Goal: Task Accomplishment & Management: Manage account settings

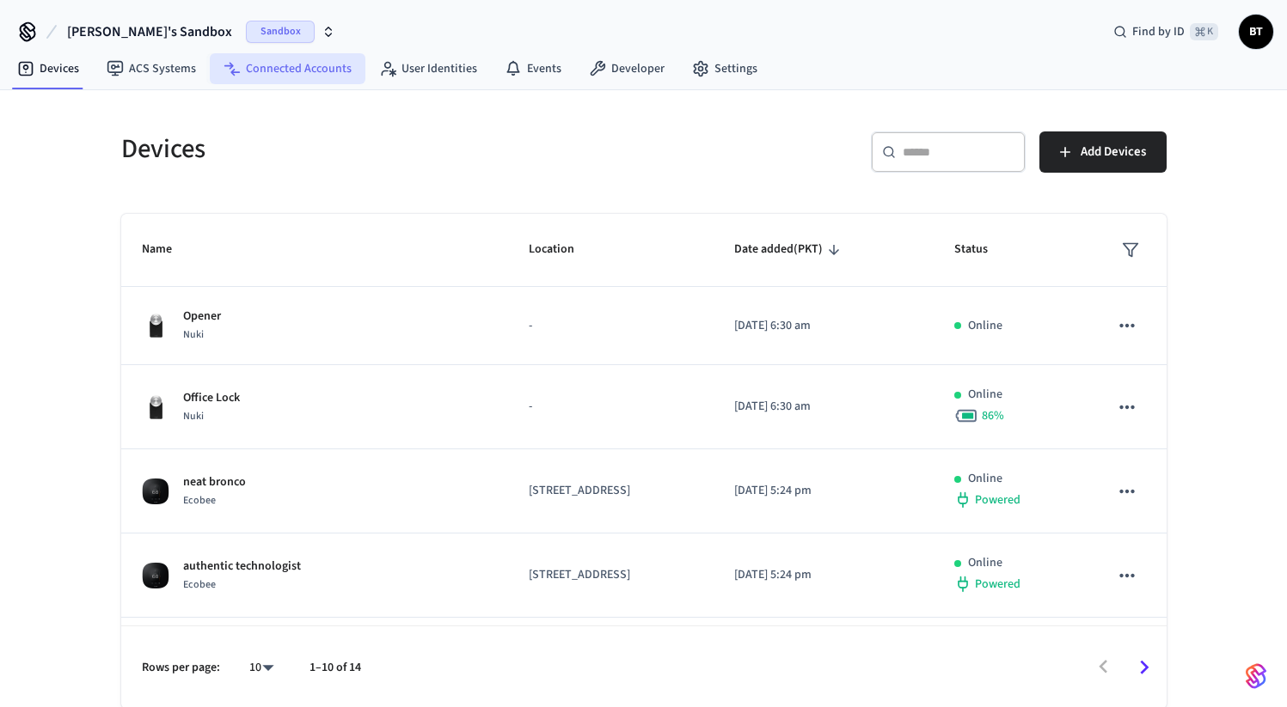
click at [285, 57] on link "Connected Accounts" at bounding box center [288, 68] width 156 height 31
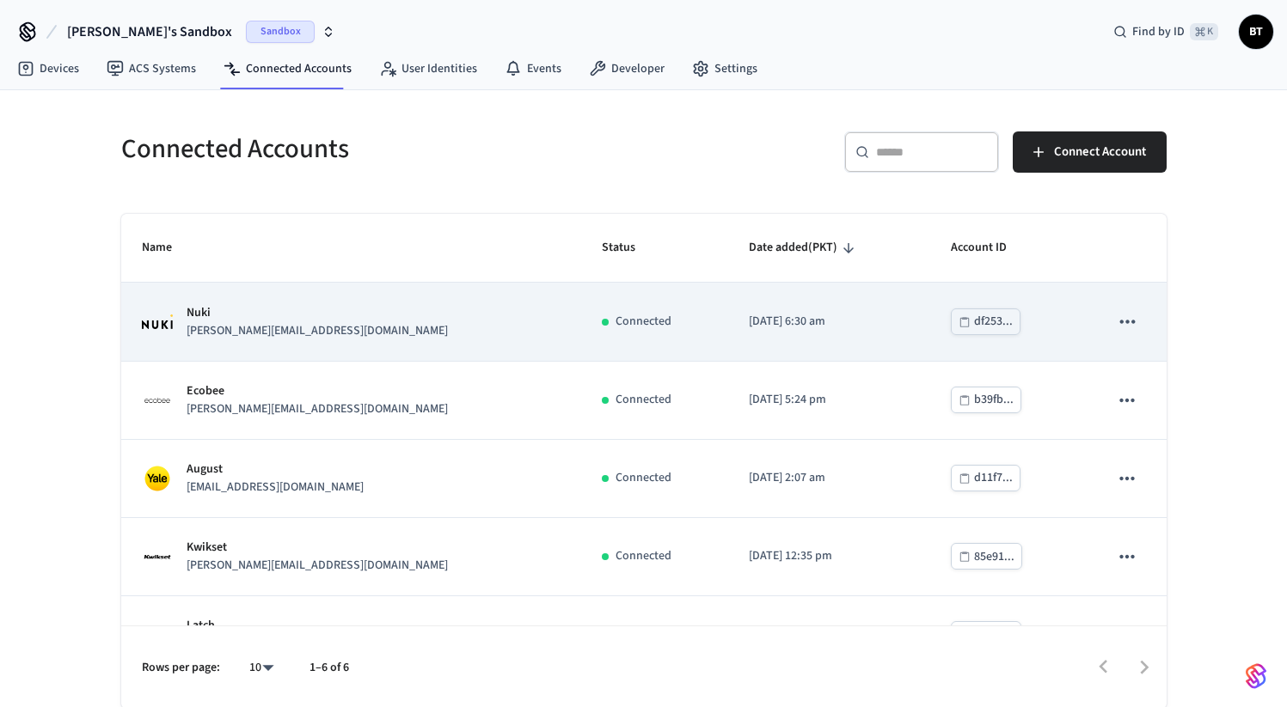
click at [1116, 326] on icon "sticky table" at bounding box center [1127, 321] width 22 height 22
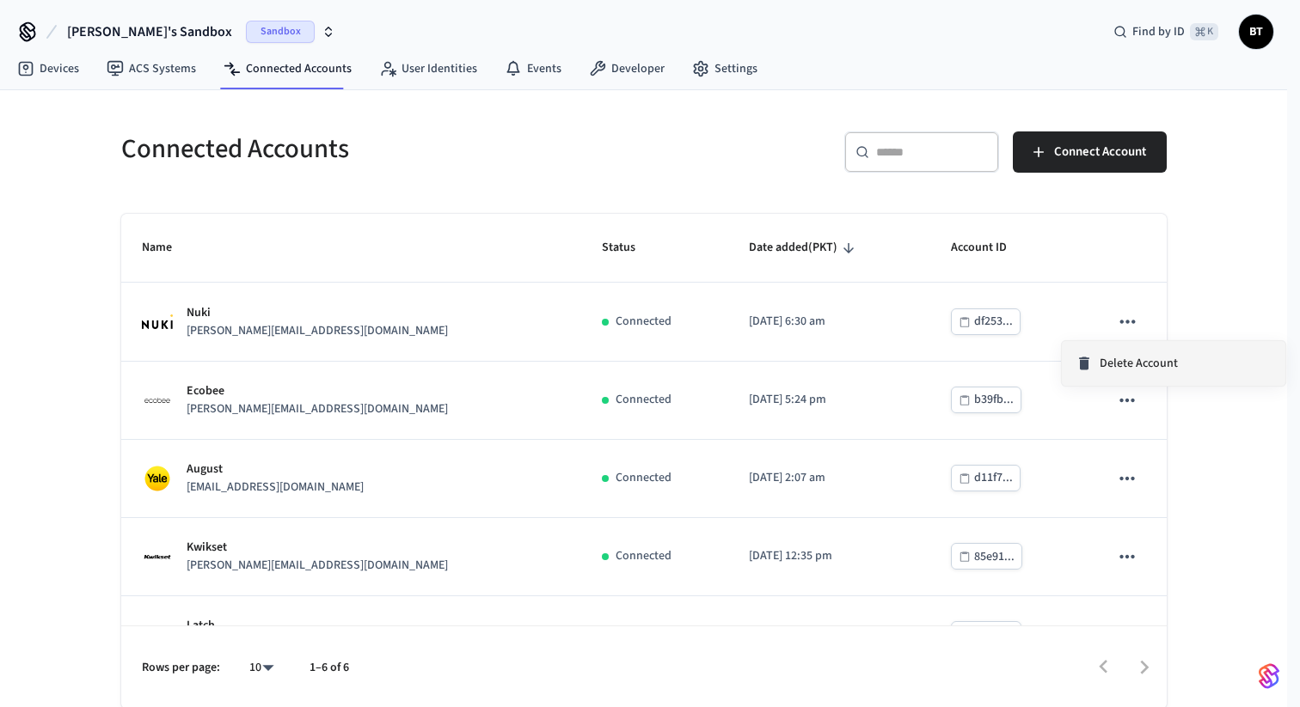
click at [1102, 374] on li "Delete Account" at bounding box center [1174, 363] width 224 height 45
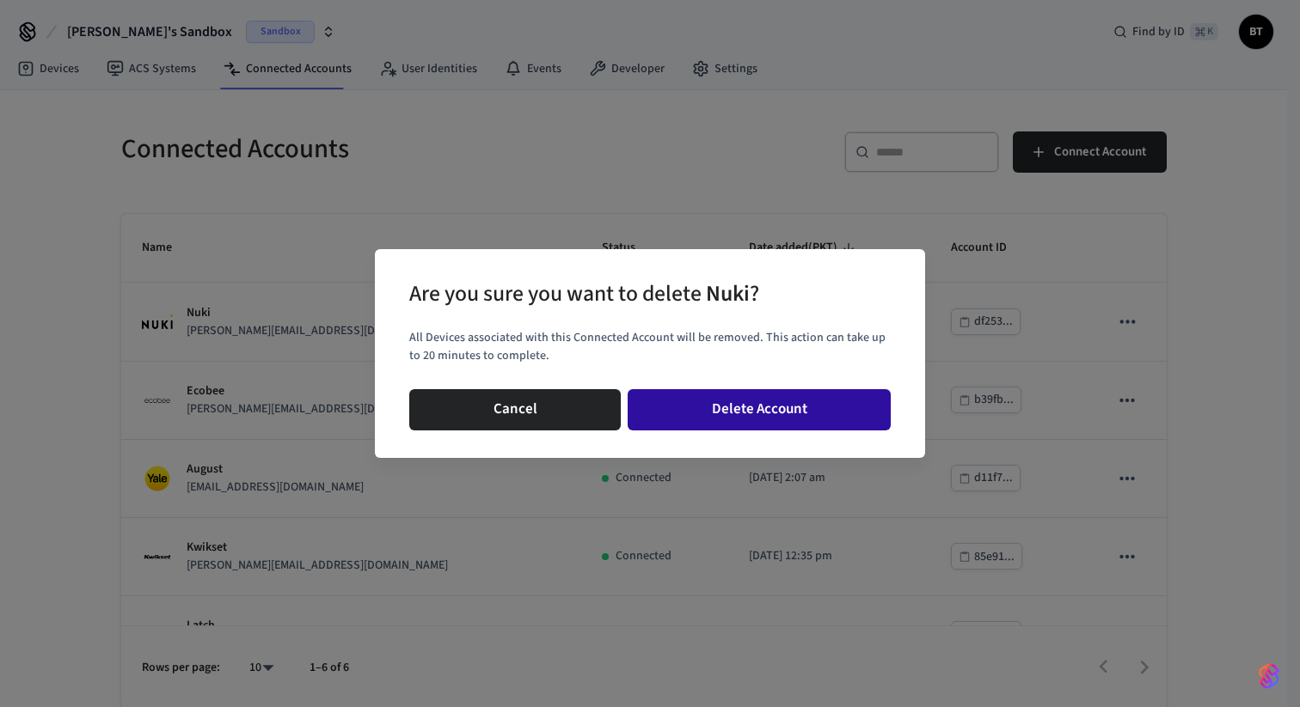
click at [832, 426] on button "Delete Account" at bounding box center [759, 409] width 263 height 41
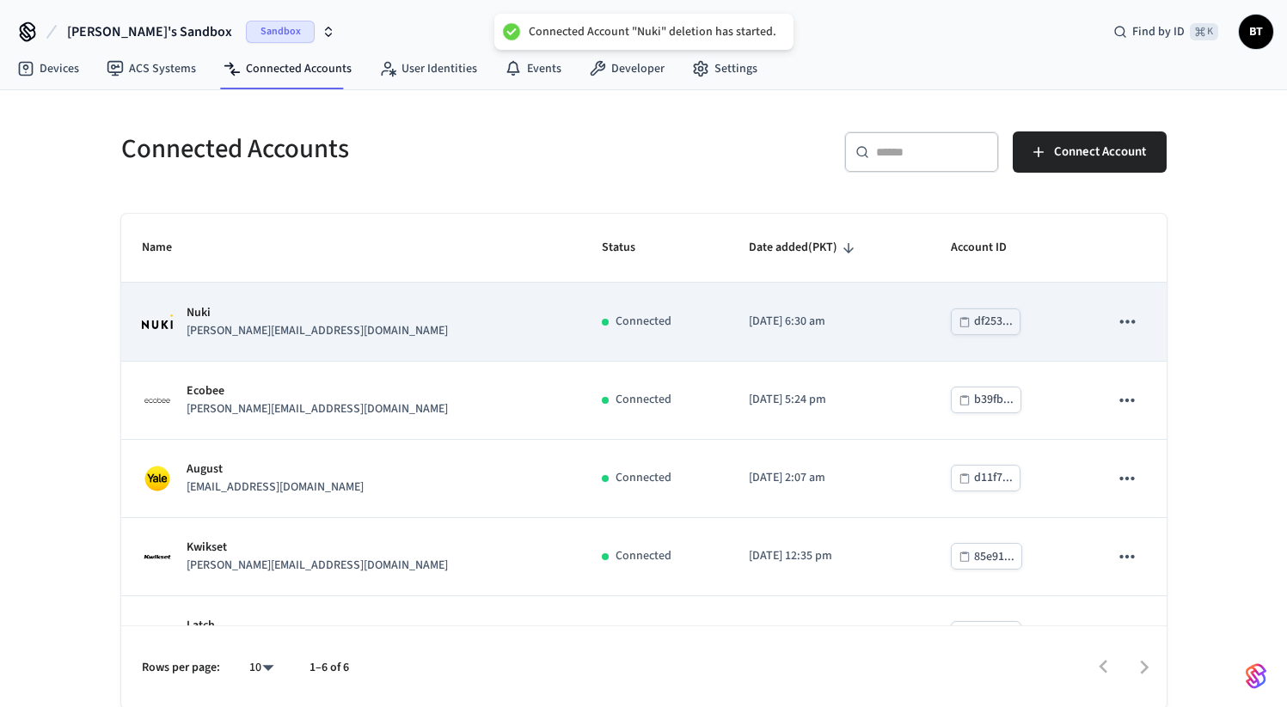
click at [1120, 323] on icon "sticky table" at bounding box center [1127, 321] width 15 height 3
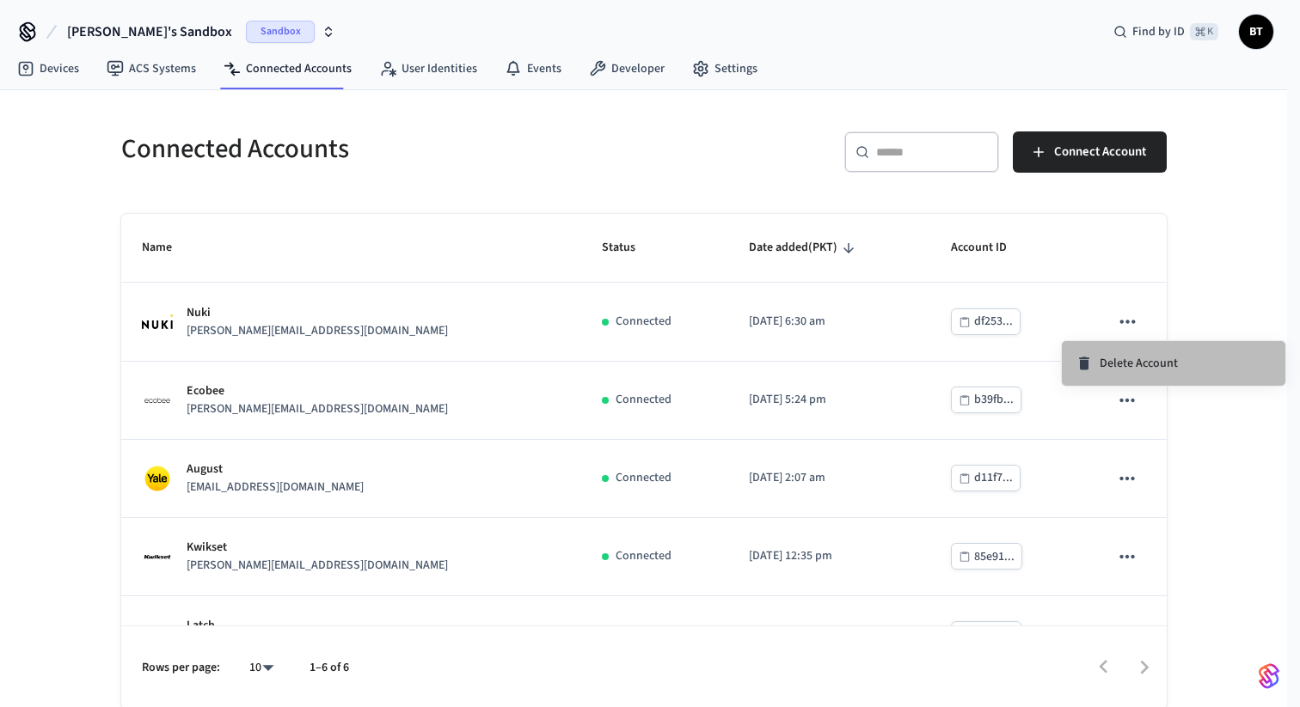
click at [1111, 371] on span "Delete Account" at bounding box center [1139, 363] width 78 height 17
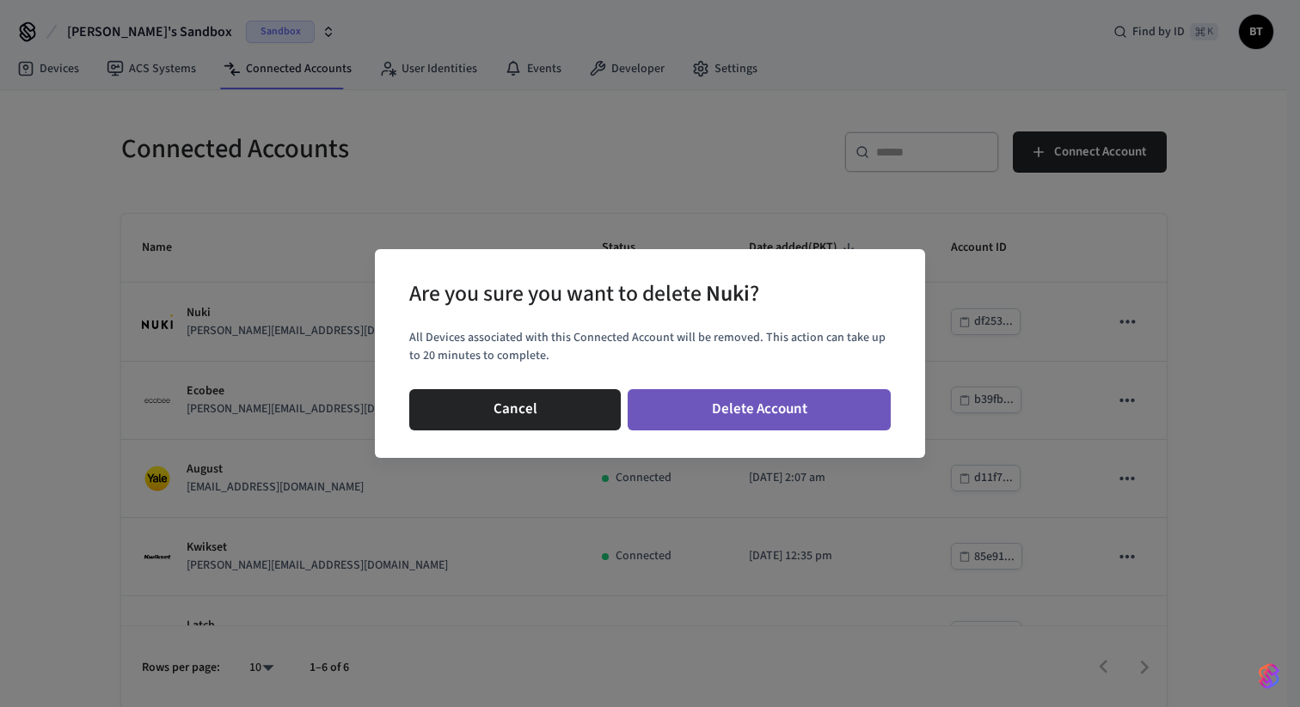
click at [804, 407] on button "Delete Account" at bounding box center [759, 409] width 263 height 41
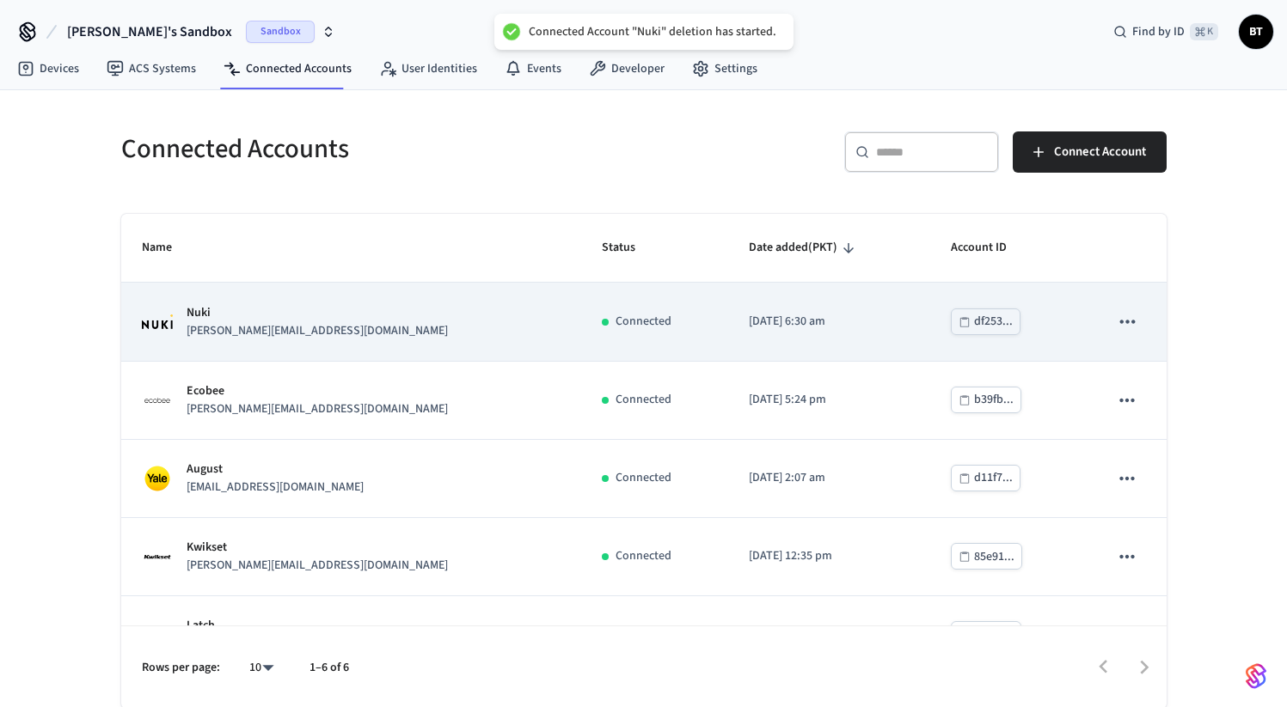
click at [1121, 319] on icon "sticky table" at bounding box center [1127, 321] width 22 height 22
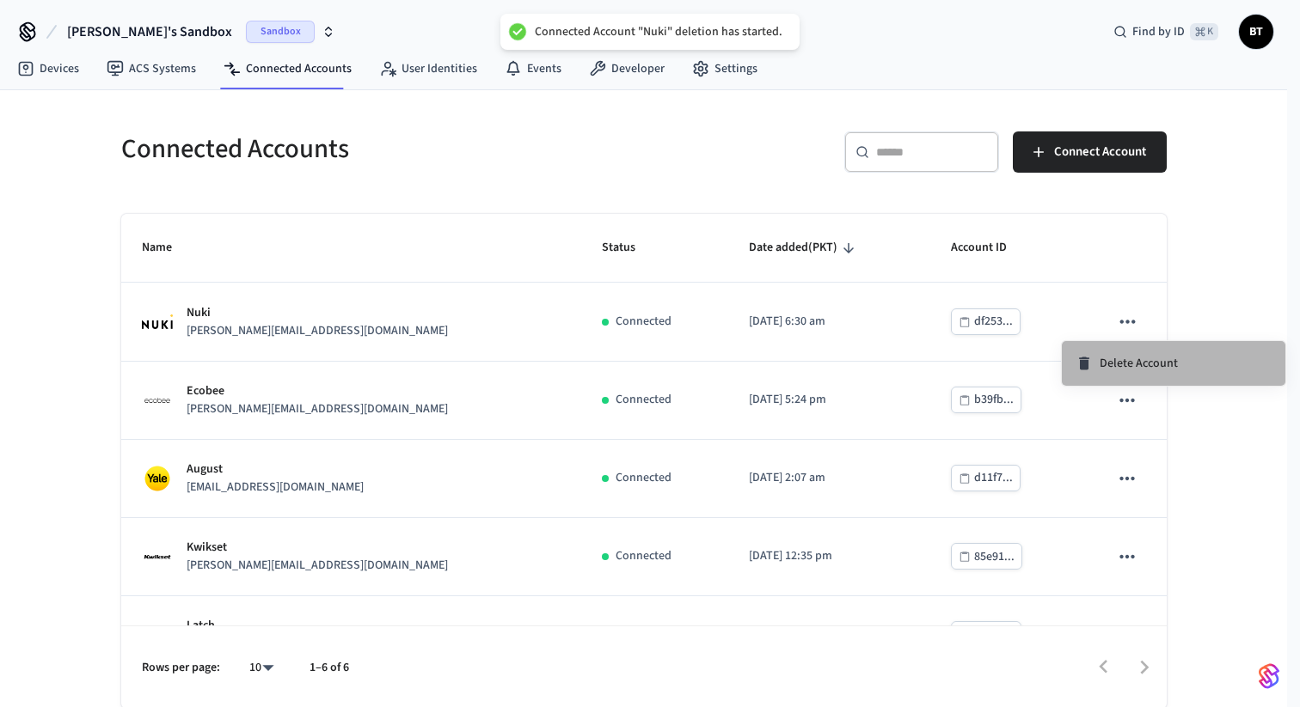
click at [1113, 352] on li "Delete Account" at bounding box center [1174, 363] width 224 height 45
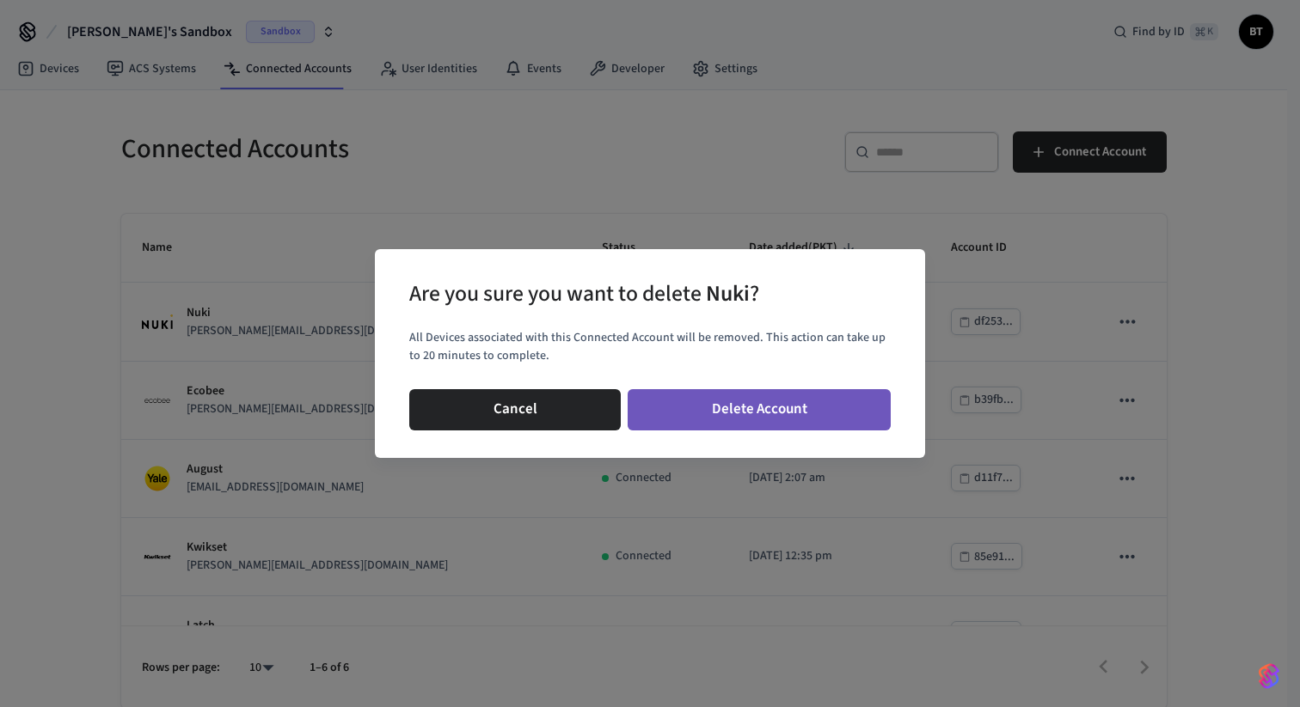
click at [797, 389] on button "Delete Account" at bounding box center [759, 409] width 263 height 41
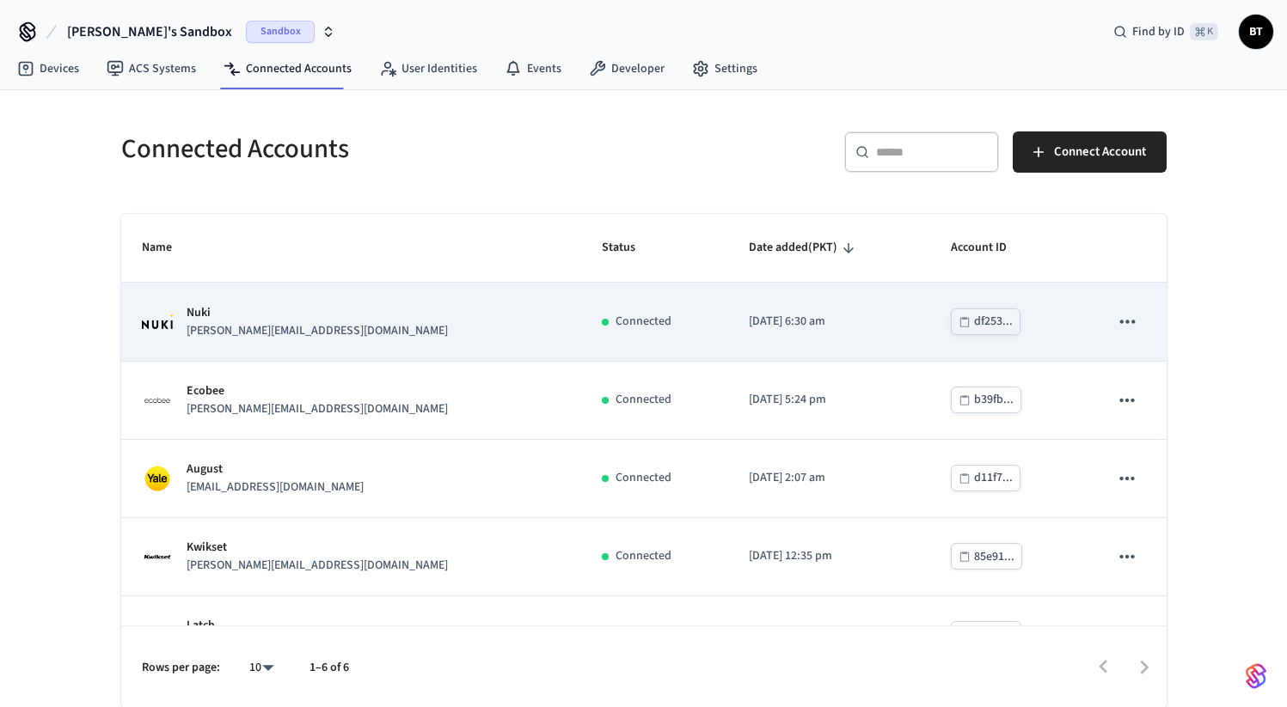
click at [1120, 322] on icon "sticky table" at bounding box center [1127, 321] width 15 height 3
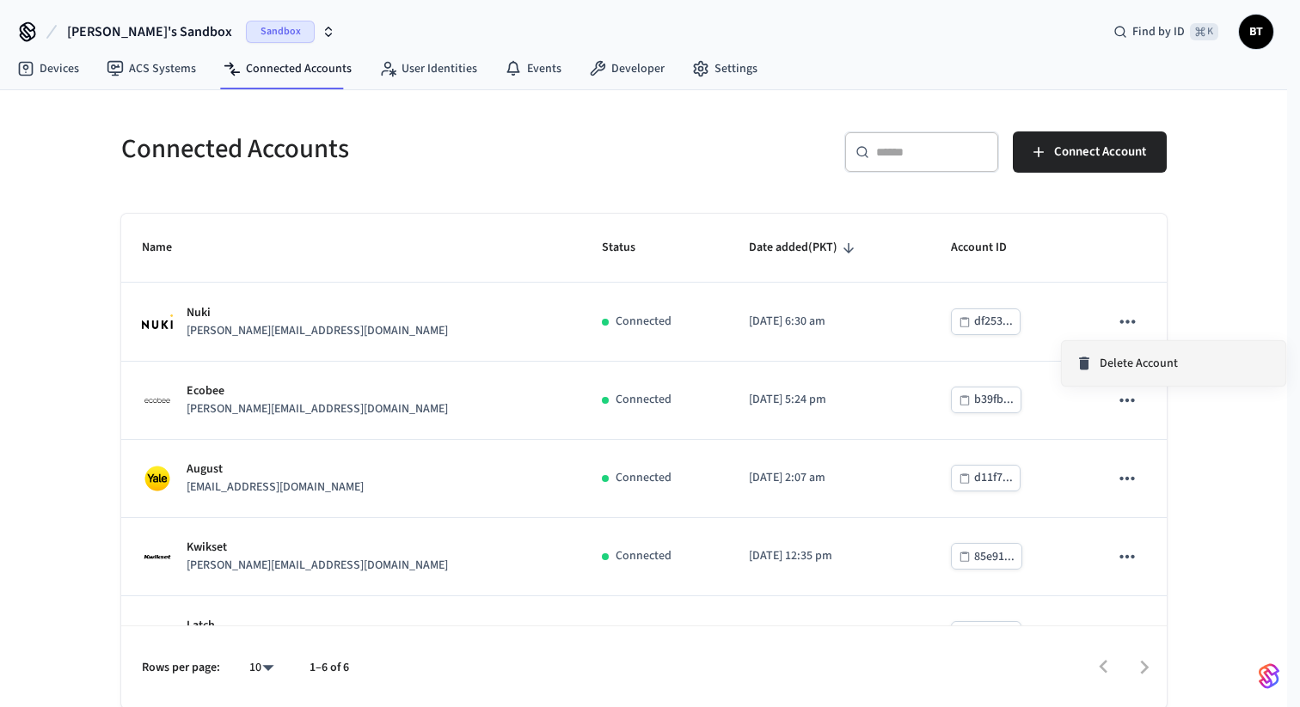
click at [1091, 378] on li "Delete Account" at bounding box center [1174, 363] width 224 height 45
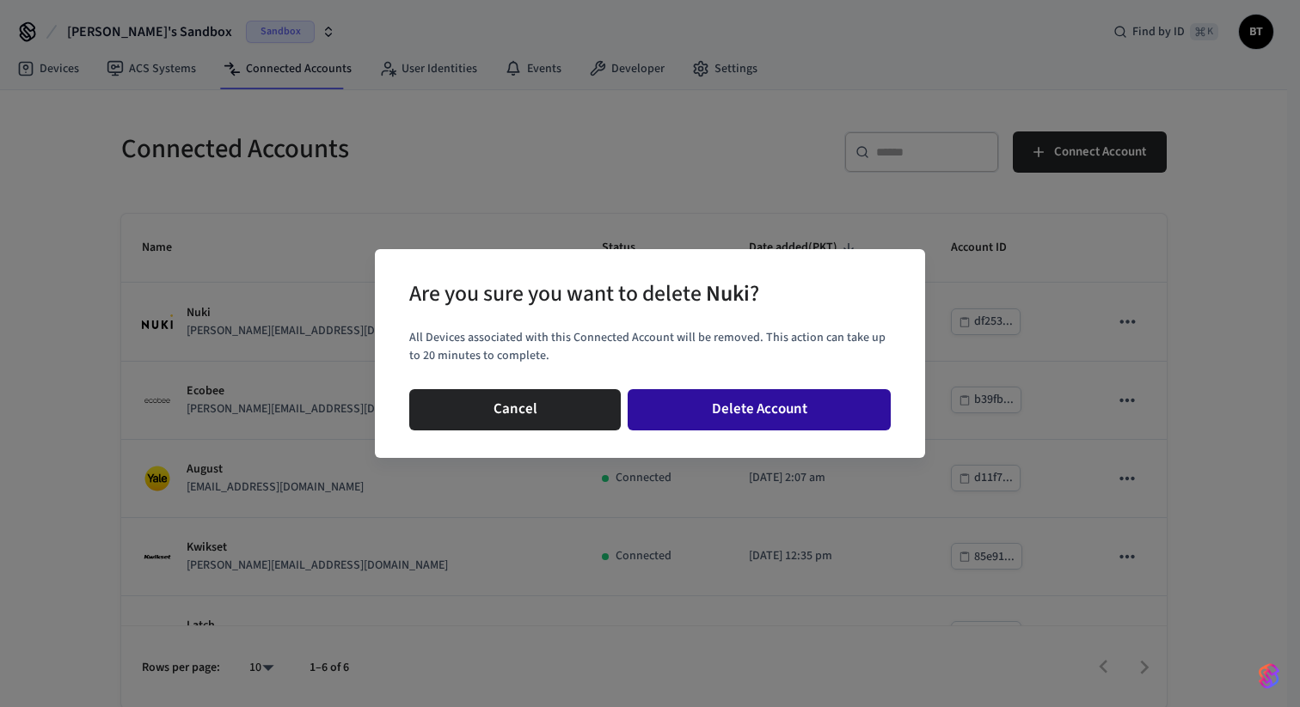
click at [833, 390] on button "Delete Account" at bounding box center [759, 409] width 263 height 41
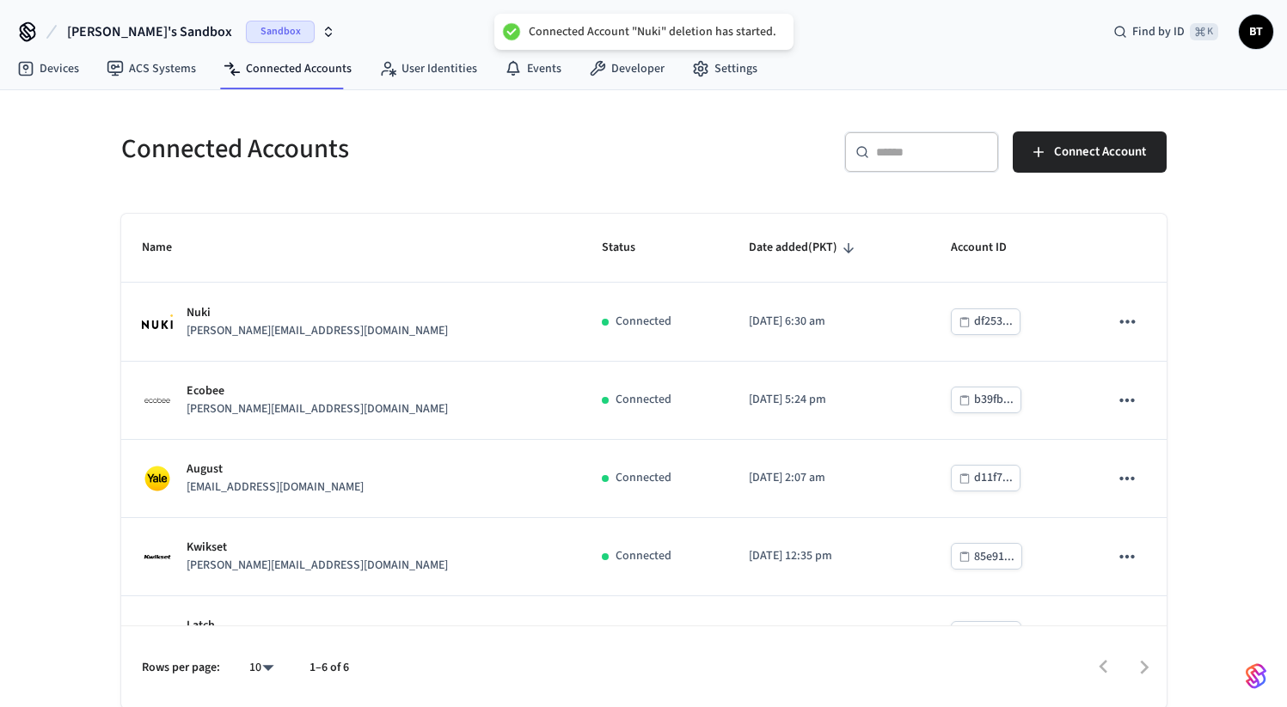
scroll to position [128, 0]
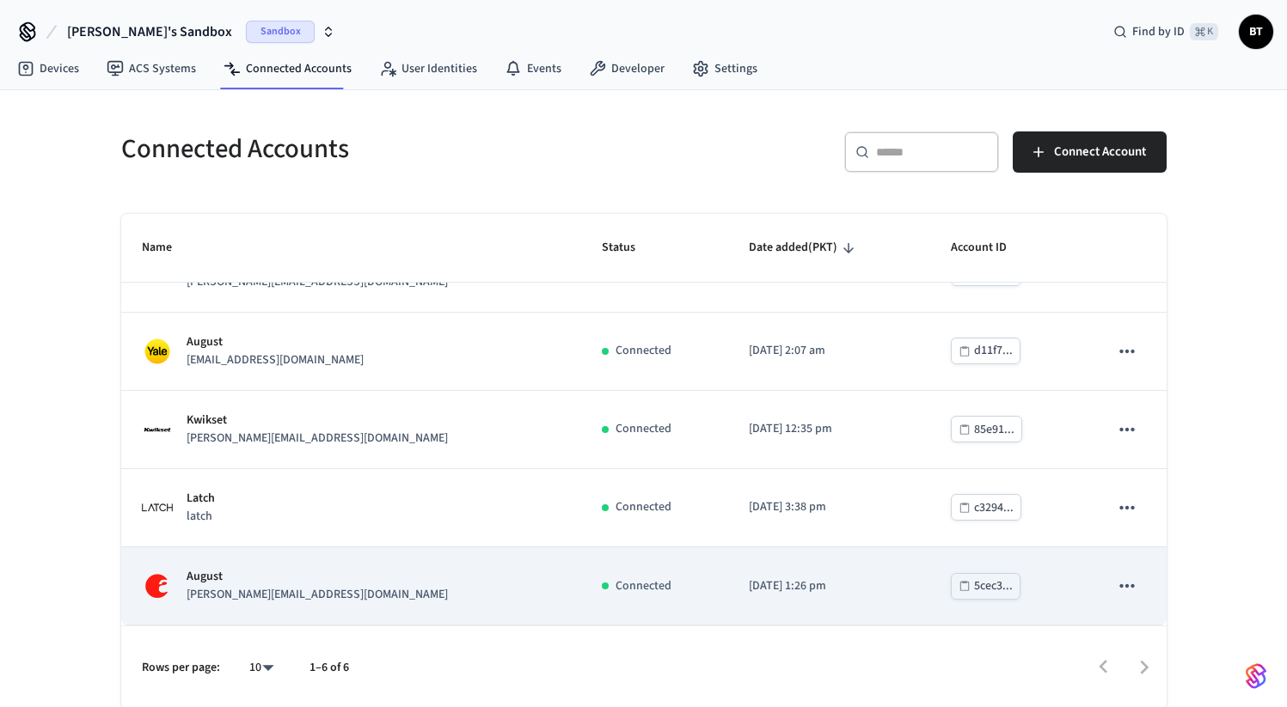
click at [1138, 595] on td "sticky table" at bounding box center [1126, 587] width 77 height 78
click at [1116, 589] on icon "sticky table" at bounding box center [1127, 586] width 22 height 22
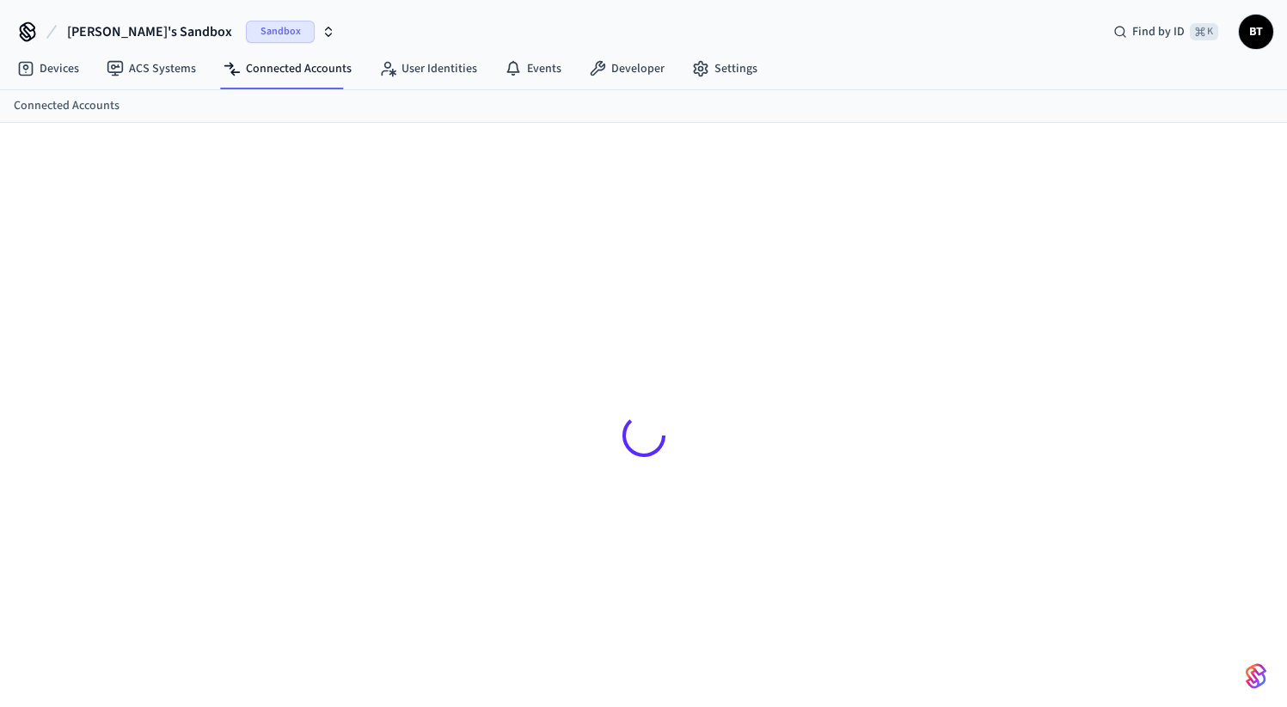
click at [1103, 628] on div at bounding box center [643, 435] width 1073 height 542
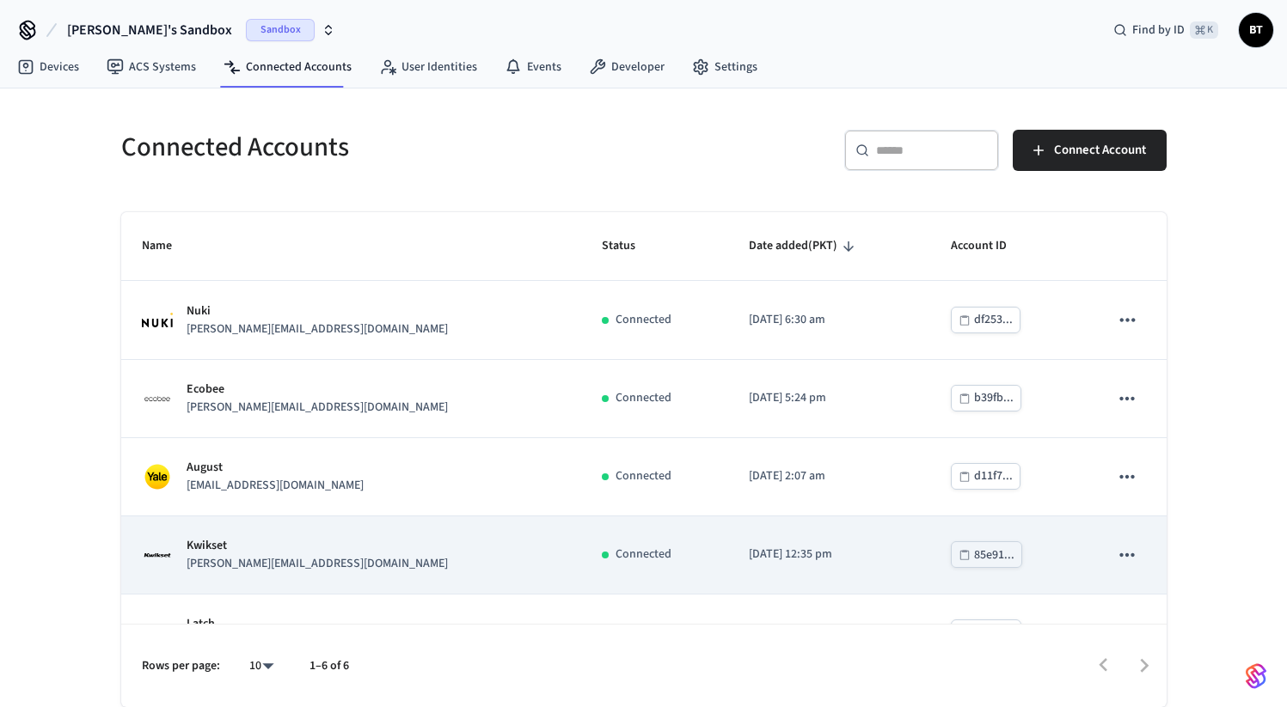
scroll to position [128, 0]
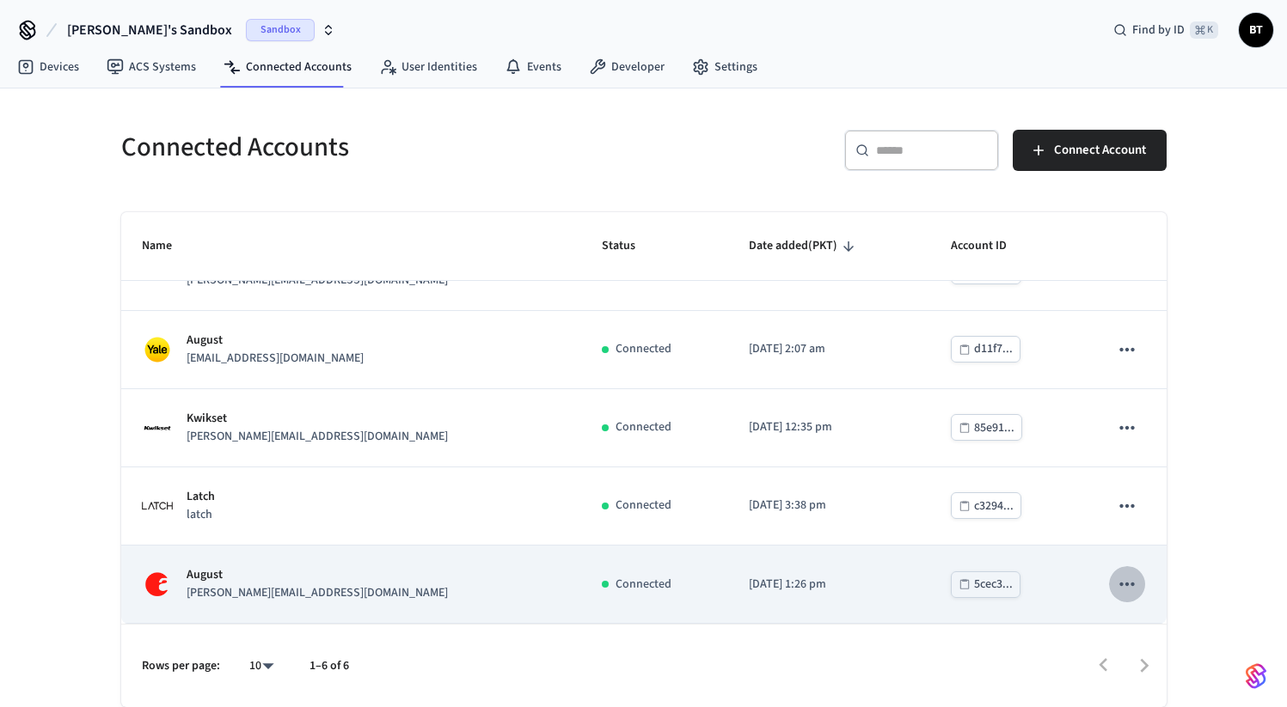
click at [1109, 581] on button "sticky table" at bounding box center [1127, 585] width 36 height 36
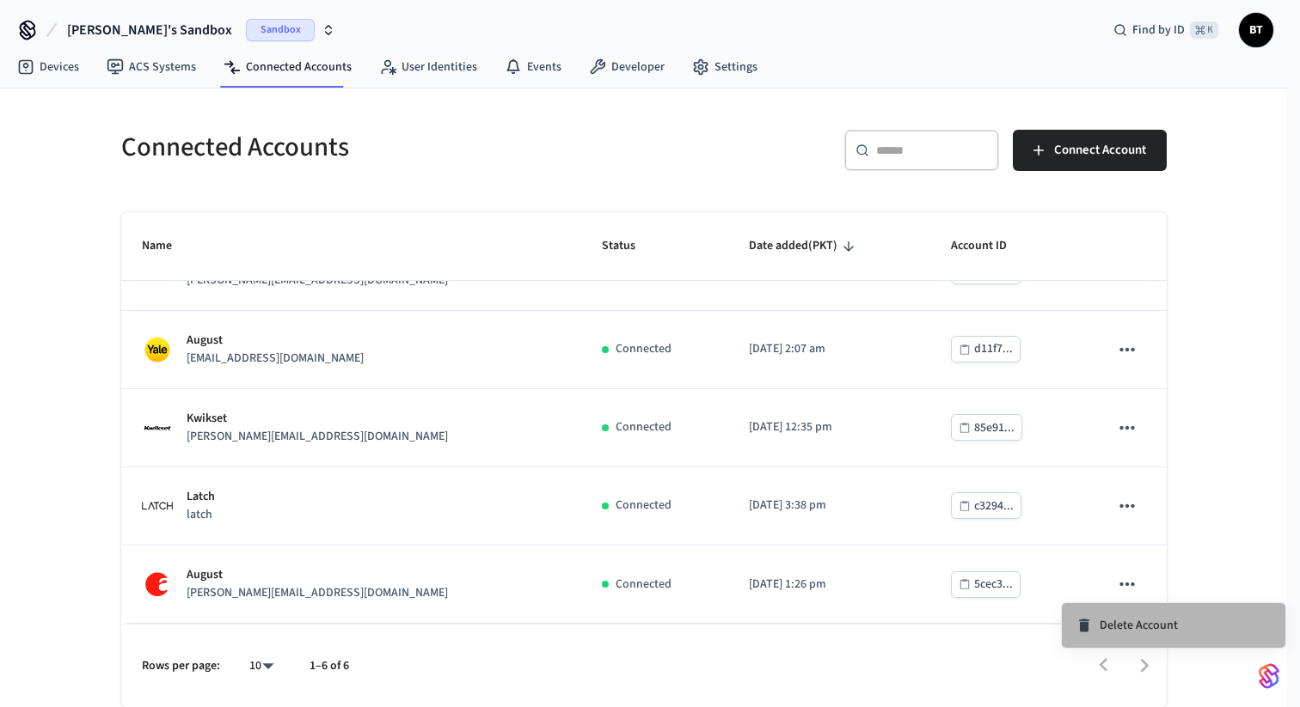
click at [1095, 638] on li "Delete Account" at bounding box center [1174, 625] width 224 height 45
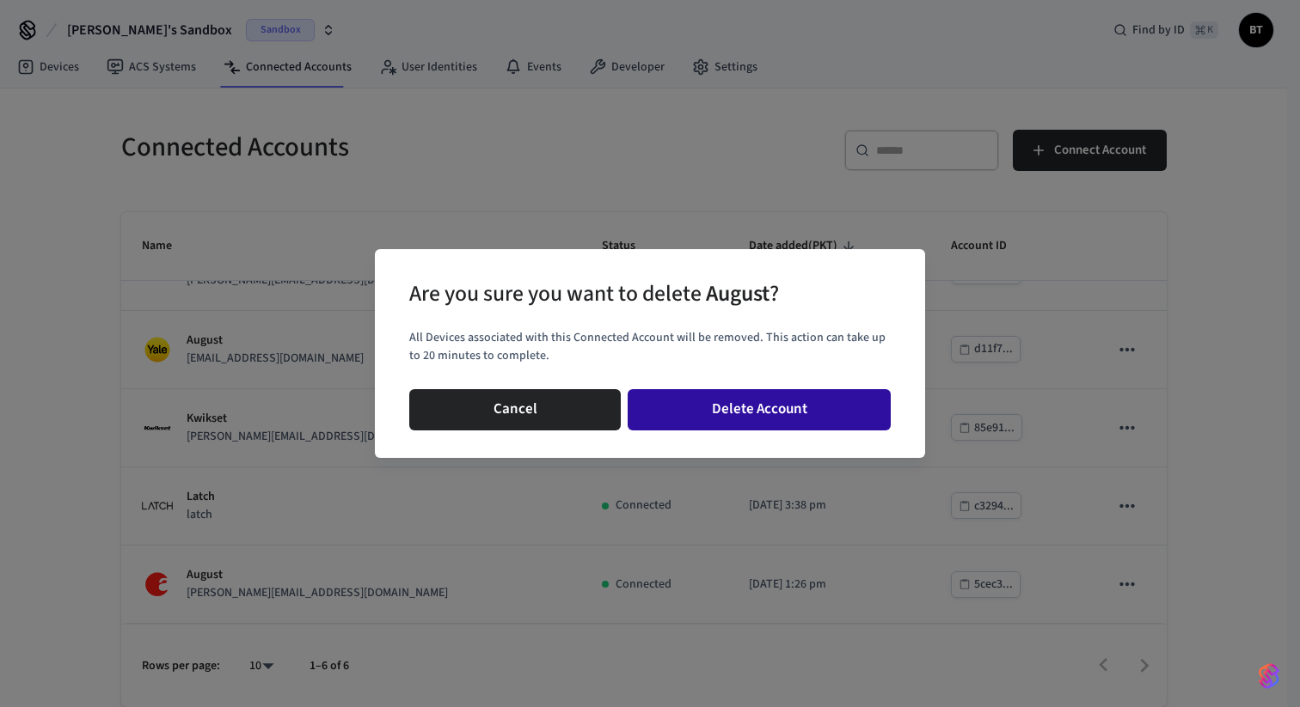
click at [781, 409] on button "Delete Account" at bounding box center [759, 409] width 263 height 41
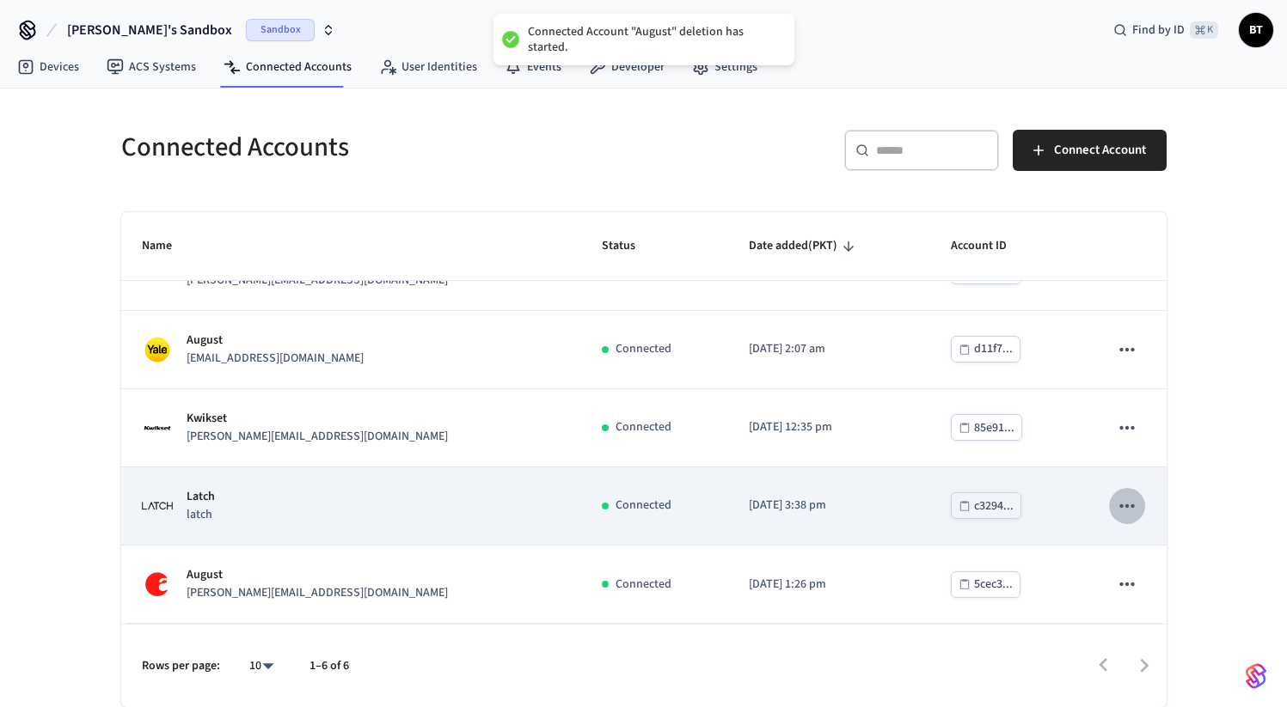
click at [1116, 499] on icon "sticky table" at bounding box center [1127, 506] width 22 height 22
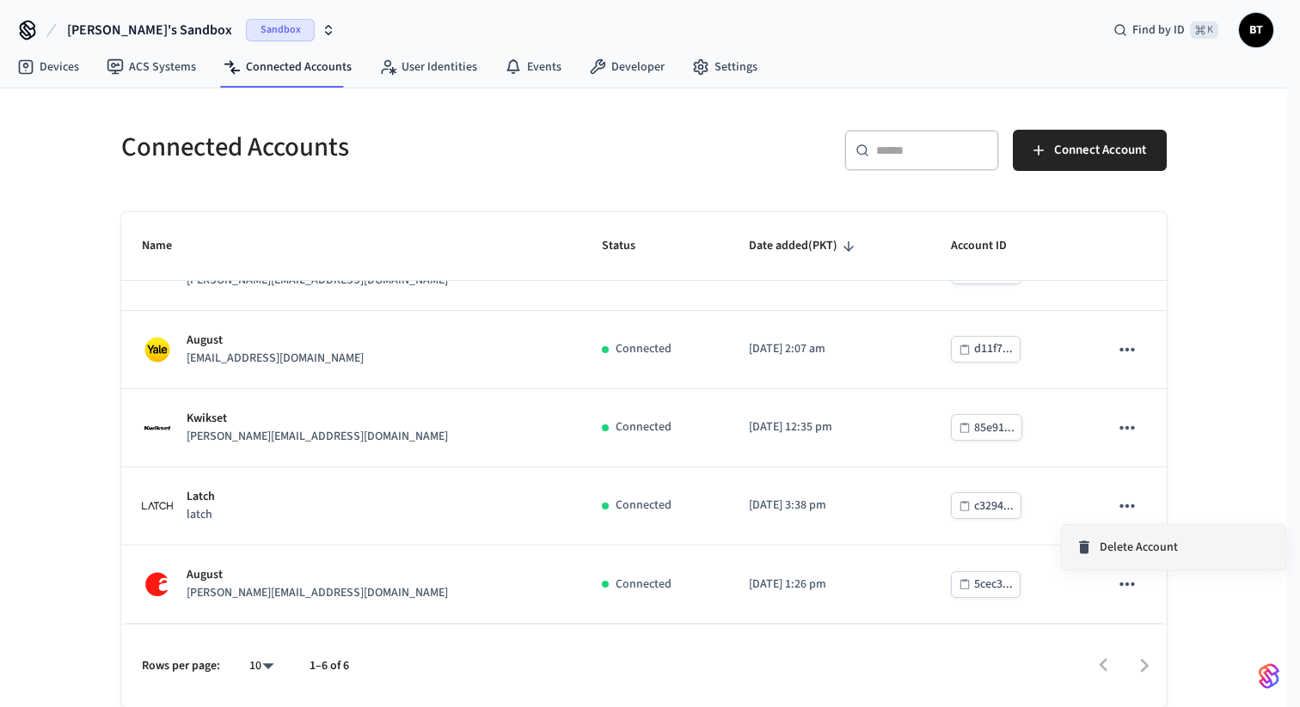
click at [1089, 539] on icon at bounding box center [1083, 547] width 17 height 17
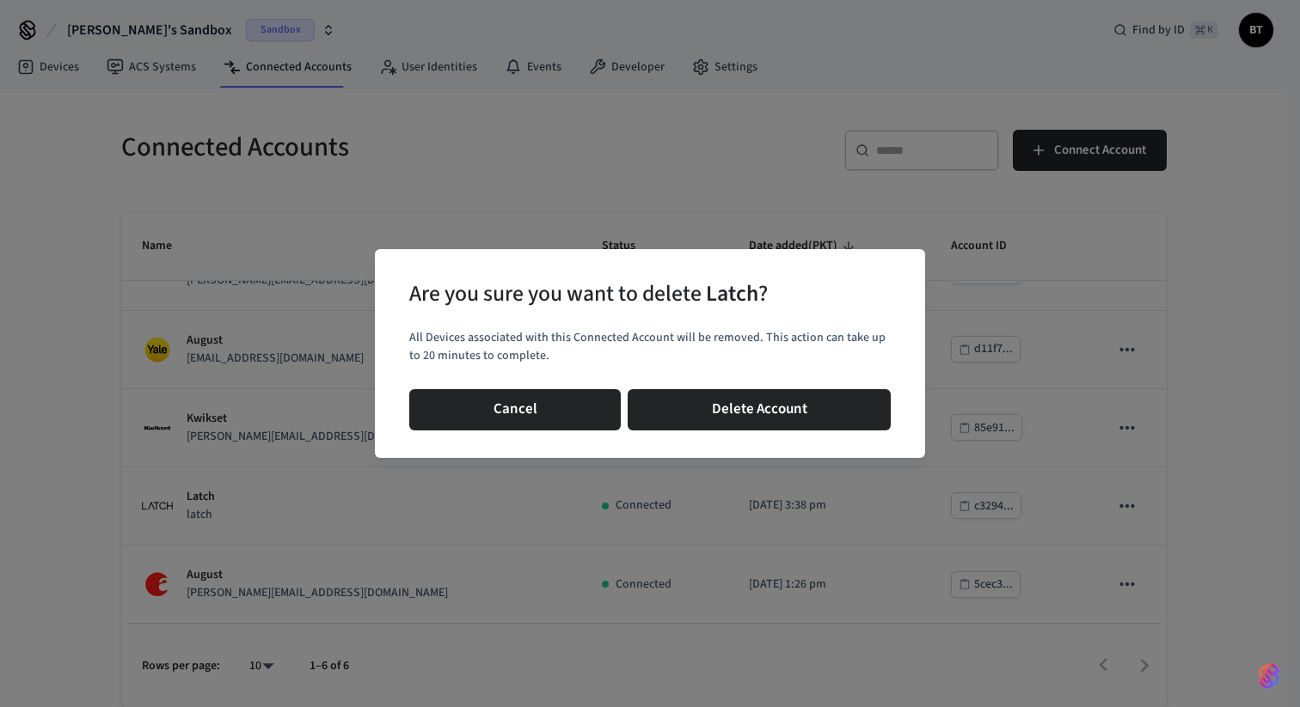
click at [776, 385] on div "Cancel Delete Account" at bounding box center [649, 410] width 481 height 55
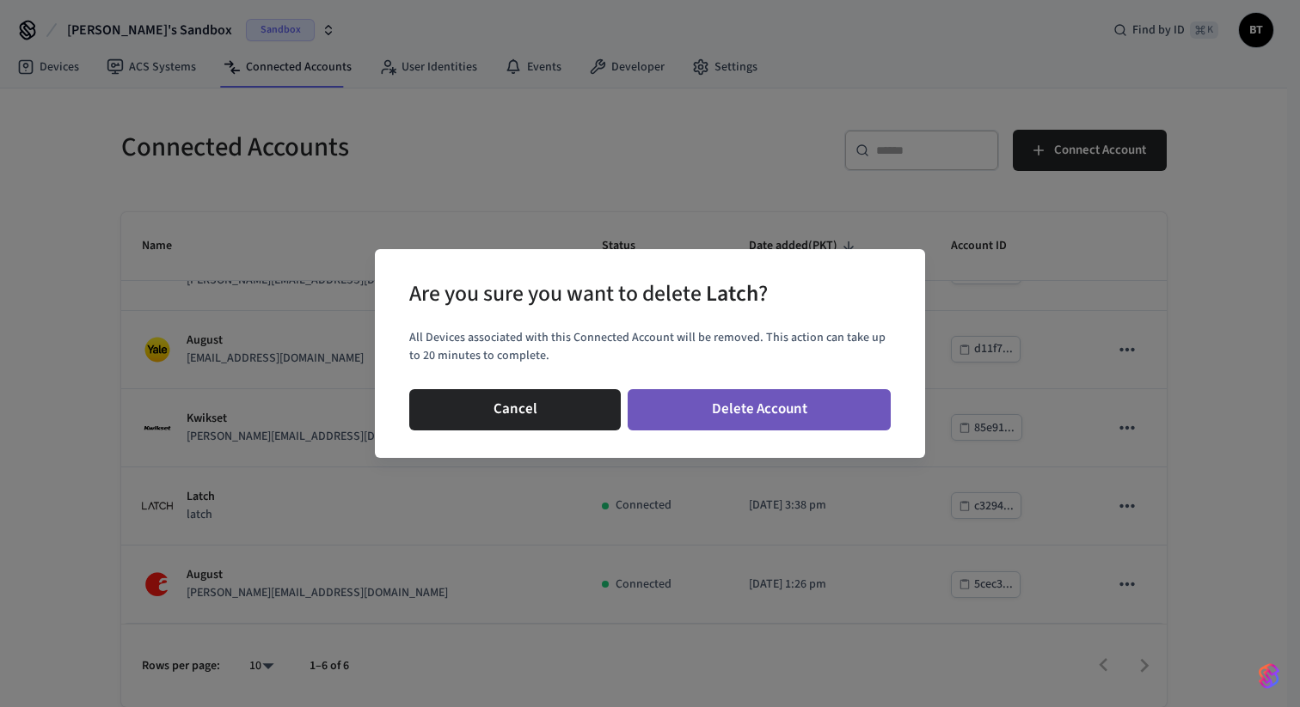
click at [787, 407] on button "Delete Account" at bounding box center [759, 409] width 263 height 41
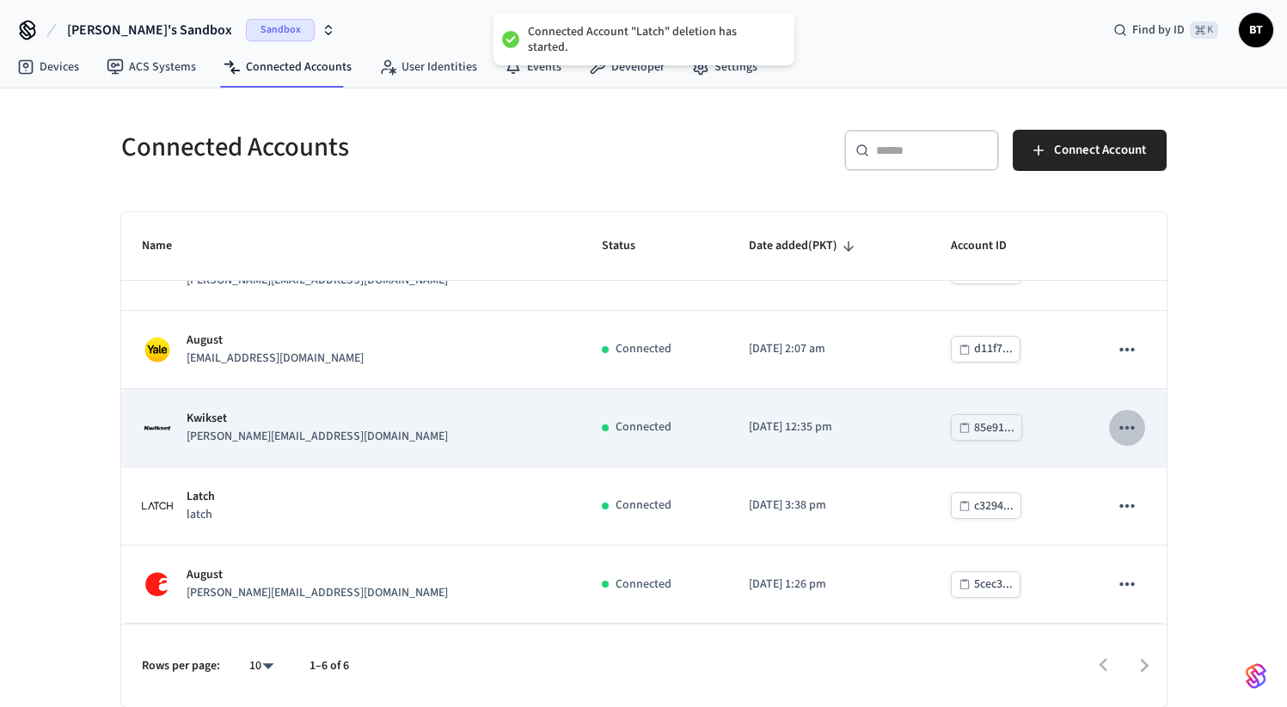
click at [1116, 429] on icon "sticky table" at bounding box center [1127, 428] width 22 height 22
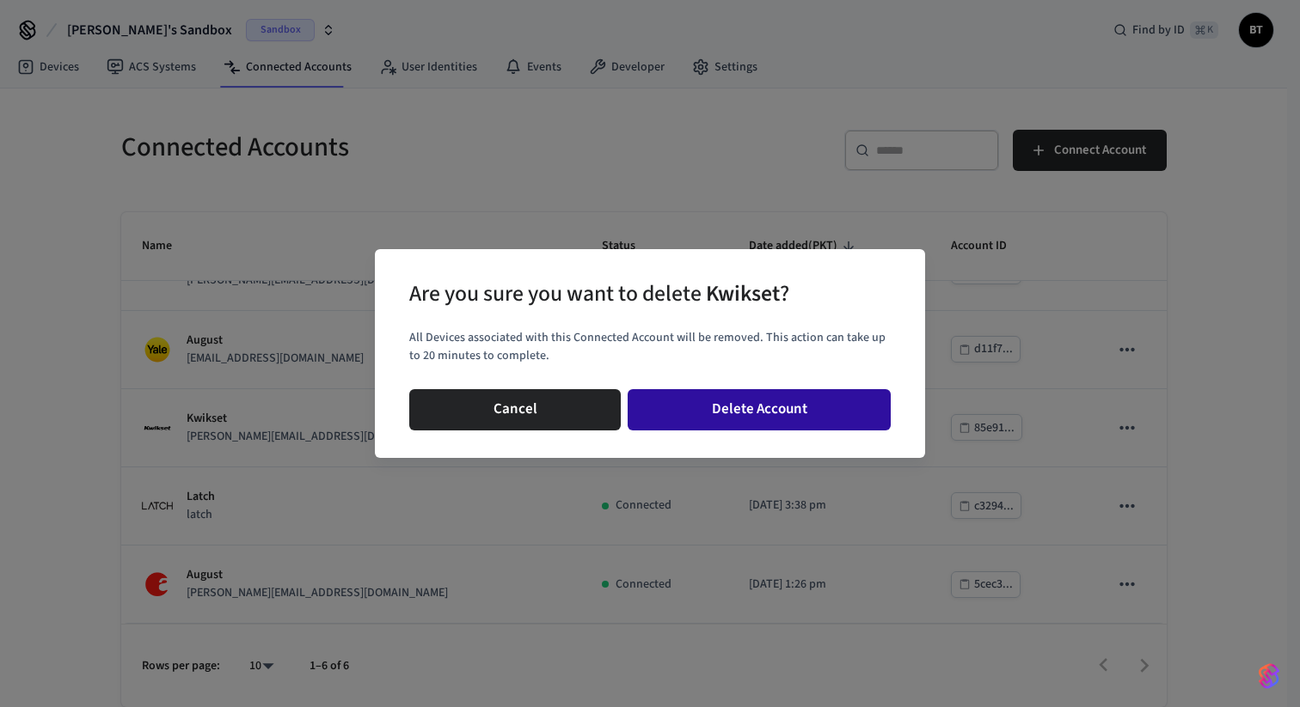
click at [780, 404] on button "Delete Account" at bounding box center [759, 409] width 263 height 41
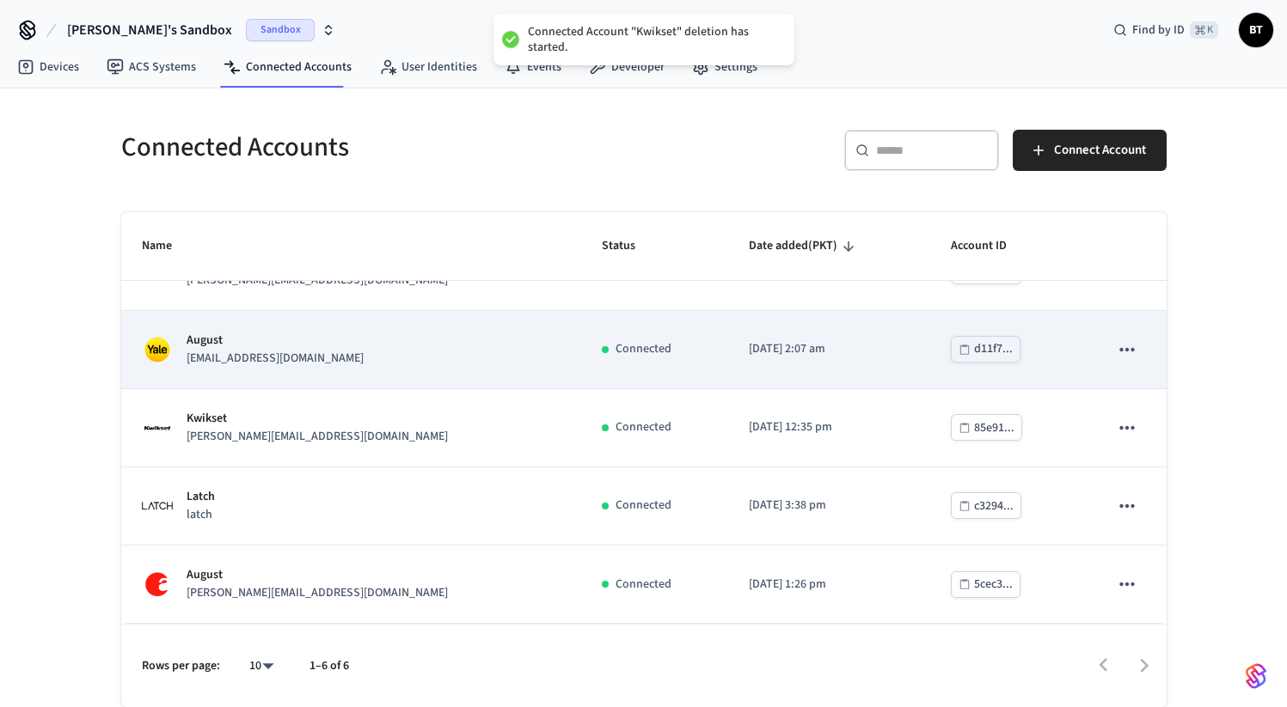
click at [1111, 367] on td "sticky table" at bounding box center [1126, 350] width 77 height 78
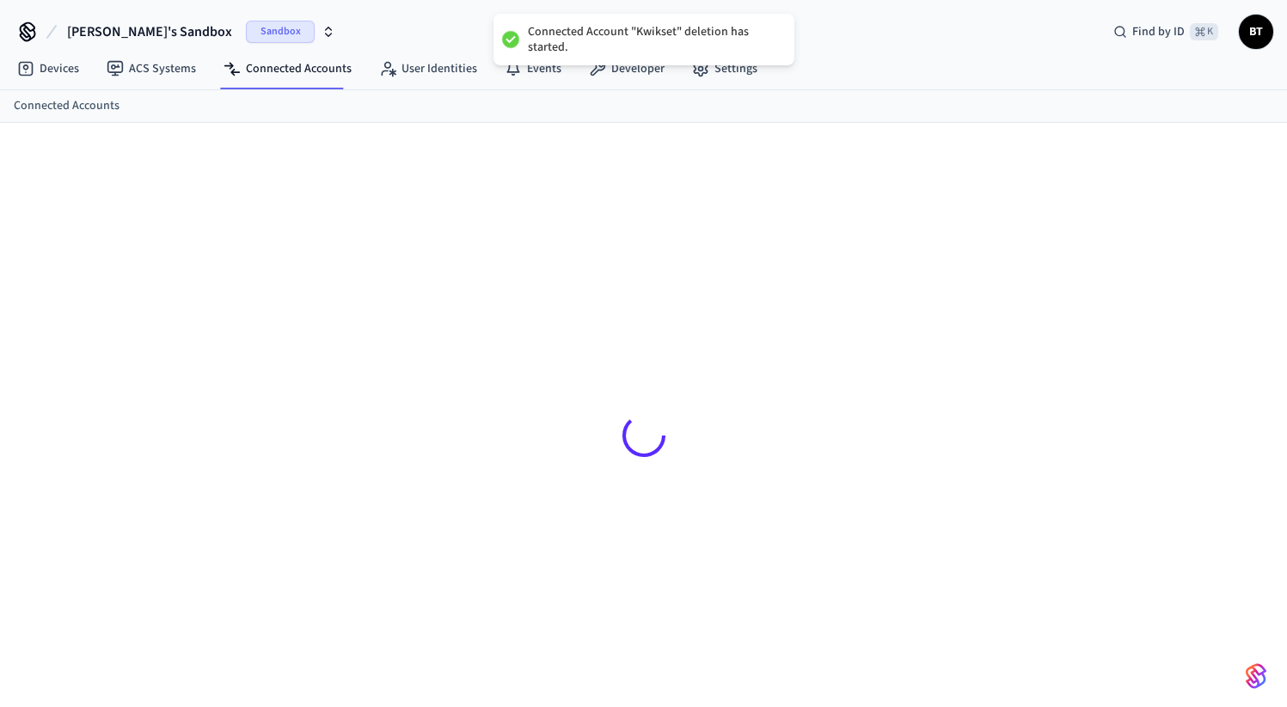
click at [1119, 345] on div at bounding box center [643, 435] width 1073 height 542
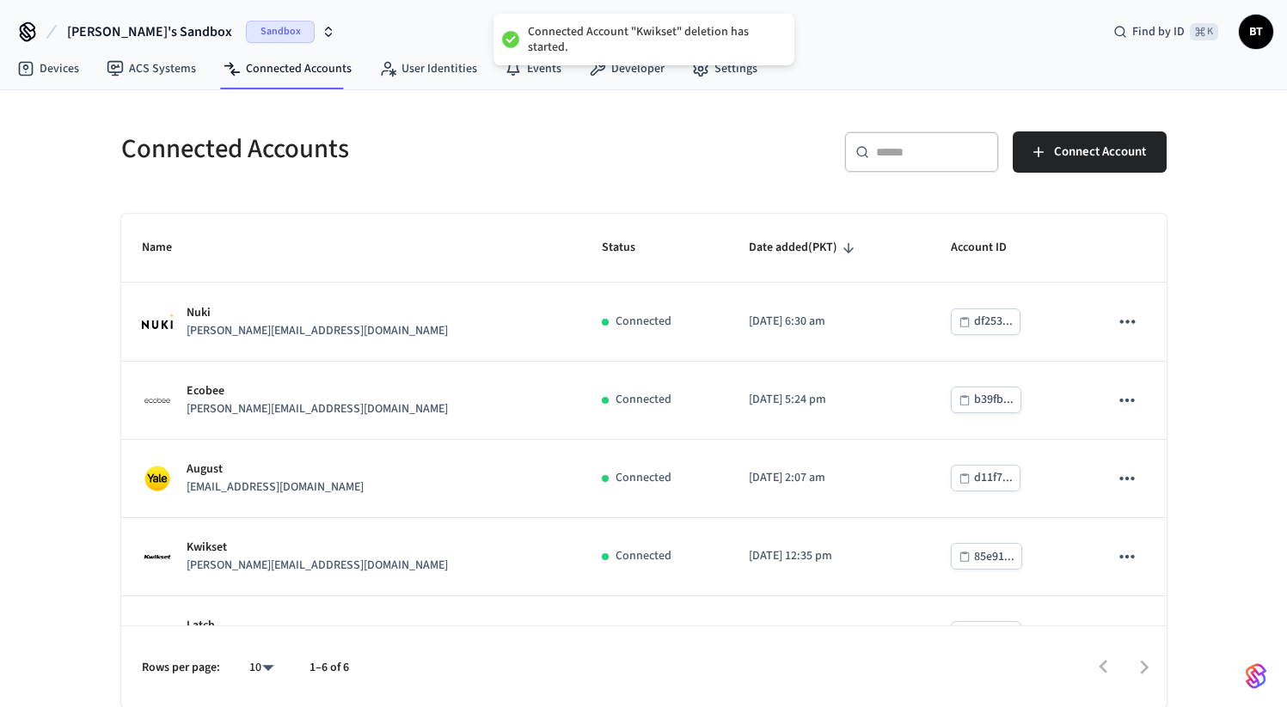
scroll to position [2, 0]
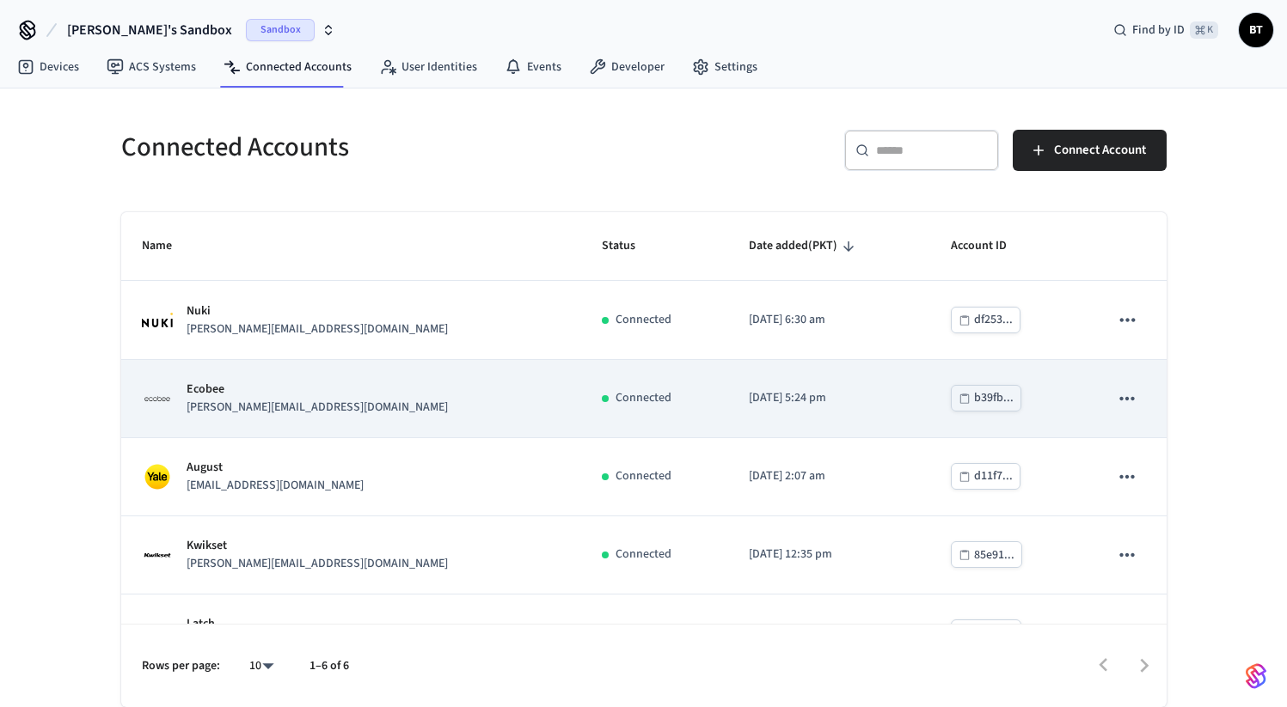
click at [1119, 388] on icon "sticky table" at bounding box center [1127, 399] width 22 height 22
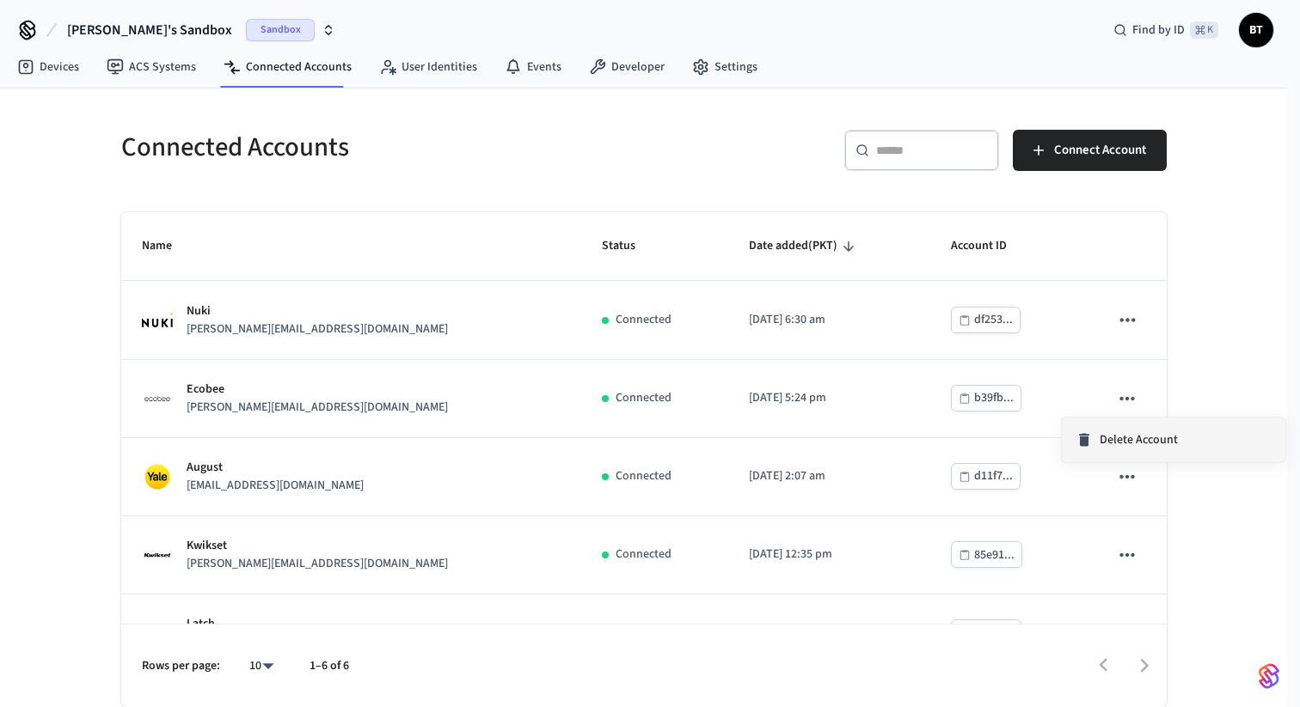
click at [1112, 433] on span "Delete Account" at bounding box center [1139, 440] width 78 height 17
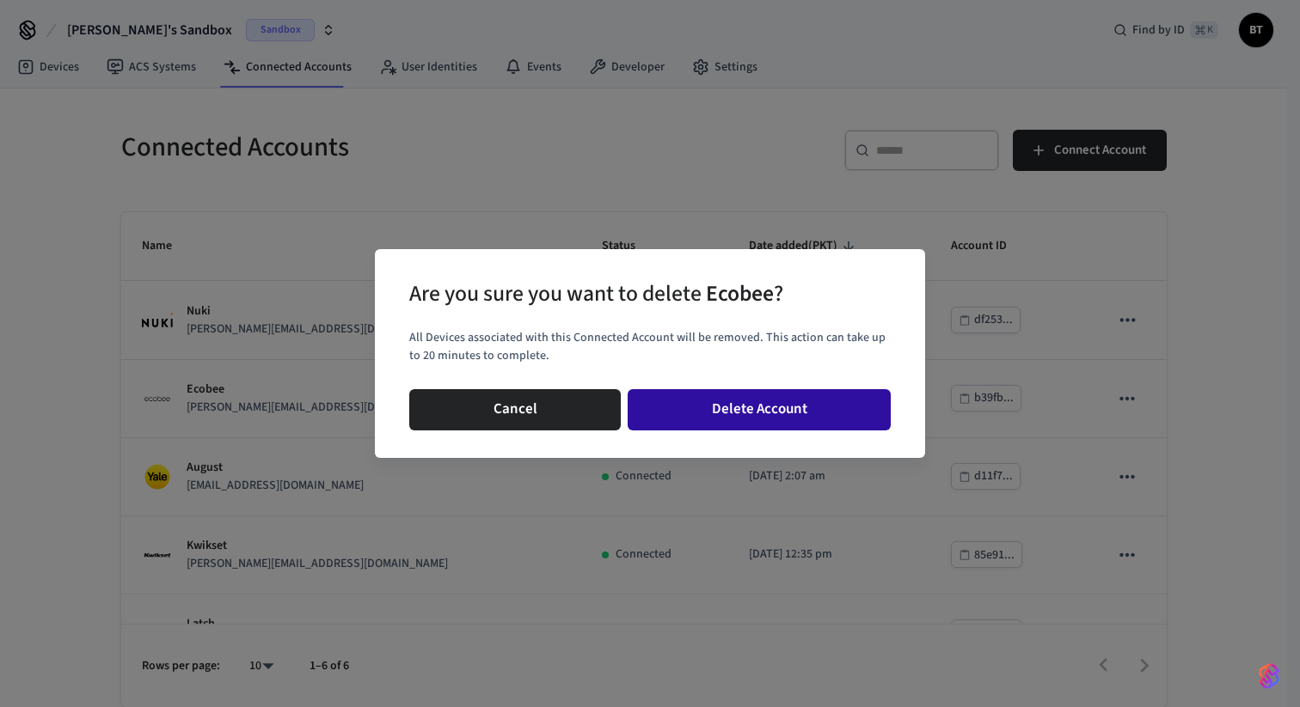
click at [804, 402] on button "Delete Account" at bounding box center [759, 409] width 263 height 41
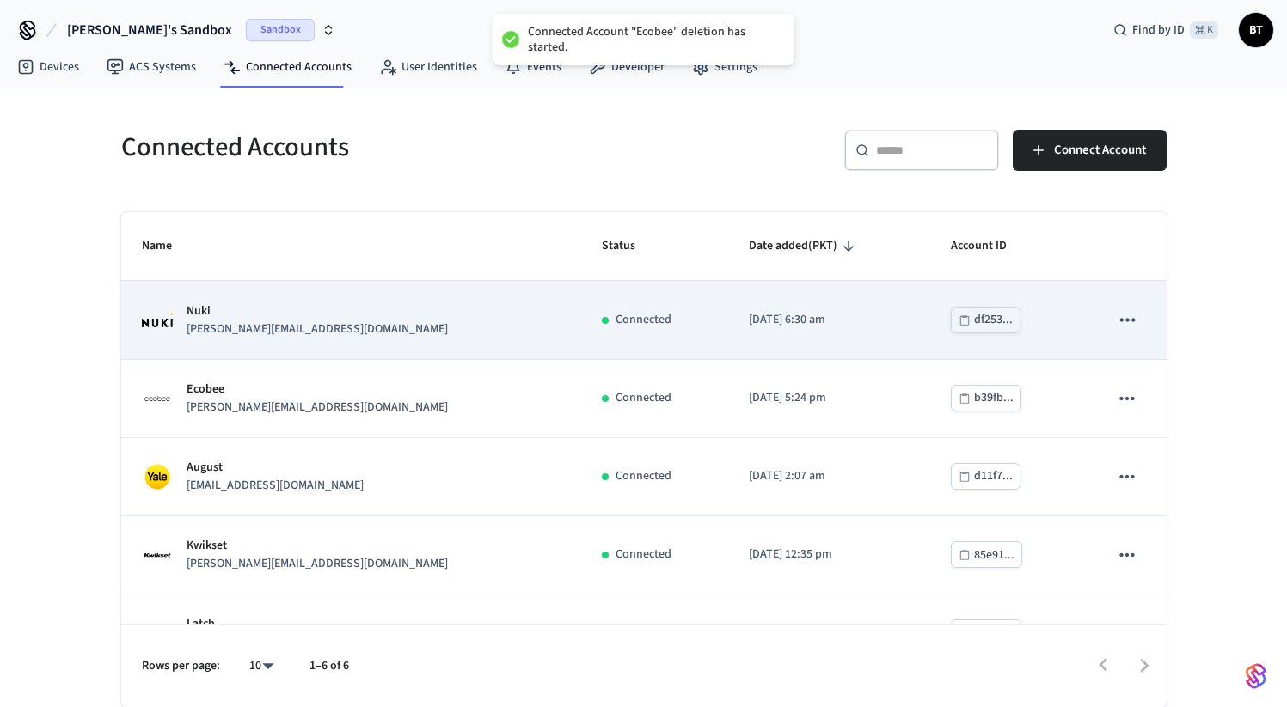
click at [1119, 316] on icon "sticky table" at bounding box center [1127, 320] width 22 height 22
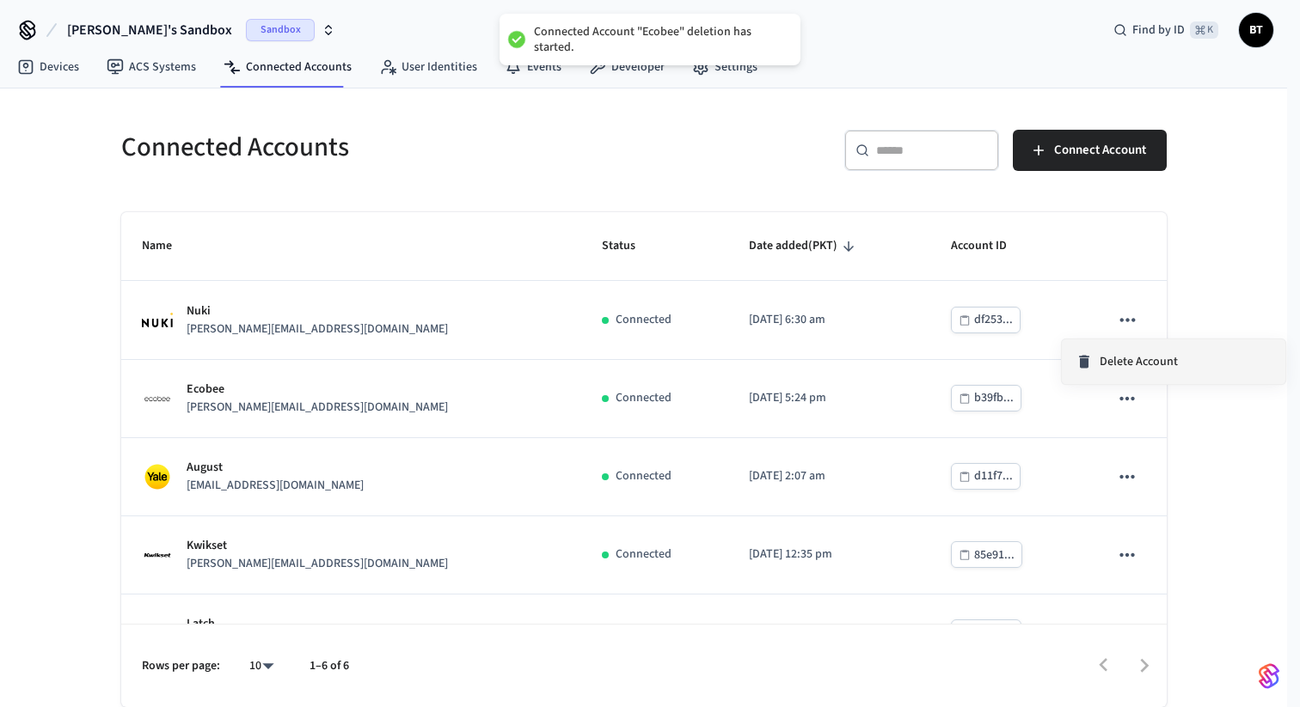
click at [1102, 360] on span "Delete Account" at bounding box center [1139, 361] width 78 height 17
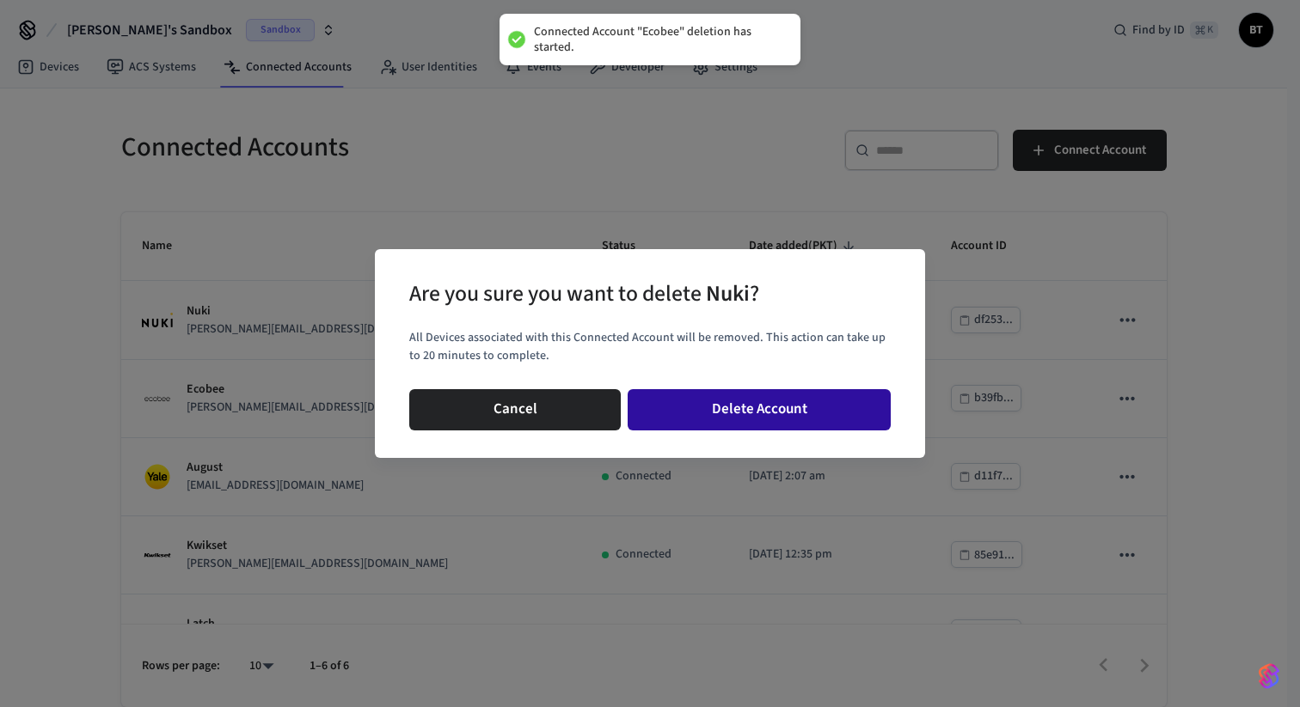
click at [870, 405] on button "Delete Account" at bounding box center [759, 409] width 263 height 41
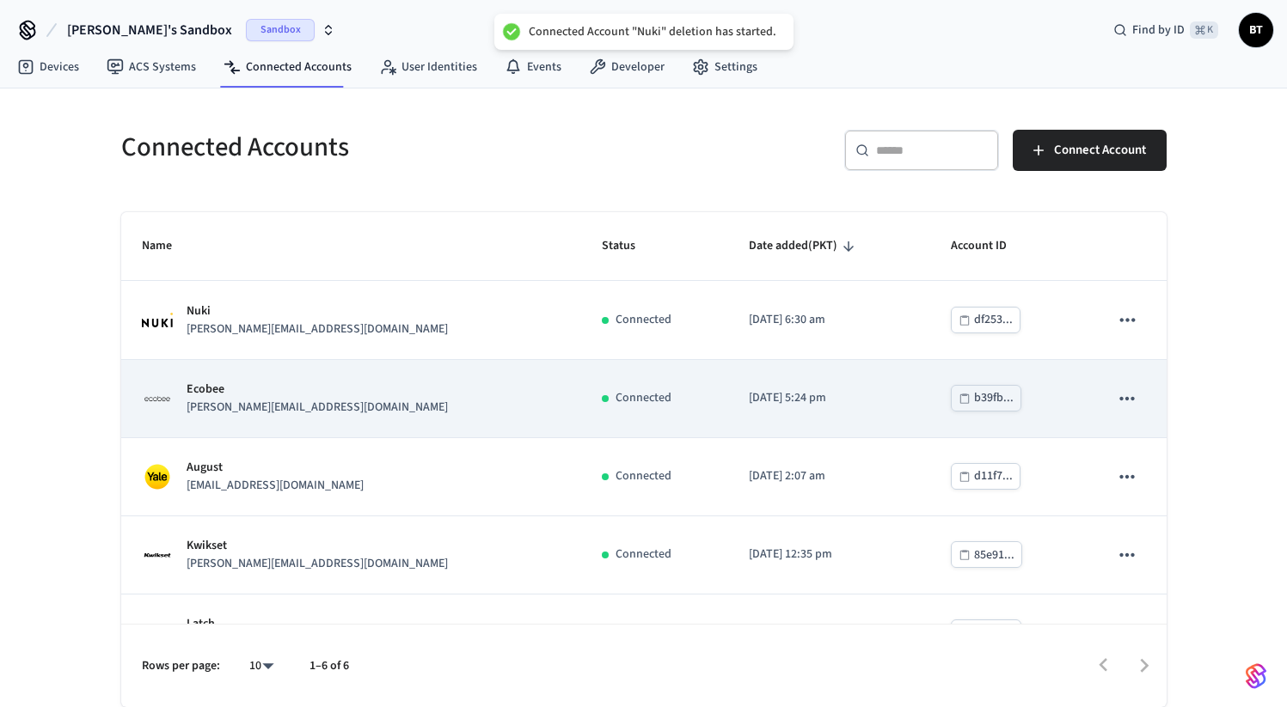
scroll to position [0, 0]
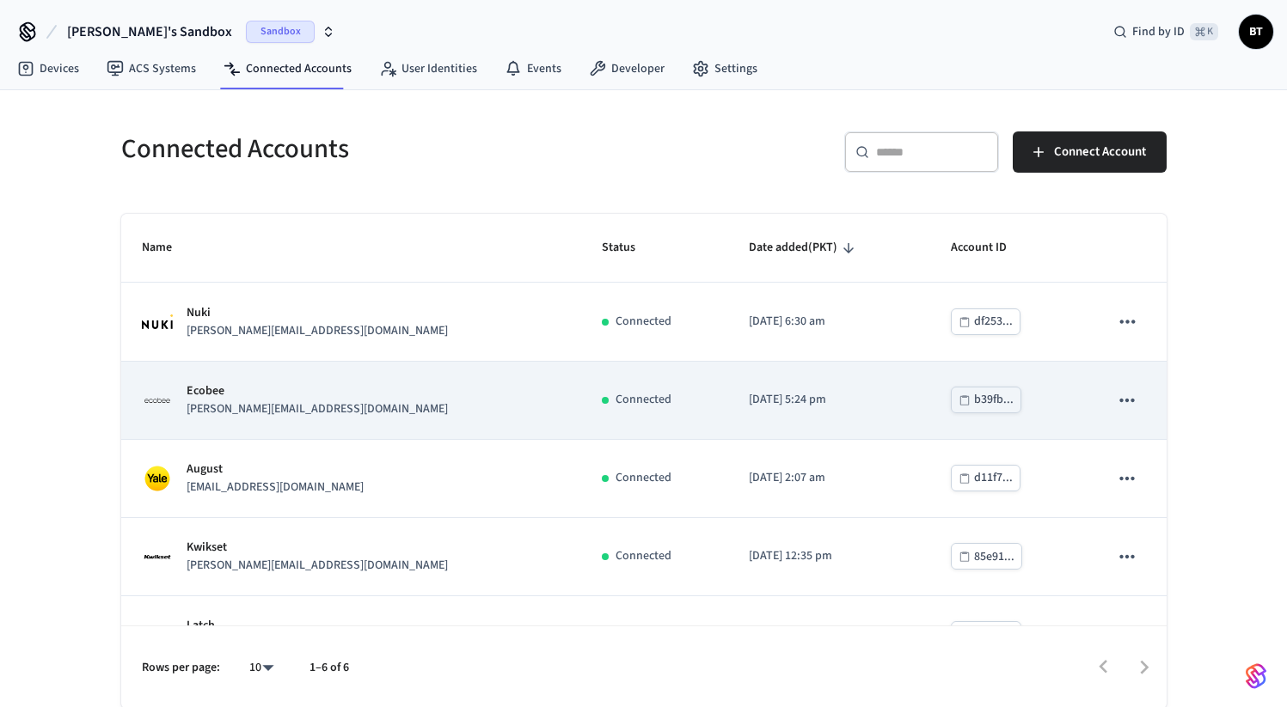
scroll to position [128, 0]
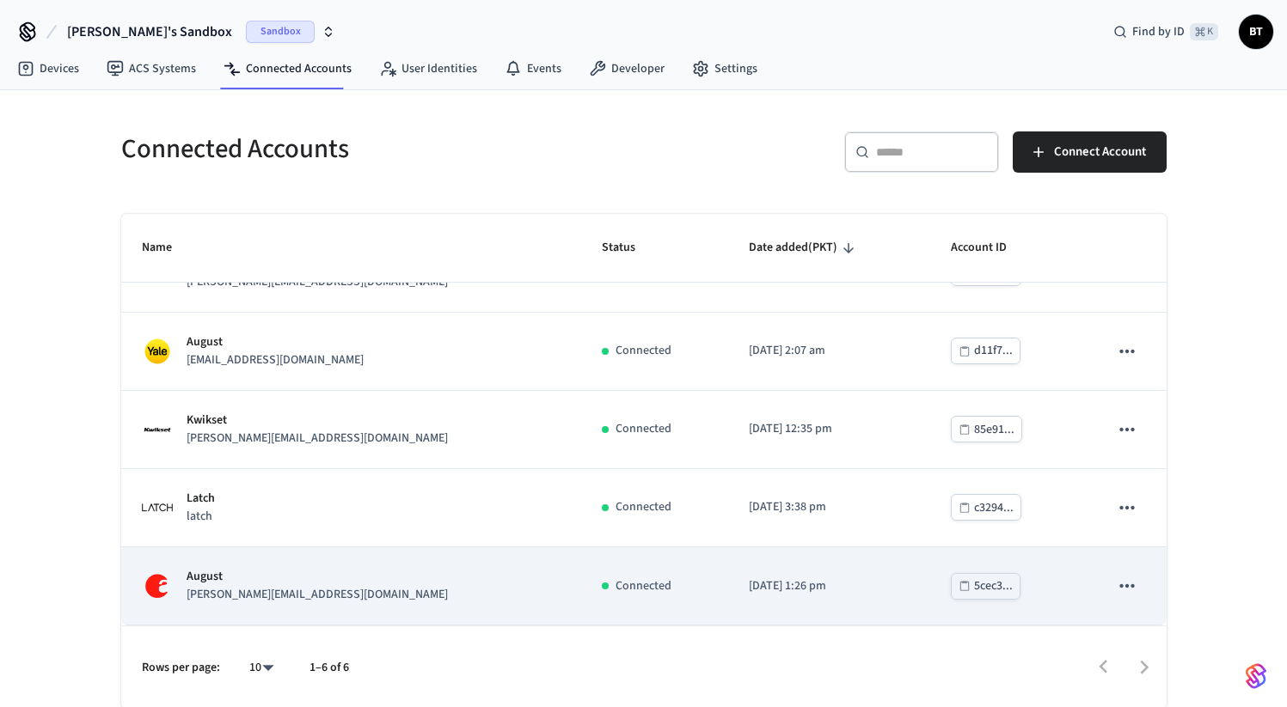
click at [1120, 590] on icon "sticky table" at bounding box center [1127, 586] width 22 height 22
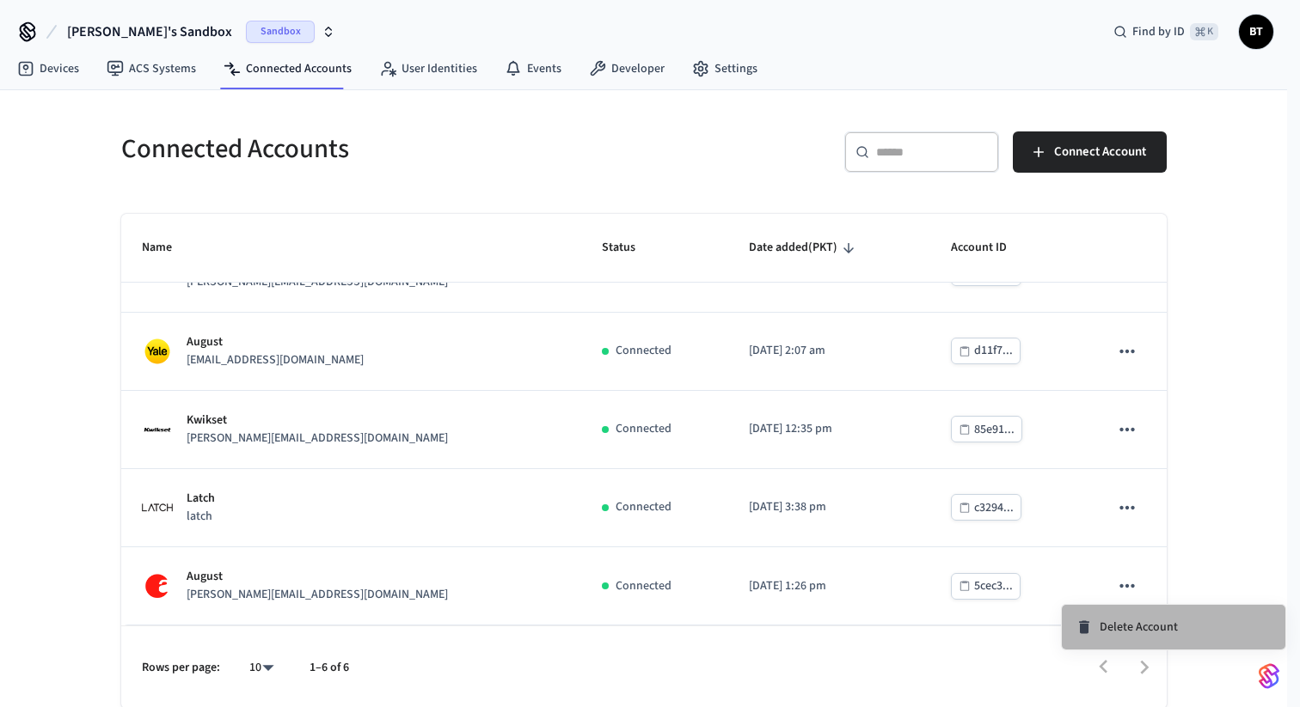
click at [1119, 626] on span "Delete Account" at bounding box center [1139, 627] width 78 height 17
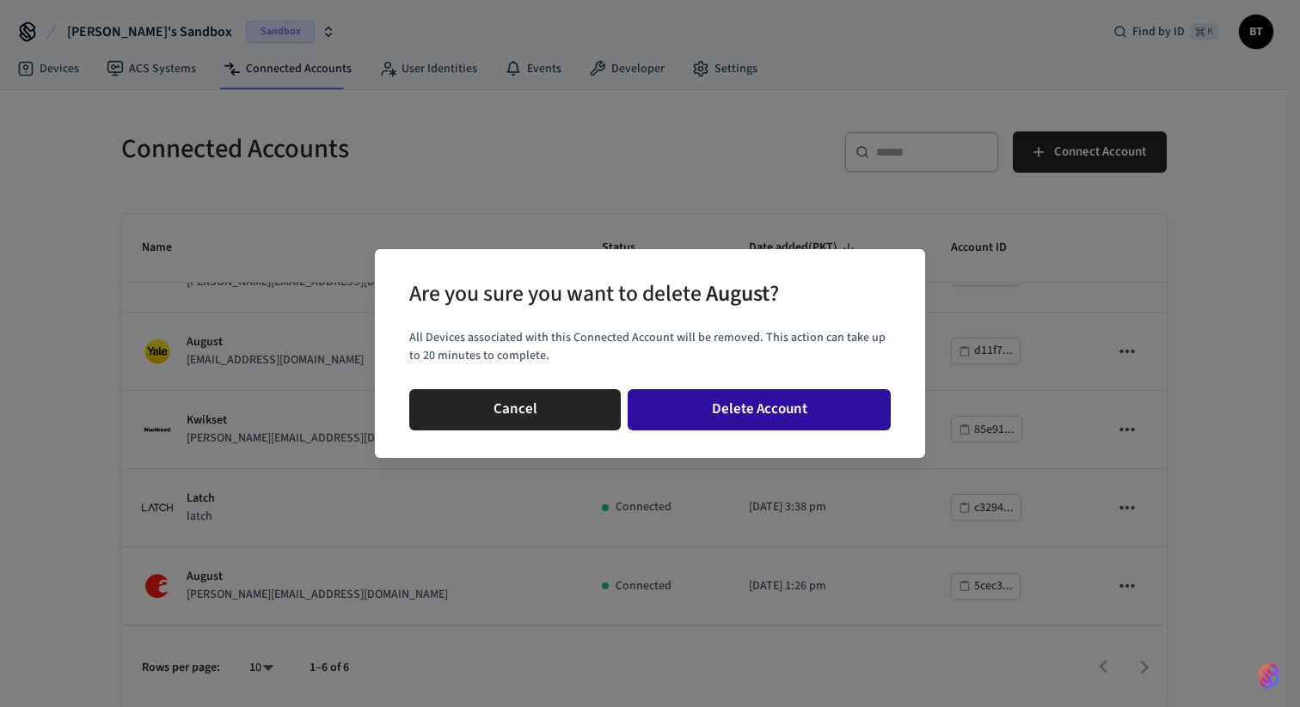
click at [819, 402] on button "Delete Account" at bounding box center [759, 409] width 263 height 41
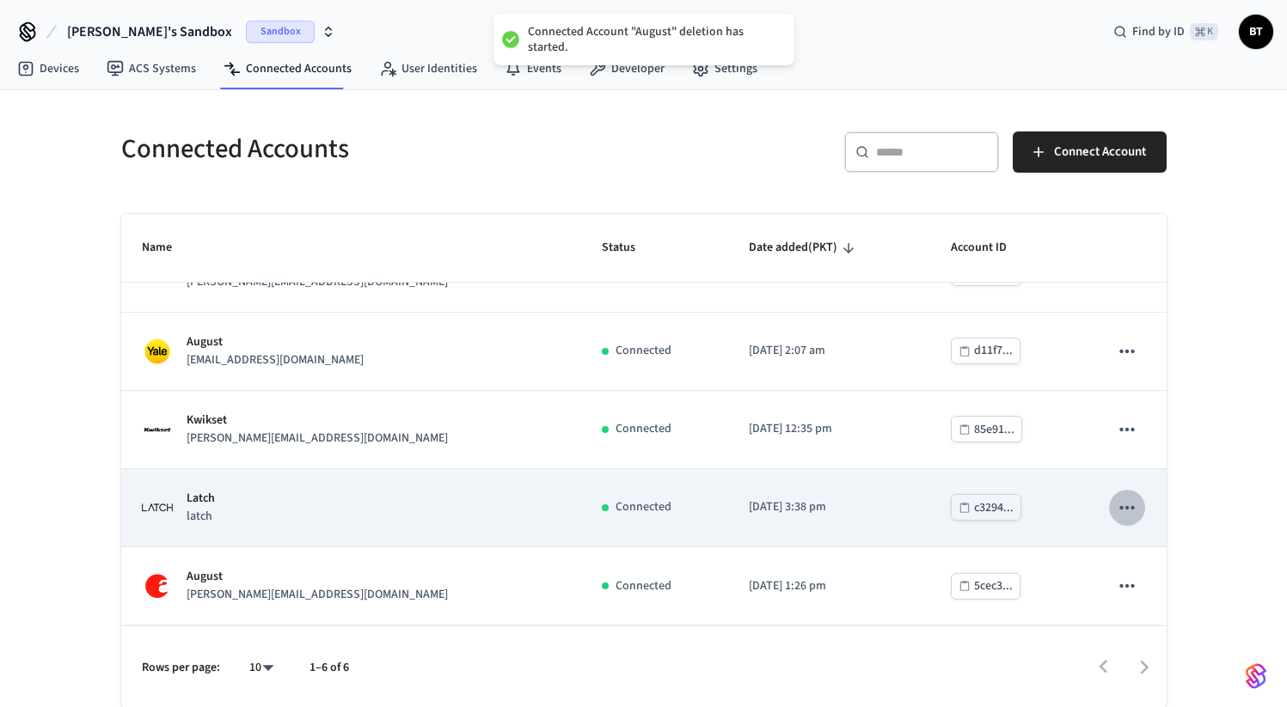
click at [1118, 499] on icon "sticky table" at bounding box center [1127, 508] width 22 height 22
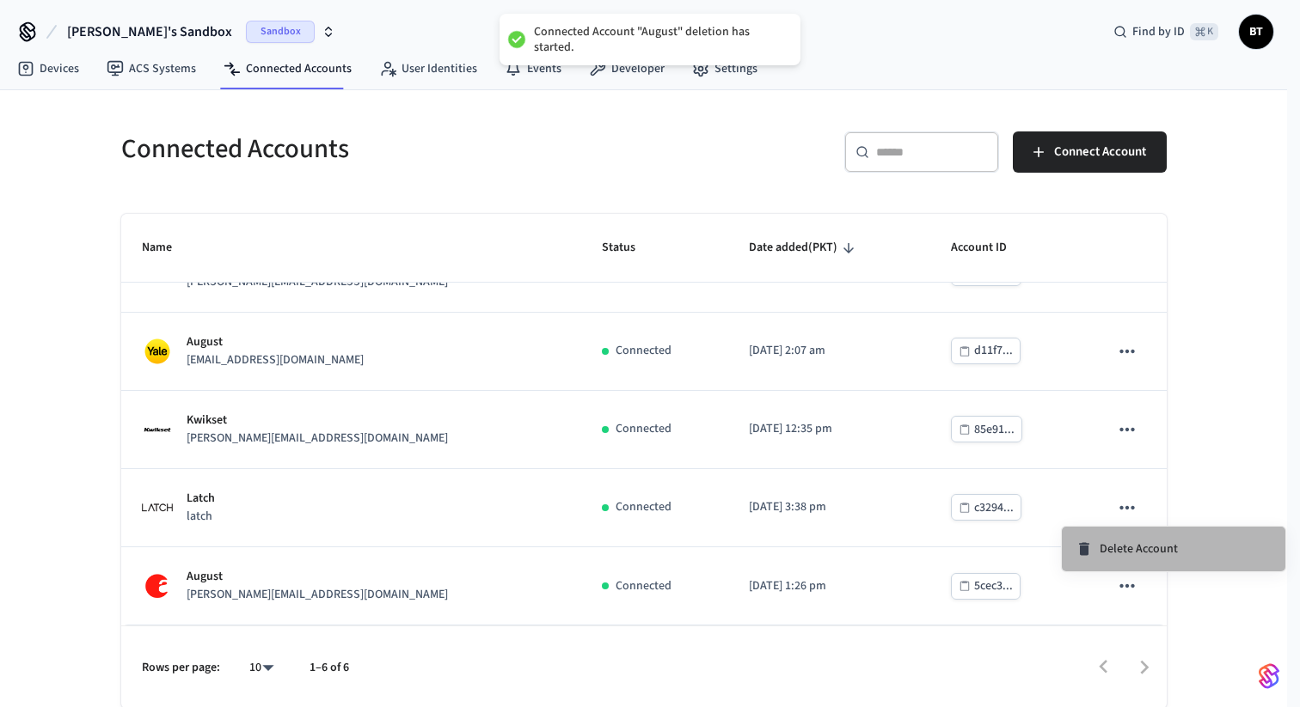
click at [1085, 547] on icon at bounding box center [1084, 549] width 10 height 13
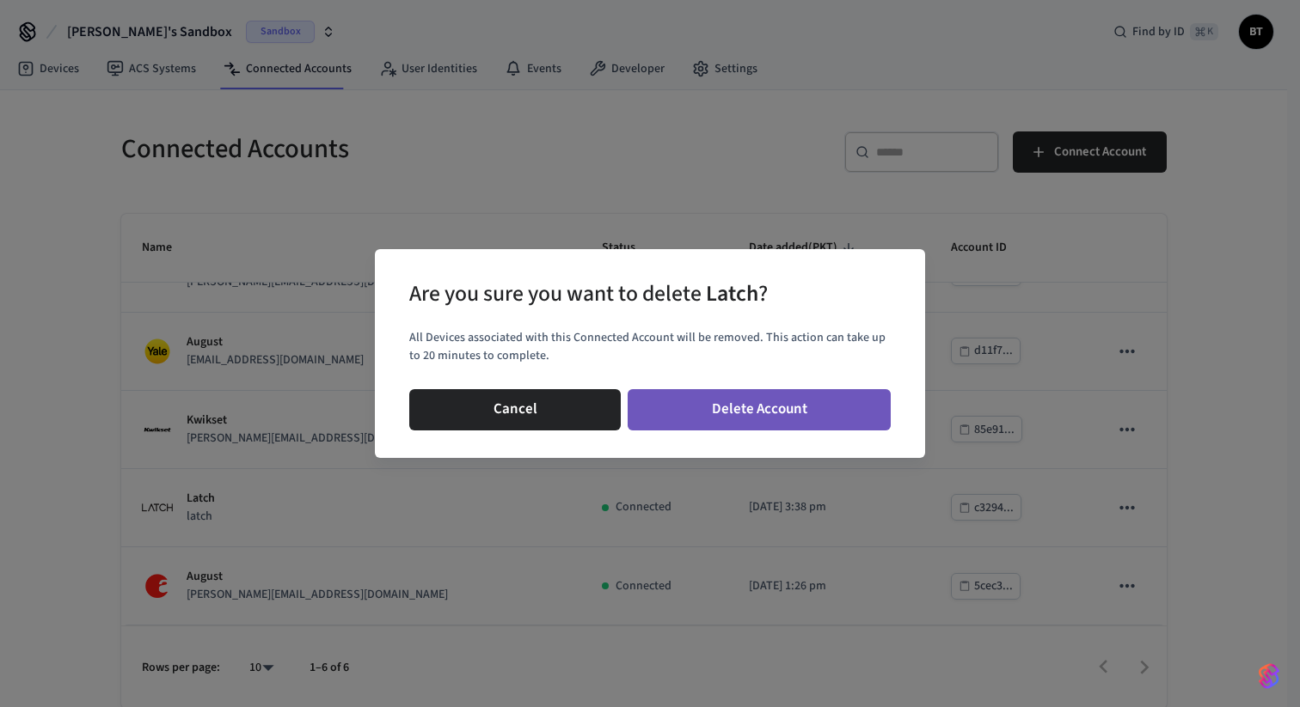
click at [788, 426] on button "Delete Account" at bounding box center [759, 409] width 263 height 41
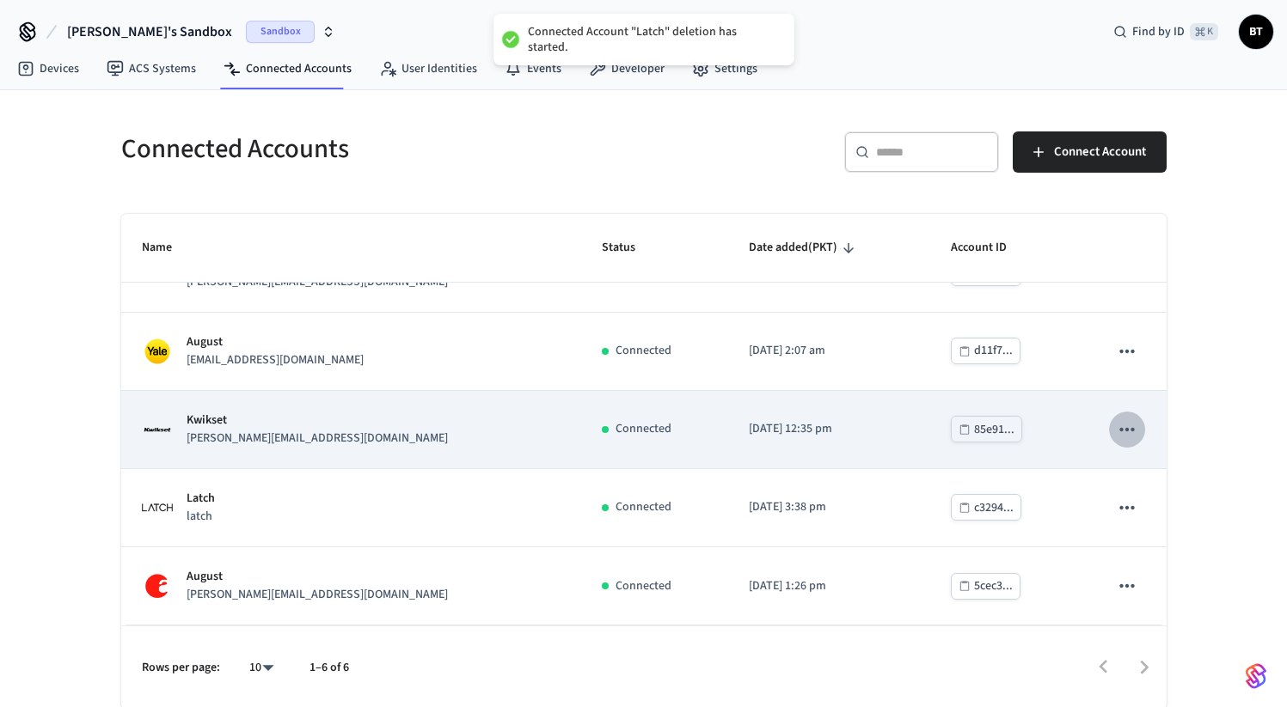
click at [1116, 437] on icon "sticky table" at bounding box center [1127, 430] width 22 height 22
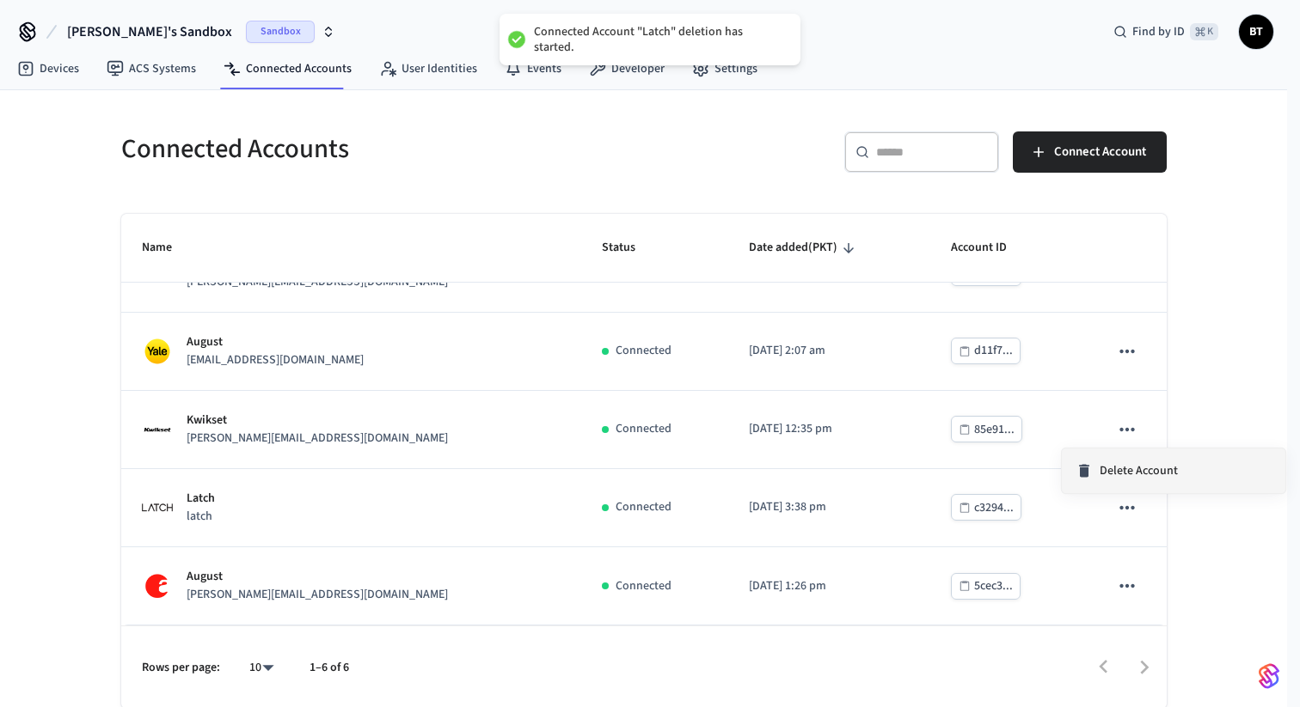
click at [1087, 466] on icon at bounding box center [1084, 471] width 10 height 13
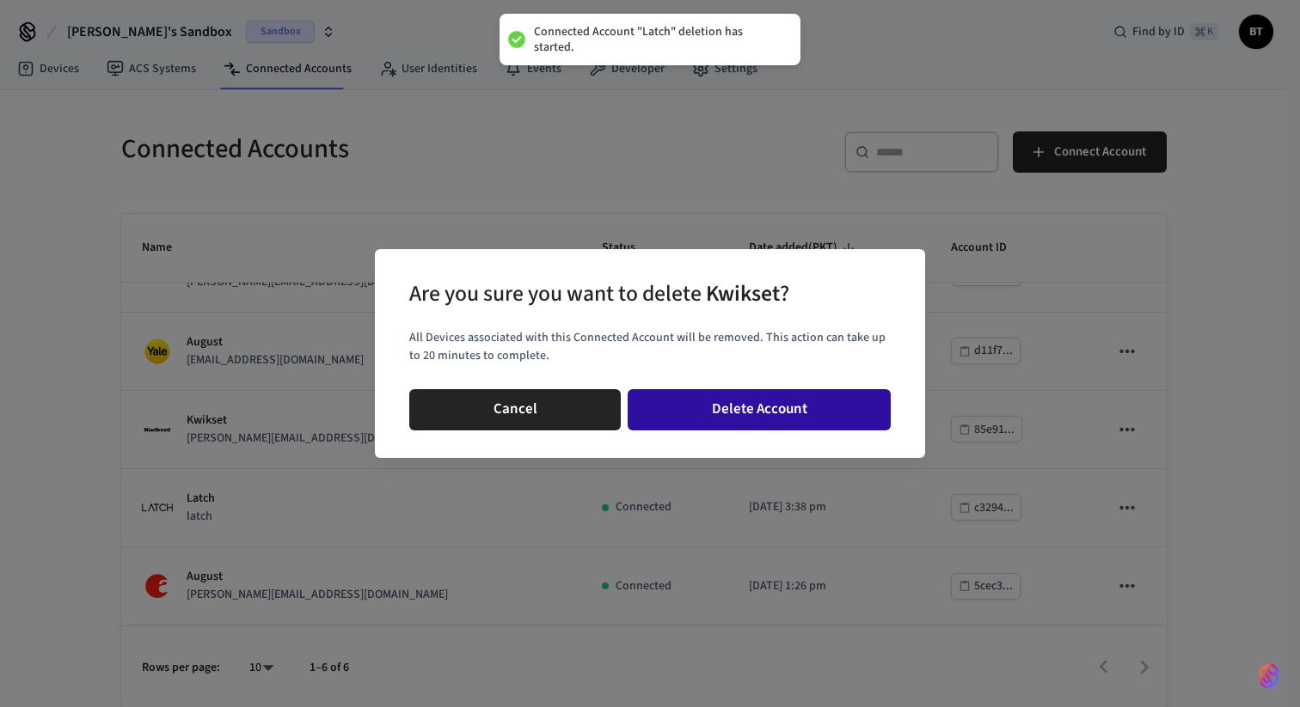
click at [834, 401] on button "Delete Account" at bounding box center [759, 409] width 263 height 41
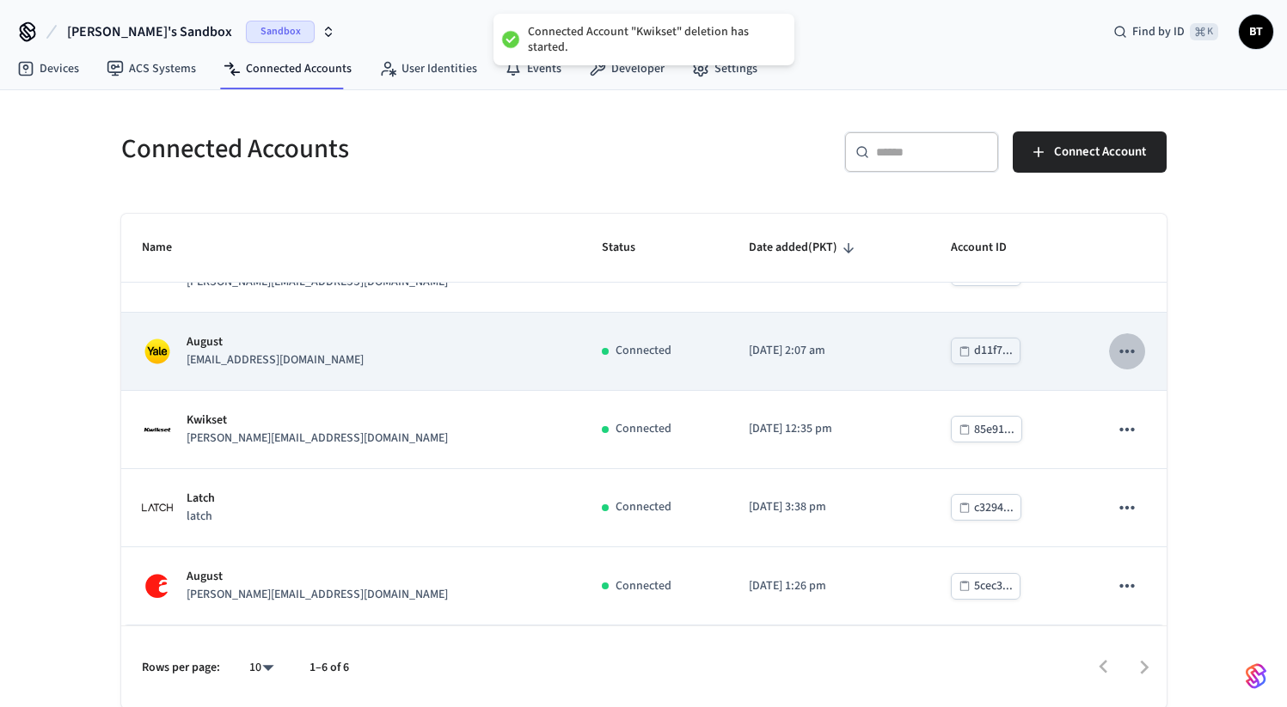
click at [1126, 346] on button "sticky table" at bounding box center [1127, 352] width 36 height 36
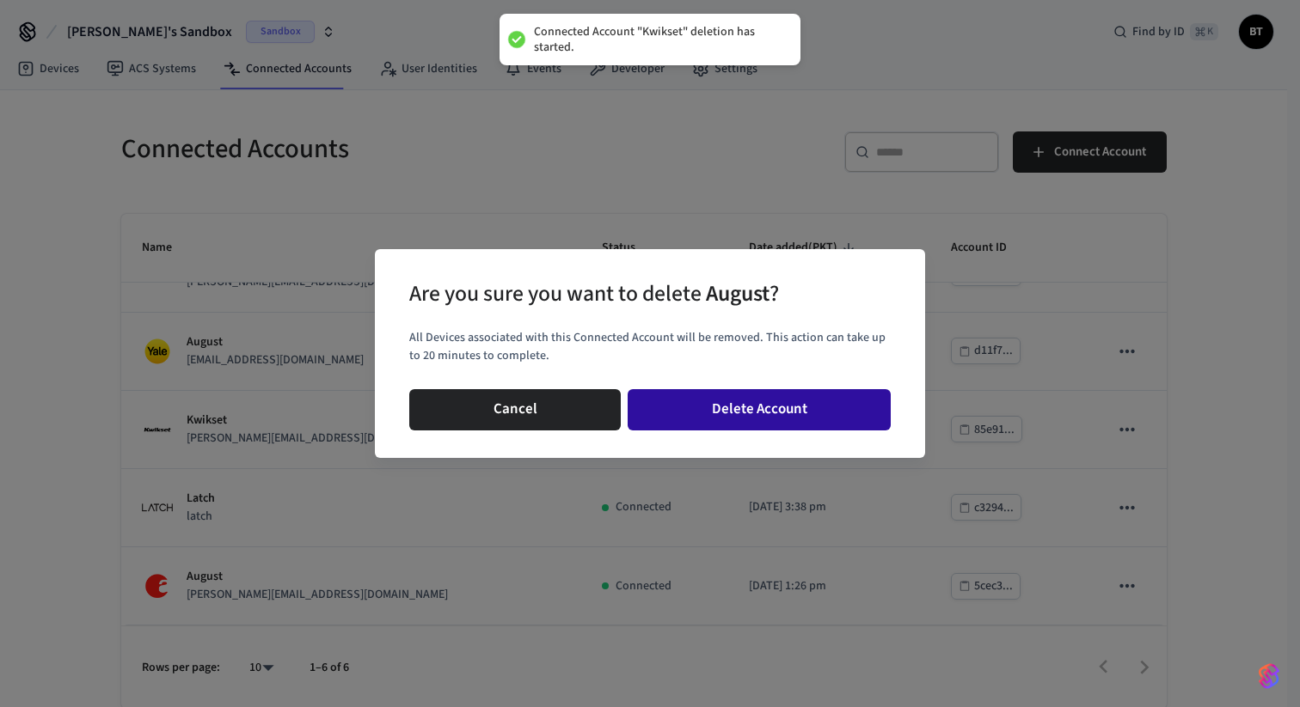
click at [768, 409] on button "Delete Account" at bounding box center [759, 409] width 263 height 41
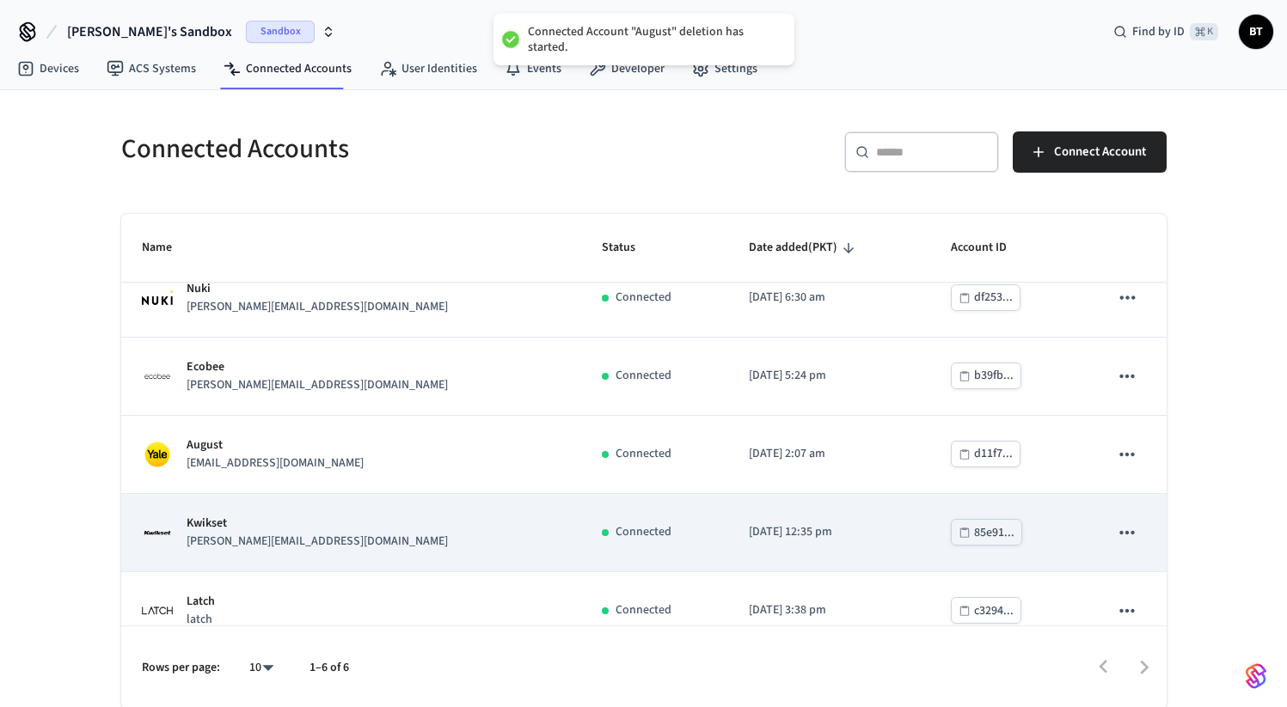
scroll to position [0, 0]
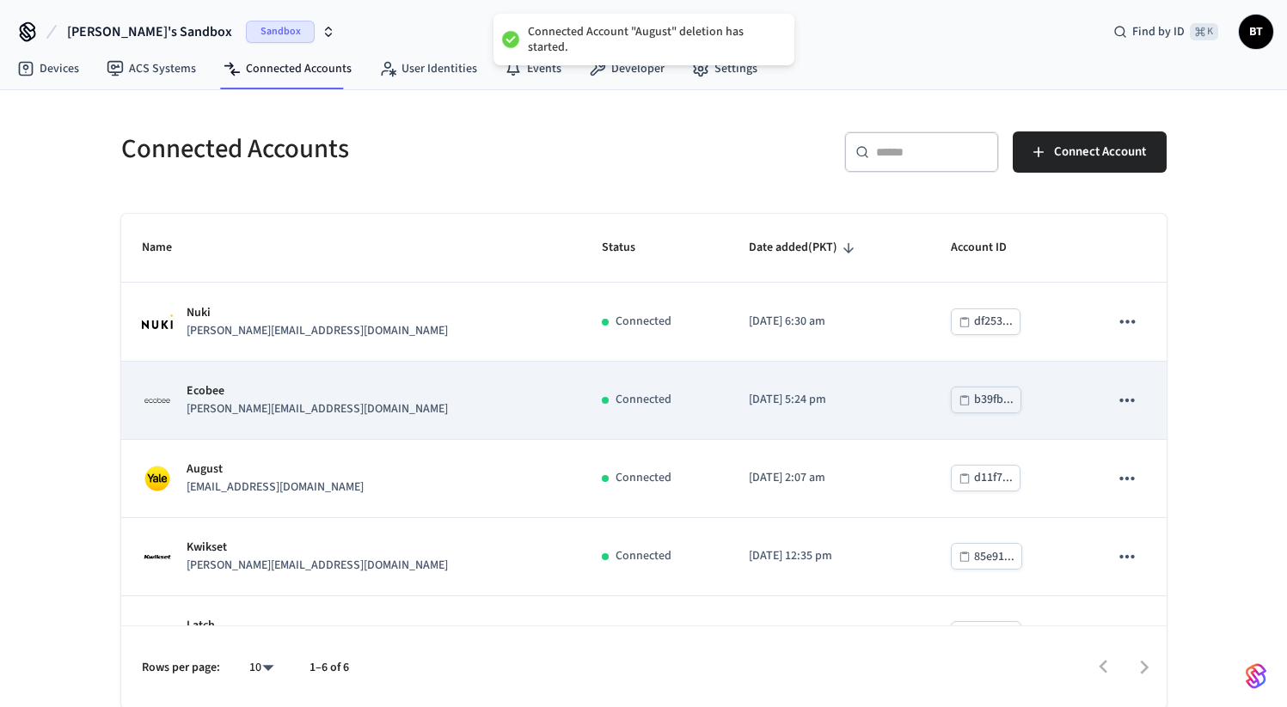
click at [1121, 404] on icon "sticky table" at bounding box center [1127, 400] width 22 height 22
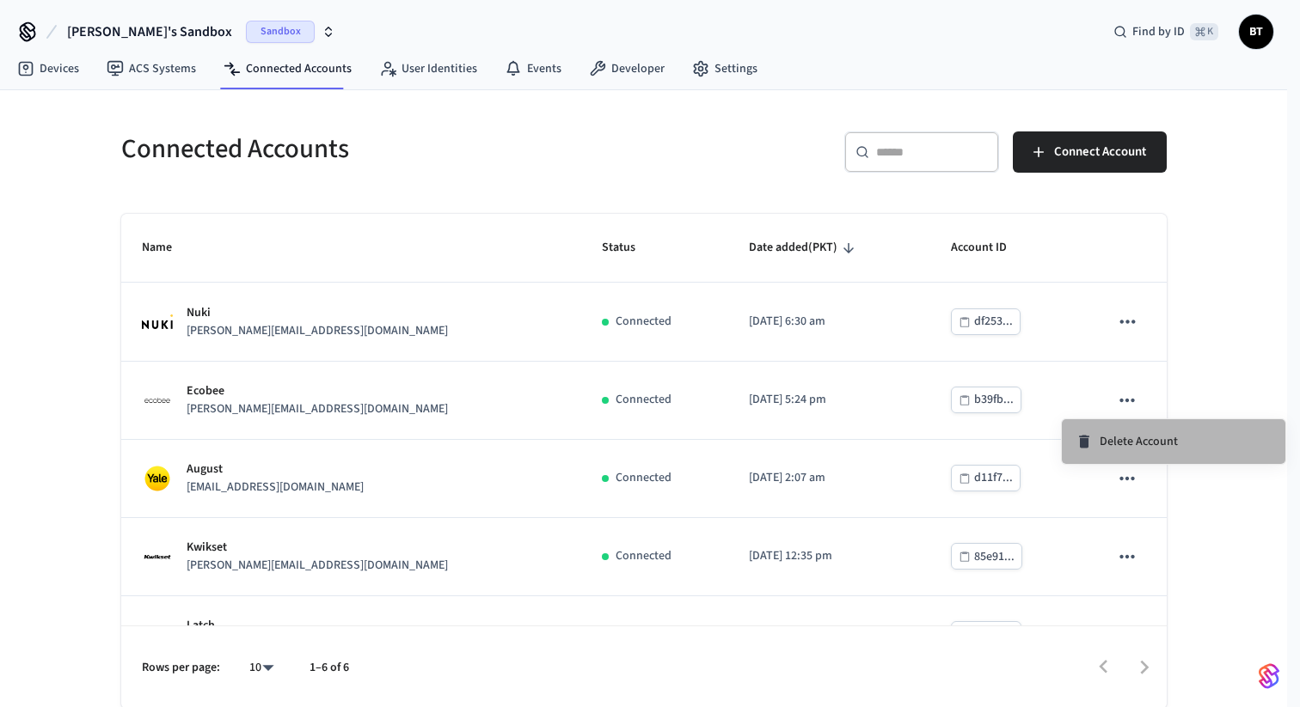
click at [1123, 438] on span "Delete Account" at bounding box center [1139, 441] width 78 height 17
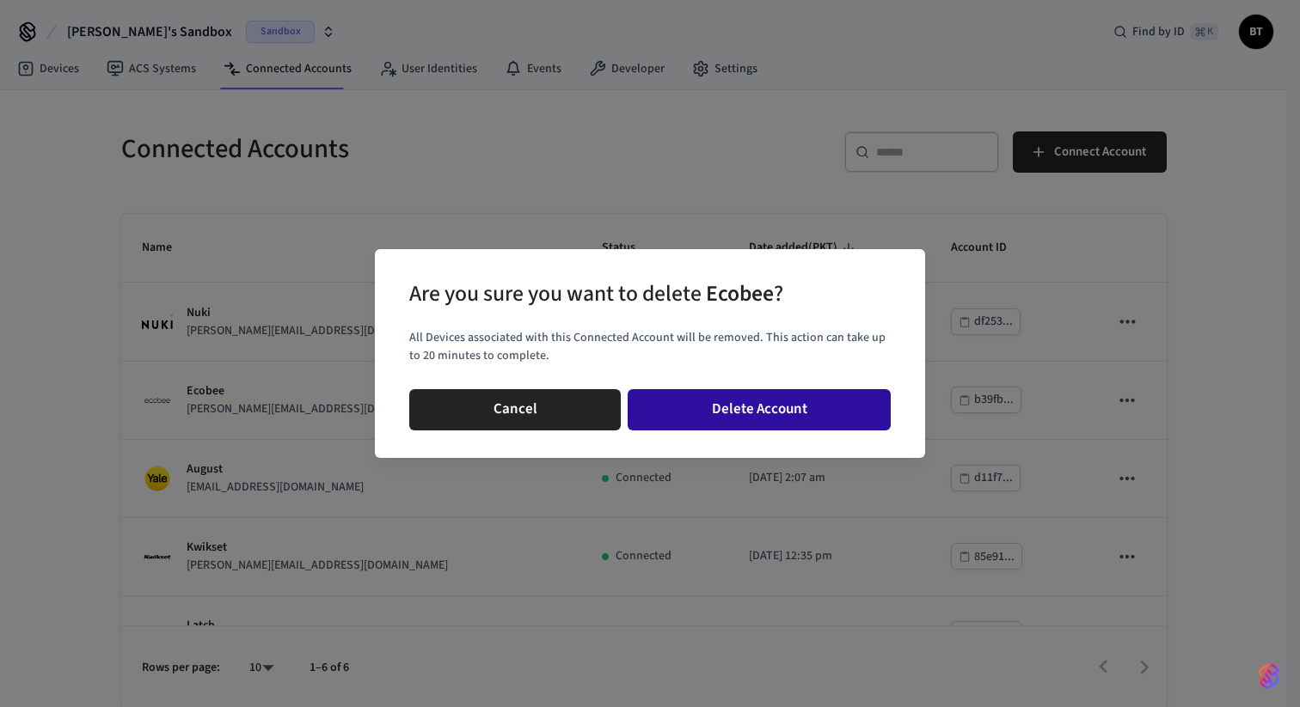
click at [827, 413] on button "Delete Account" at bounding box center [759, 409] width 263 height 41
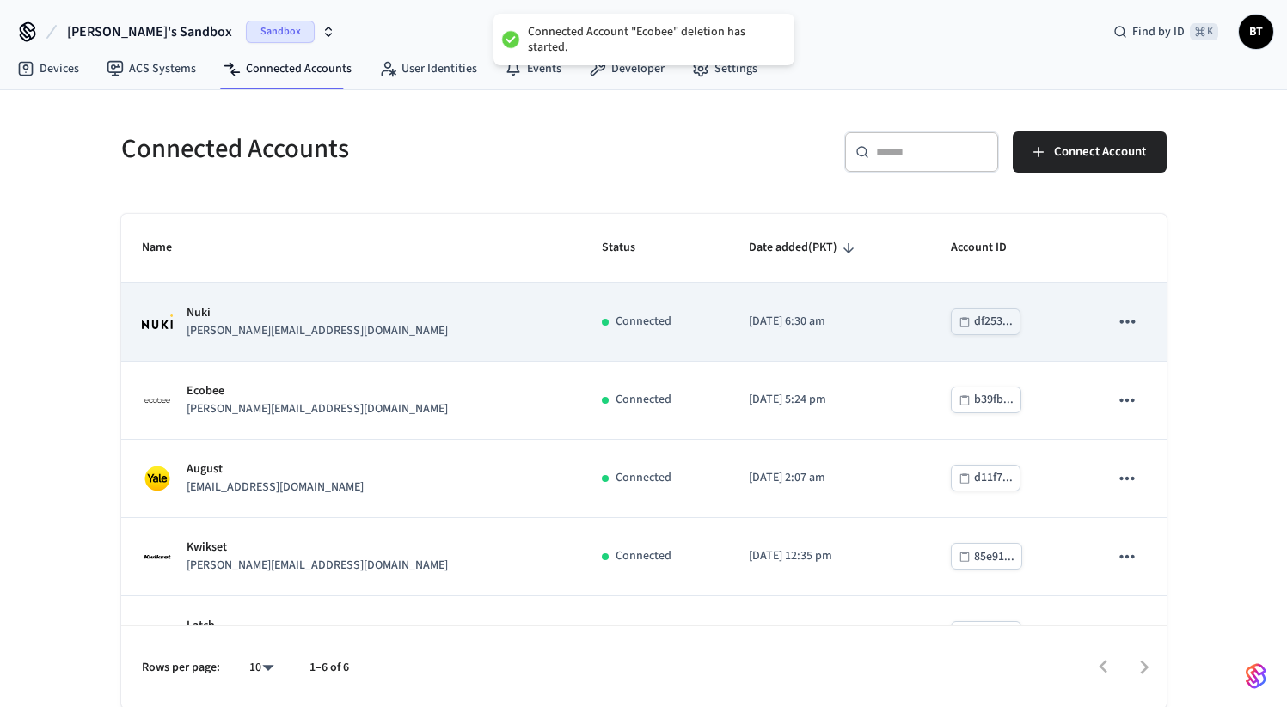
click at [1116, 325] on icon "sticky table" at bounding box center [1127, 321] width 22 height 22
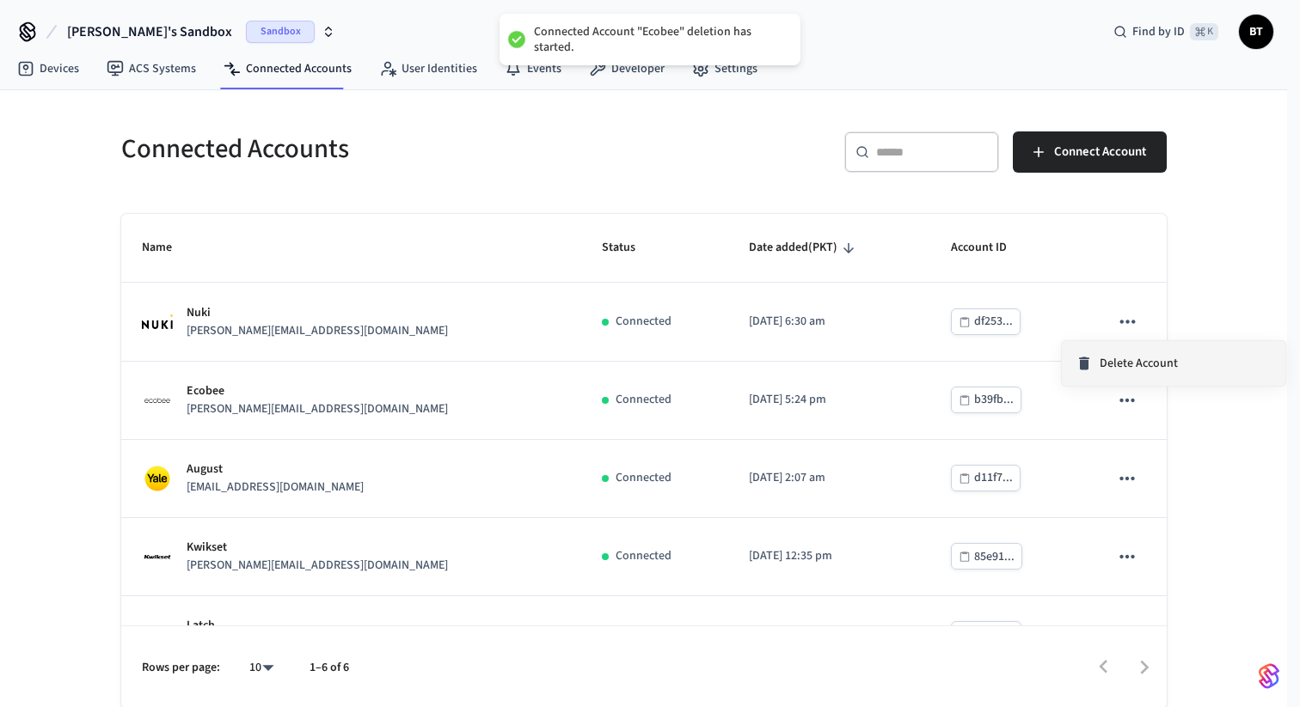
click at [1094, 352] on li "Delete Account" at bounding box center [1174, 363] width 224 height 45
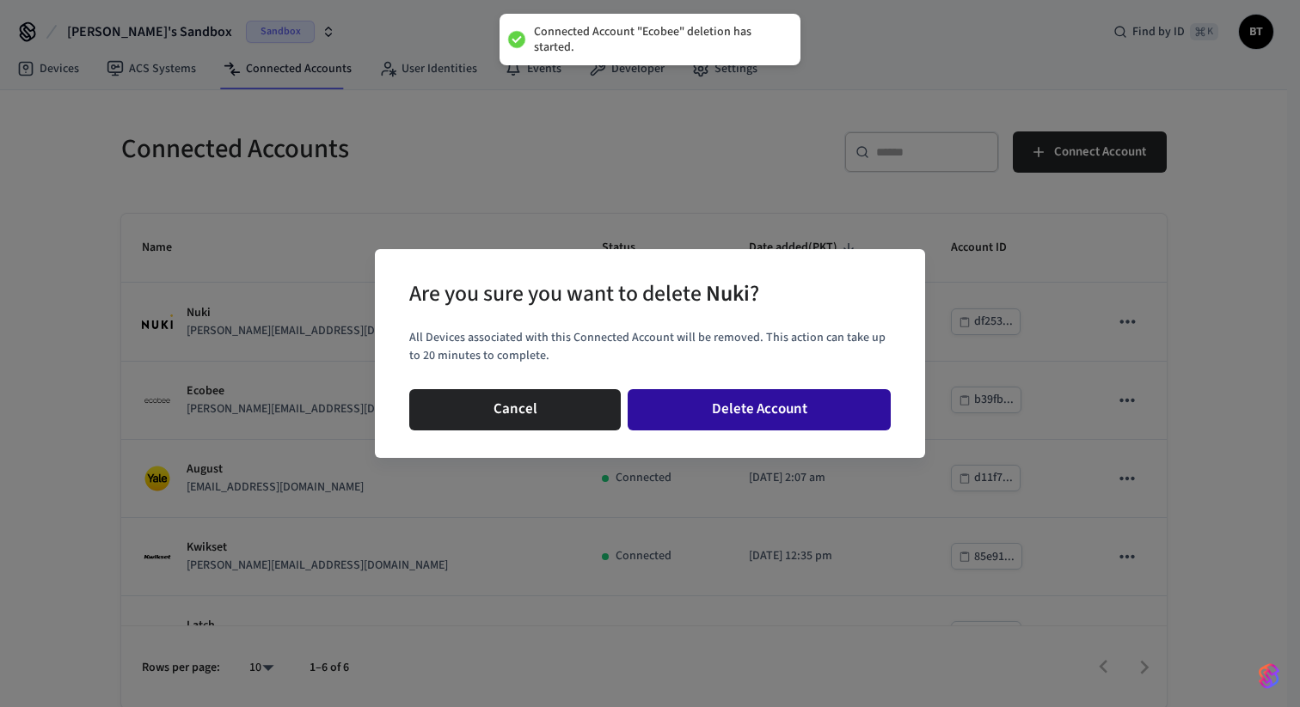
click at [769, 403] on button "Delete Account" at bounding box center [759, 409] width 263 height 41
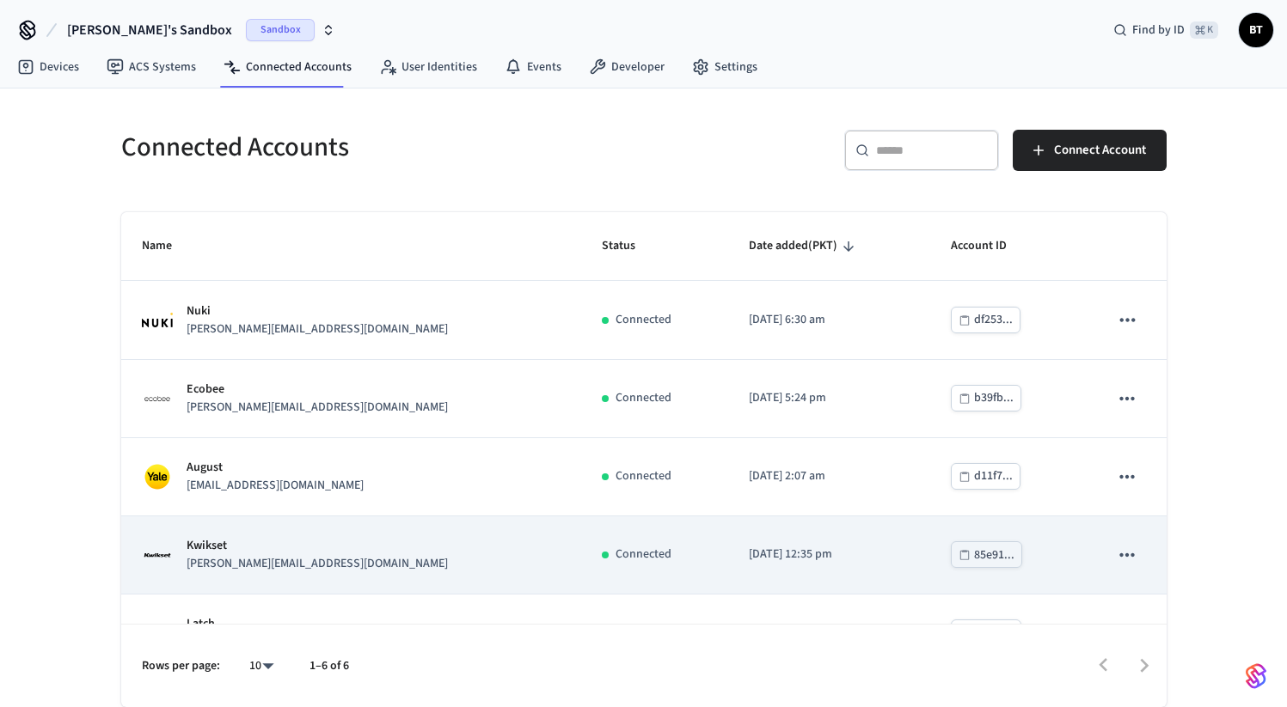
scroll to position [128, 0]
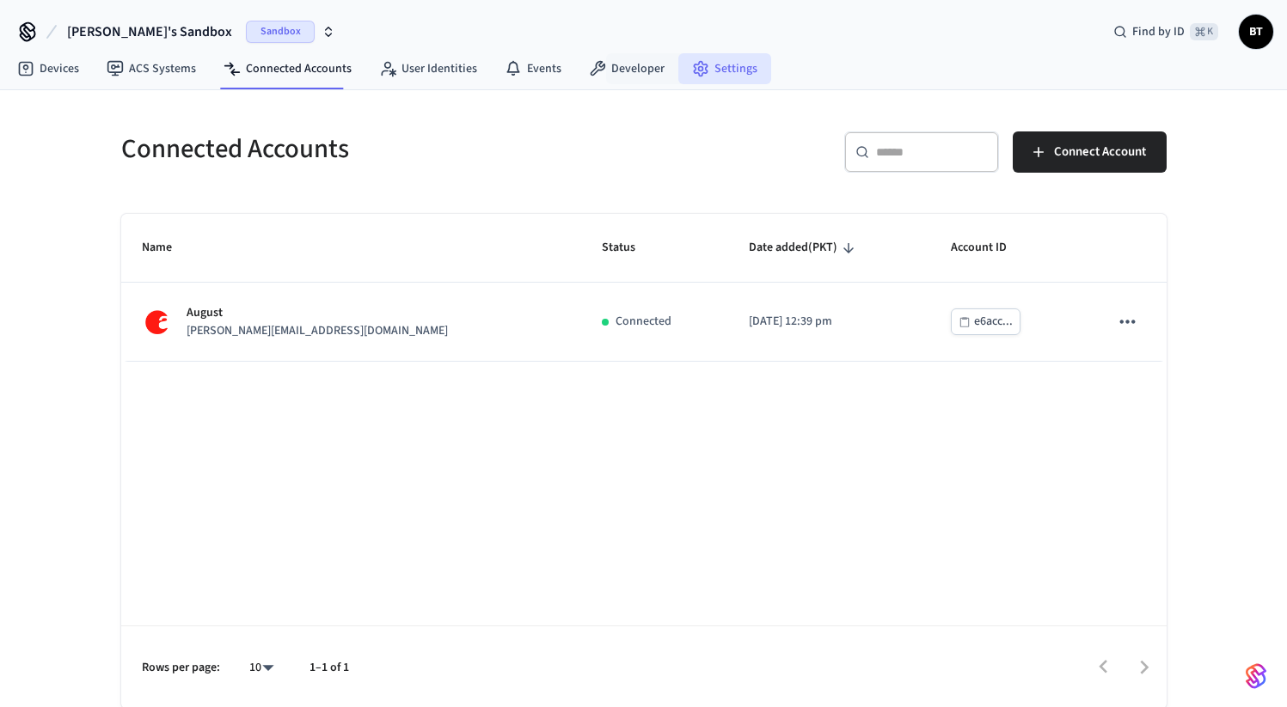
click at [679, 74] on link "Settings" at bounding box center [724, 68] width 93 height 31
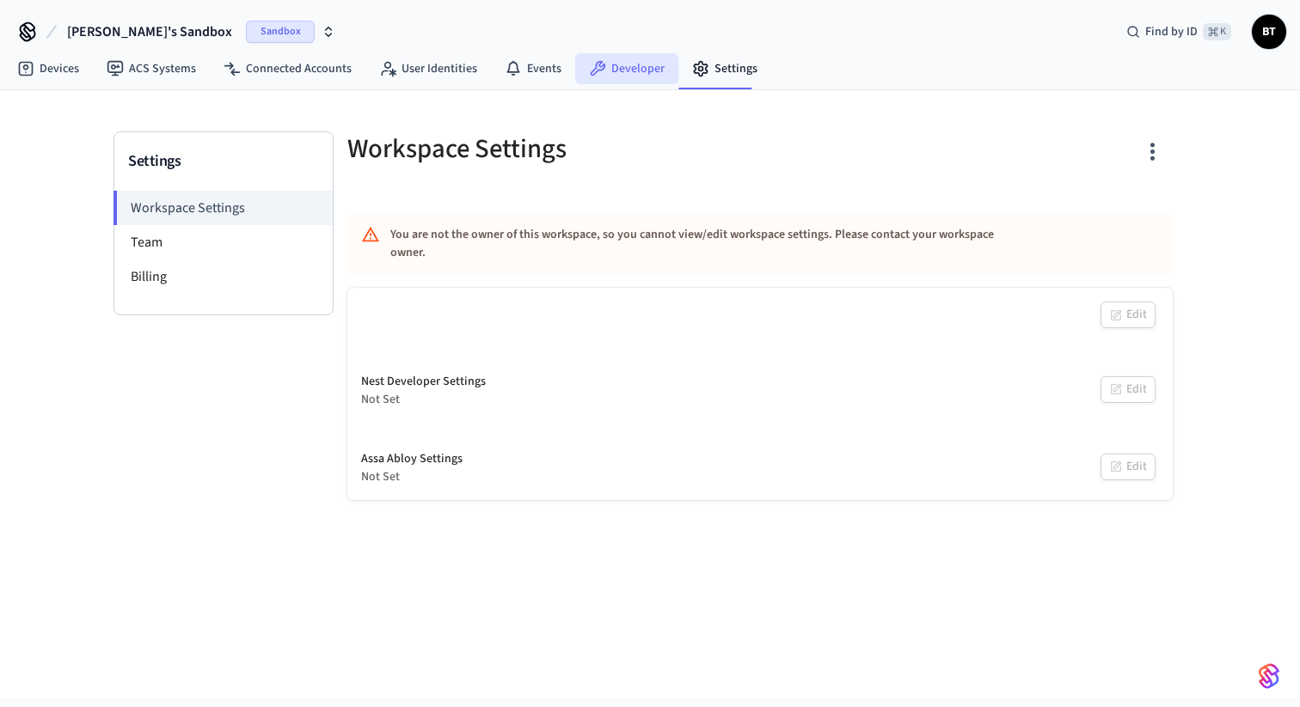
click at [643, 72] on link "Developer" at bounding box center [626, 68] width 103 height 31
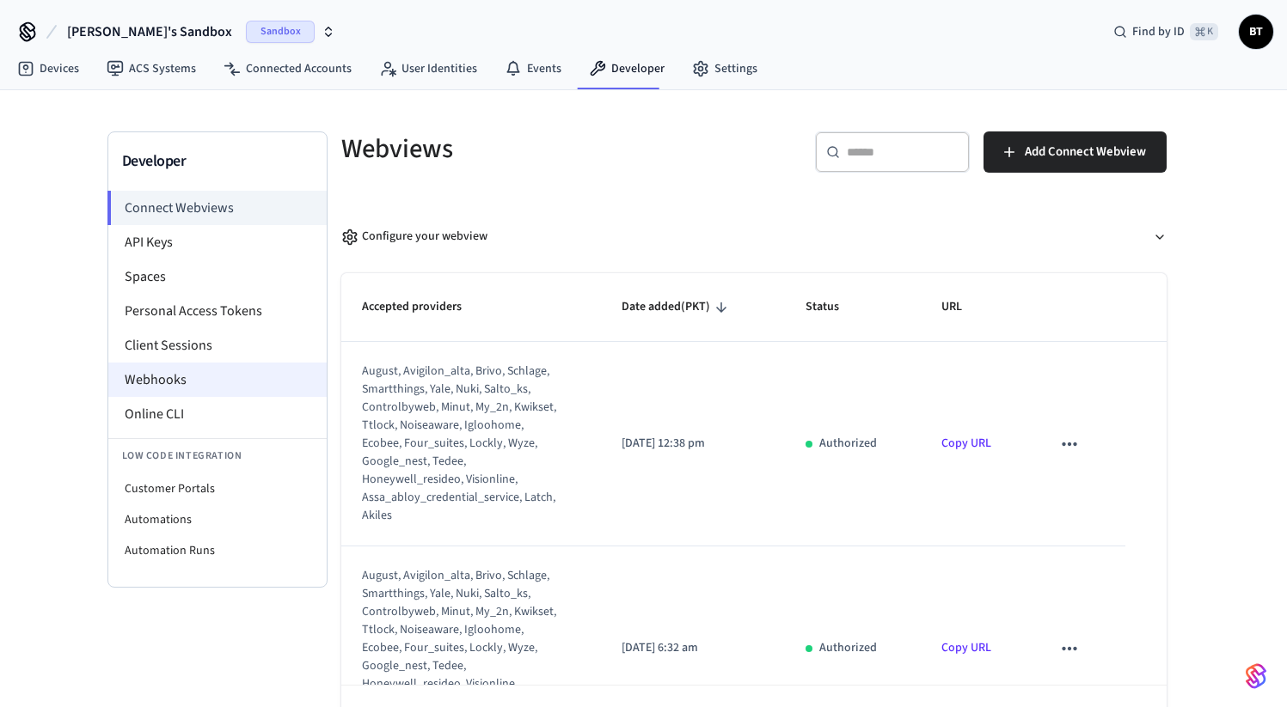
click at [192, 370] on li "Webhooks" at bounding box center [217, 380] width 218 height 34
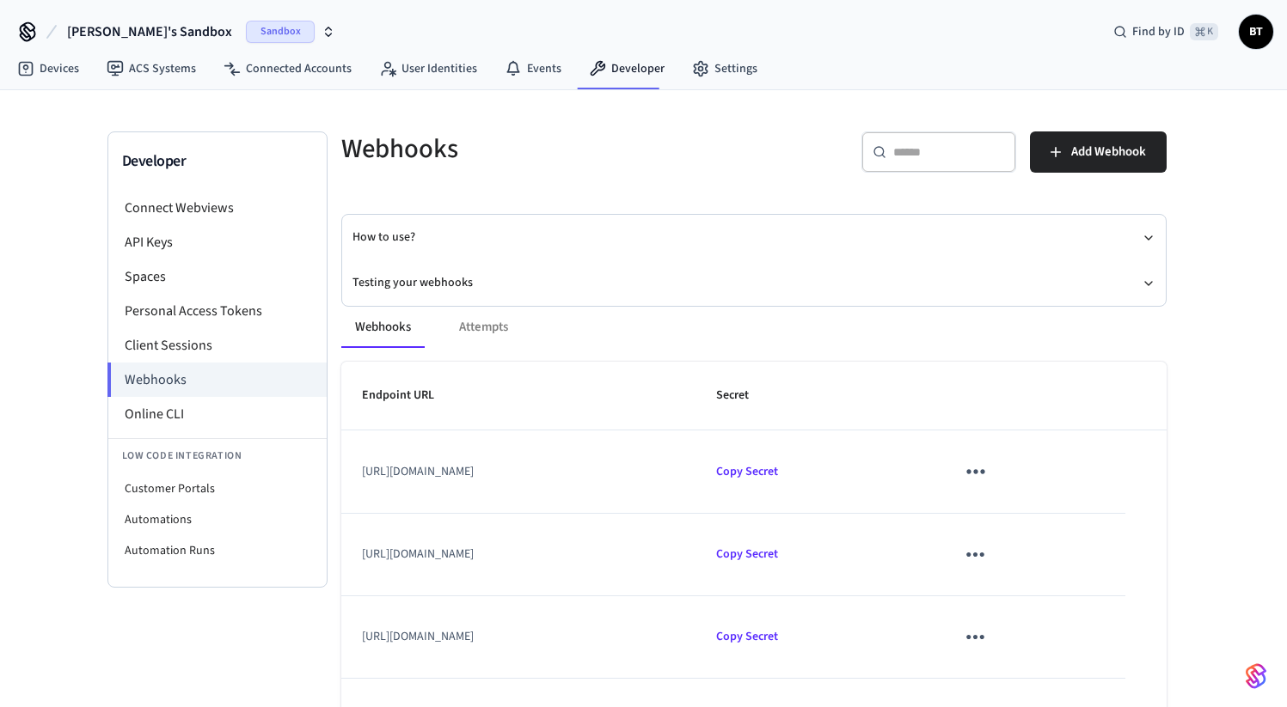
scroll to position [150, 0]
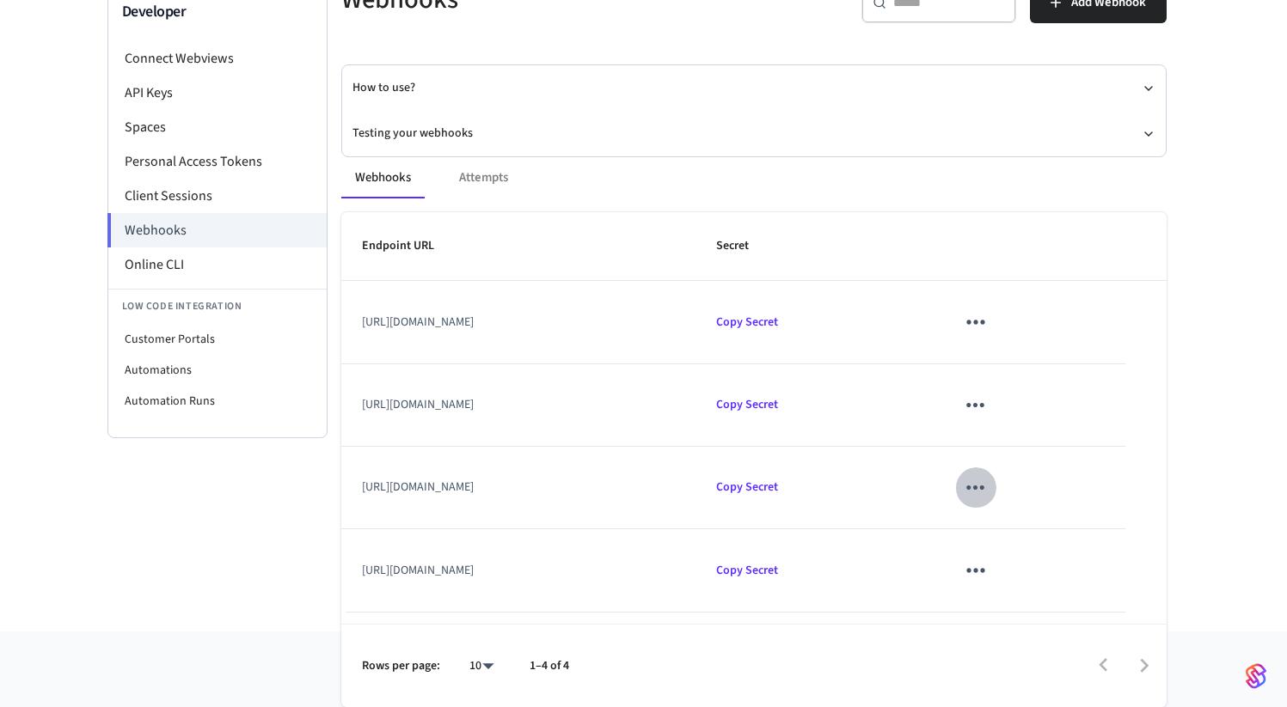
click at [989, 485] on icon "sticky table" at bounding box center [975, 488] width 27 height 27
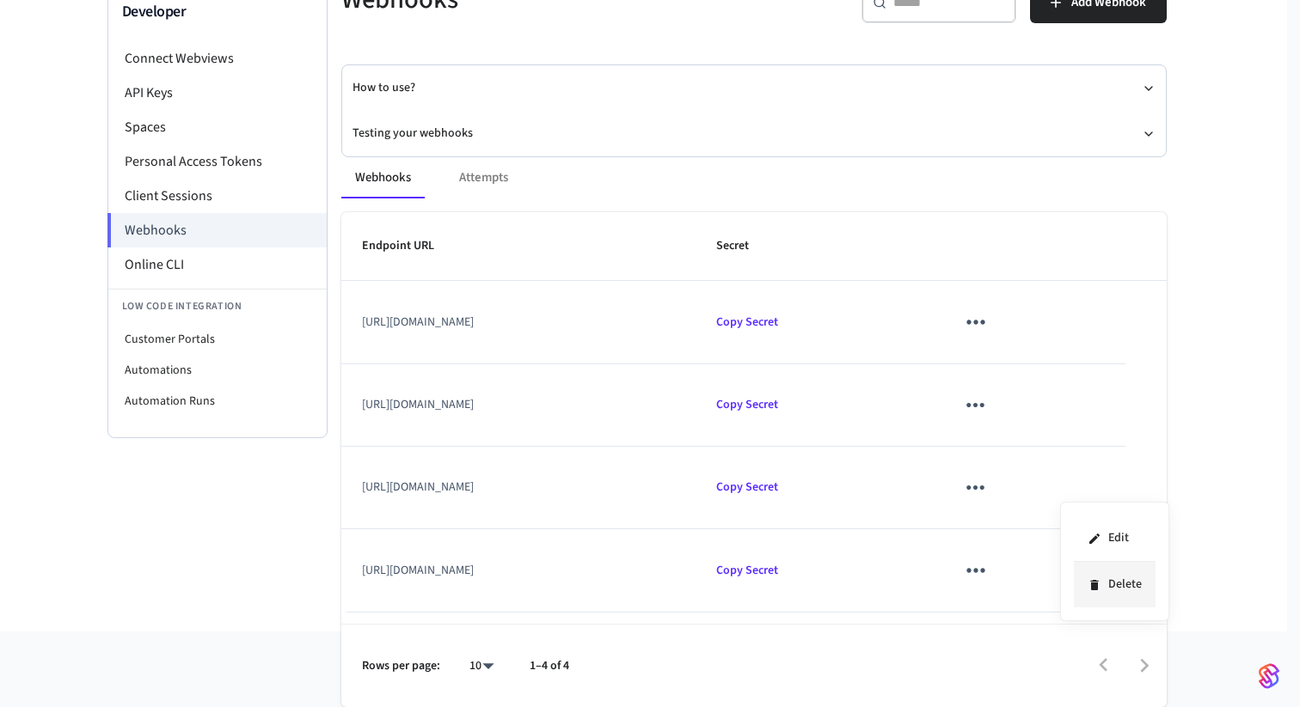
click at [1099, 583] on icon at bounding box center [1094, 586] width 14 height 14
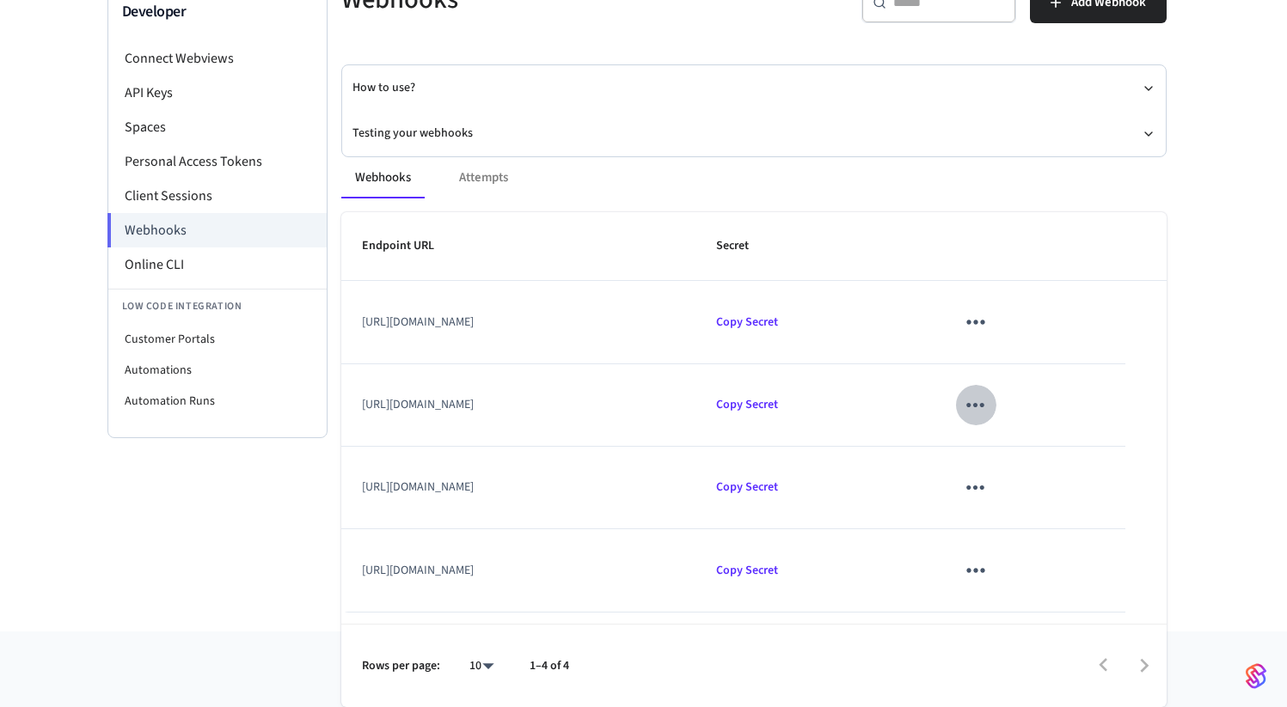
click at [989, 407] on icon "sticky table" at bounding box center [975, 405] width 27 height 27
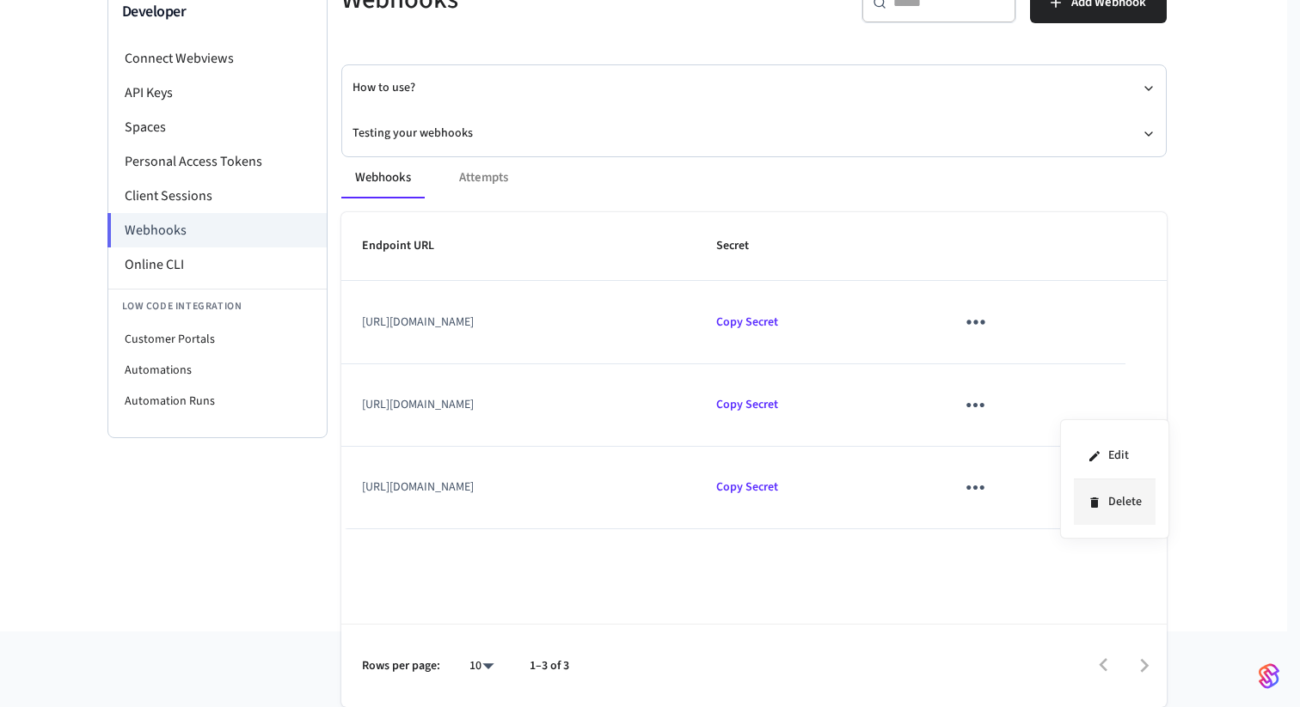
click at [1100, 493] on li "Delete" at bounding box center [1115, 503] width 82 height 46
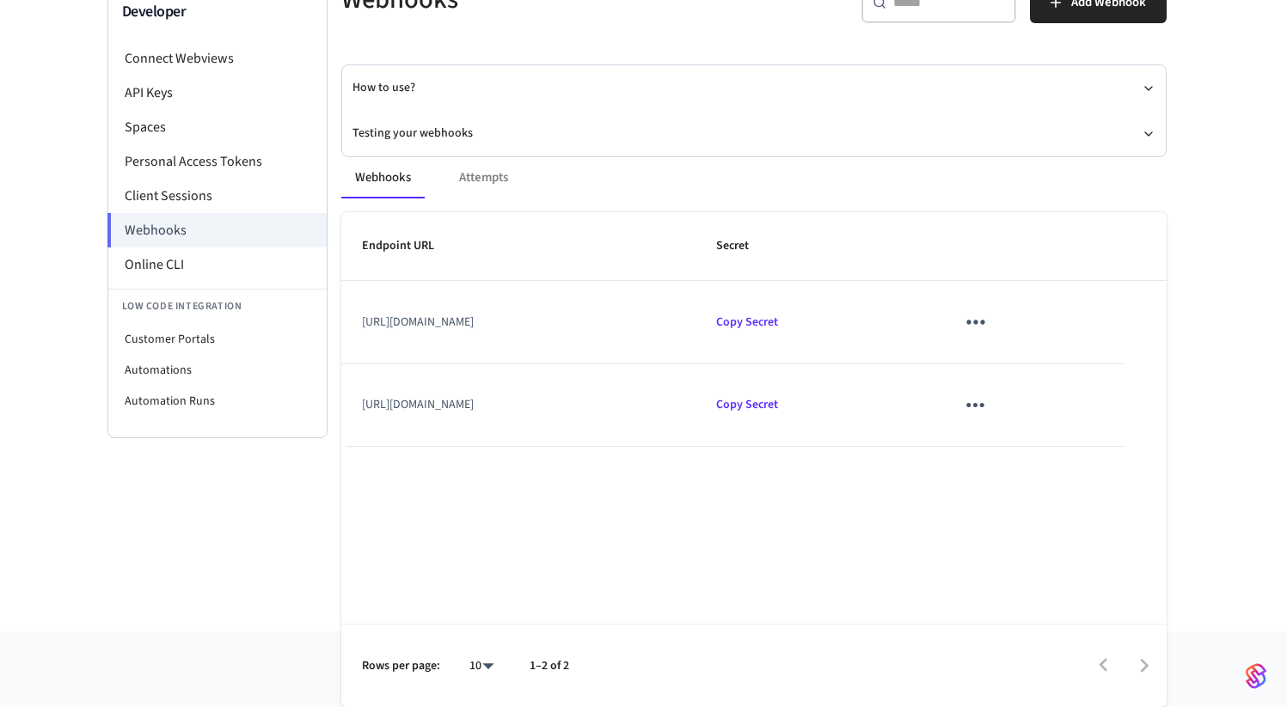
click at [989, 318] on icon "sticky table" at bounding box center [975, 322] width 27 height 27
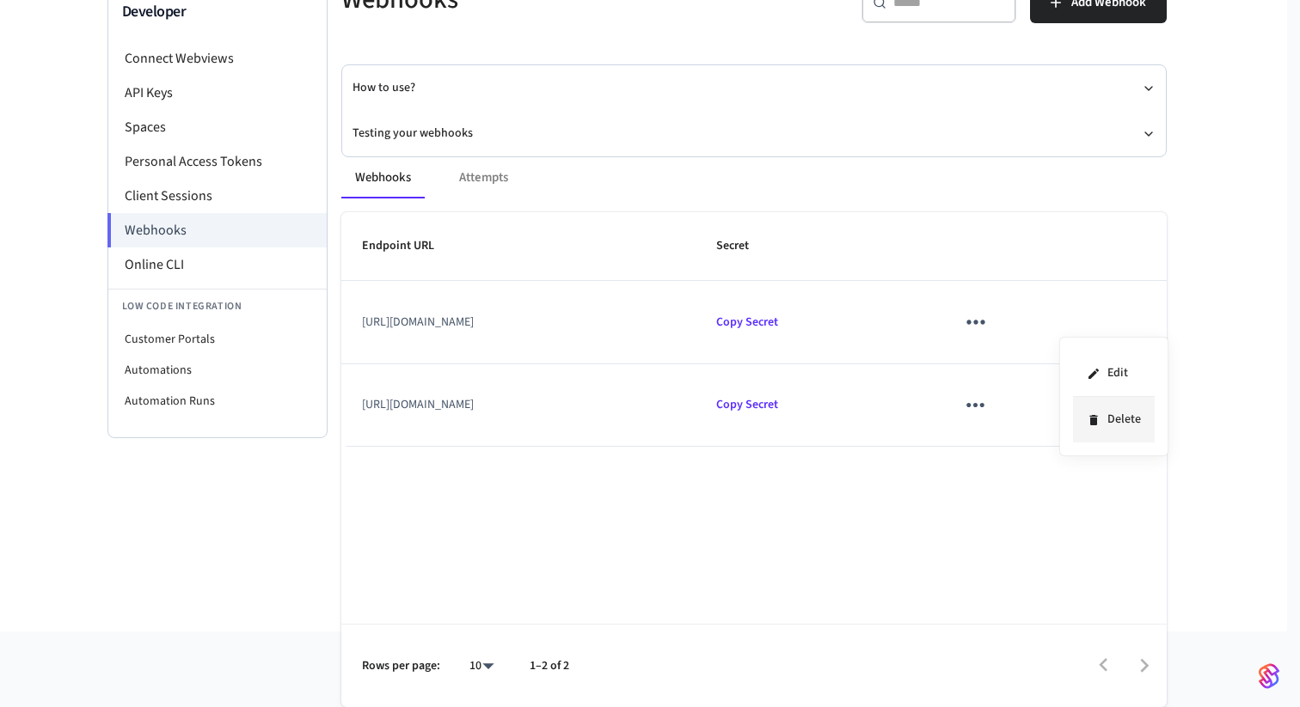
click at [1088, 427] on li "Delete" at bounding box center [1114, 420] width 82 height 46
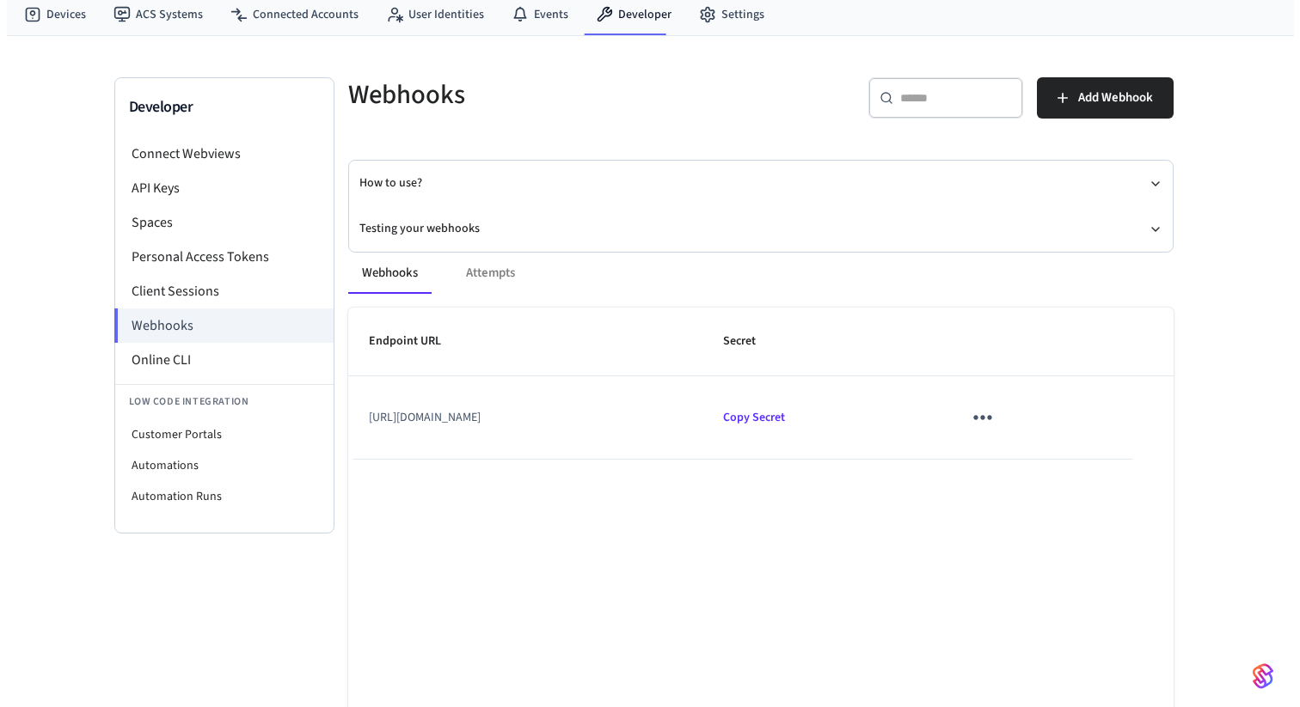
scroll to position [46, 0]
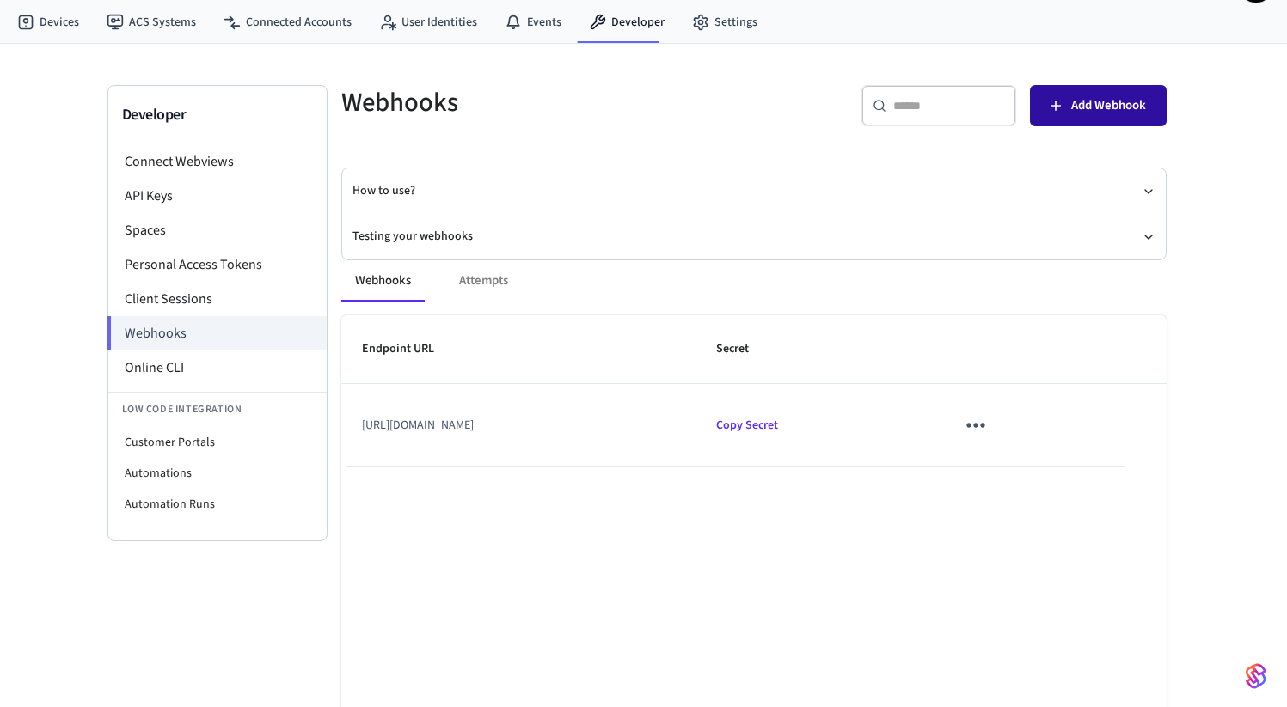
click at [1118, 105] on span "Add Webhook" at bounding box center [1108, 106] width 75 height 22
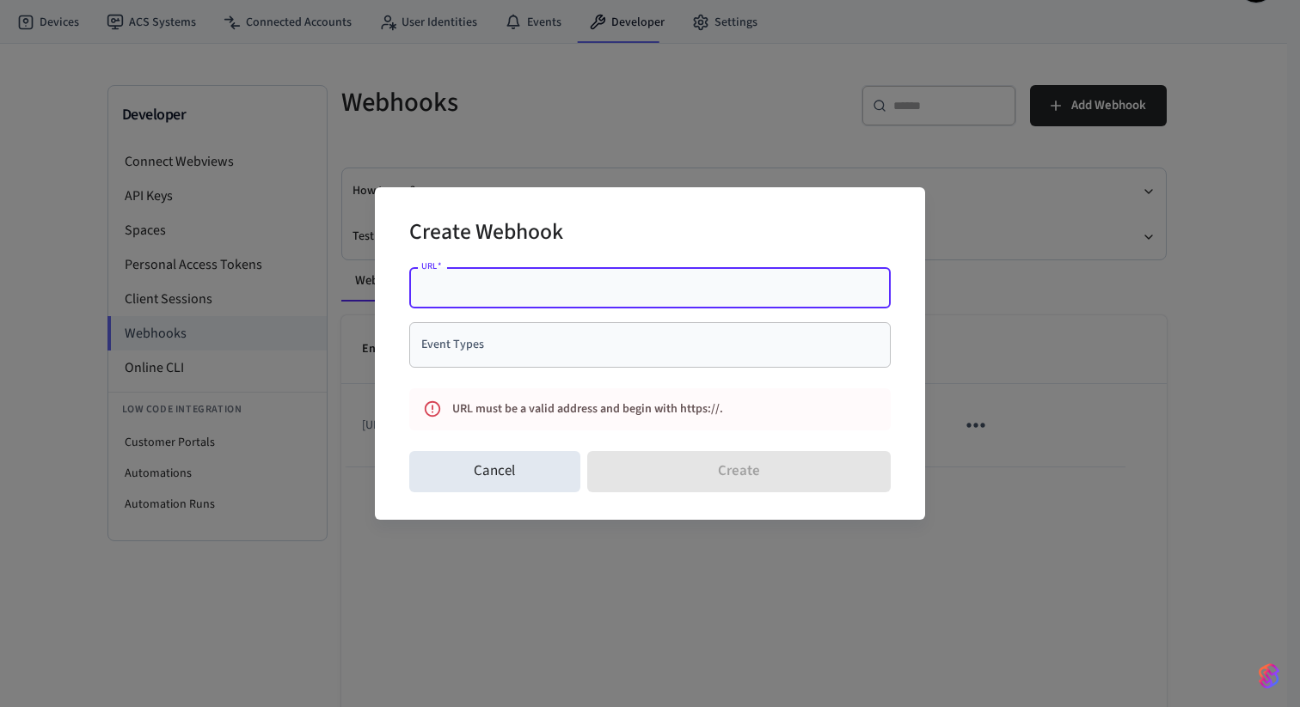
paste input "**********"
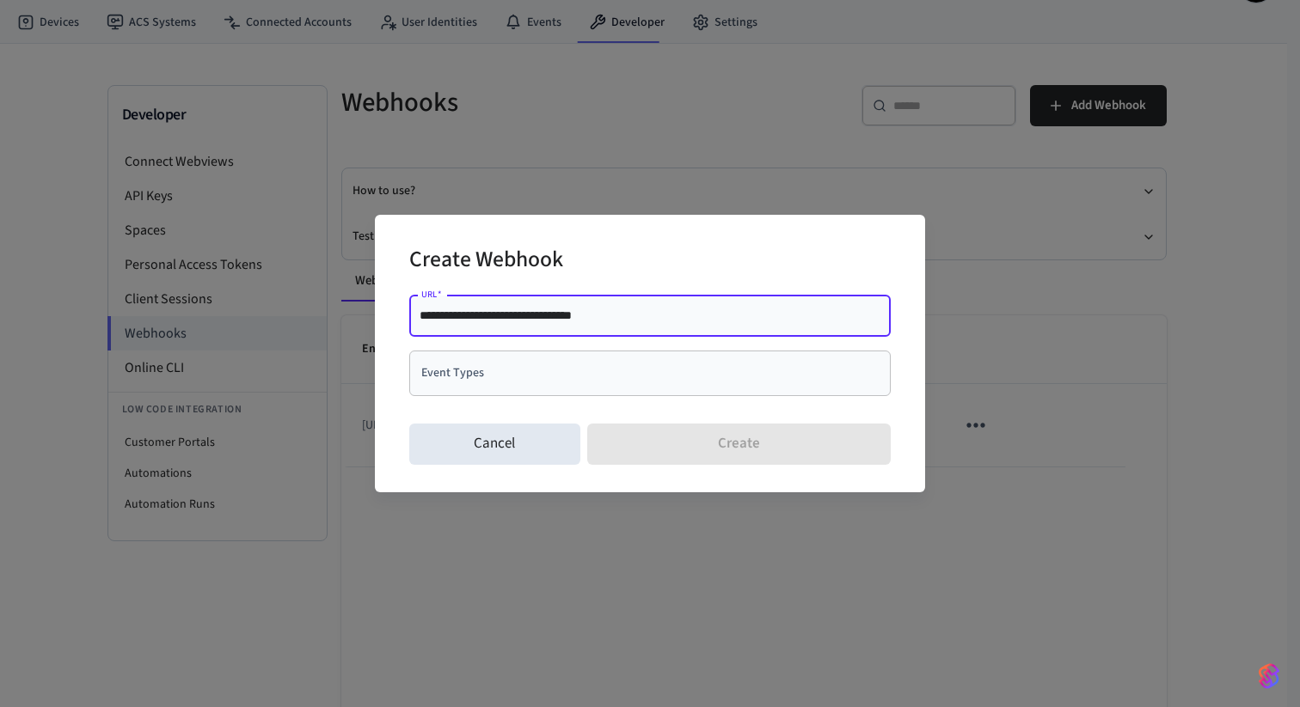
type input "**********"
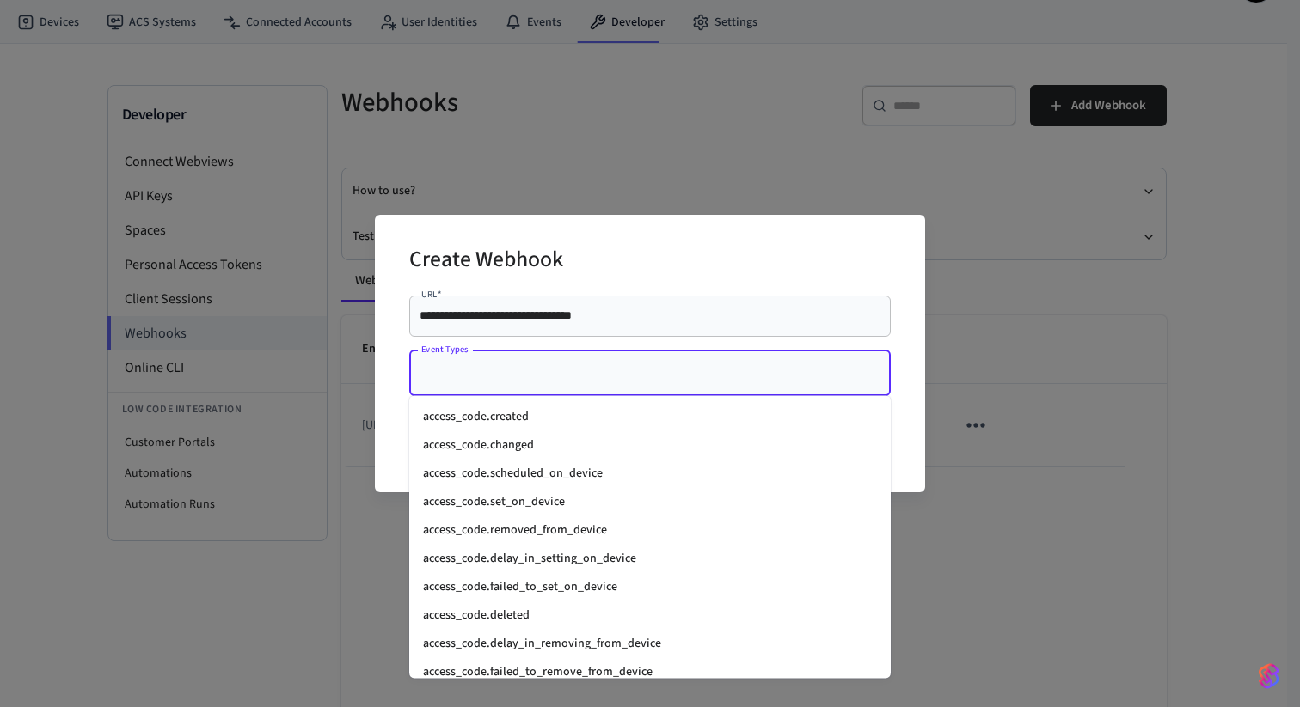
click at [536, 385] on input "Event Types" at bounding box center [637, 373] width 440 height 30
click at [523, 417] on li "access_code.created" at bounding box center [649, 417] width 481 height 28
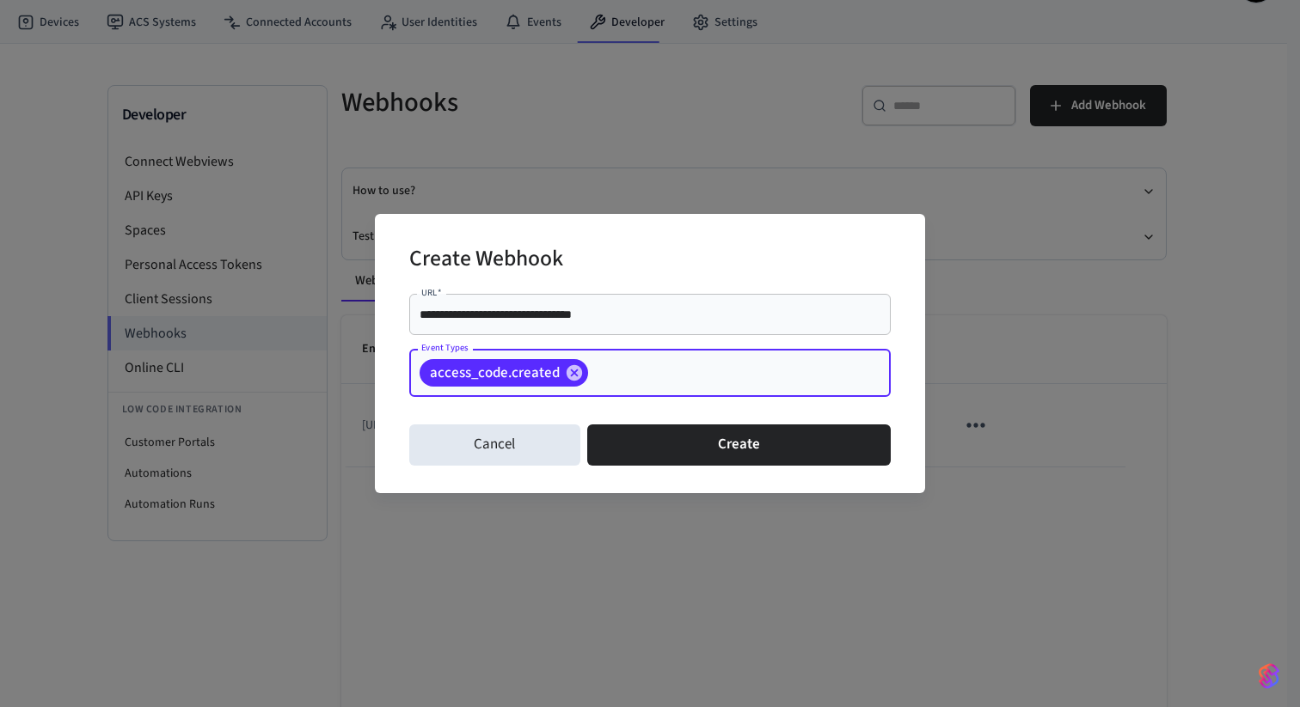
click at [624, 364] on input "Event Types" at bounding box center [713, 373] width 244 height 30
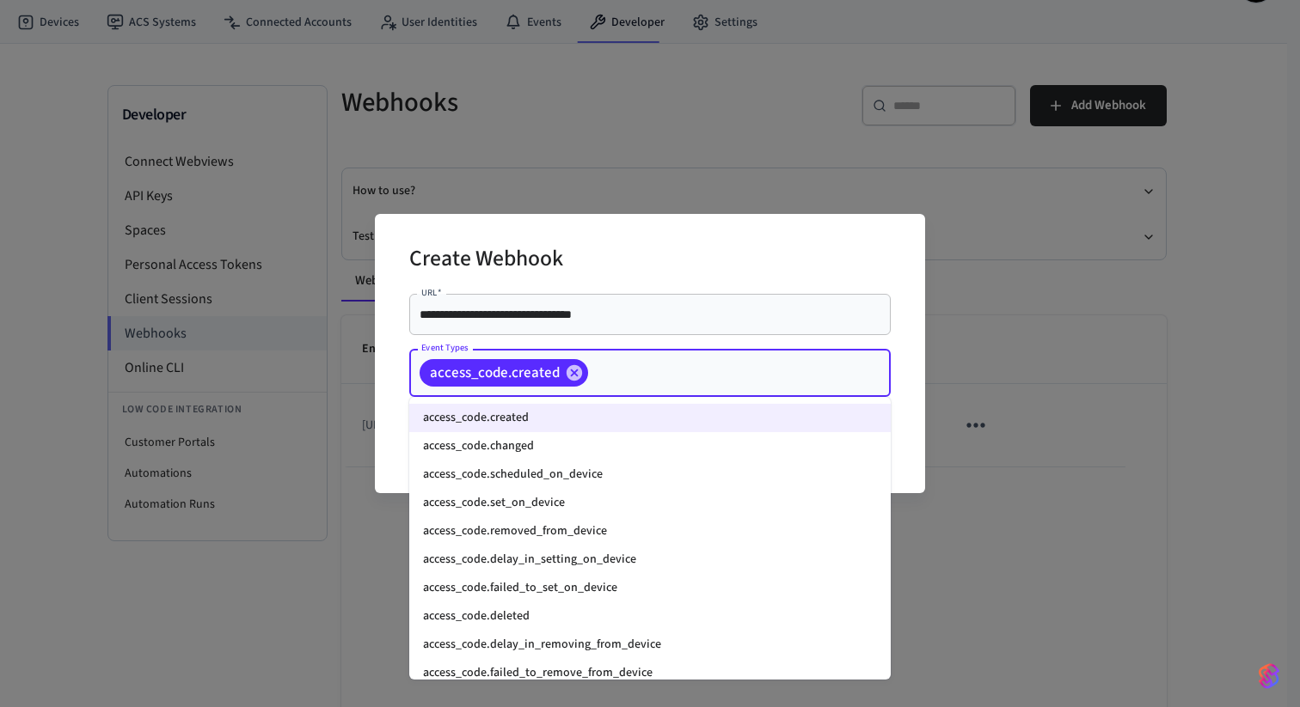
click at [523, 450] on li "access_code.changed" at bounding box center [649, 446] width 481 height 28
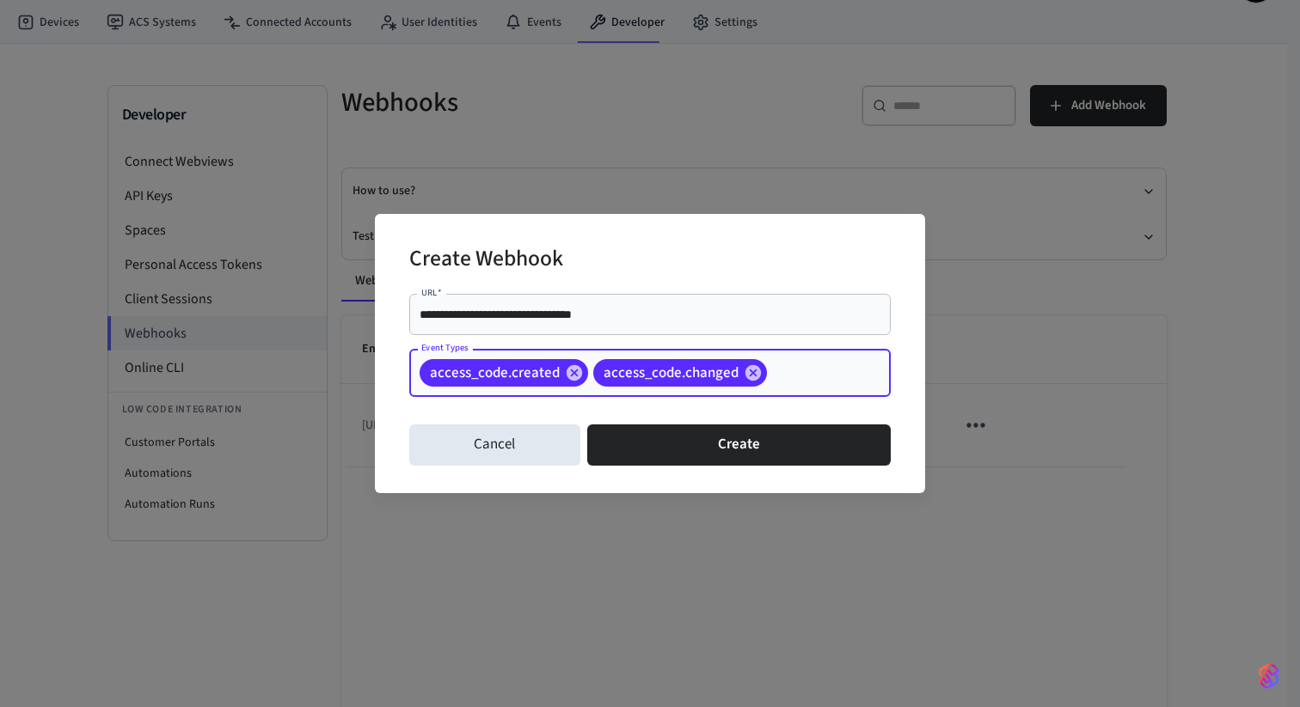
click at [787, 376] on input "Event Types" at bounding box center [801, 373] width 65 height 30
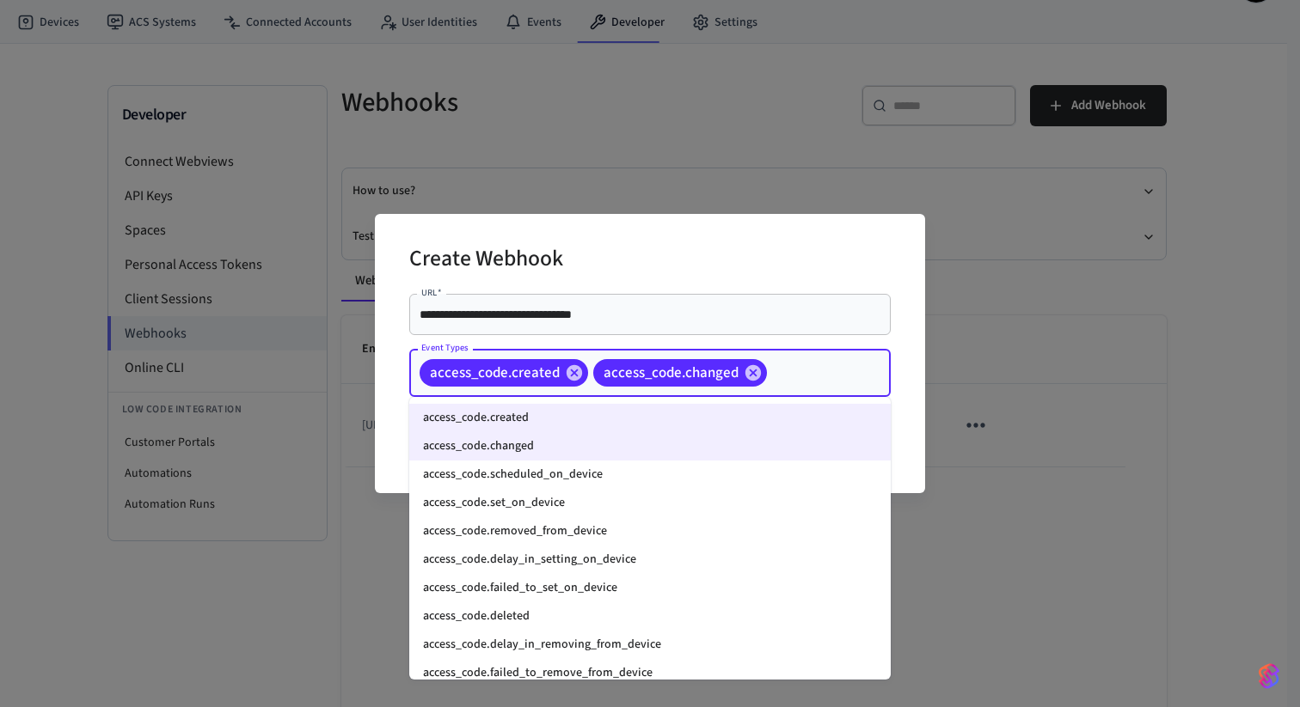
click at [630, 475] on li "access_code.scheduled_on_device" at bounding box center [649, 475] width 481 height 28
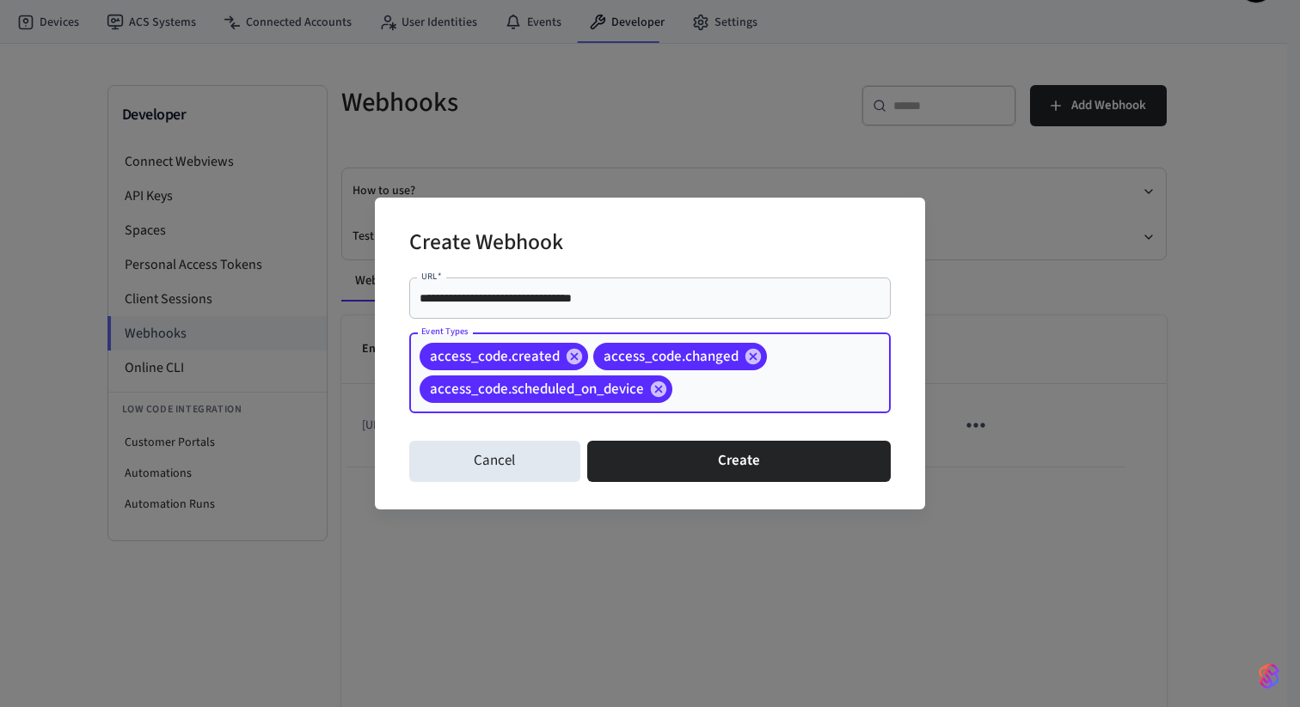
click at [813, 382] on input "Event Types" at bounding box center [755, 390] width 160 height 30
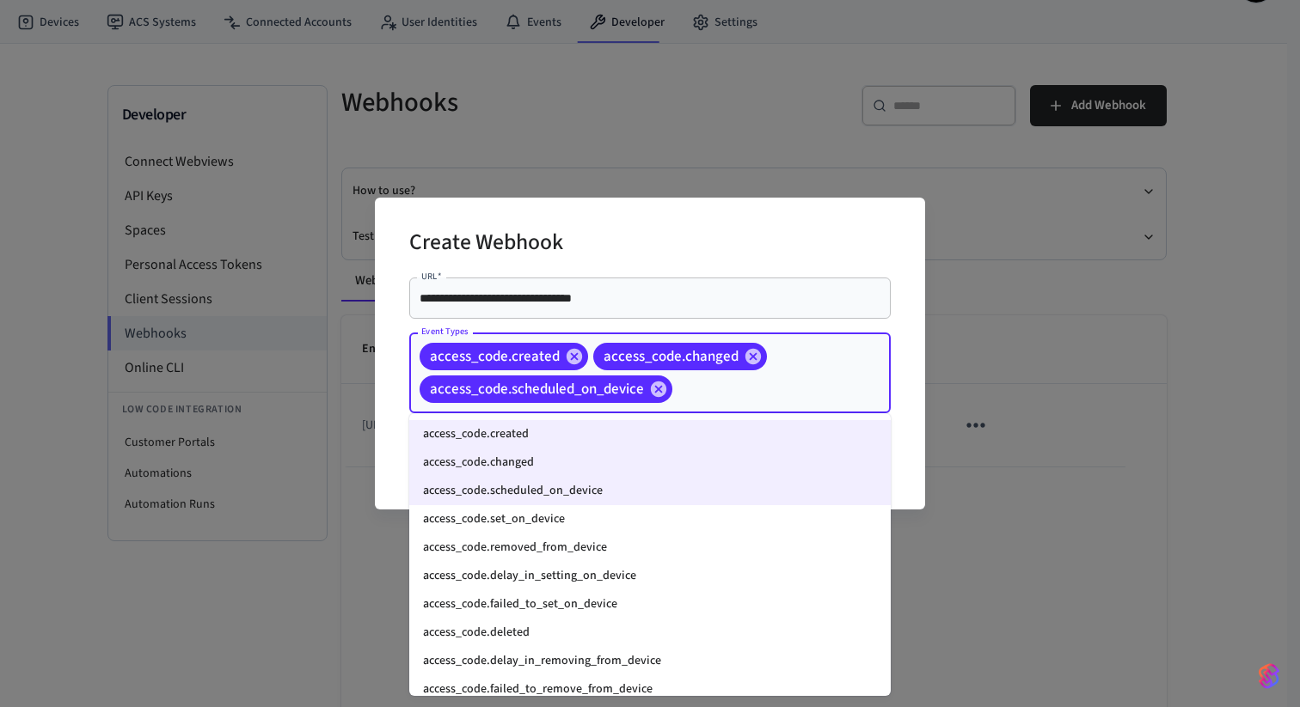
click at [559, 518] on li "access_code.set_on_device" at bounding box center [649, 519] width 481 height 28
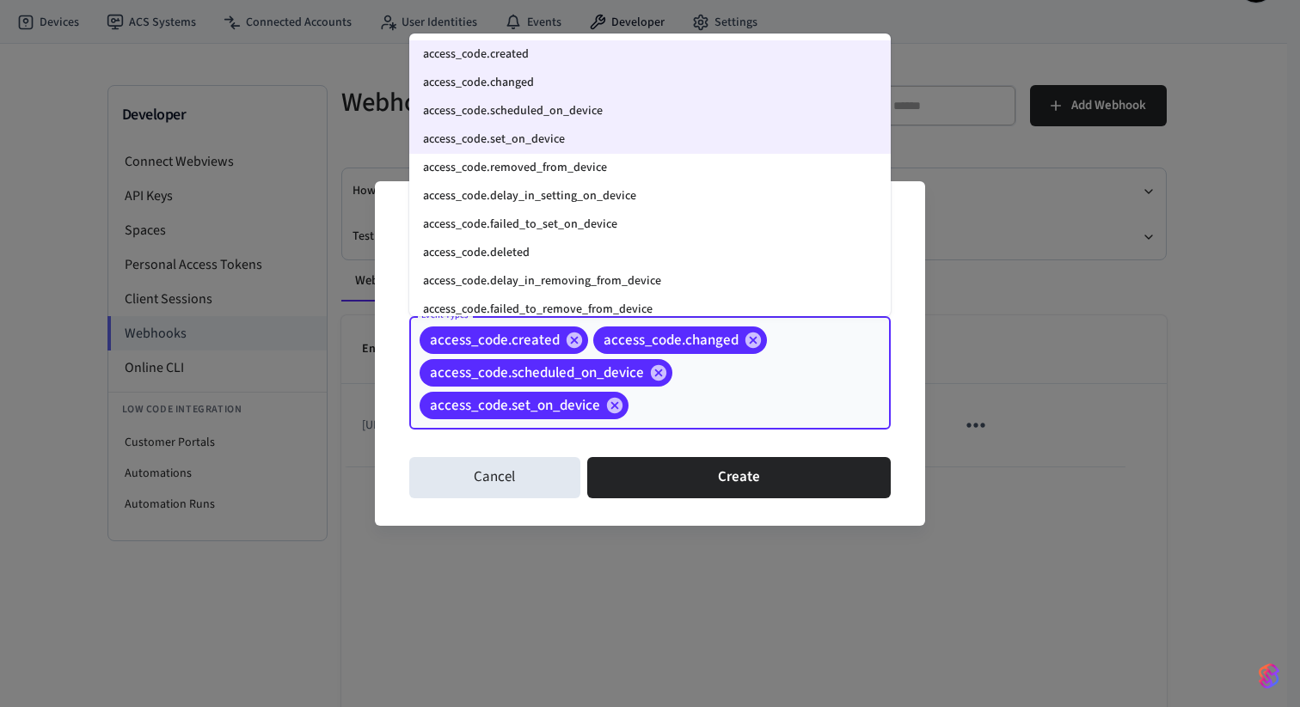
click at [750, 417] on input "Event Types" at bounding box center [733, 406] width 204 height 30
click at [591, 176] on li "access_code.removed_from_device" at bounding box center [649, 168] width 481 height 28
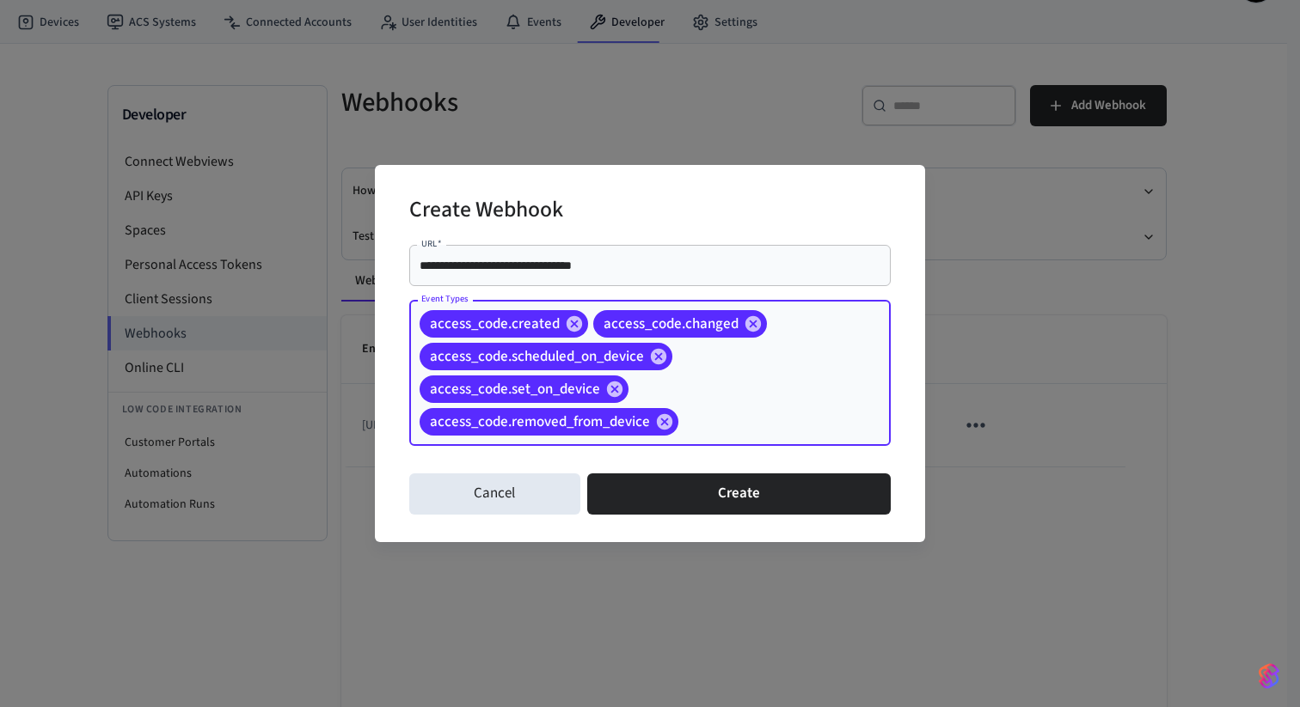
click at [736, 411] on input "Event Types" at bounding box center [758, 422] width 154 height 30
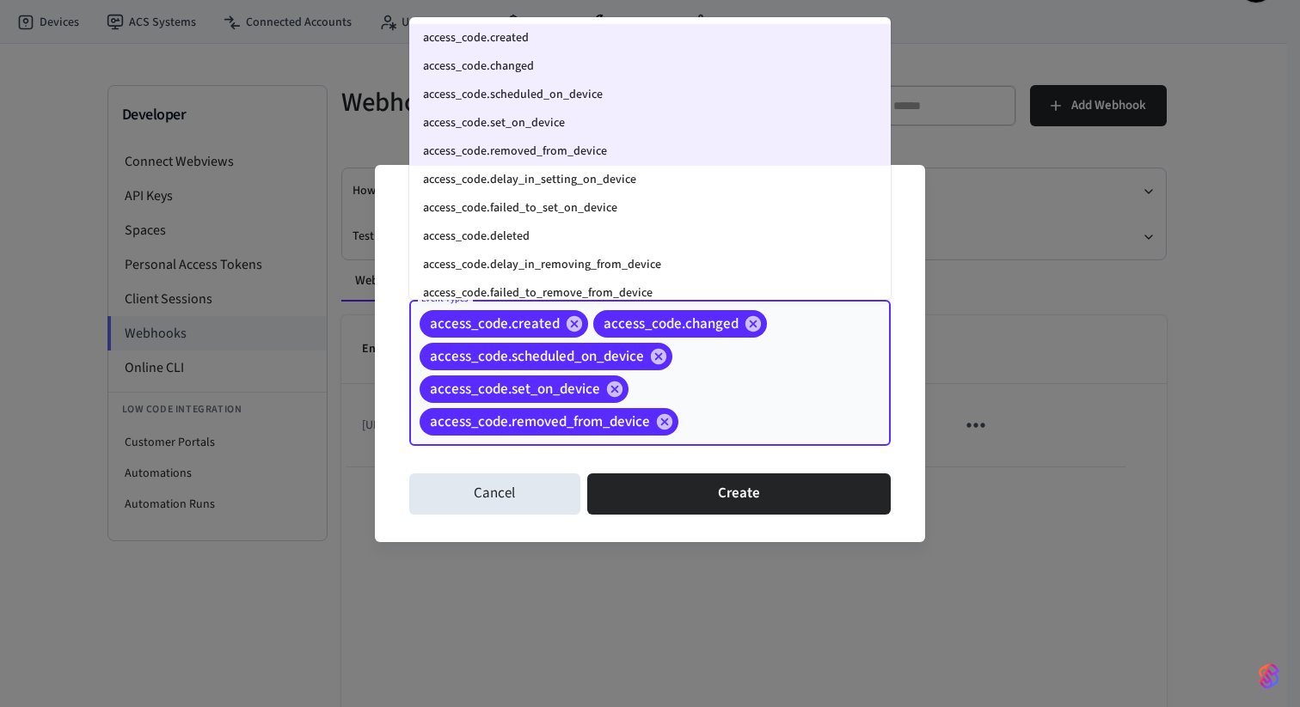
click at [596, 181] on li "access_code.delay_in_setting_on_device" at bounding box center [649, 180] width 481 height 28
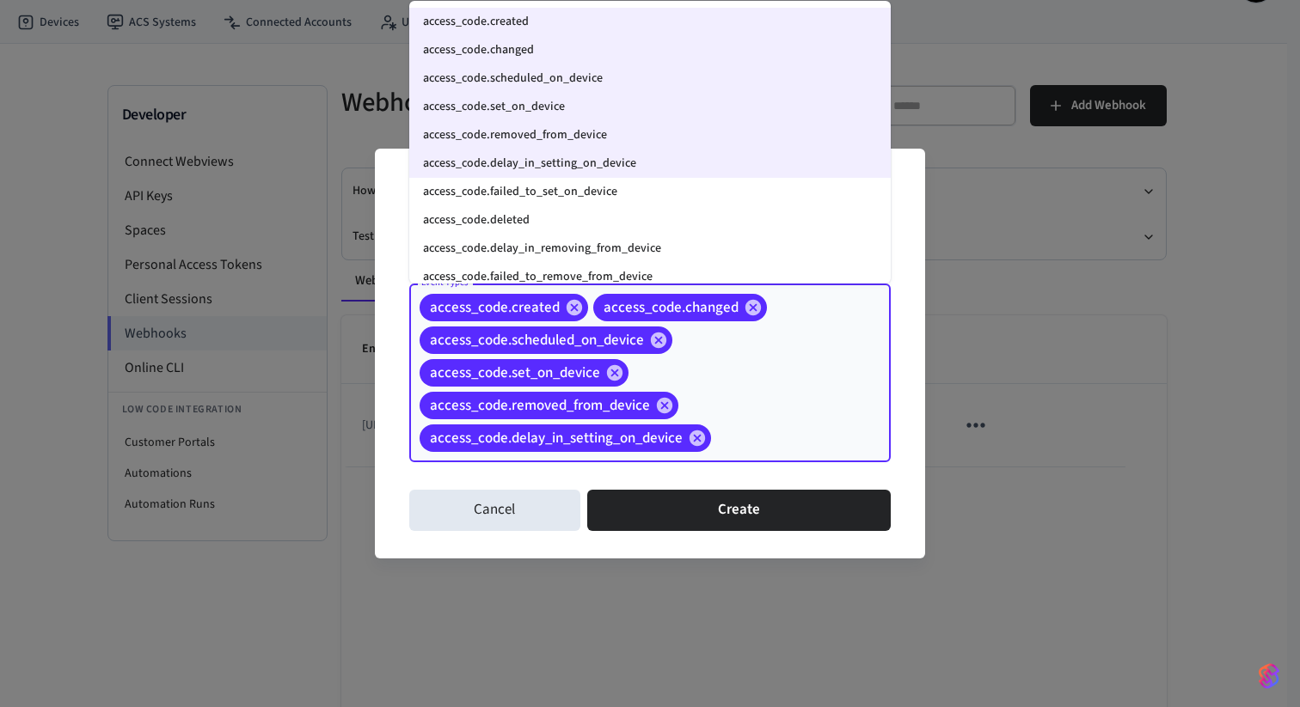
click at [783, 445] on input "Event Types" at bounding box center [774, 439] width 121 height 30
click at [613, 191] on li "access_code.failed_to_set_on_device" at bounding box center [649, 192] width 481 height 28
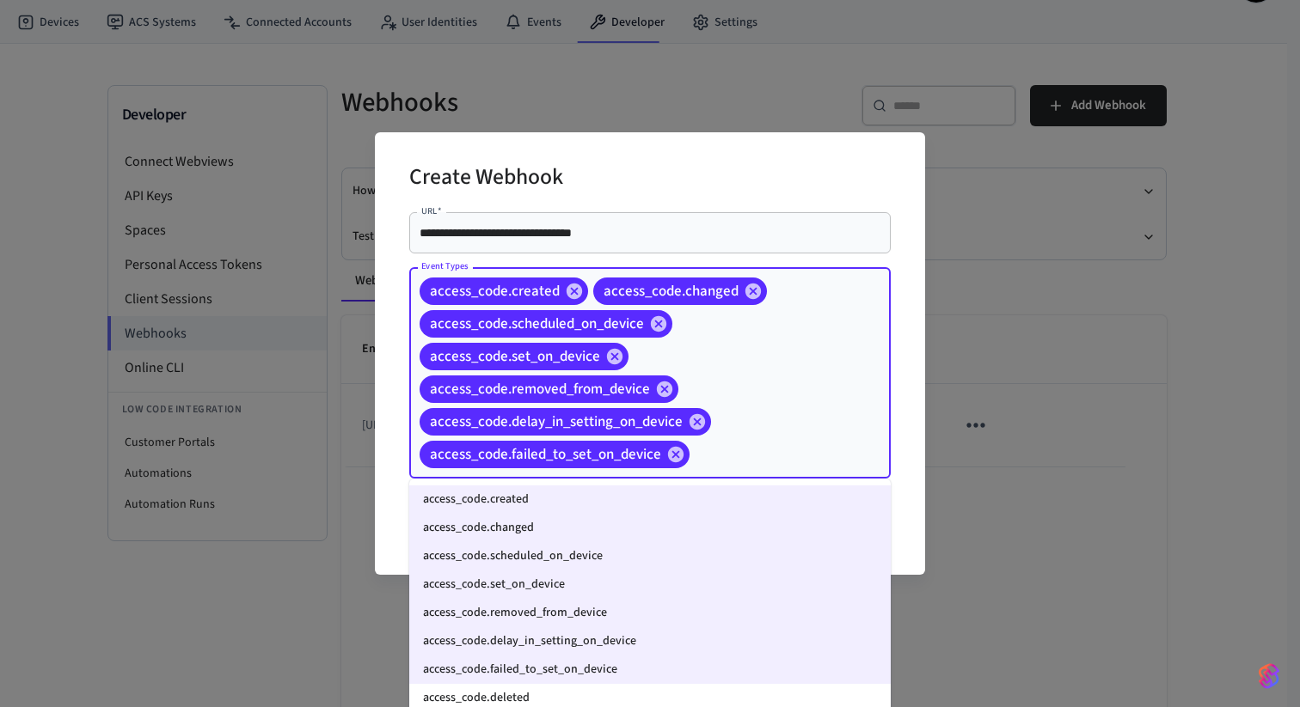
click at [729, 452] on input "Event Types" at bounding box center [763, 455] width 143 height 30
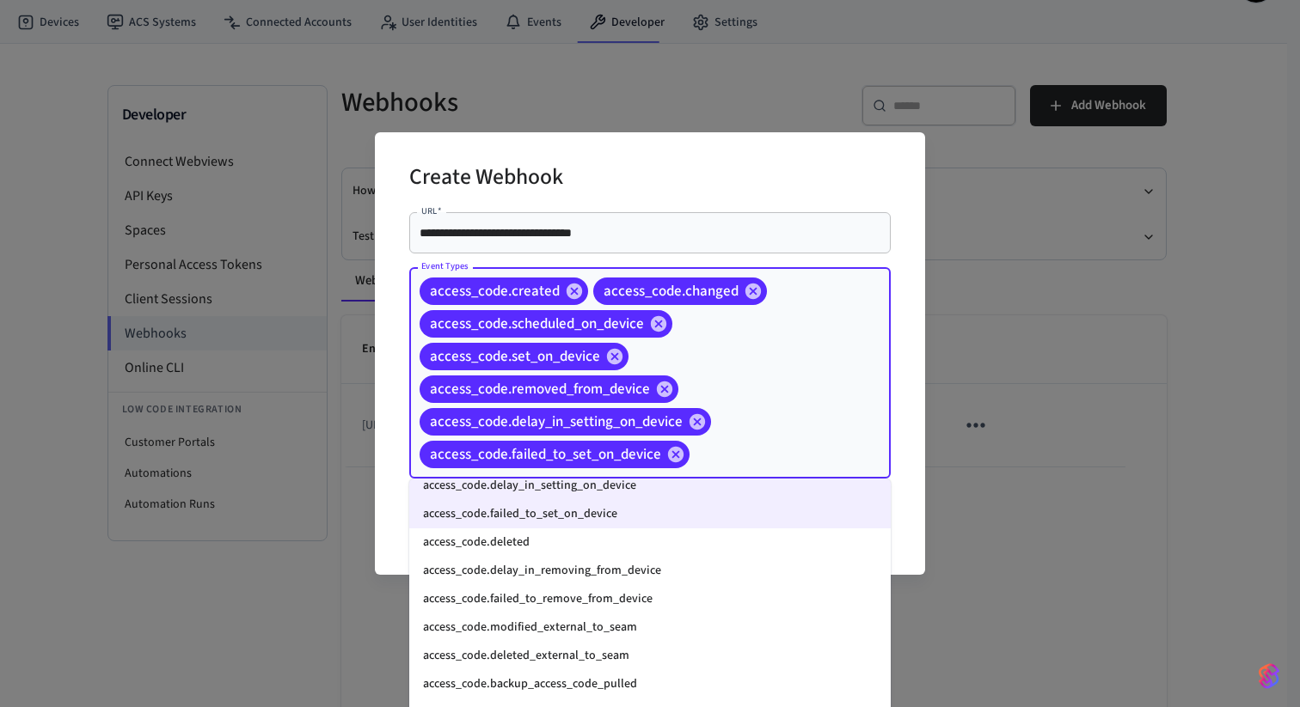
scroll to position [197, 0]
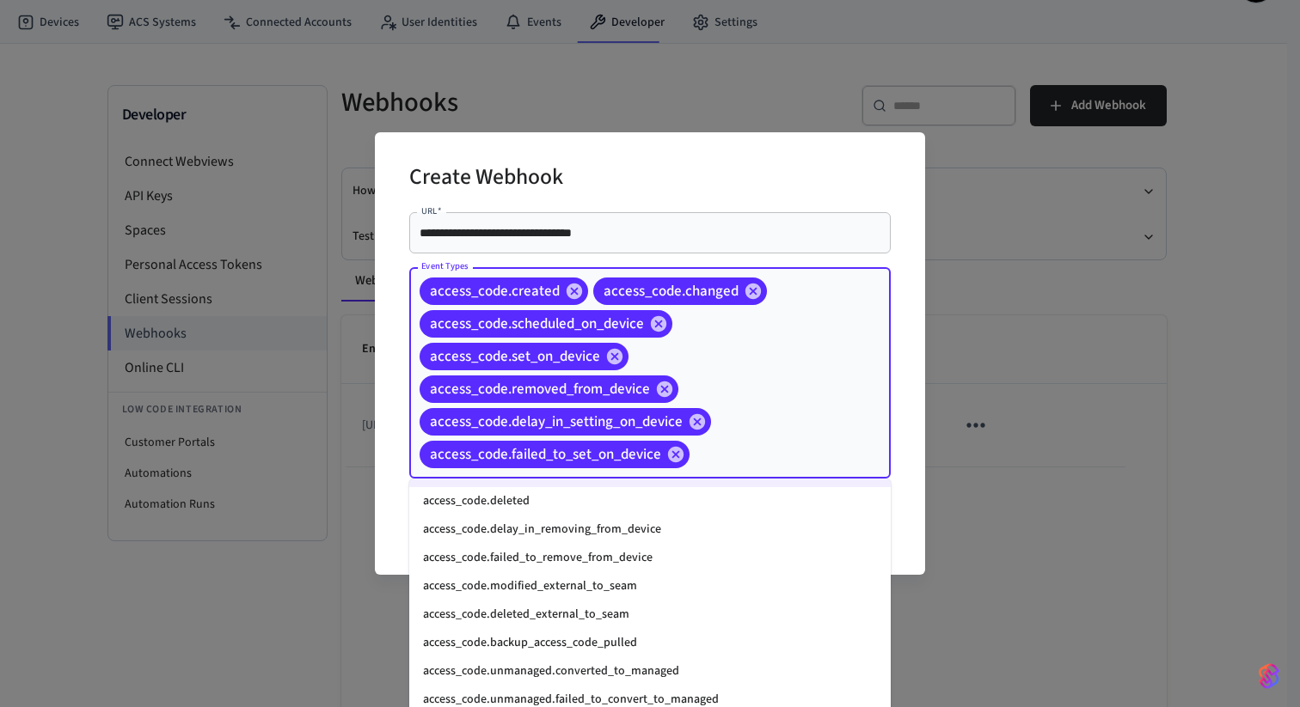
click at [553, 504] on li "access_code.deleted" at bounding box center [649, 501] width 481 height 28
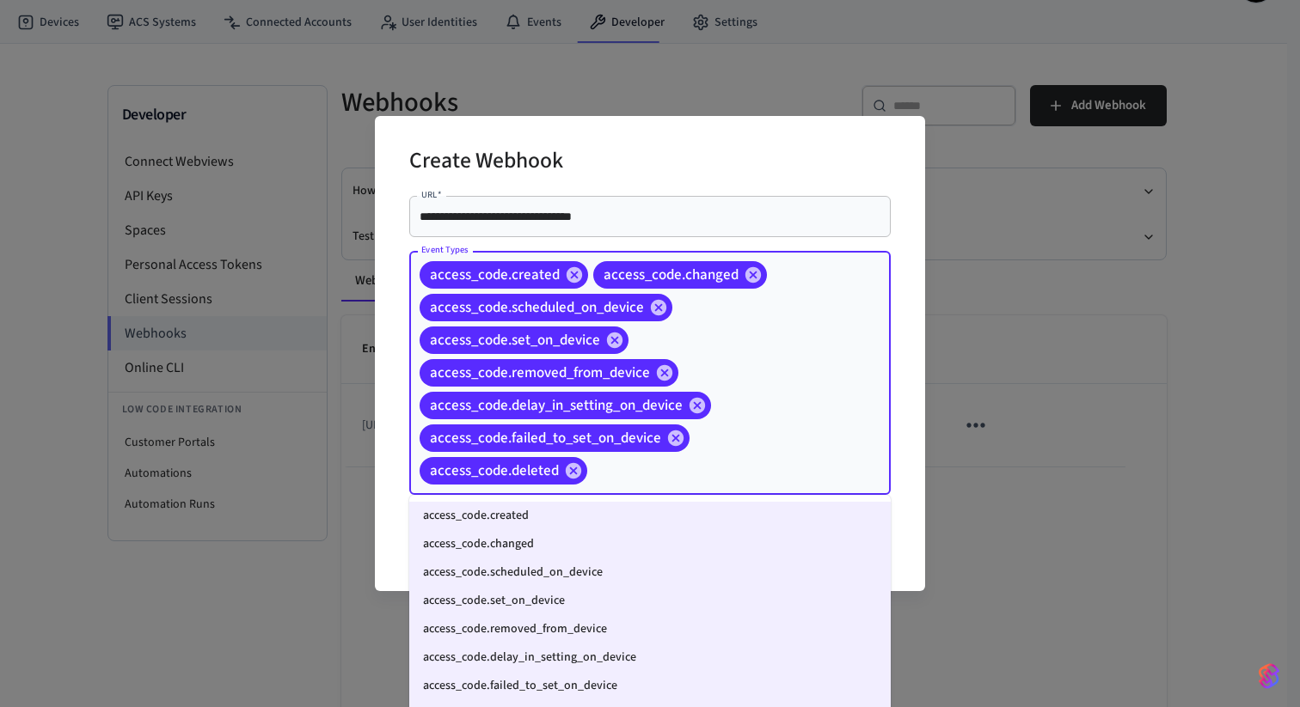
click at [713, 463] on input "Event Types" at bounding box center [712, 471] width 245 height 30
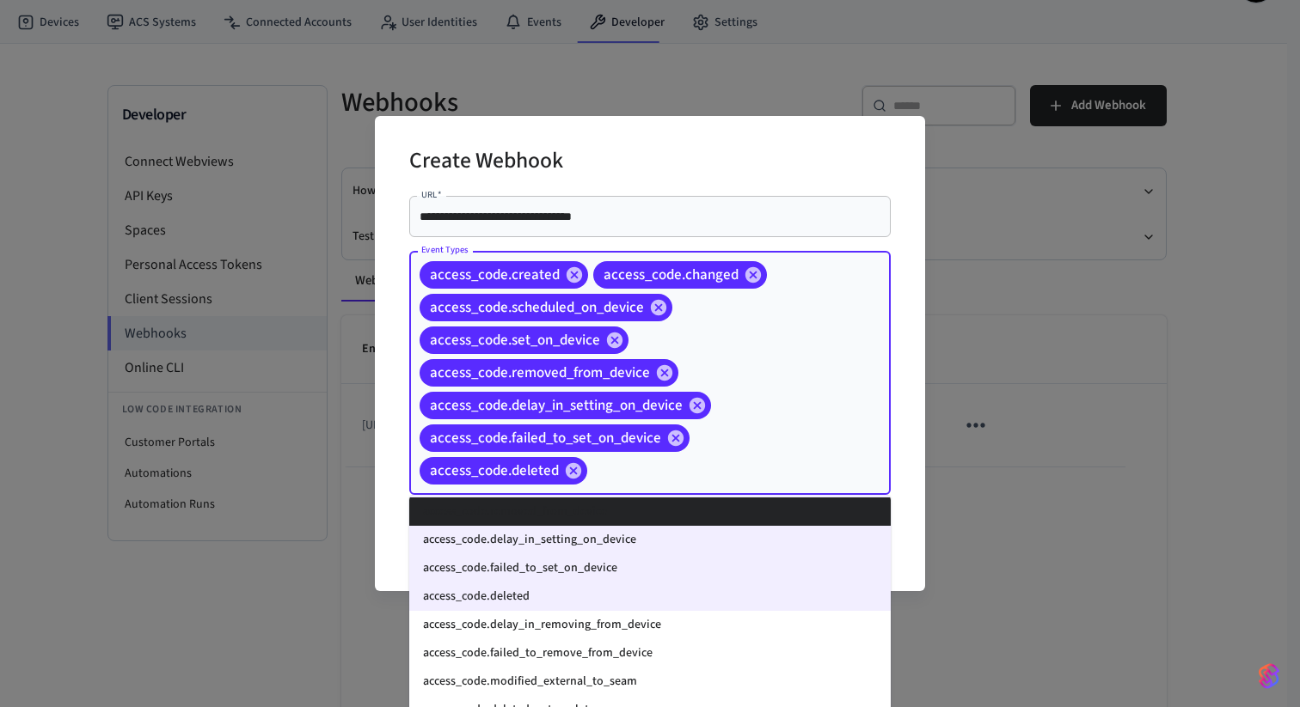
scroll to position [127, 0]
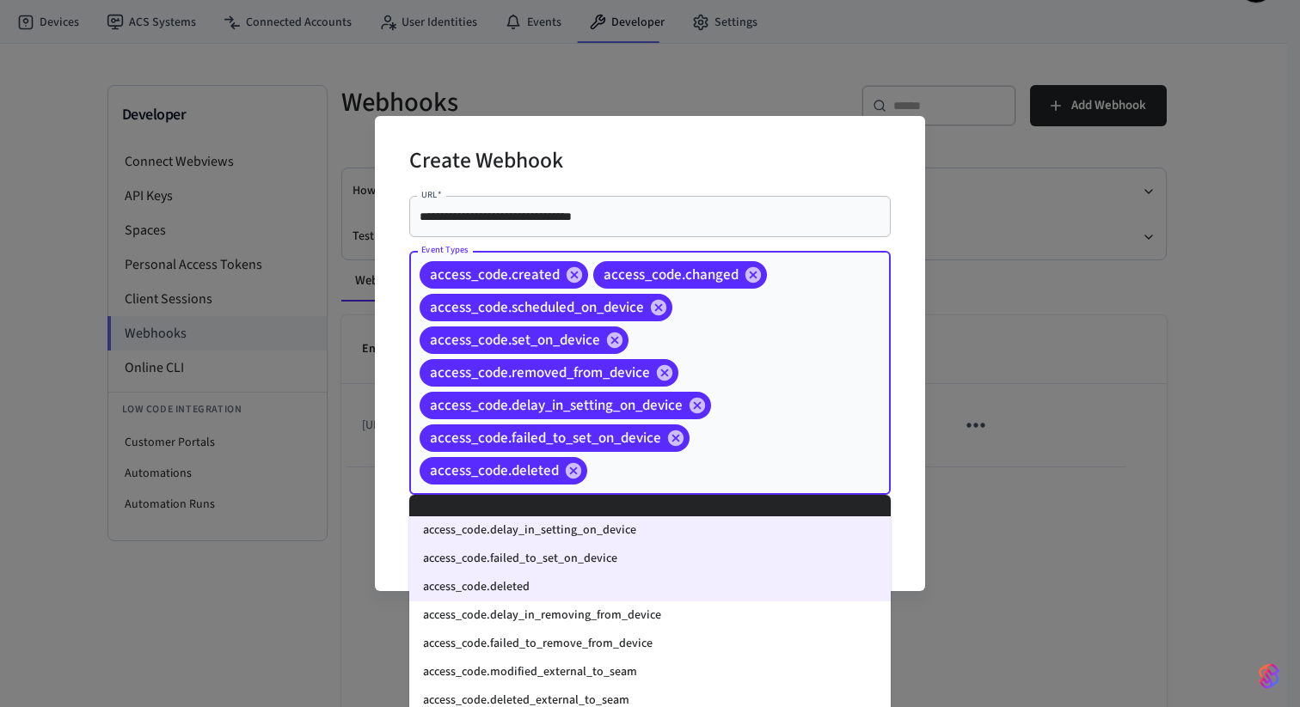
click at [550, 616] on li "access_code.delay_in_removing_from_device" at bounding box center [649, 616] width 481 height 28
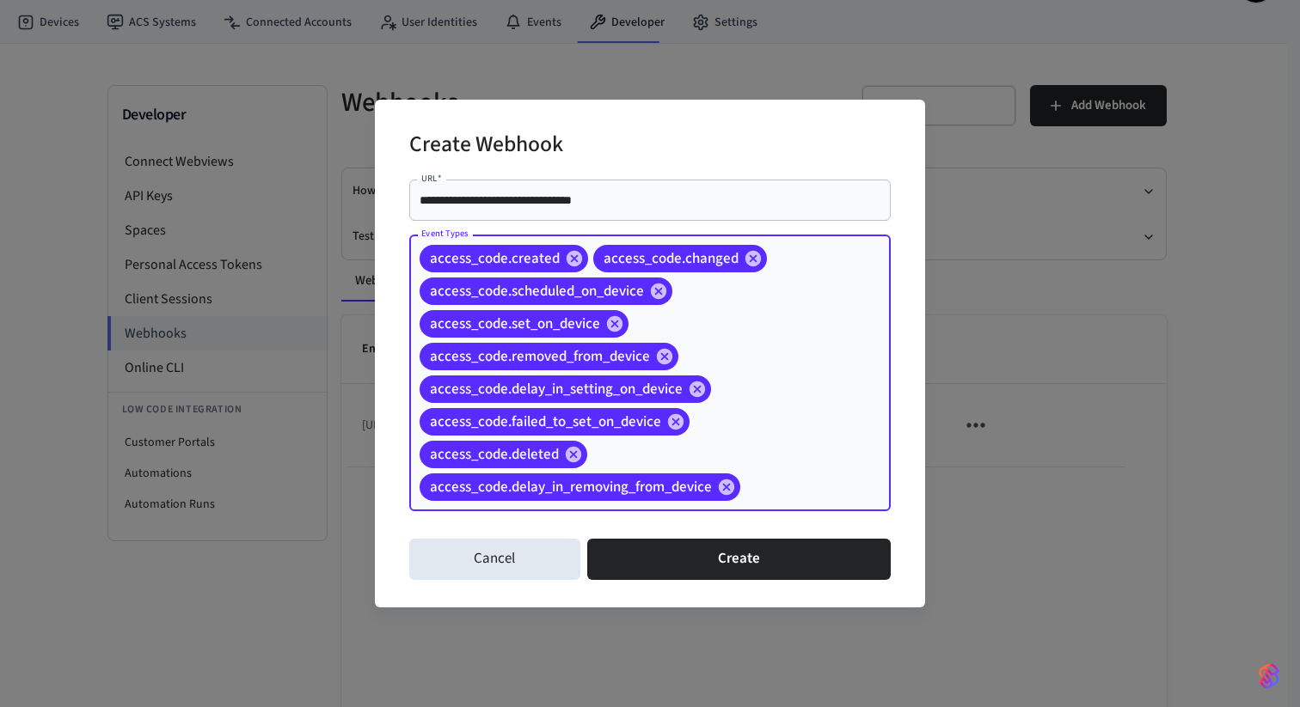
click at [779, 491] on input "Event Types" at bounding box center [789, 488] width 92 height 30
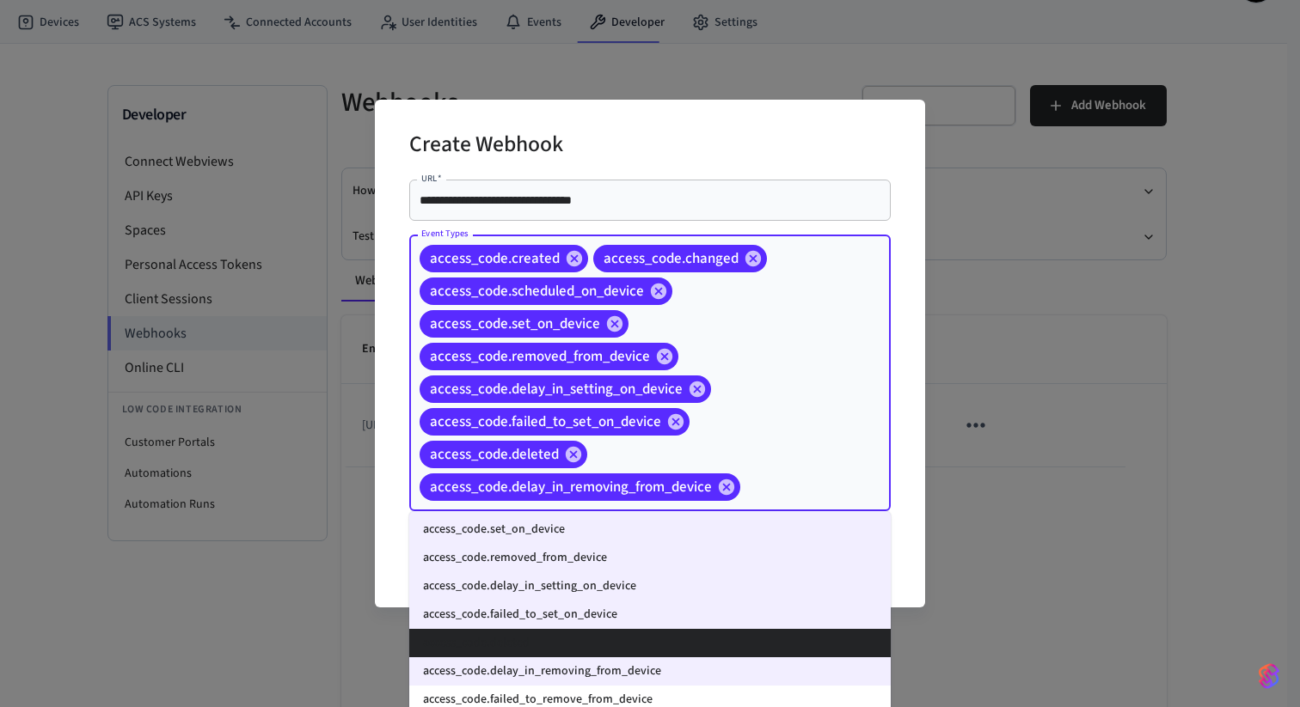
scroll to position [172, 0]
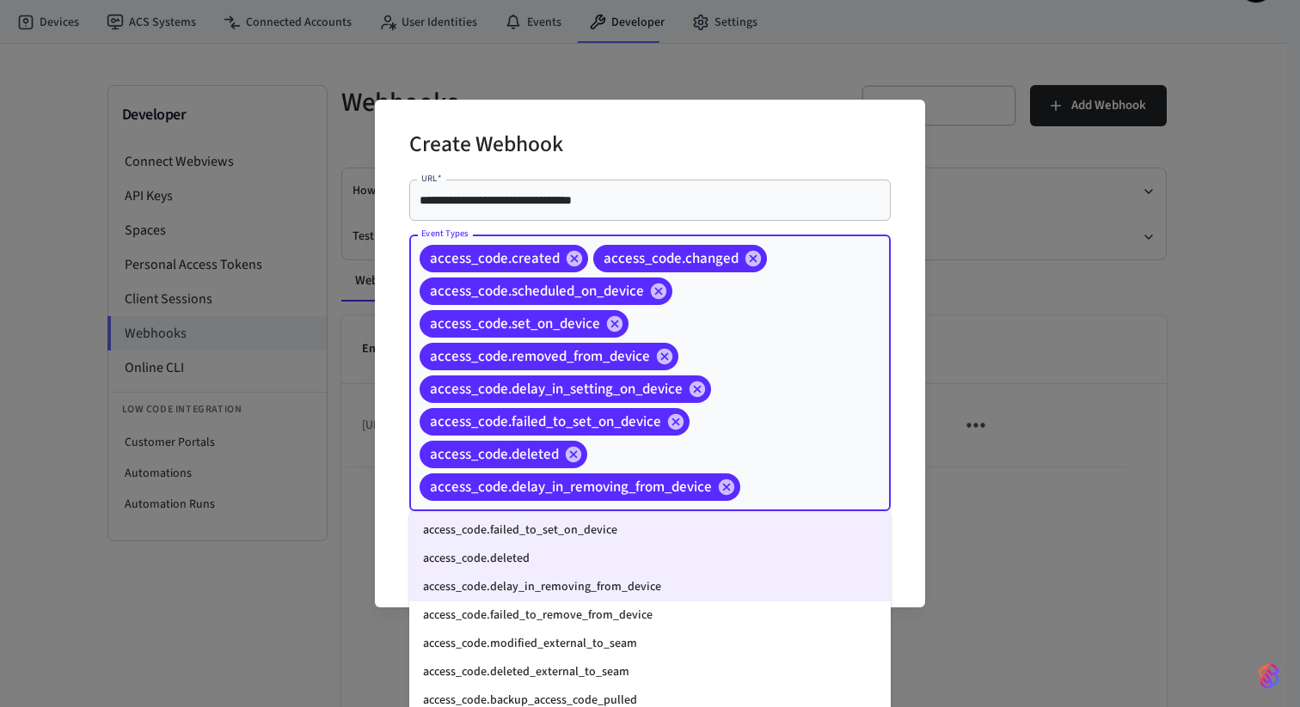
click at [616, 609] on li "access_code.failed_to_remove_from_device" at bounding box center [649, 616] width 481 height 28
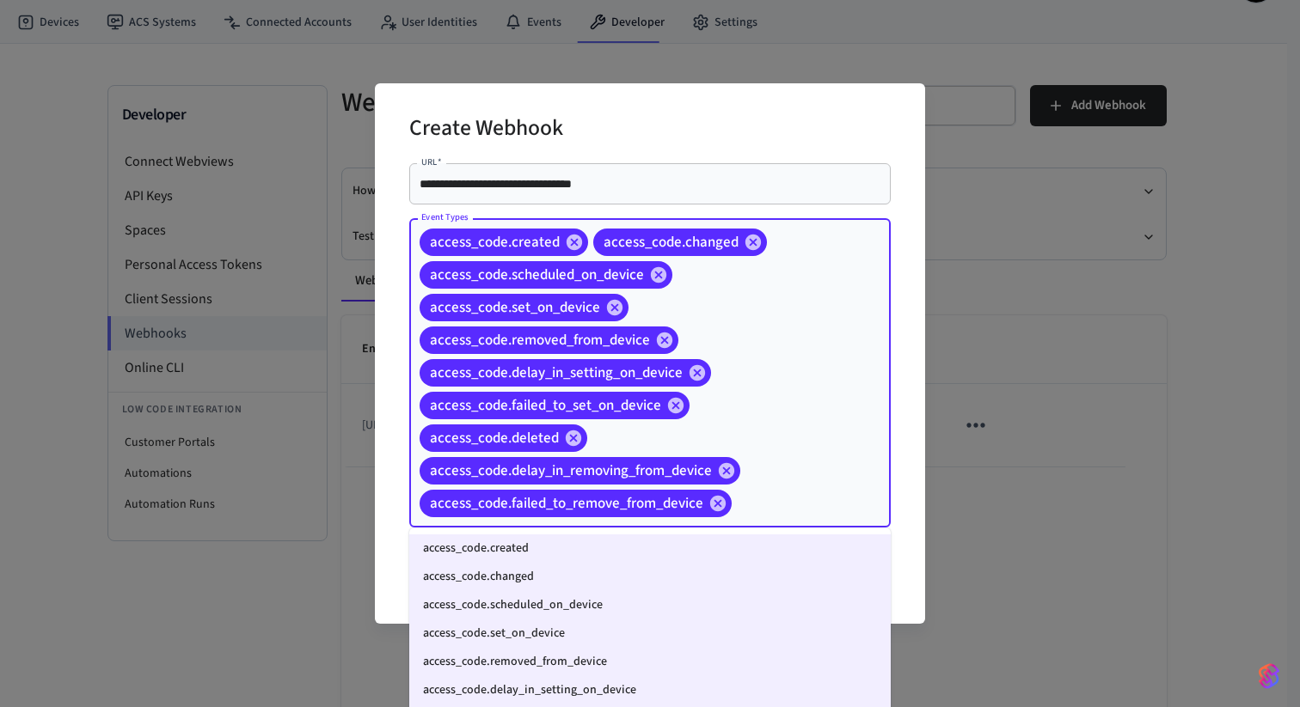
click at [772, 518] on input "Event Types" at bounding box center [784, 504] width 101 height 30
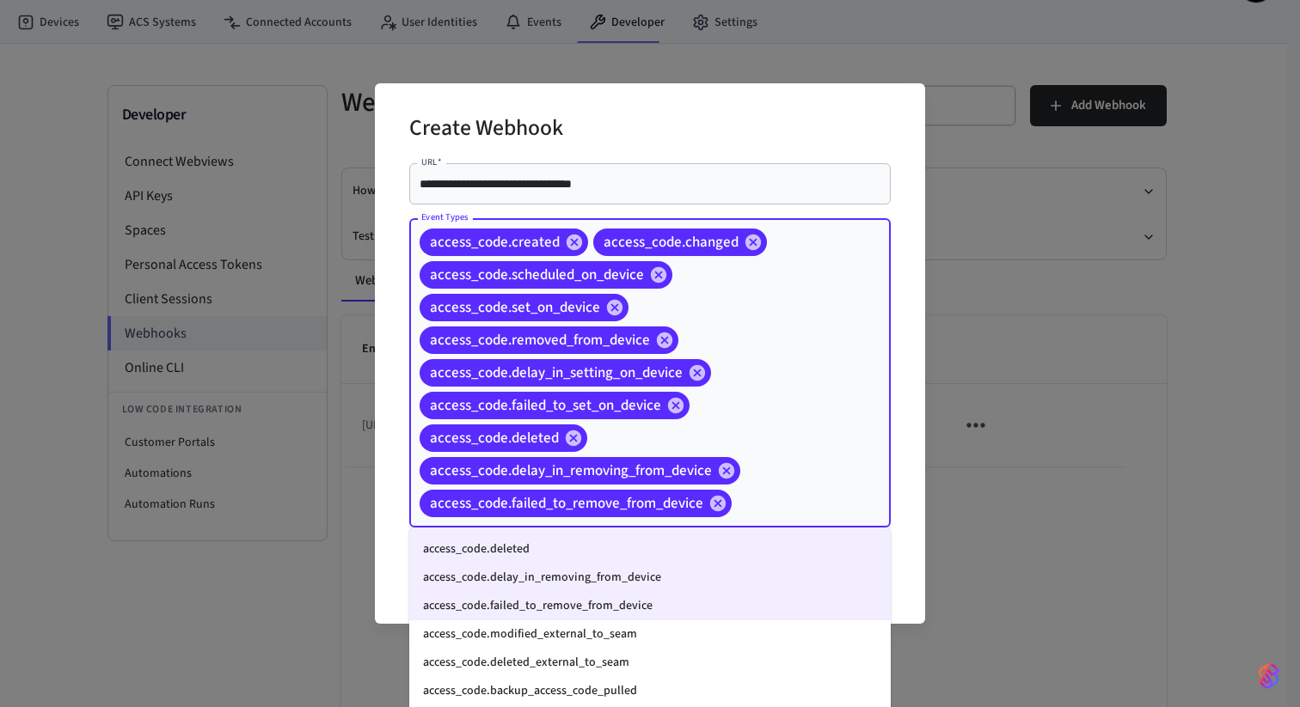
scroll to position [199, 0]
click at [658, 628] on li "access_code.modified_external_to_seam" at bounding box center [649, 634] width 481 height 28
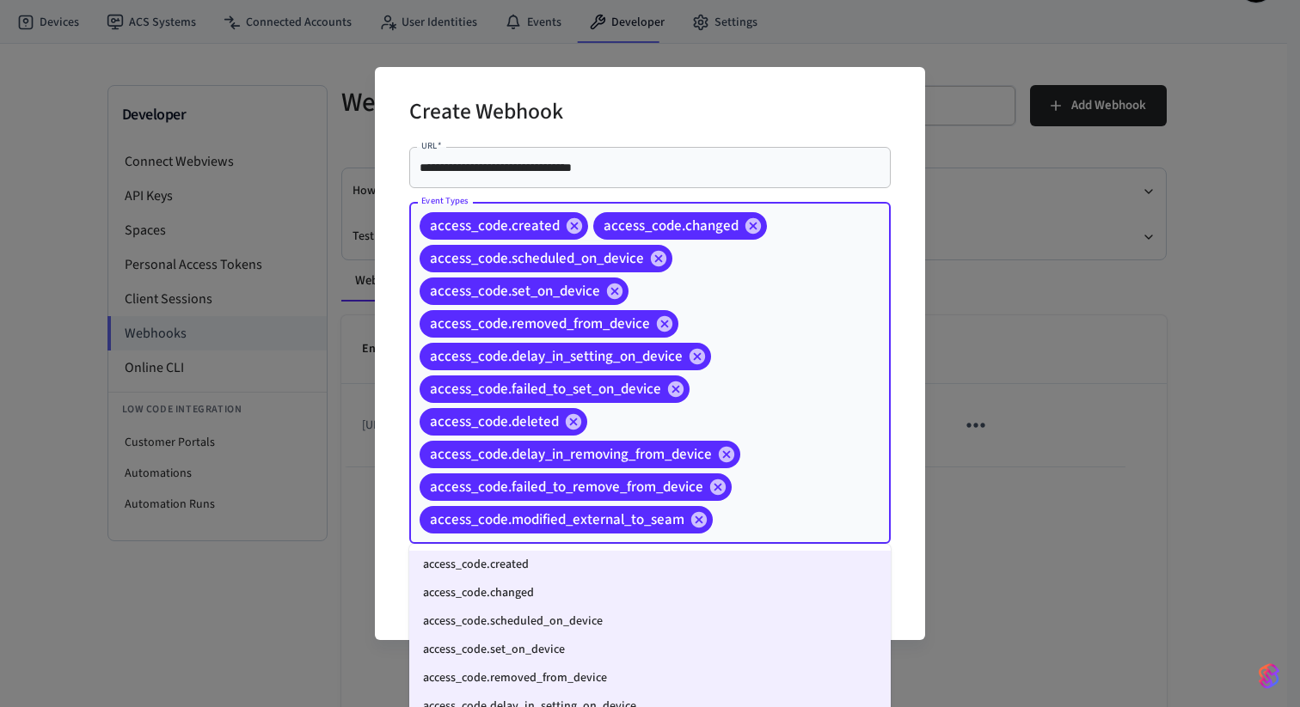
click at [784, 520] on input "Event Types" at bounding box center [774, 520] width 119 height 30
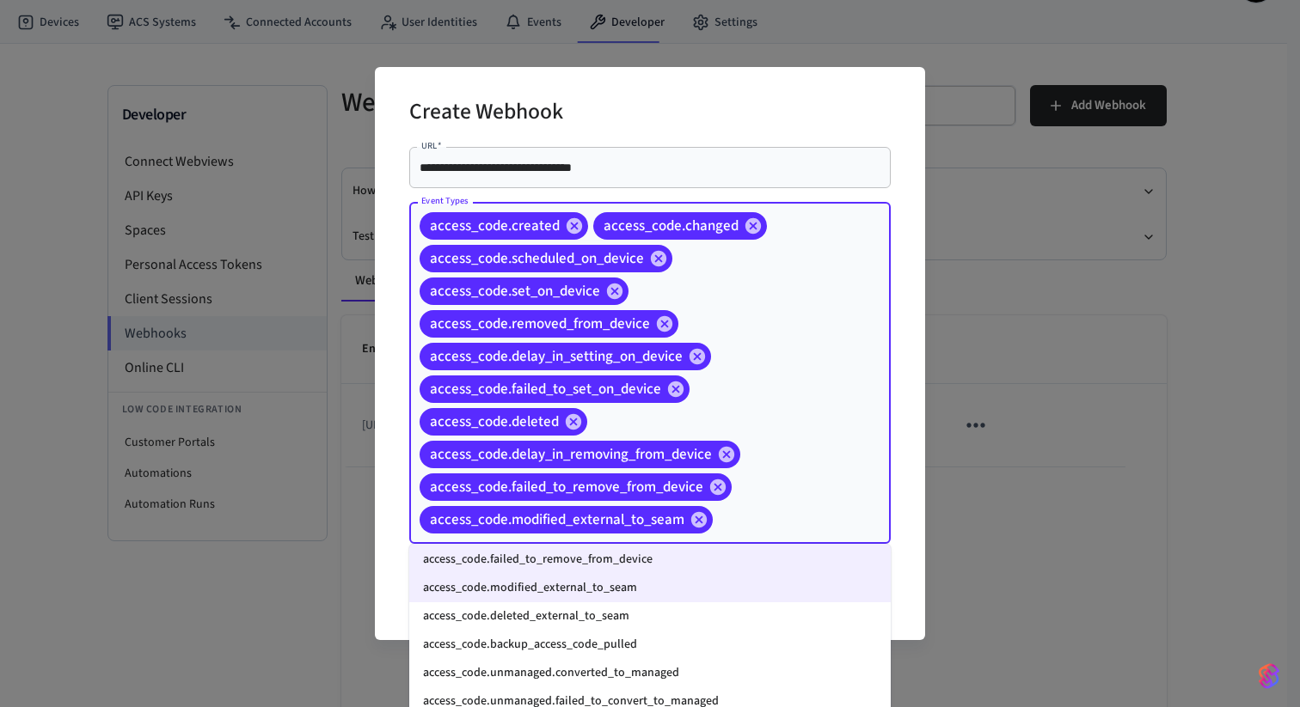
scroll to position [327, 0]
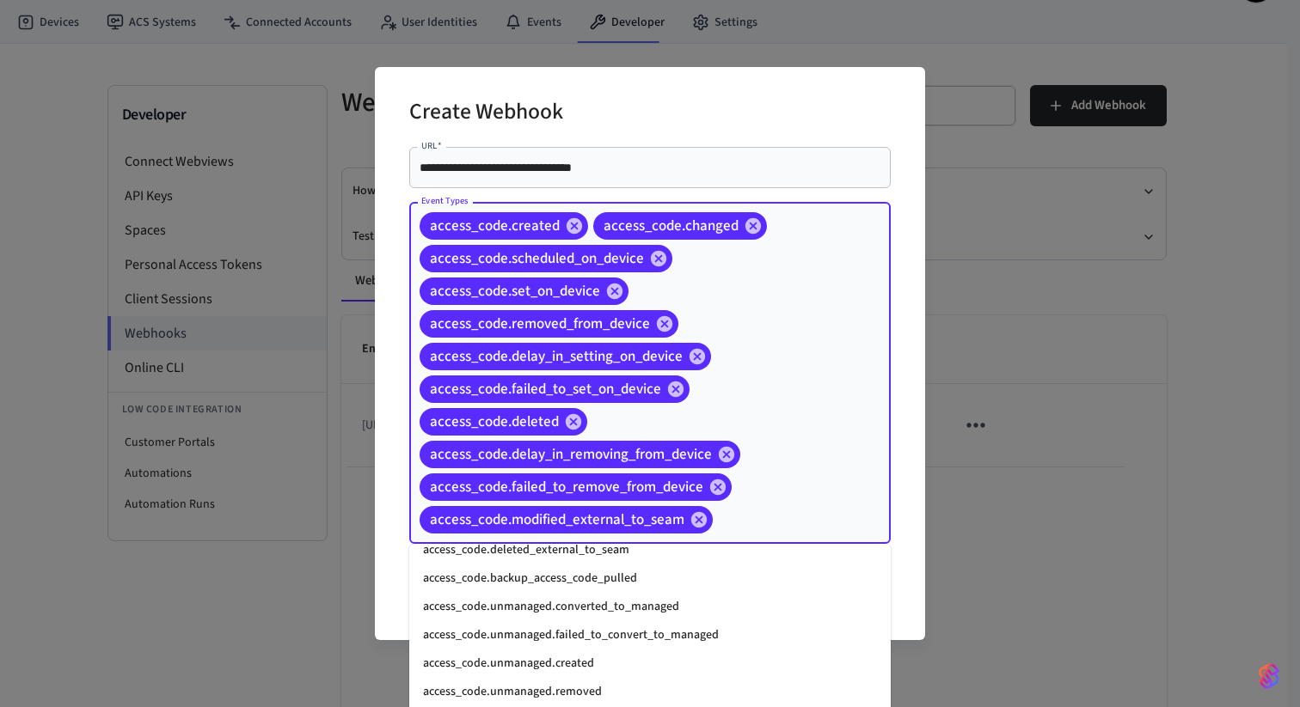
click at [610, 559] on li "access_code.deleted_external_to_seam" at bounding box center [649, 550] width 481 height 28
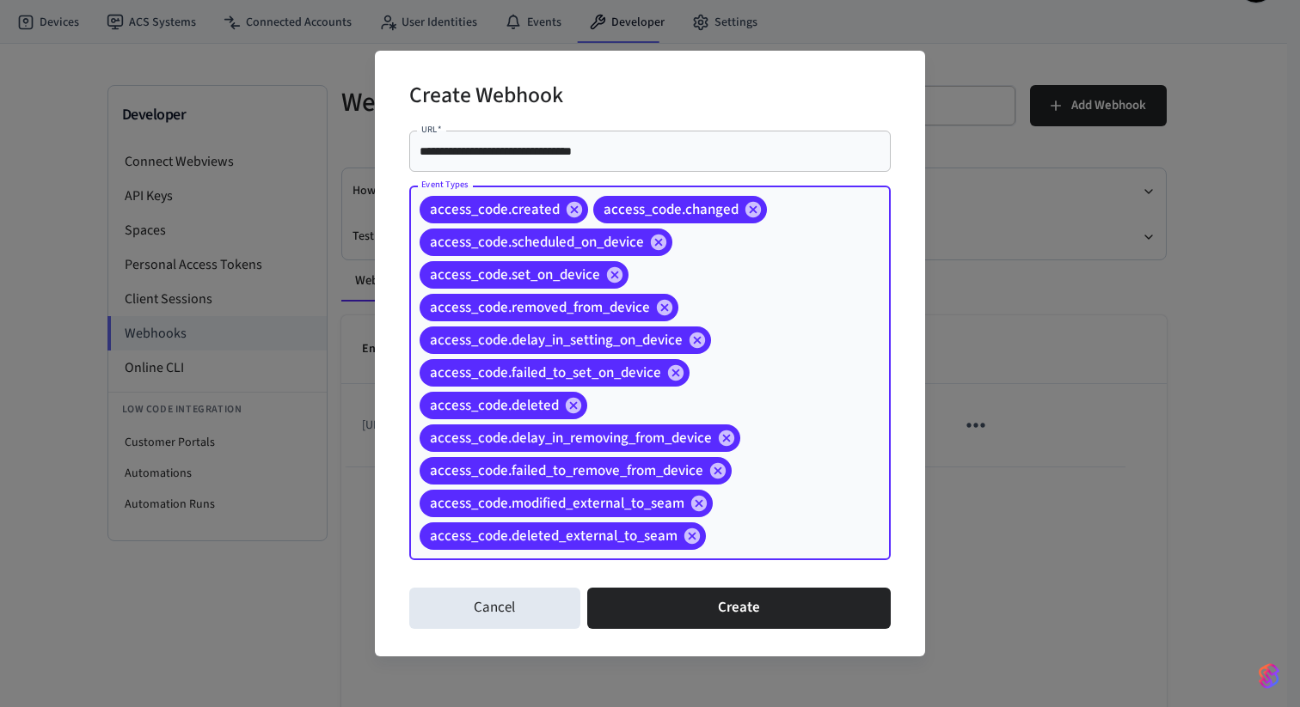
click at [747, 527] on input "Event Types" at bounding box center [771, 537] width 126 height 30
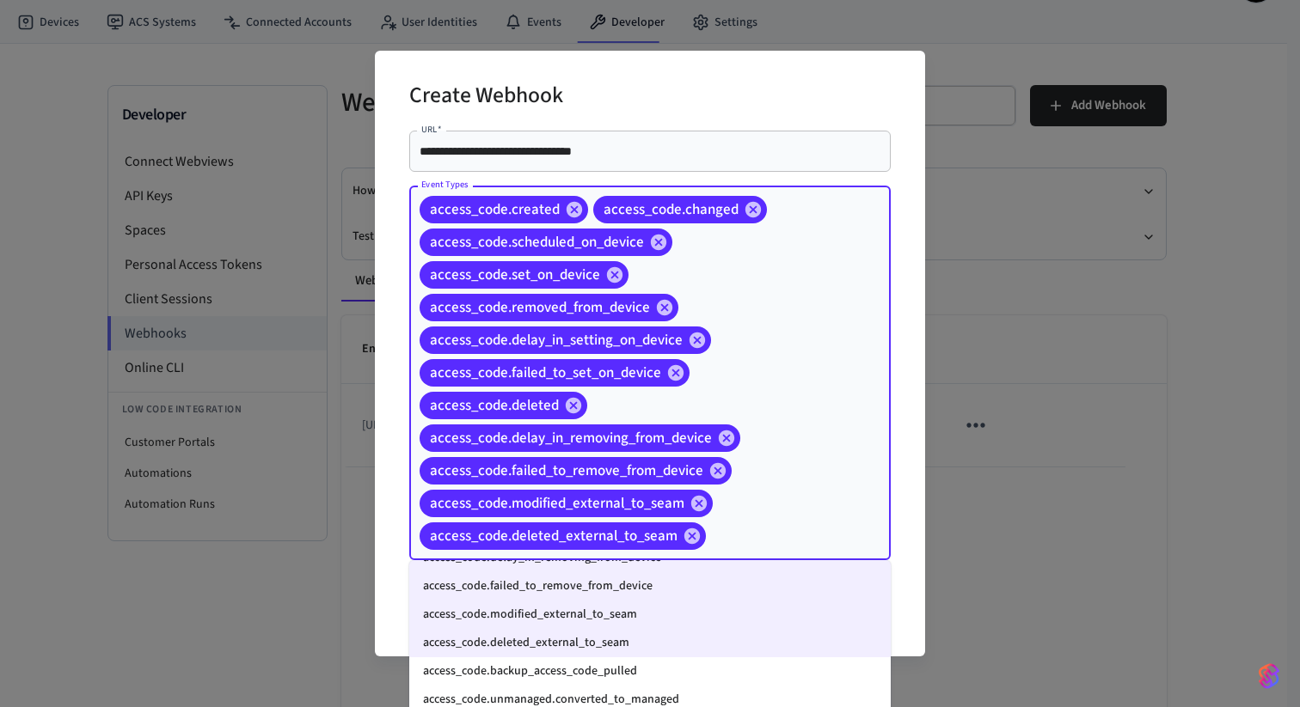
scroll to position [291, 0]
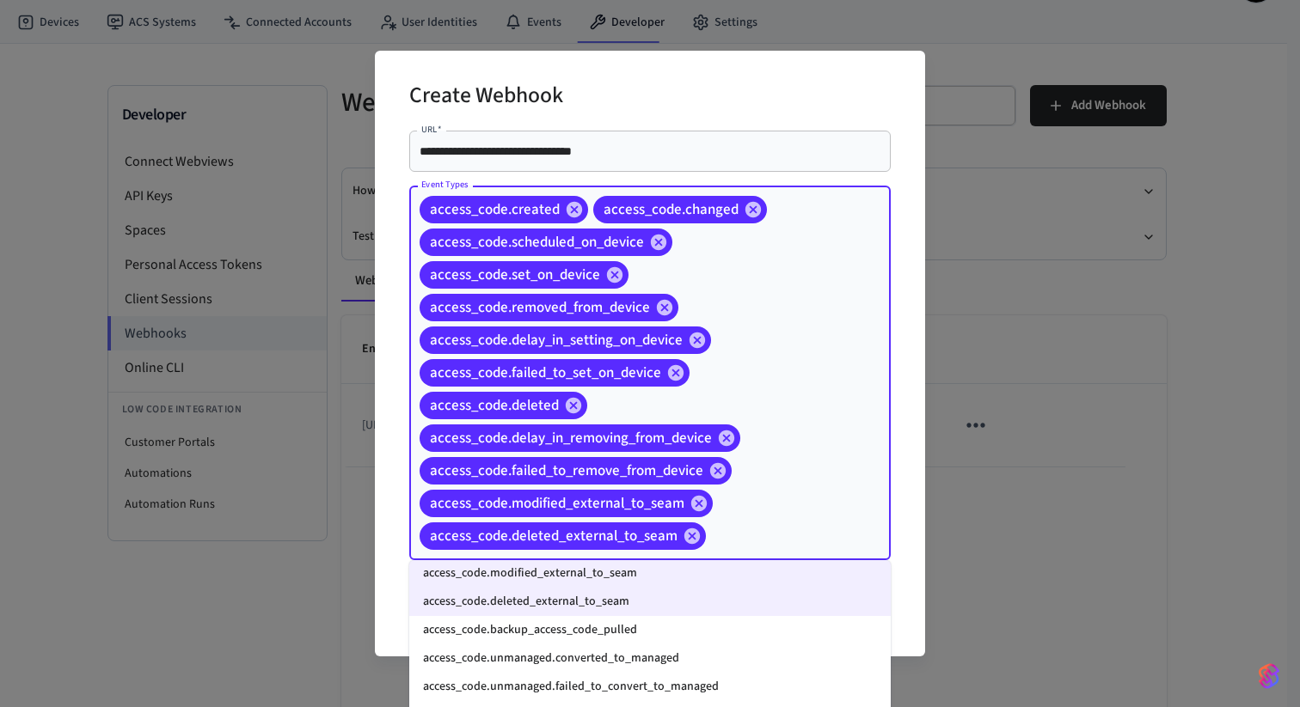
click at [637, 631] on li "access_code.backup_access_code_pulled" at bounding box center [649, 630] width 481 height 28
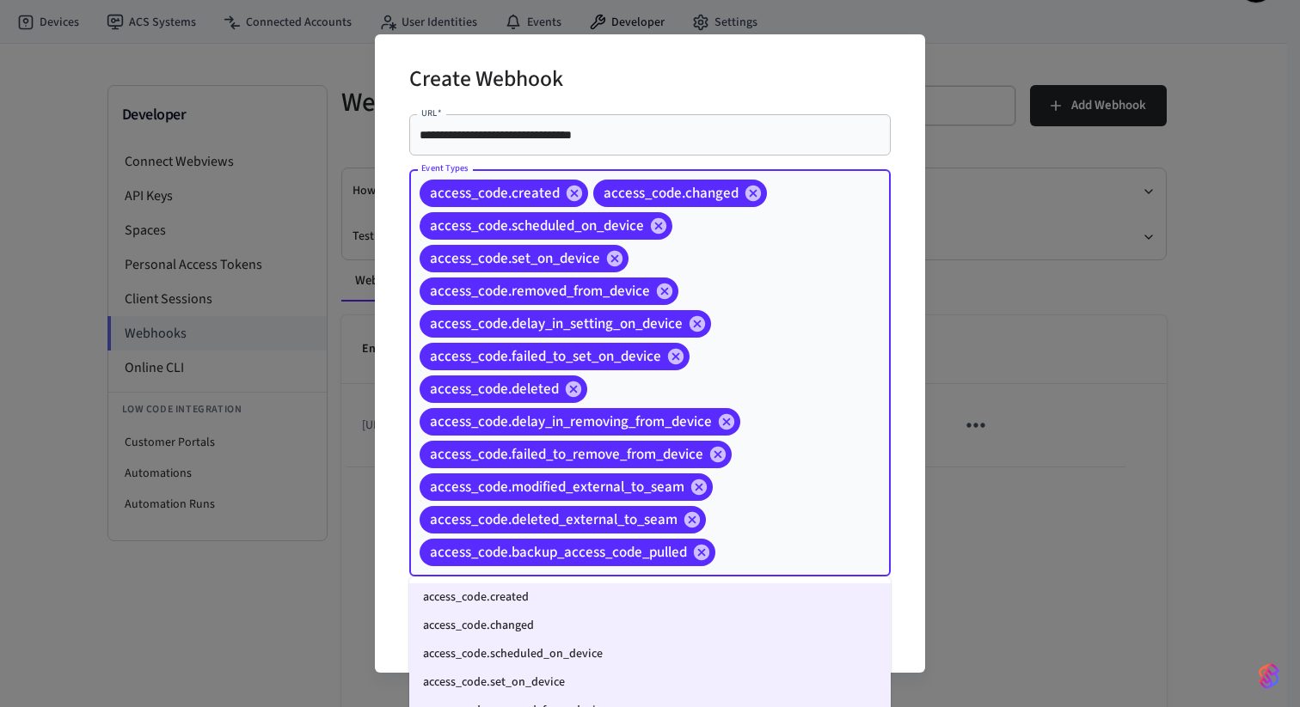
click at [779, 558] on input "Event Types" at bounding box center [776, 553] width 117 height 30
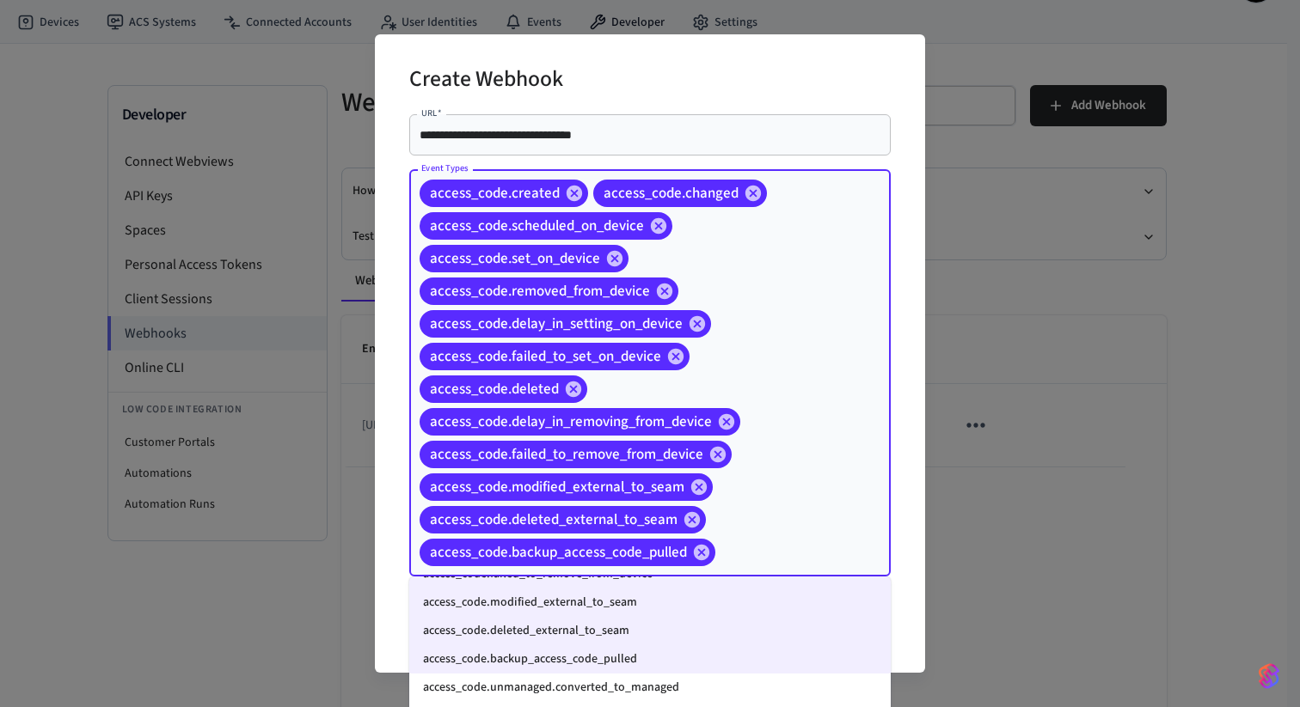
scroll to position [336, 0]
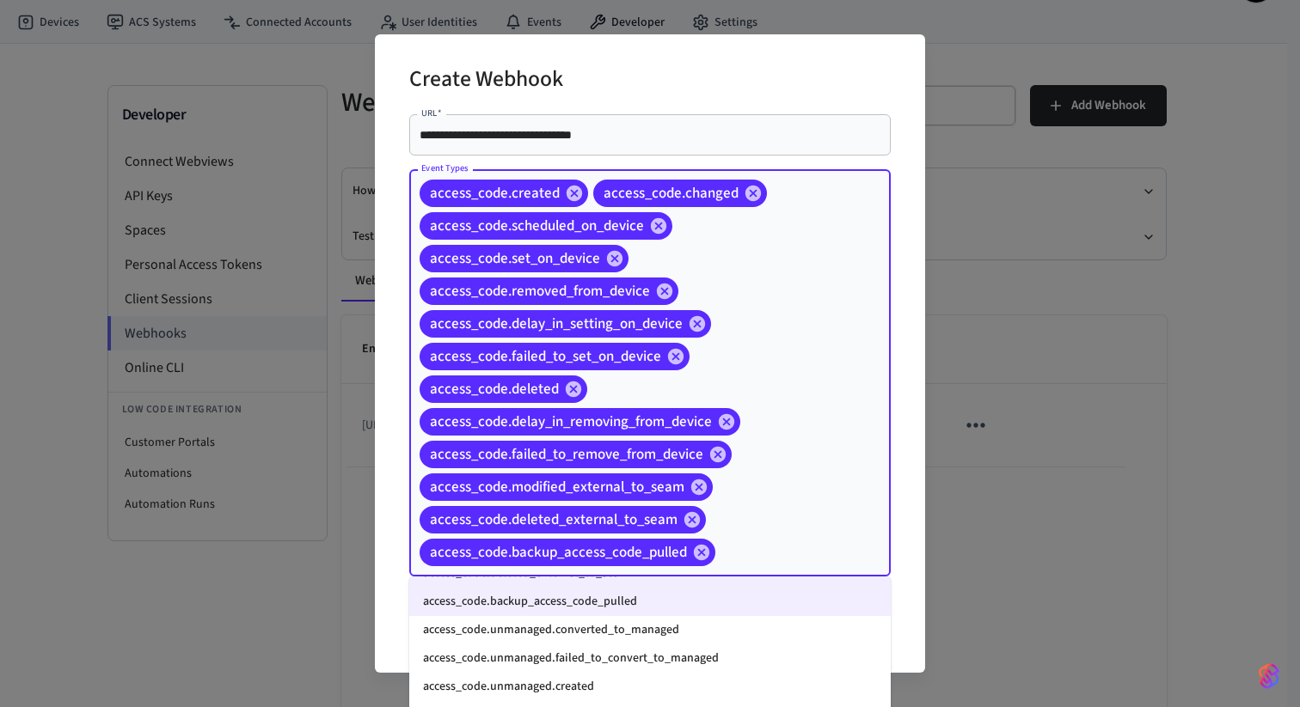
click at [670, 623] on li "access_code.unmanaged.converted_to_managed" at bounding box center [649, 630] width 481 height 28
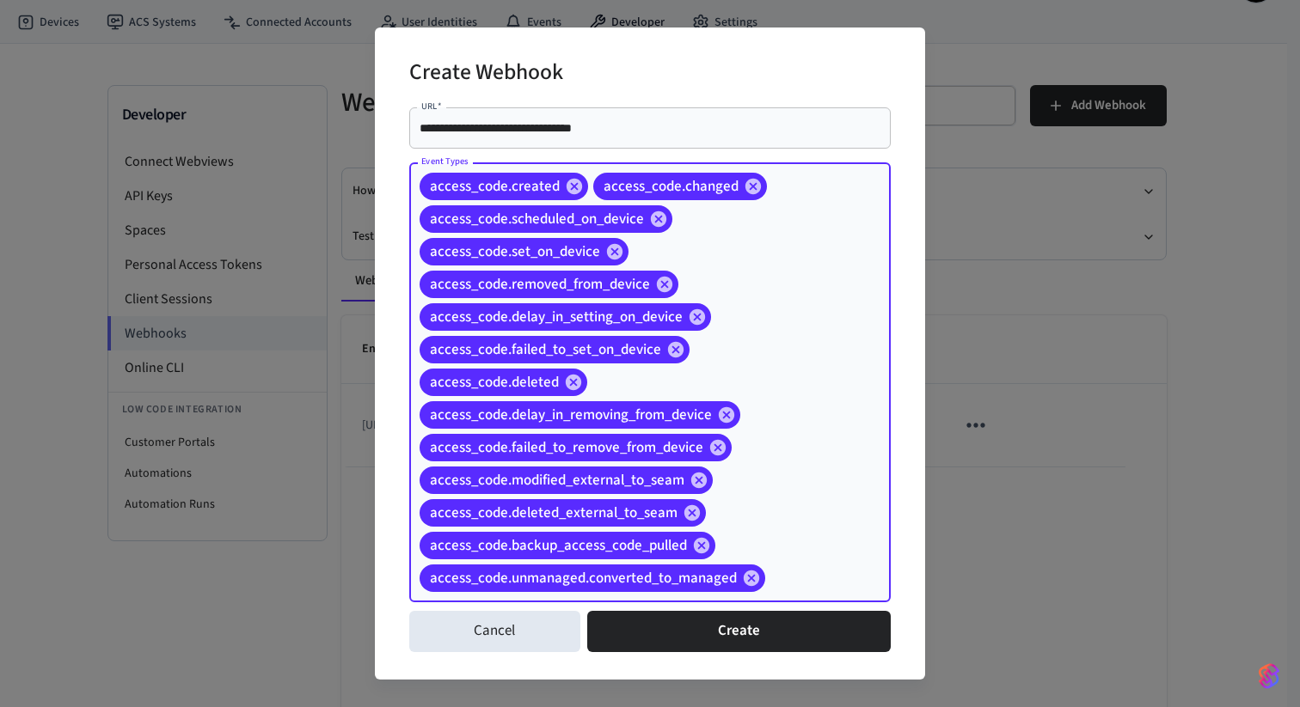
click at [822, 569] on div "access_code.created access_code.changed access_code.scheduled_on_device access_…" at bounding box center [649, 382] width 481 height 440
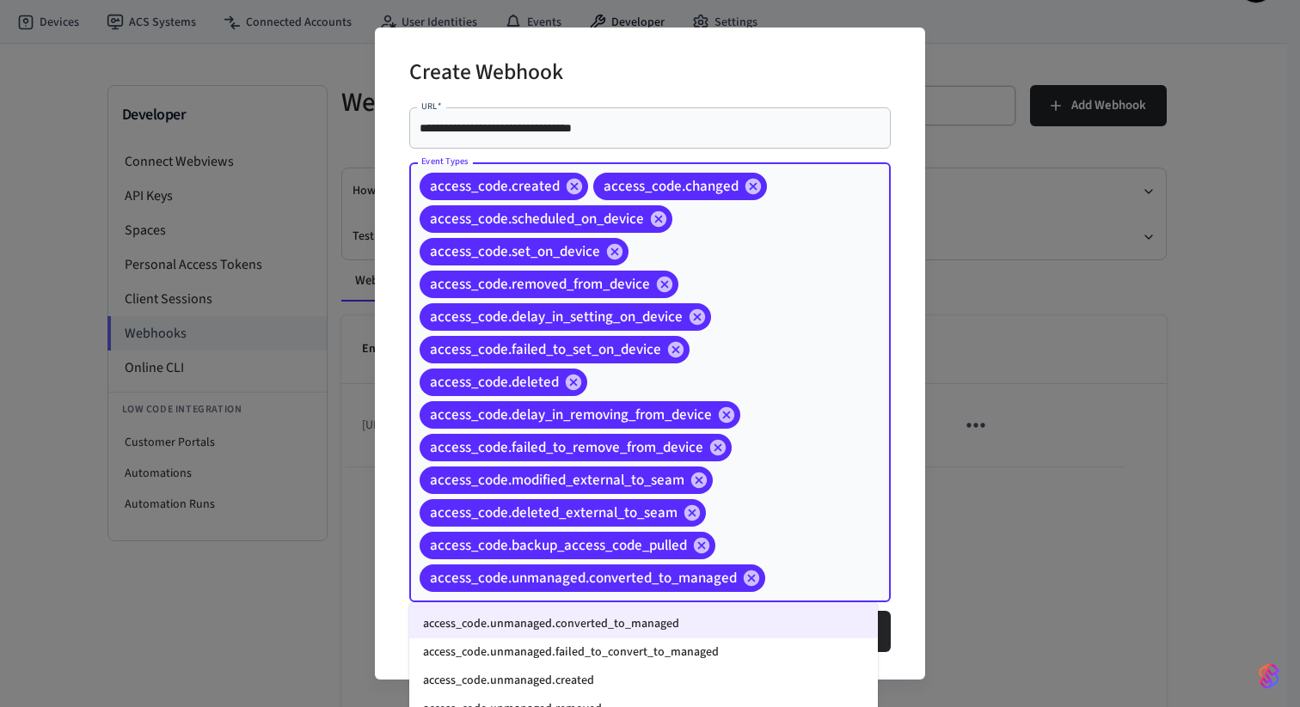
scroll to position [372, 0]
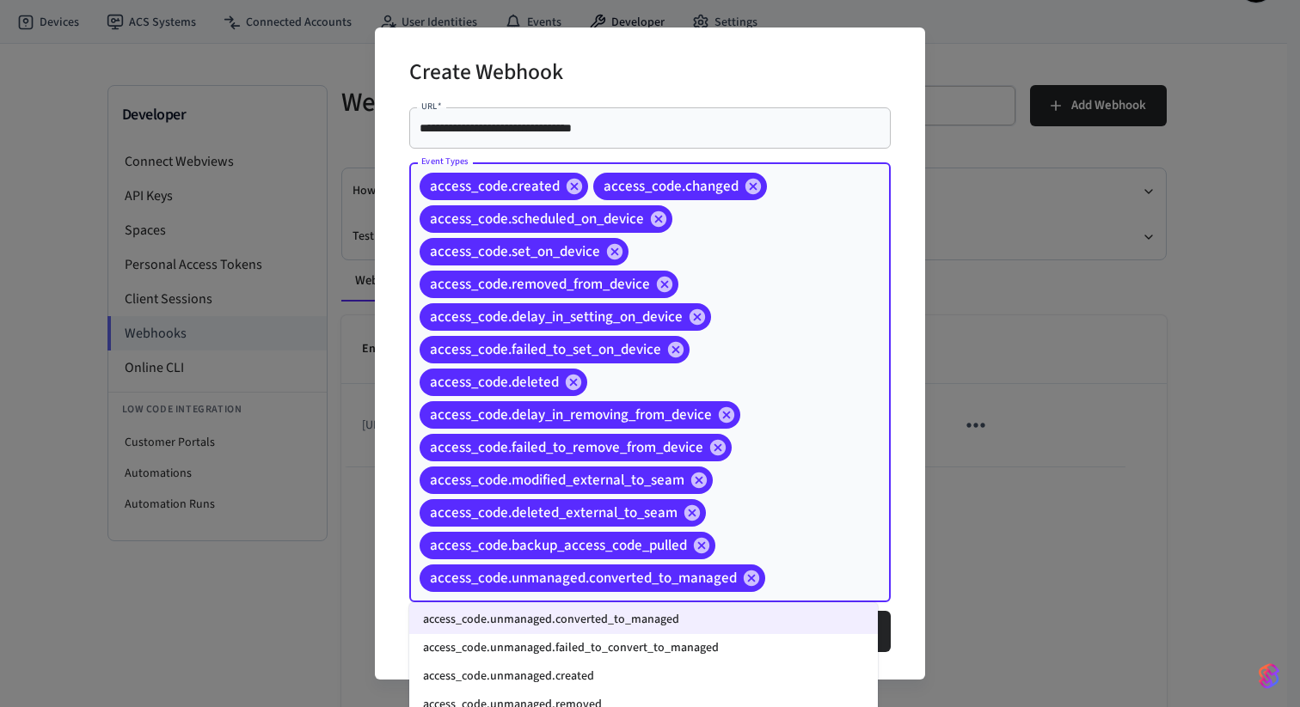
click at [674, 651] on li "access_code.unmanaged.failed_to_convert_to_managed" at bounding box center [643, 648] width 469 height 28
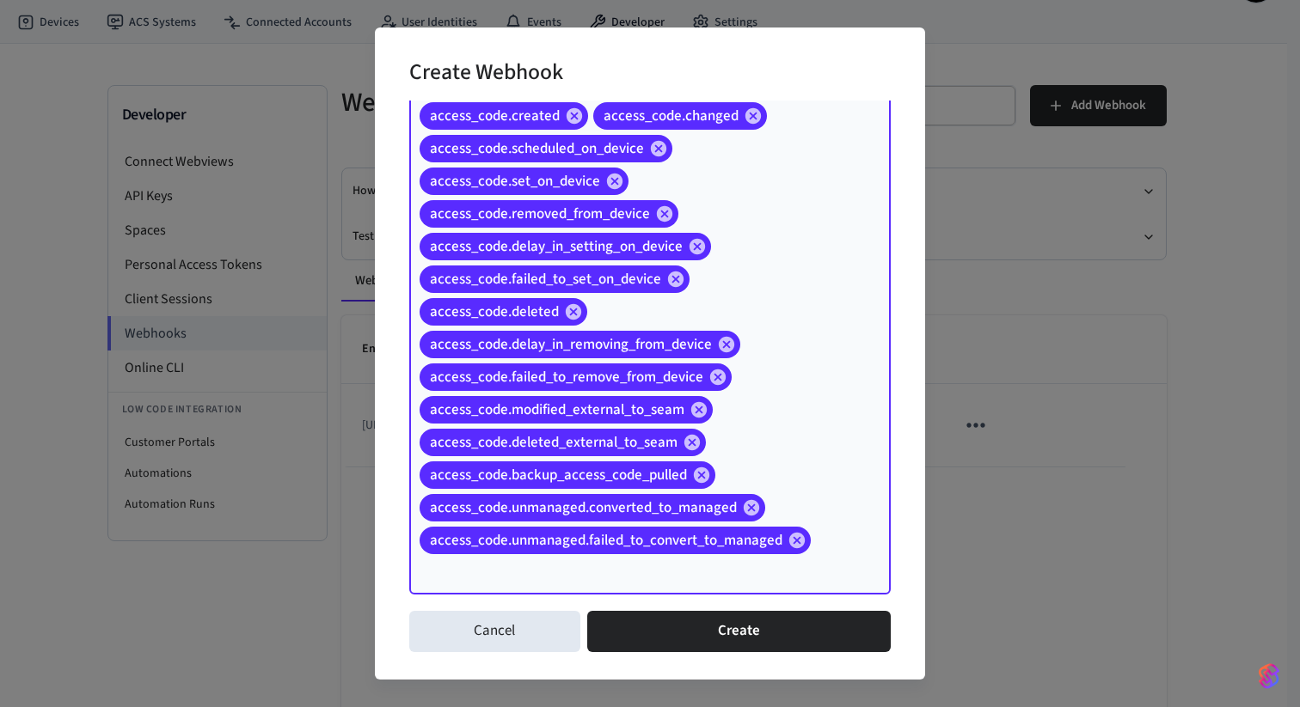
scroll to position [82, 0]
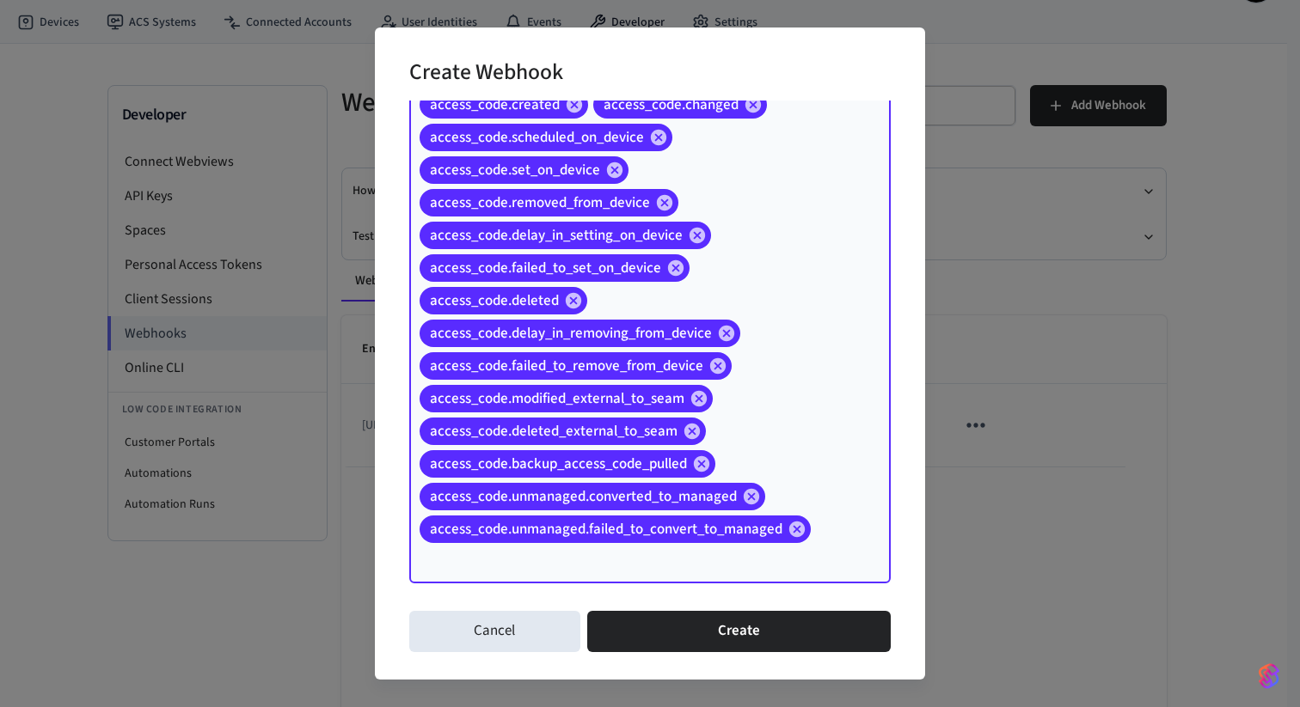
click at [827, 553] on div "access_code.created access_code.changed access_code.scheduled_on_device access_…" at bounding box center [649, 332] width 481 height 503
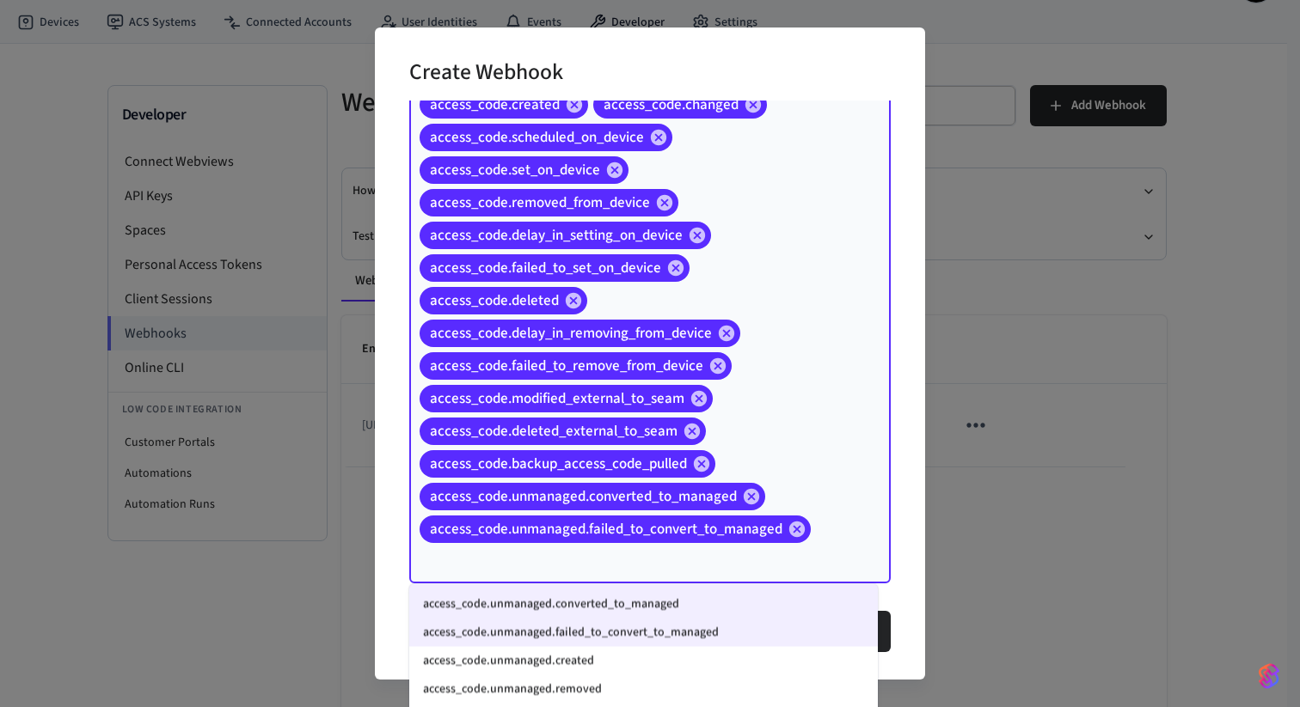
scroll to position [401, 0]
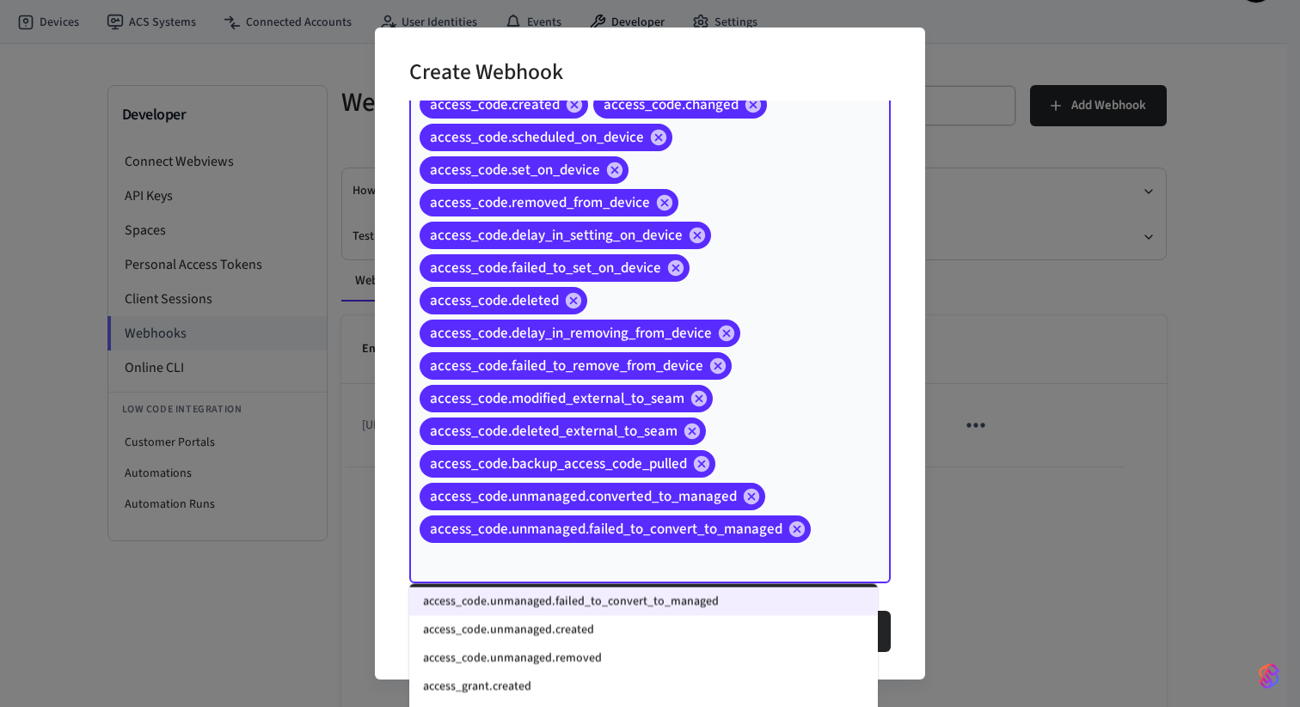
click at [800, 556] on input "Event Types" at bounding box center [626, 561] width 418 height 30
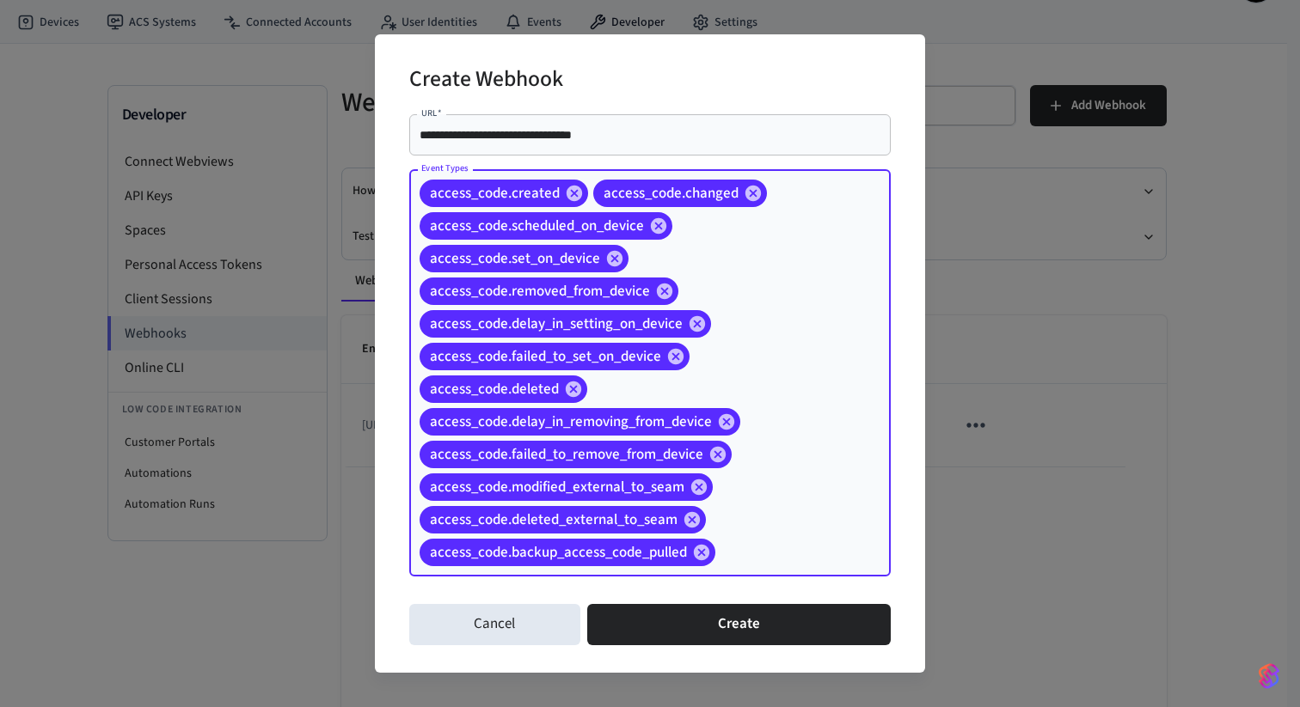
scroll to position [0, 0]
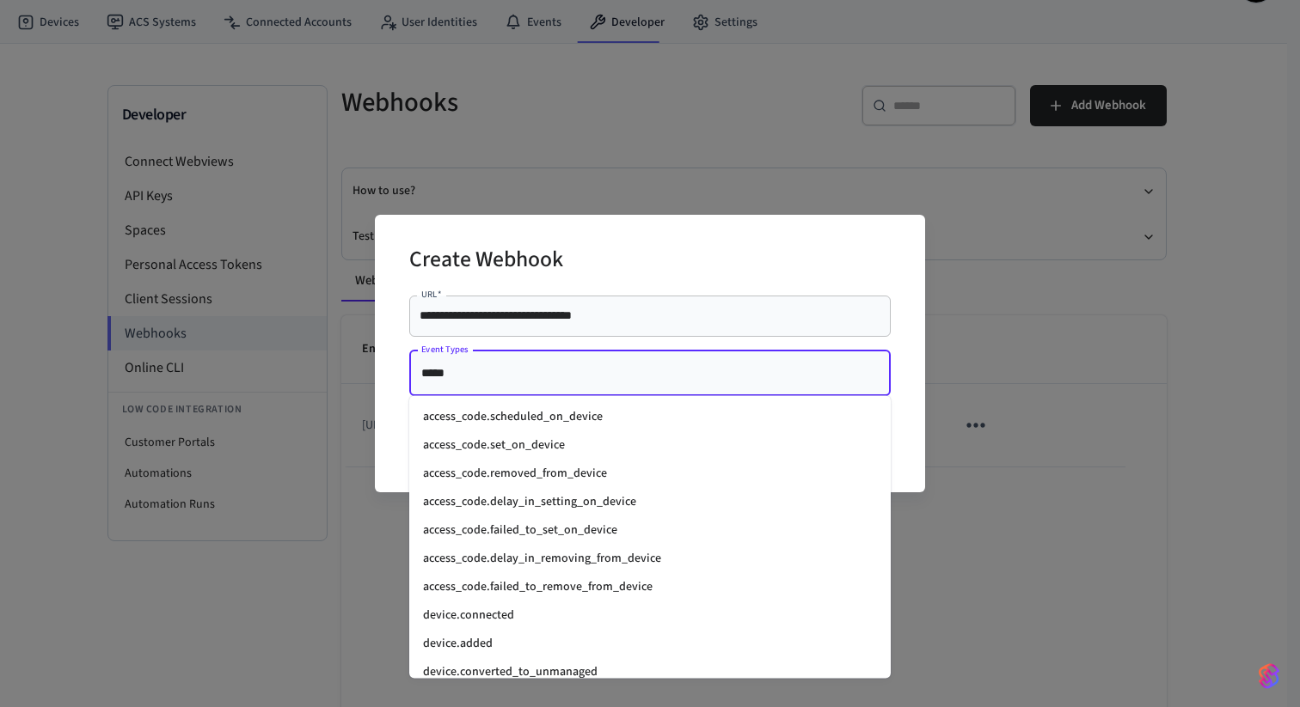
type input "******"
click at [508, 609] on li "device.connected" at bounding box center [649, 616] width 481 height 28
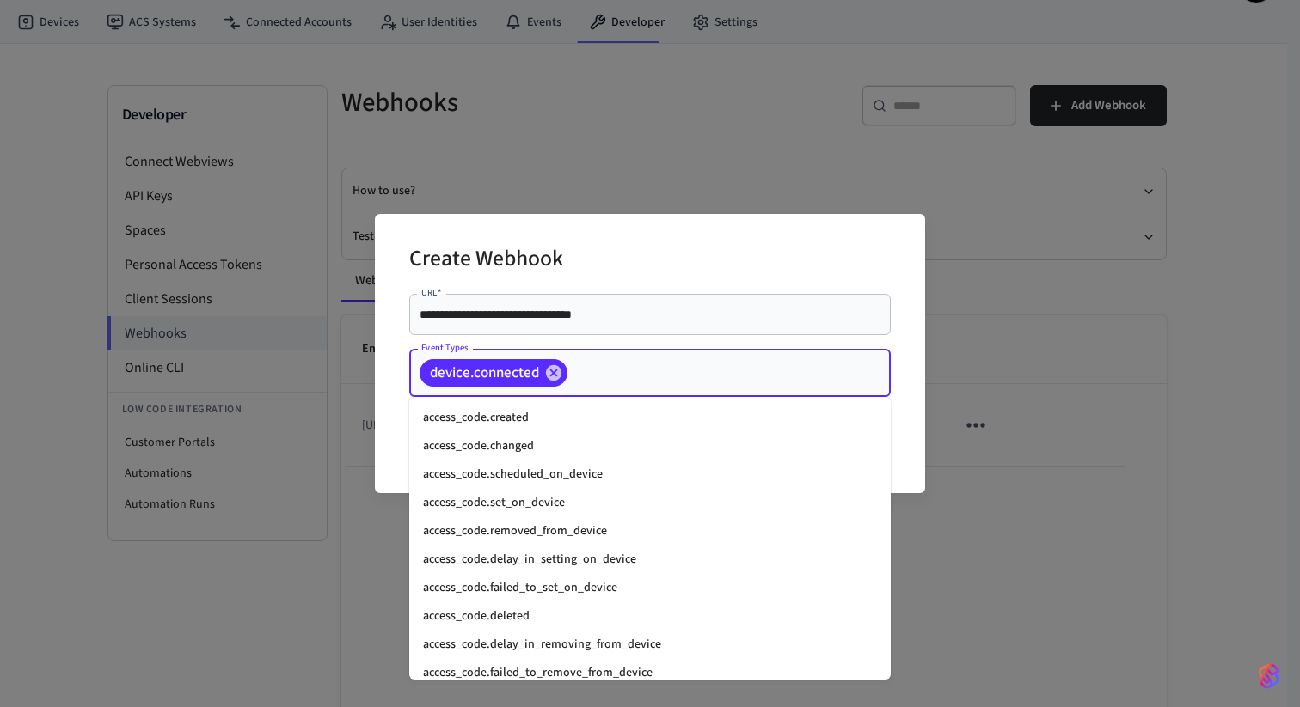
click at [634, 382] on input "Event Types" at bounding box center [702, 373] width 265 height 30
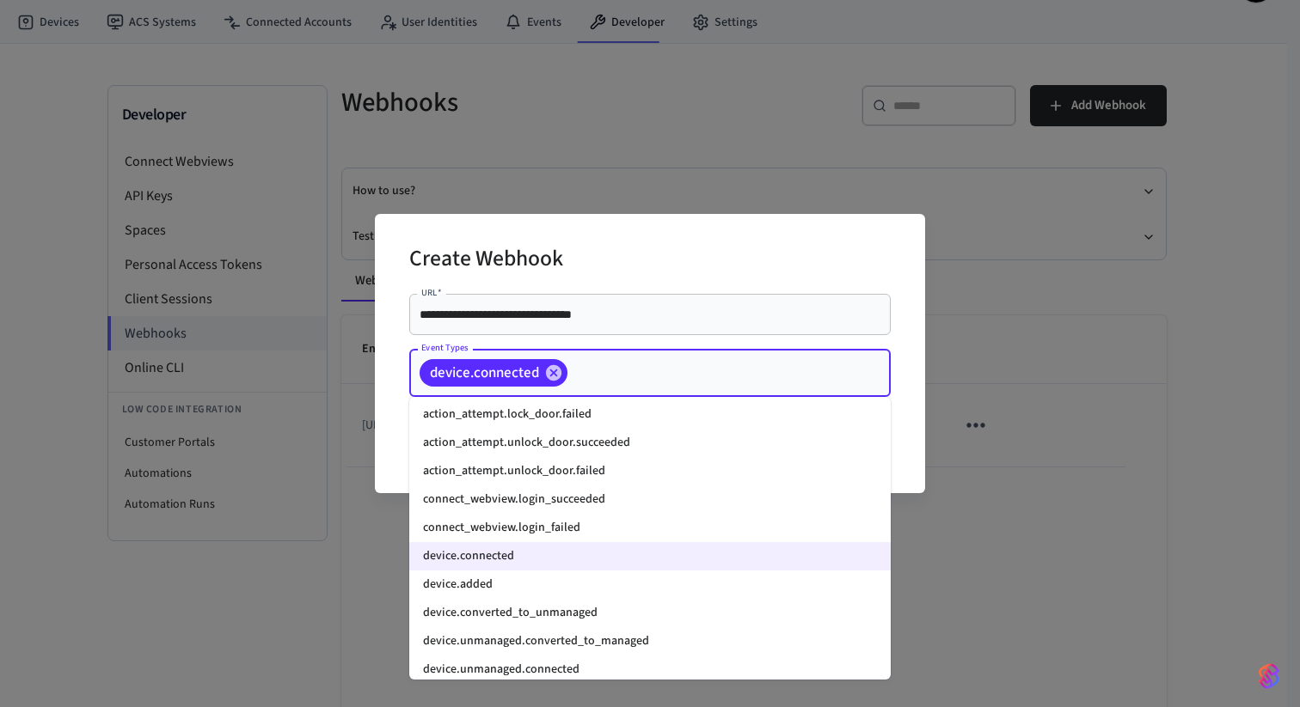
scroll to position [1494, 0]
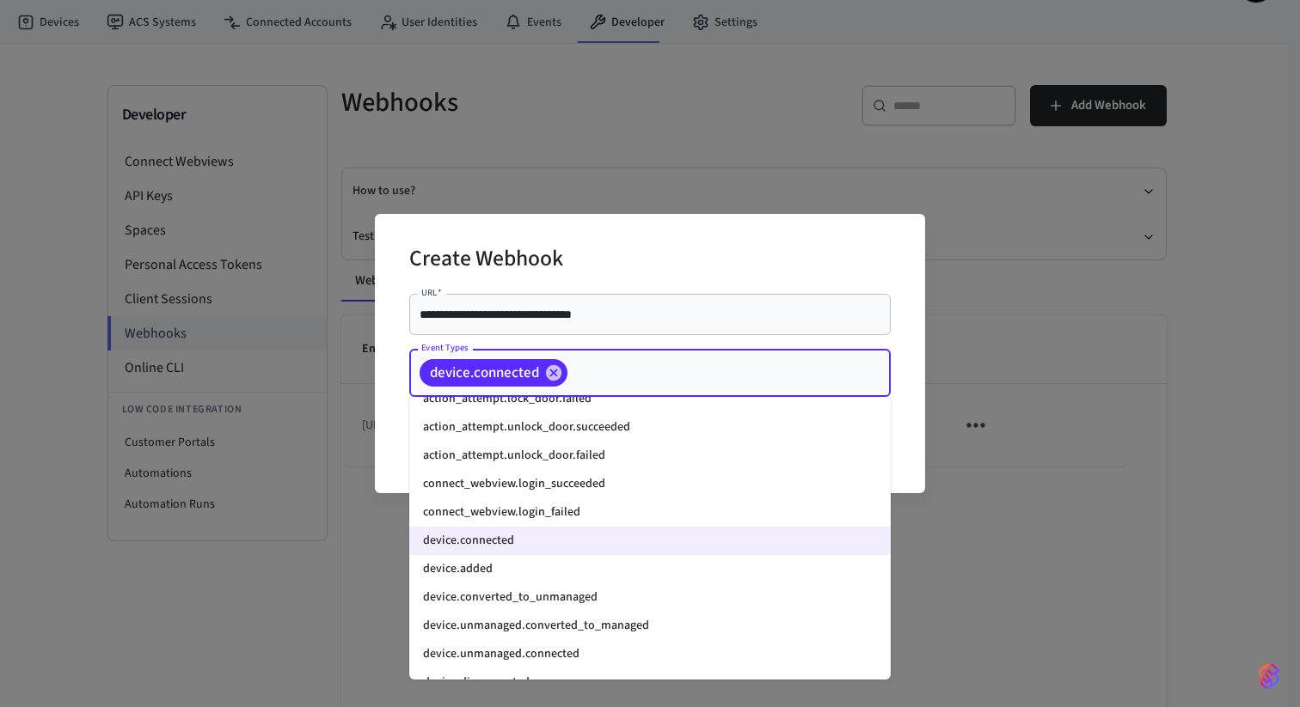
click at [531, 579] on li "device.added" at bounding box center [649, 569] width 481 height 28
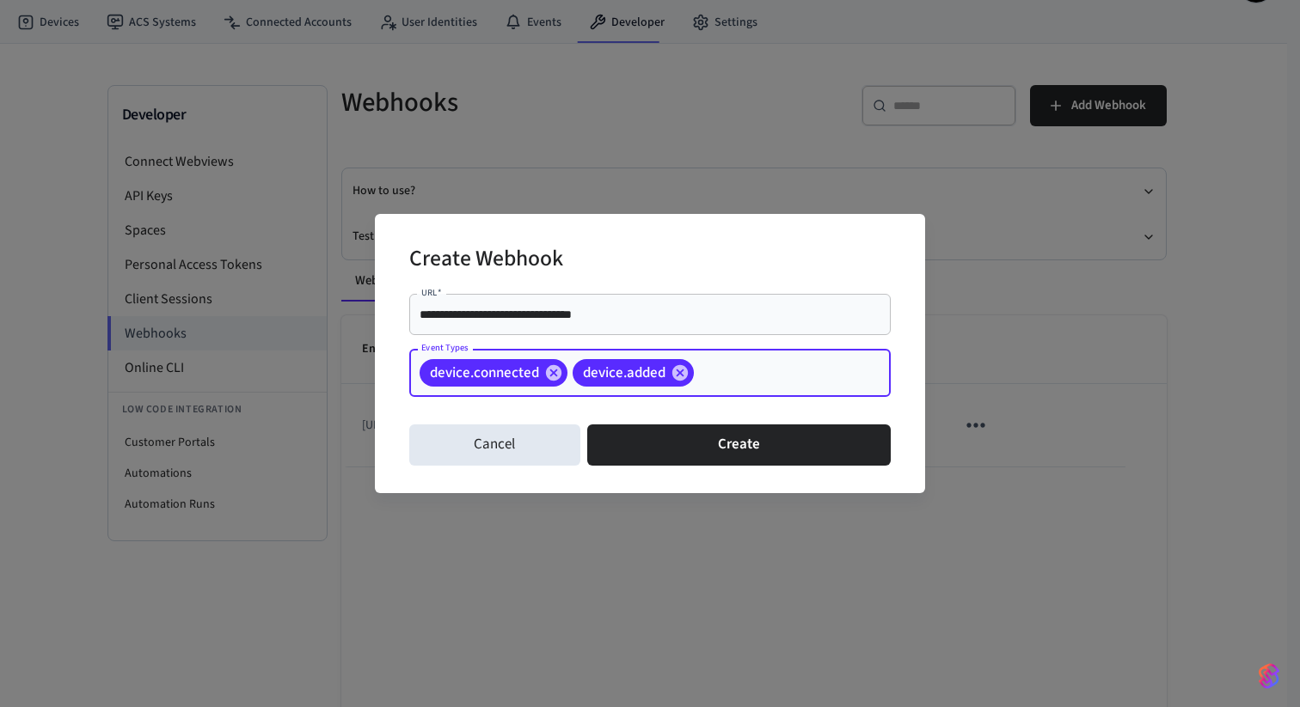
click at [766, 377] on input "Event Types" at bounding box center [765, 373] width 138 height 30
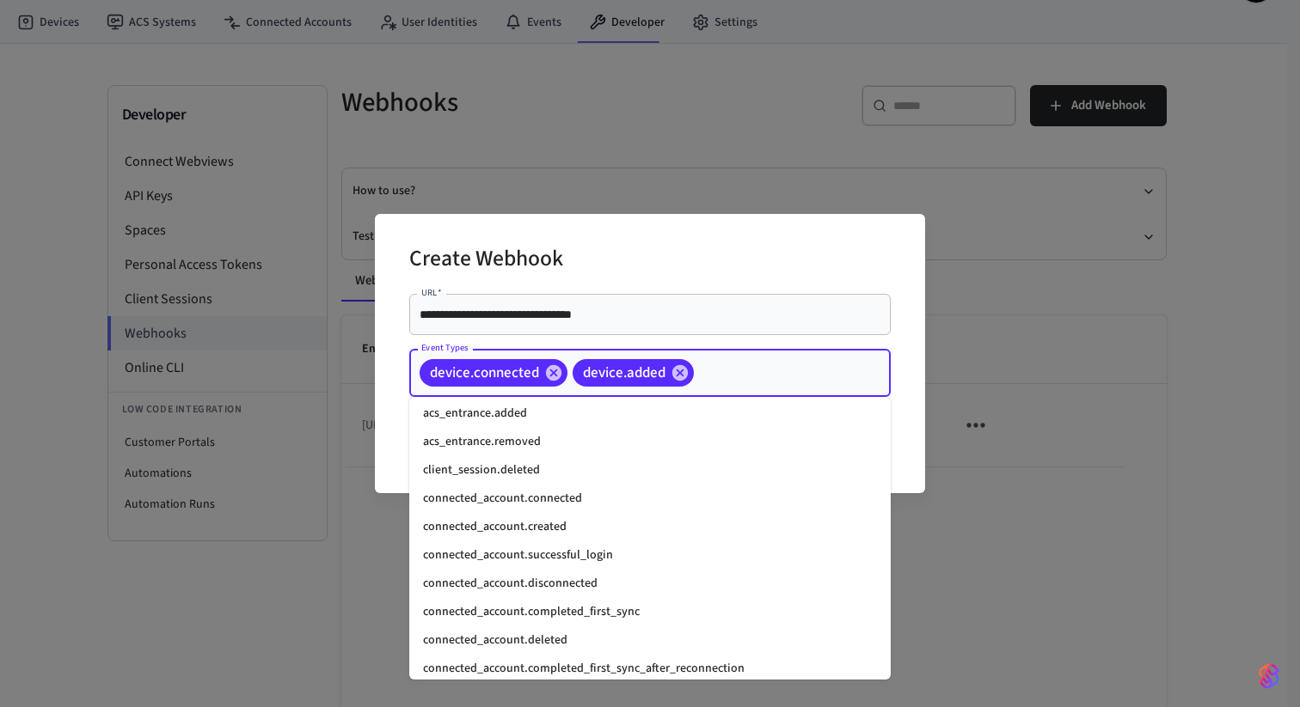
scroll to position [1142, 0]
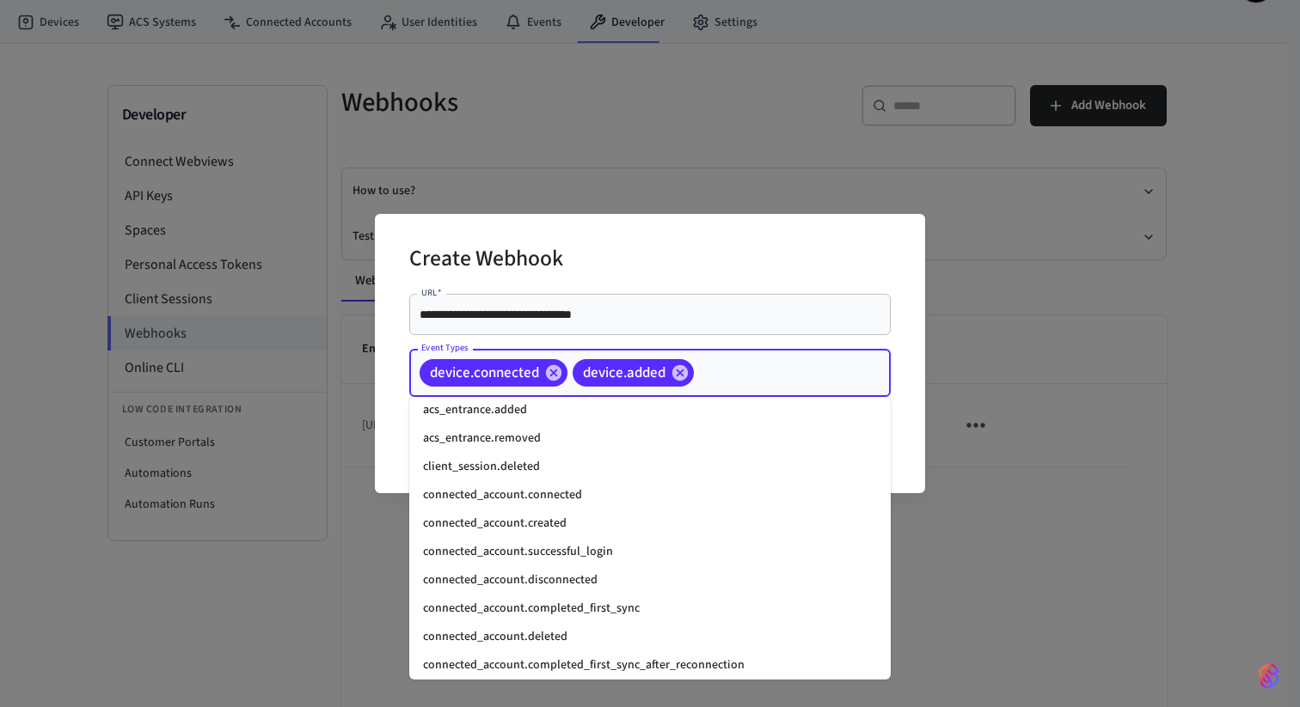
click at [530, 498] on li "connected_account.connected" at bounding box center [649, 495] width 481 height 28
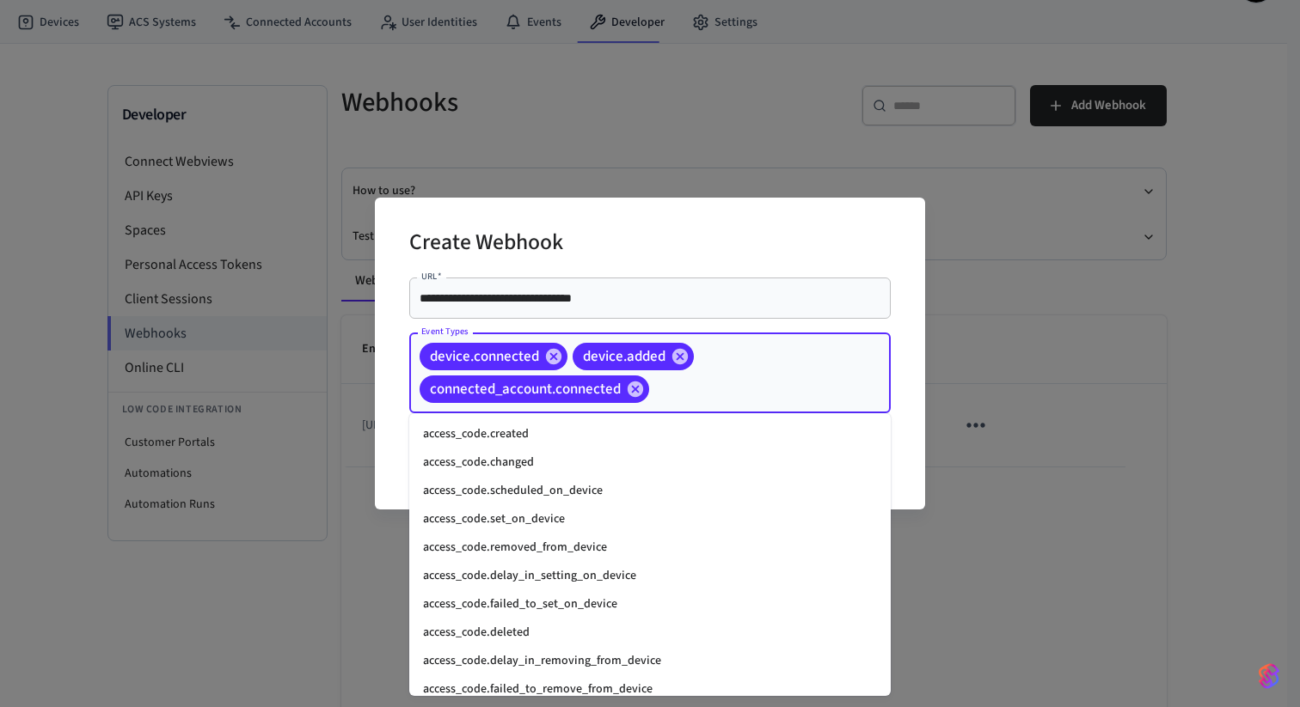
click at [715, 381] on input "Event Types" at bounding box center [743, 390] width 183 height 30
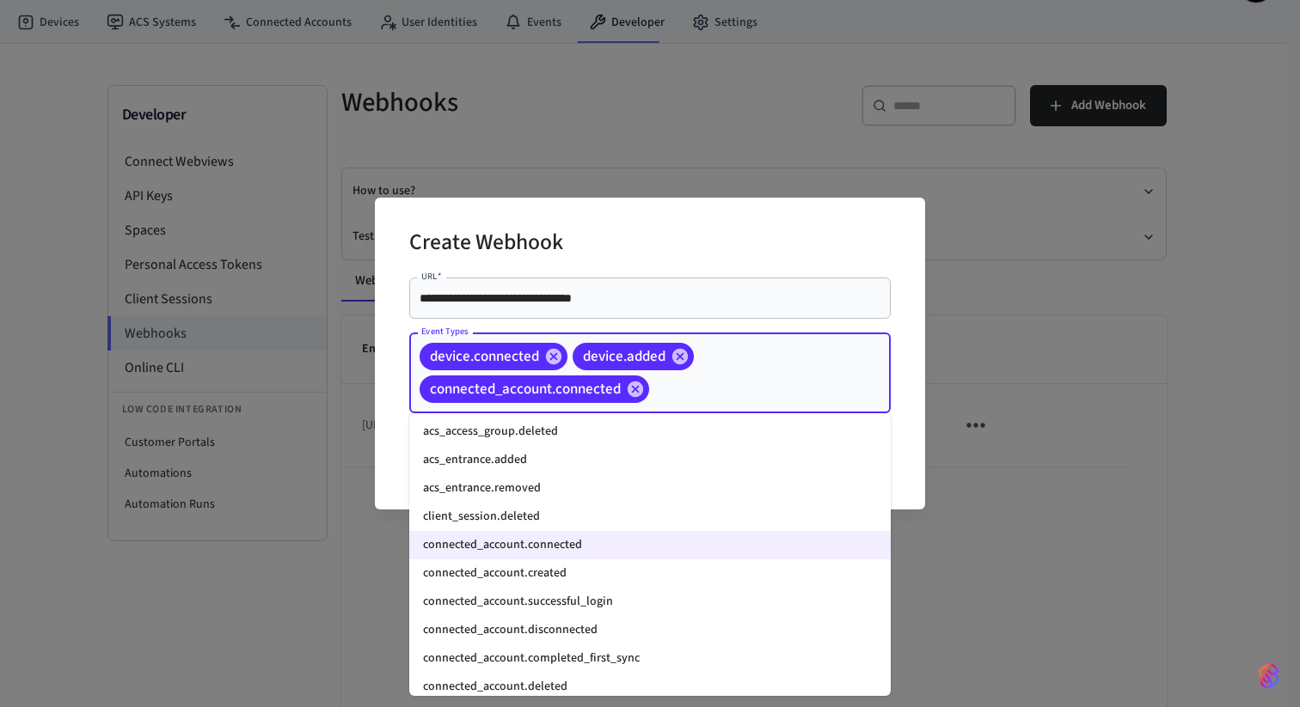
scroll to position [1139, 0]
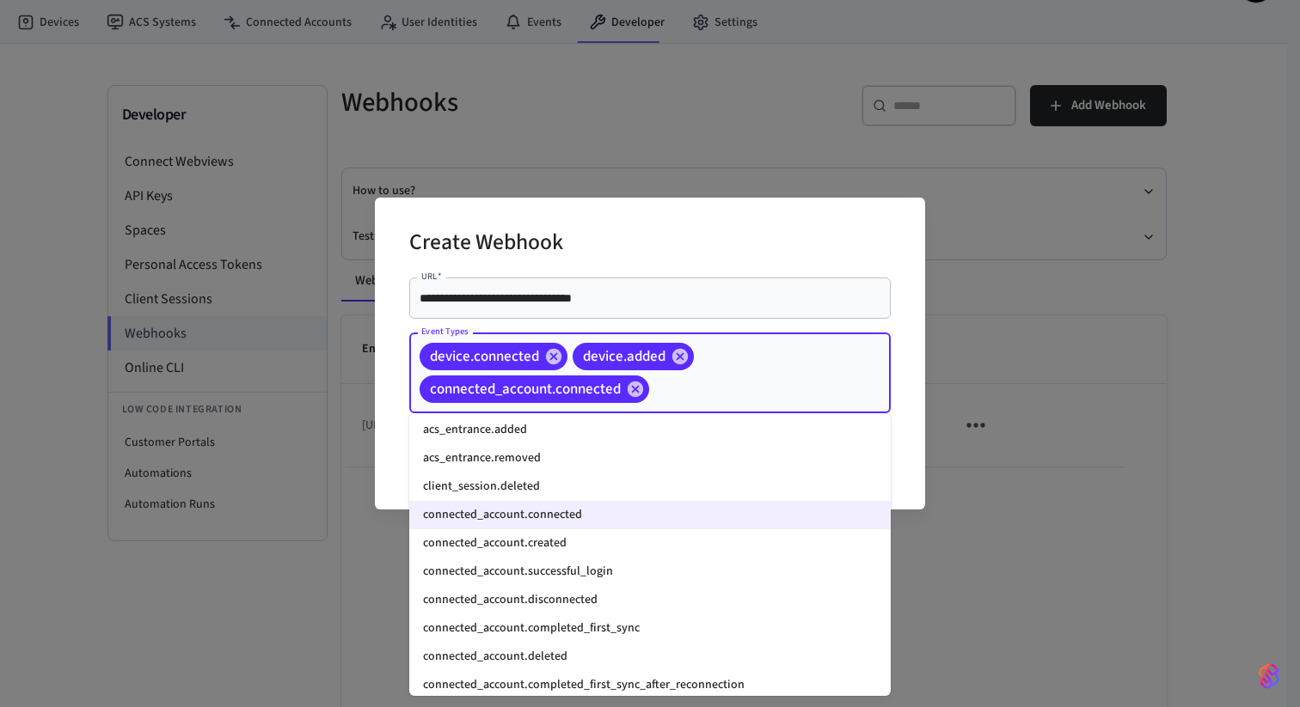
click at [579, 539] on li "connected_account.created" at bounding box center [649, 544] width 481 height 28
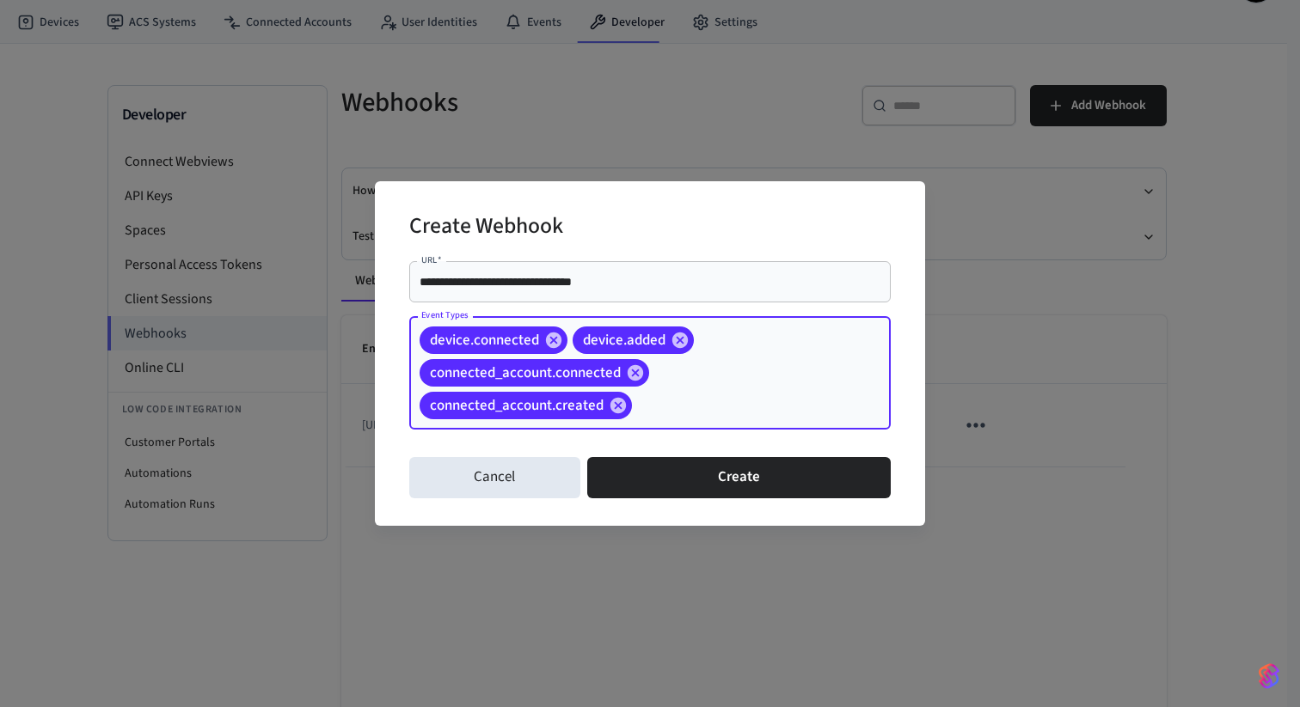
click at [676, 389] on div "device.connected device.added connected_account.connected connected_account.cre…" at bounding box center [649, 372] width 481 height 113
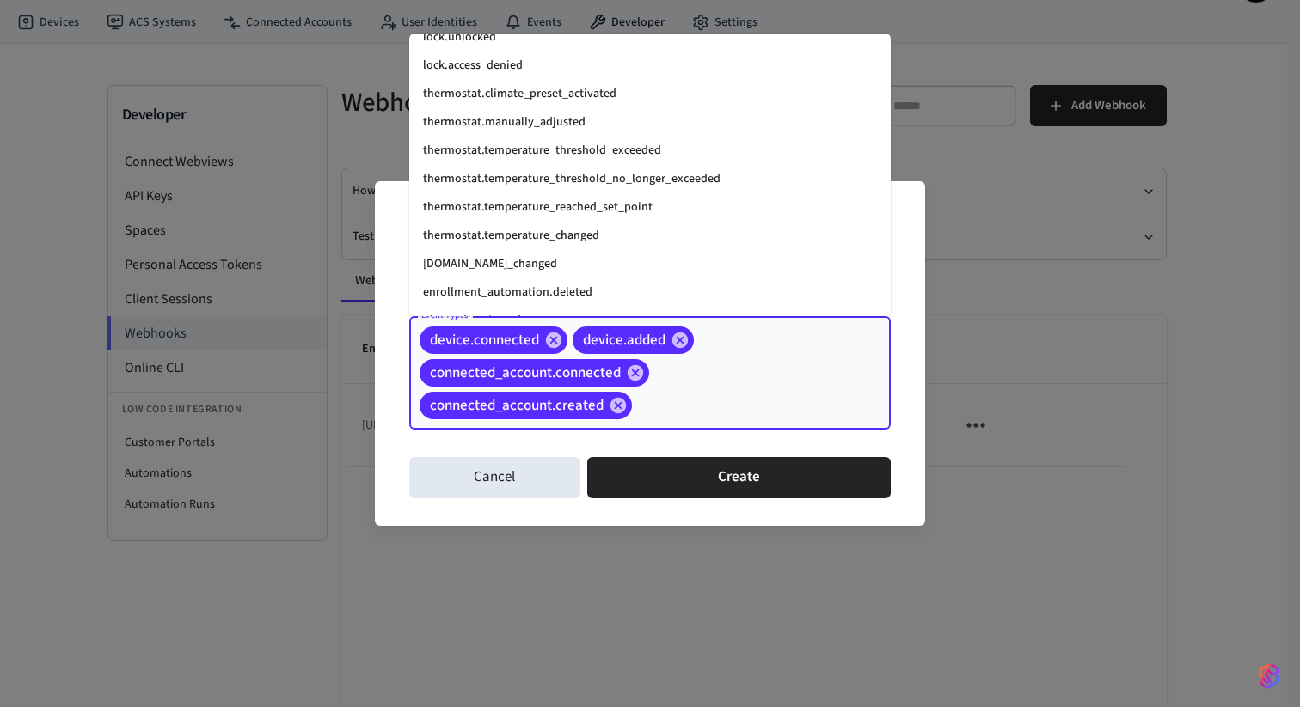
scroll to position [2341, 0]
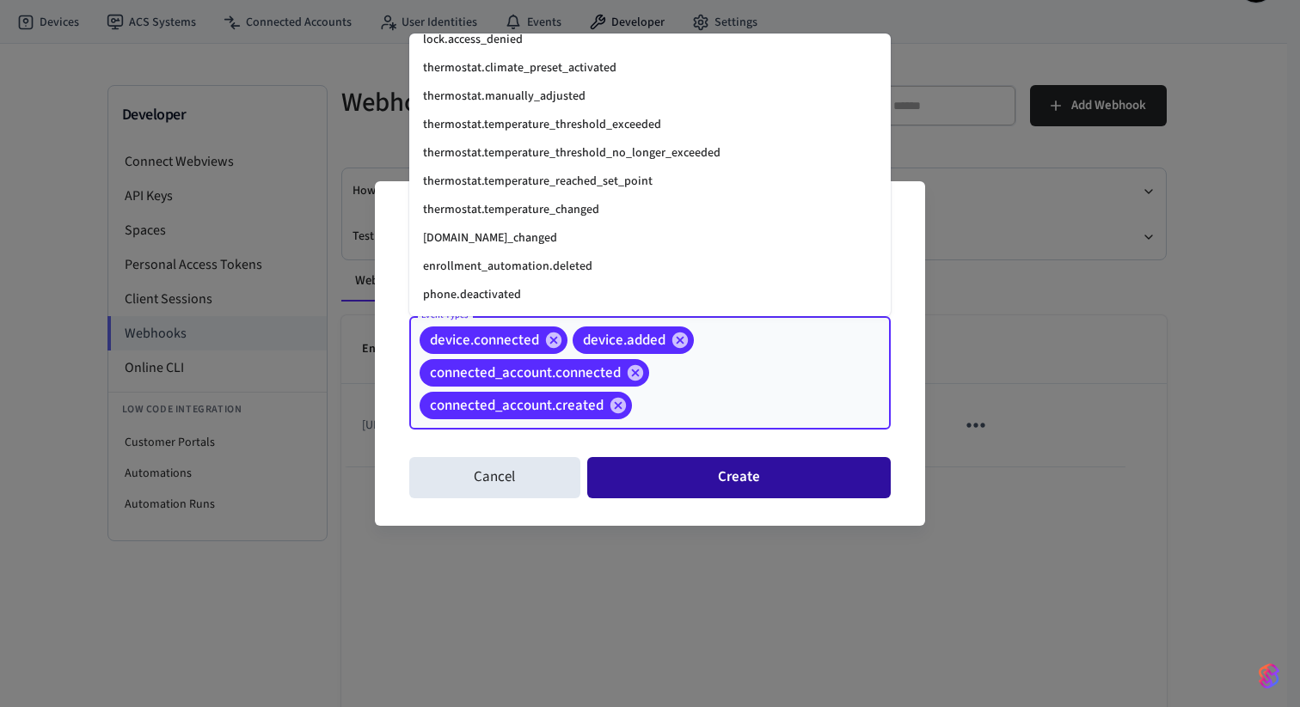
click at [742, 474] on button "Create" at bounding box center [738, 477] width 303 height 41
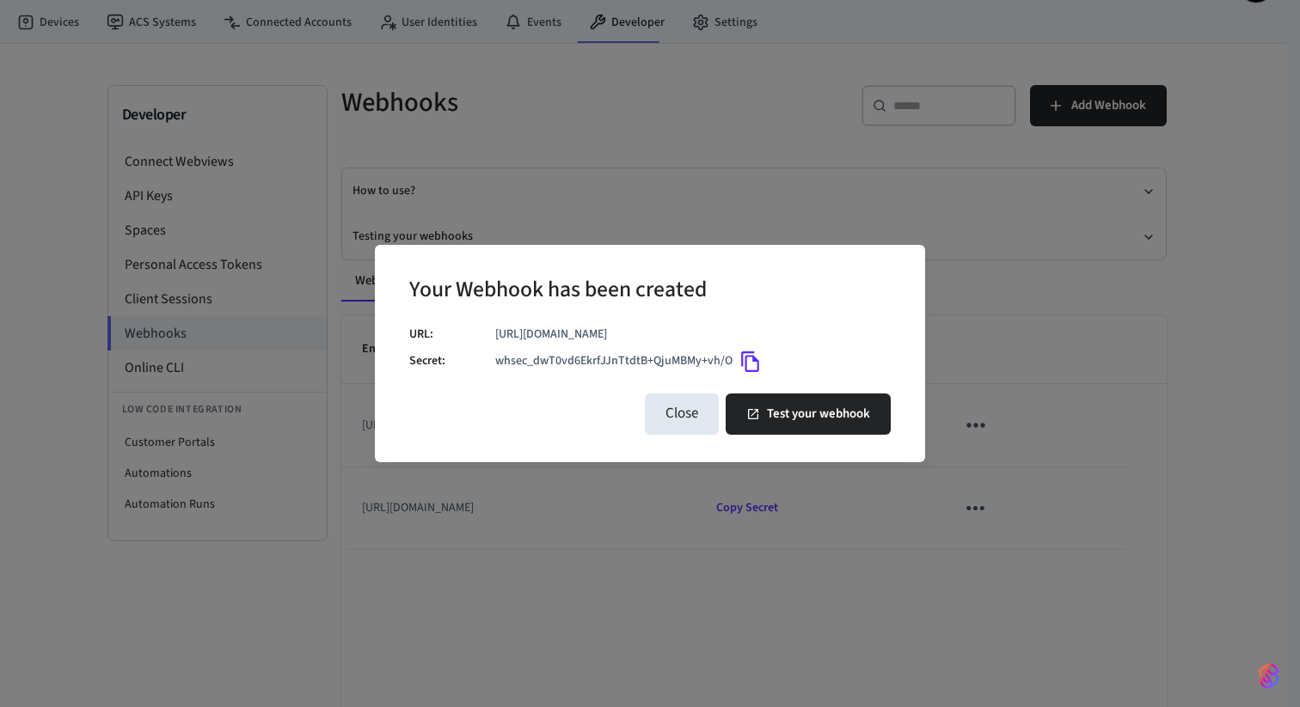
click at [752, 360] on icon "Copy" at bounding box center [750, 362] width 18 height 21
click at [793, 406] on button "Test your webhook" at bounding box center [808, 414] width 165 height 41
click at [686, 425] on button "Close" at bounding box center [682, 414] width 74 height 41
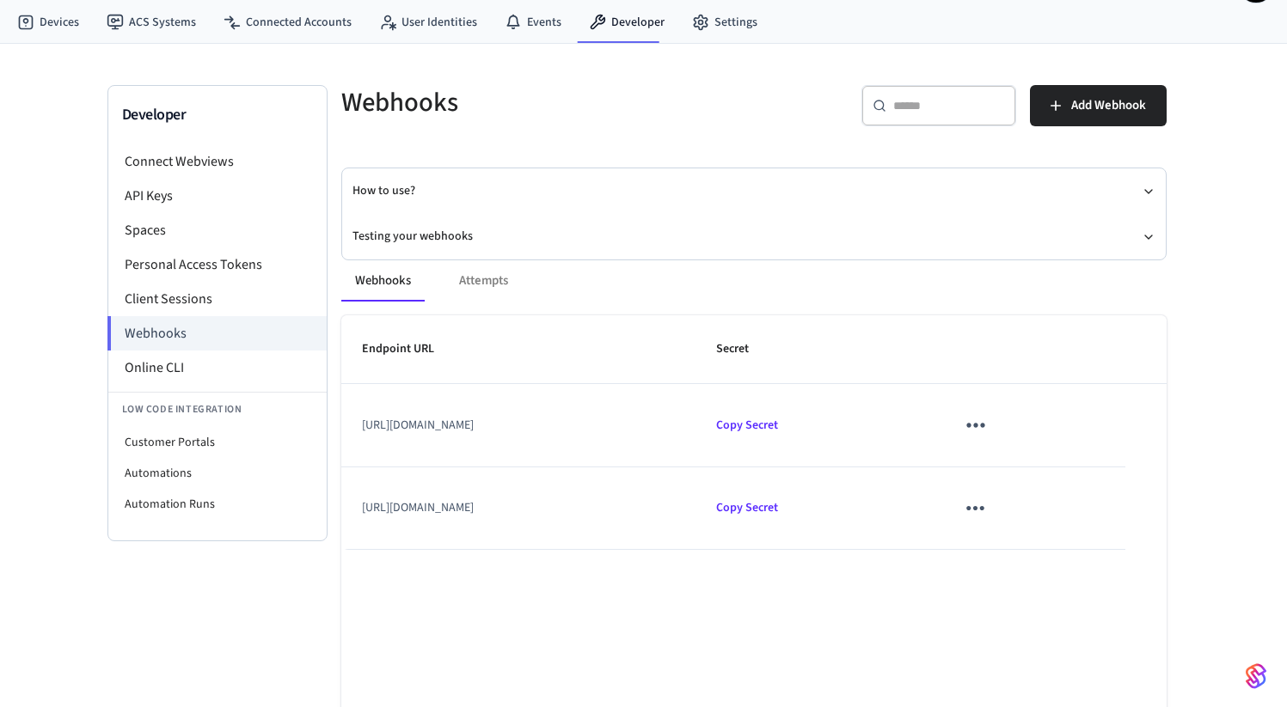
click at [989, 413] on icon "sticky table" at bounding box center [975, 425] width 27 height 27
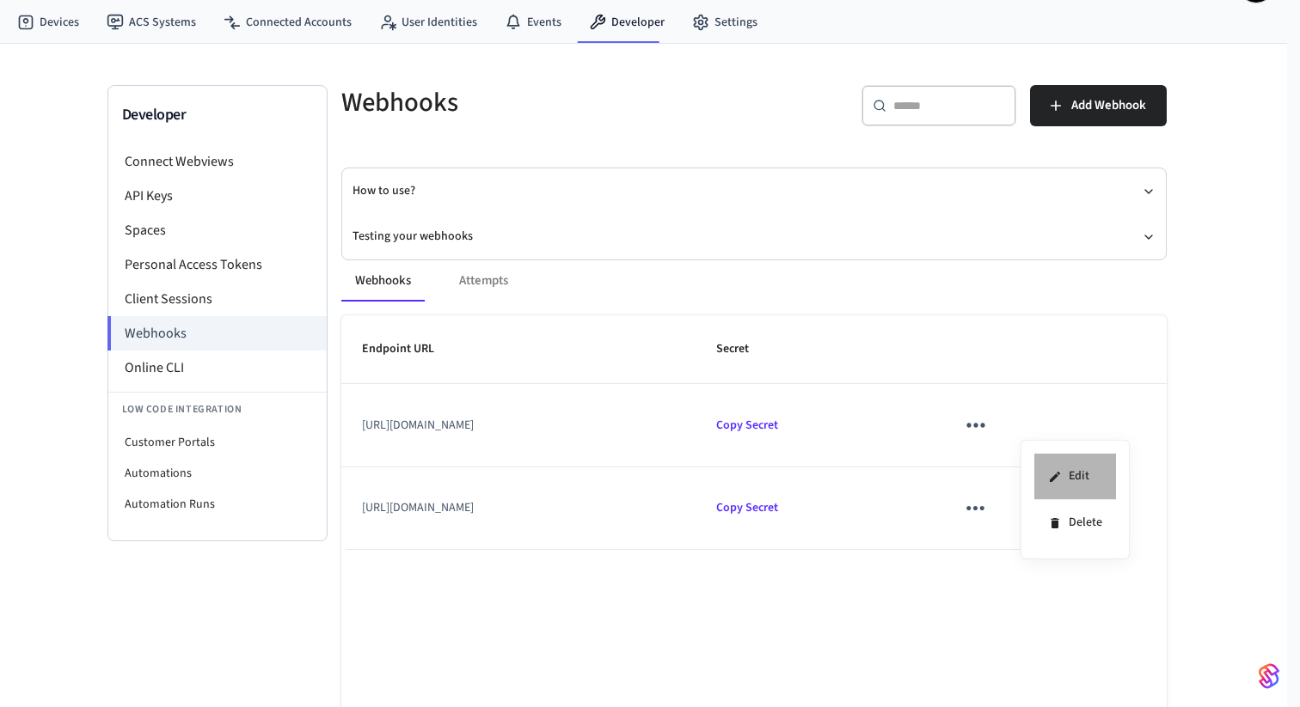
click at [1079, 474] on li "Edit" at bounding box center [1075, 477] width 82 height 46
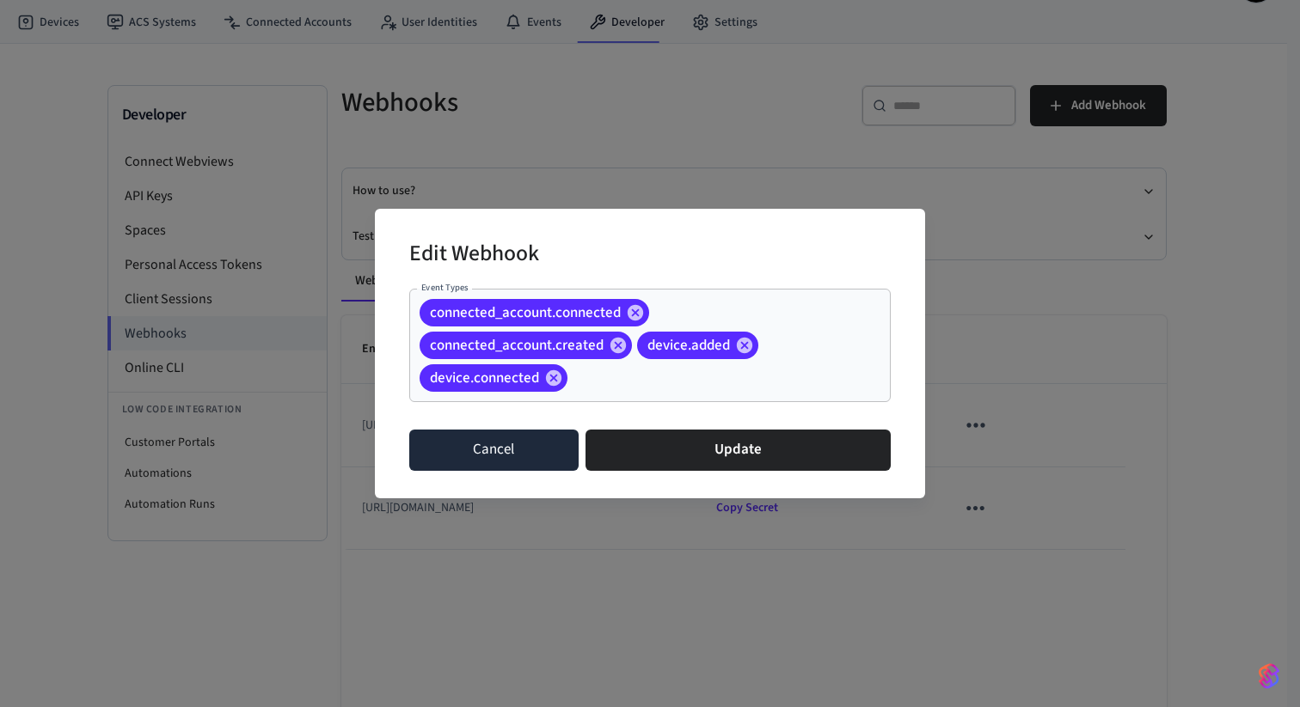
click at [519, 452] on button "Cancel" at bounding box center [493, 450] width 169 height 41
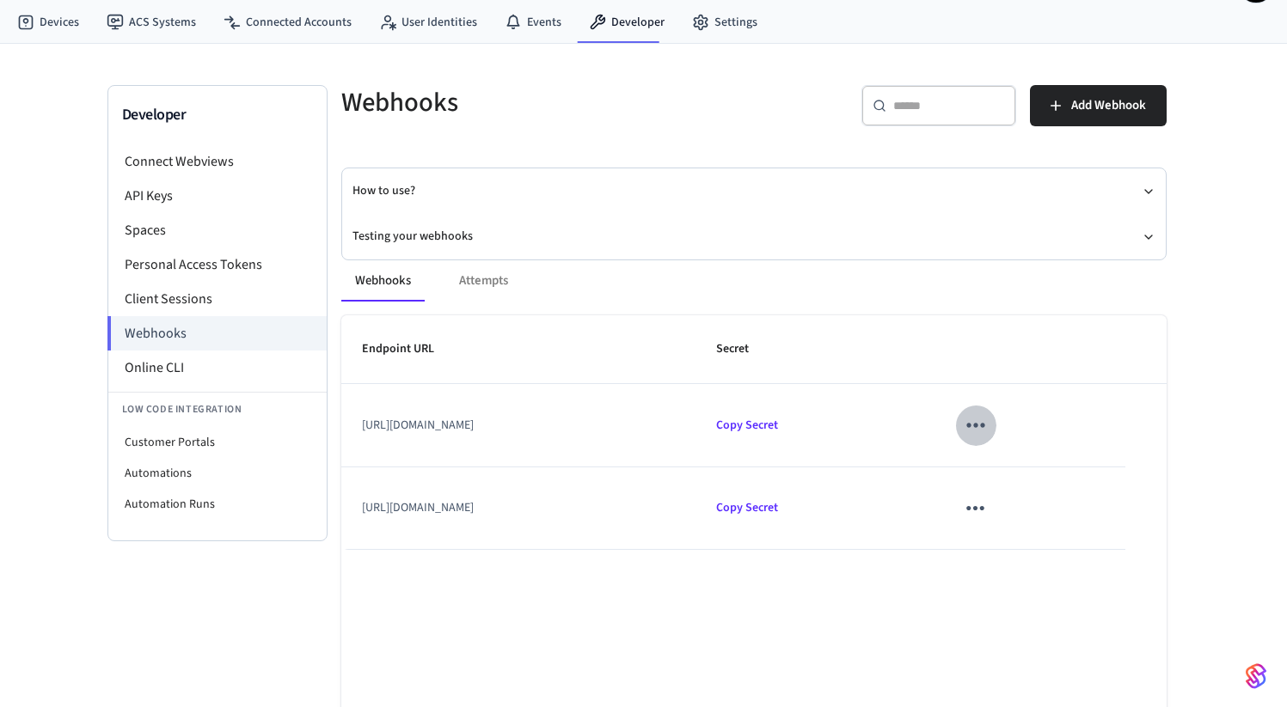
click at [989, 431] on icon "sticky table" at bounding box center [975, 425] width 27 height 27
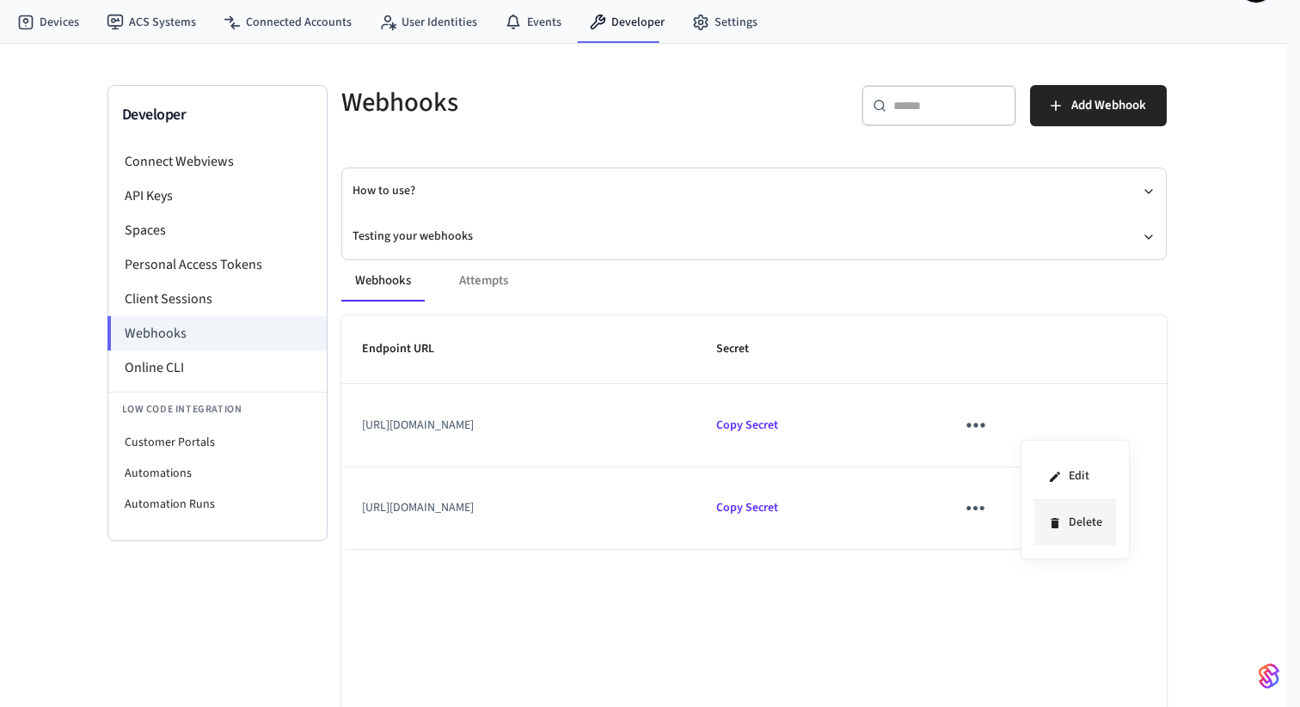
click at [1050, 536] on li "Delete" at bounding box center [1075, 523] width 82 height 46
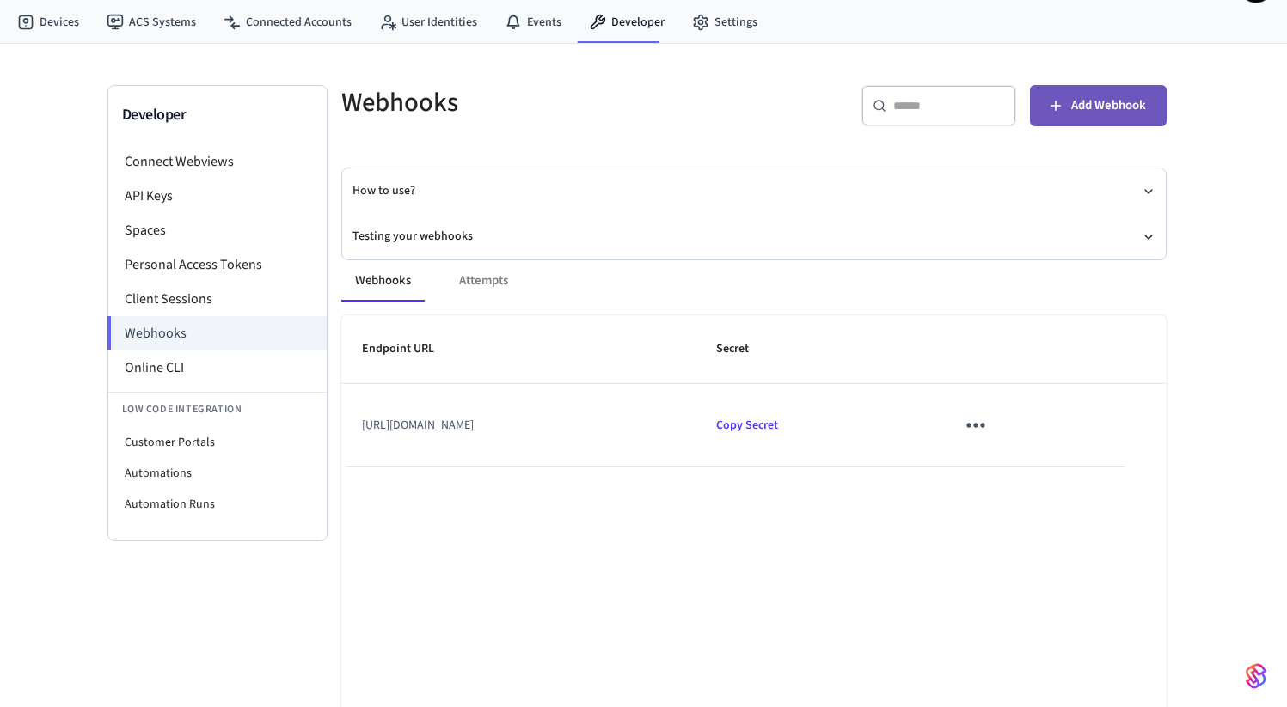
click at [1089, 121] on button "Add Webhook" at bounding box center [1098, 105] width 137 height 41
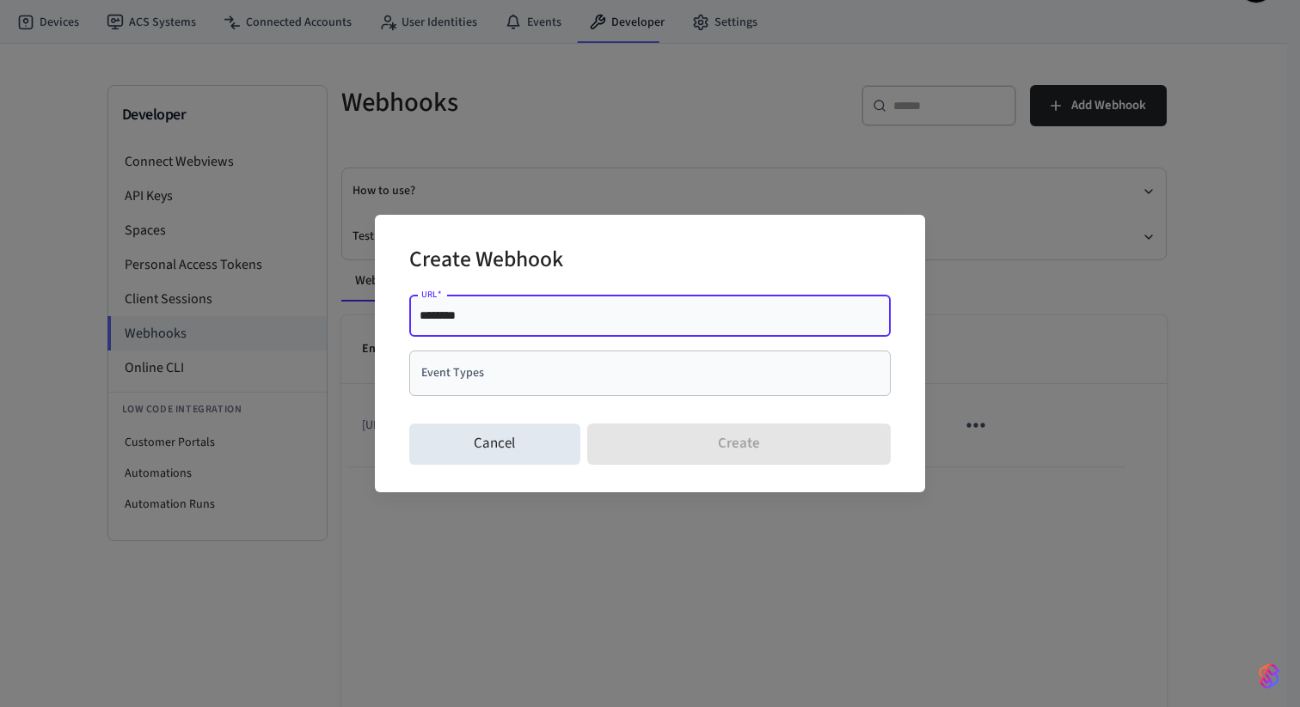
type input "**********"
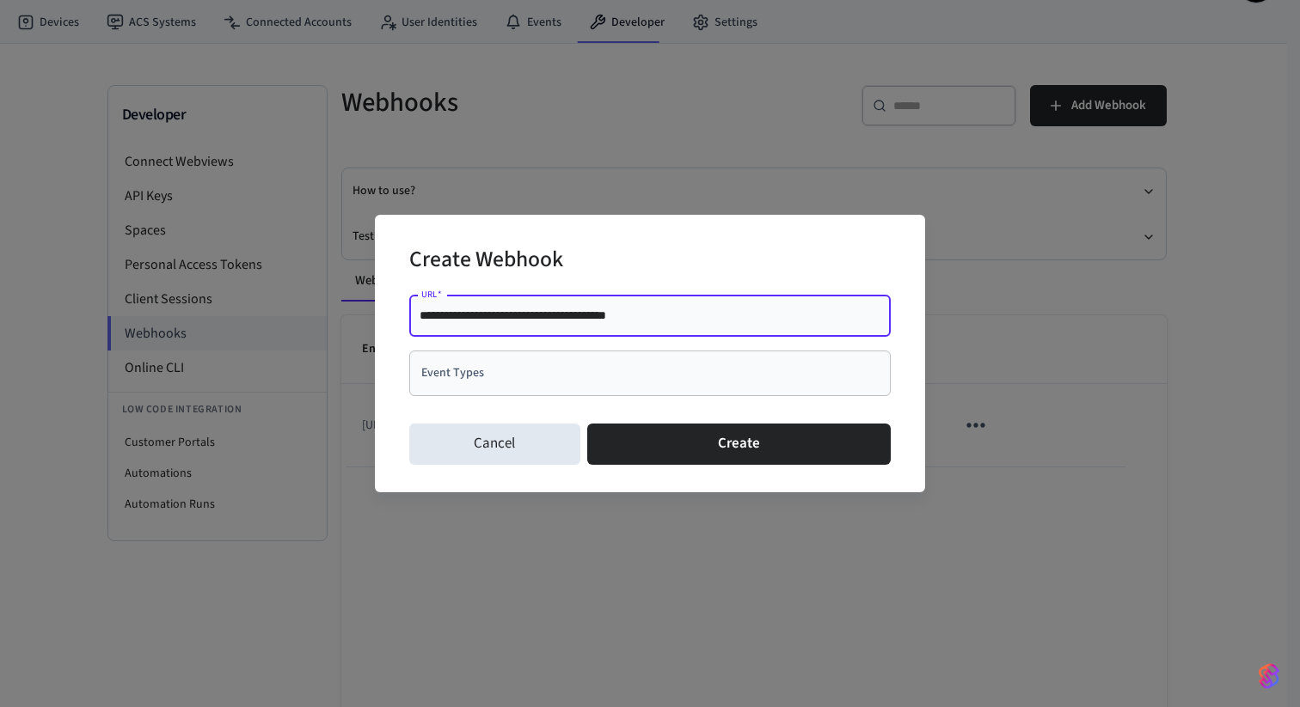
drag, startPoint x: 449, startPoint y: 320, endPoint x: 366, endPoint y: 368, distance: 95.5
click at [366, 368] on div "**********" at bounding box center [650, 353] width 1300 height 707
type input "**********"
click at [470, 362] on div "Event Types Event Types" at bounding box center [649, 374] width 481 height 46
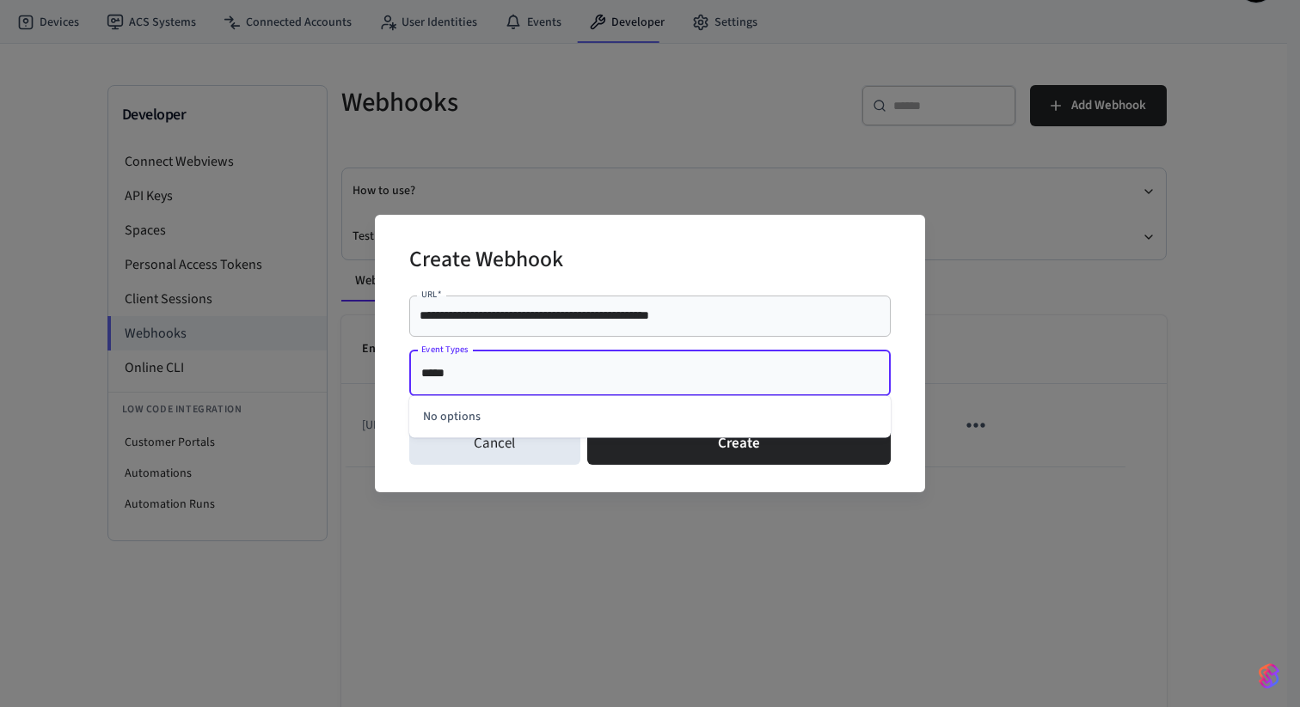
type input "****"
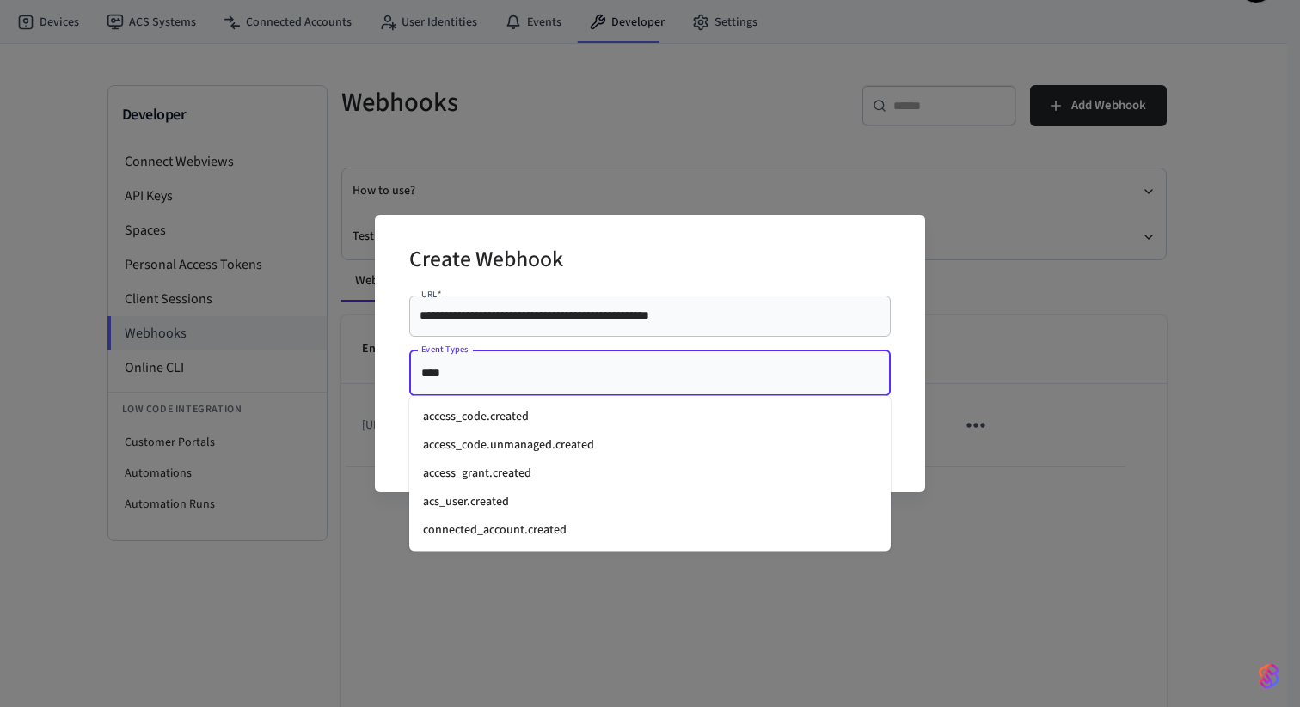
click at [460, 427] on li "access_code.created" at bounding box center [649, 417] width 481 height 28
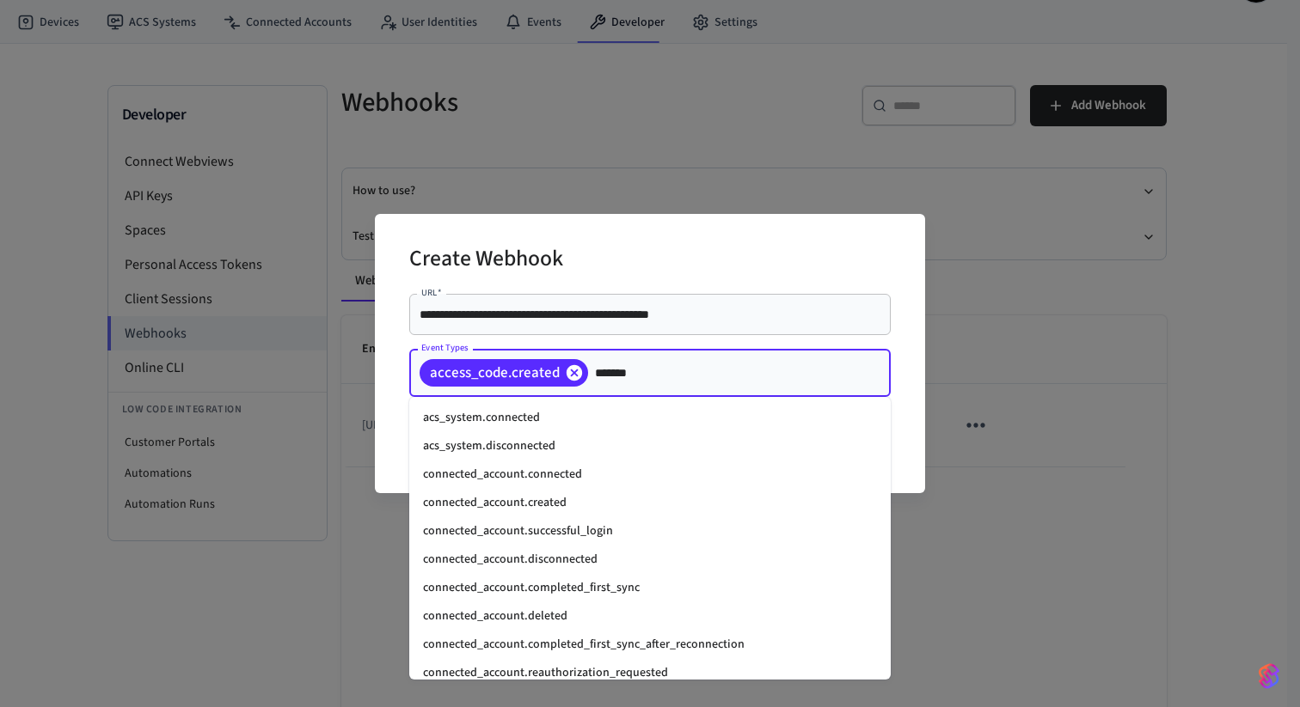
type input "********"
click at [551, 501] on li "connected_account.created" at bounding box center [649, 503] width 481 height 28
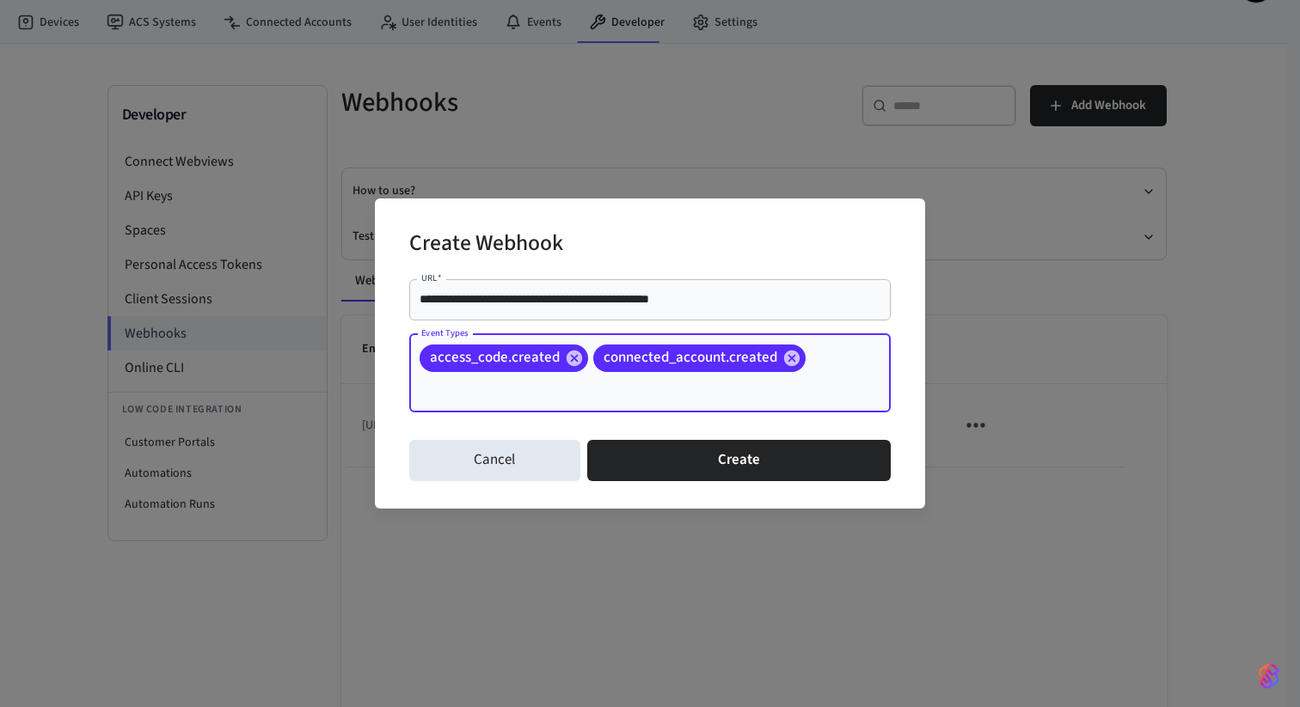
click at [687, 395] on input "Event Types" at bounding box center [626, 390] width 418 height 30
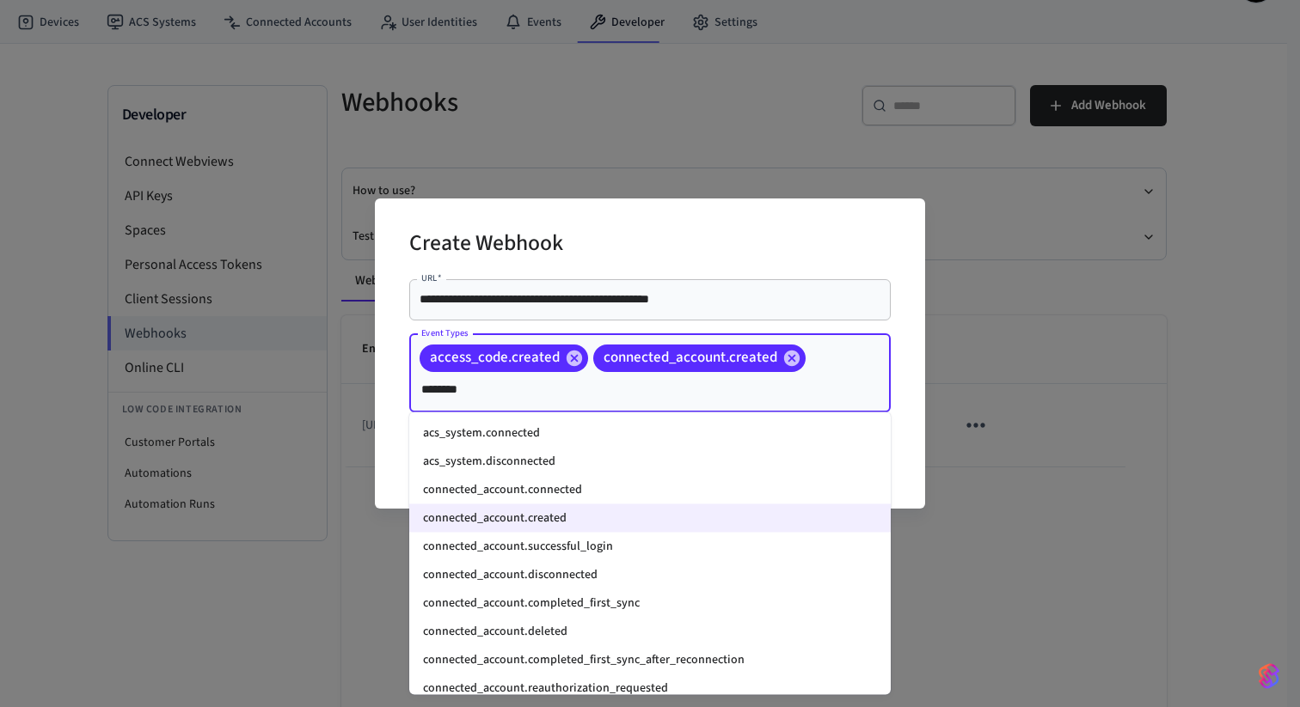
type input "*********"
click at [603, 481] on li "connected_account.connected" at bounding box center [649, 490] width 481 height 28
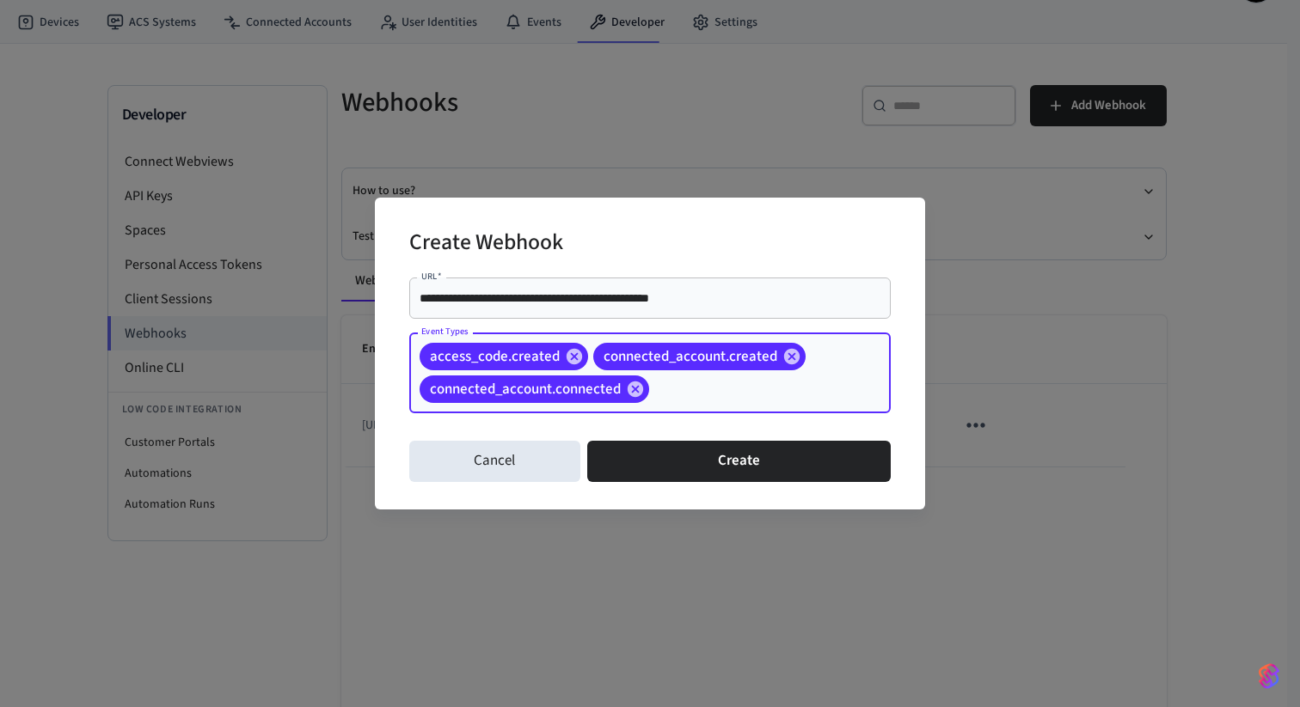
click at [673, 388] on input "Event Types" at bounding box center [743, 390] width 183 height 30
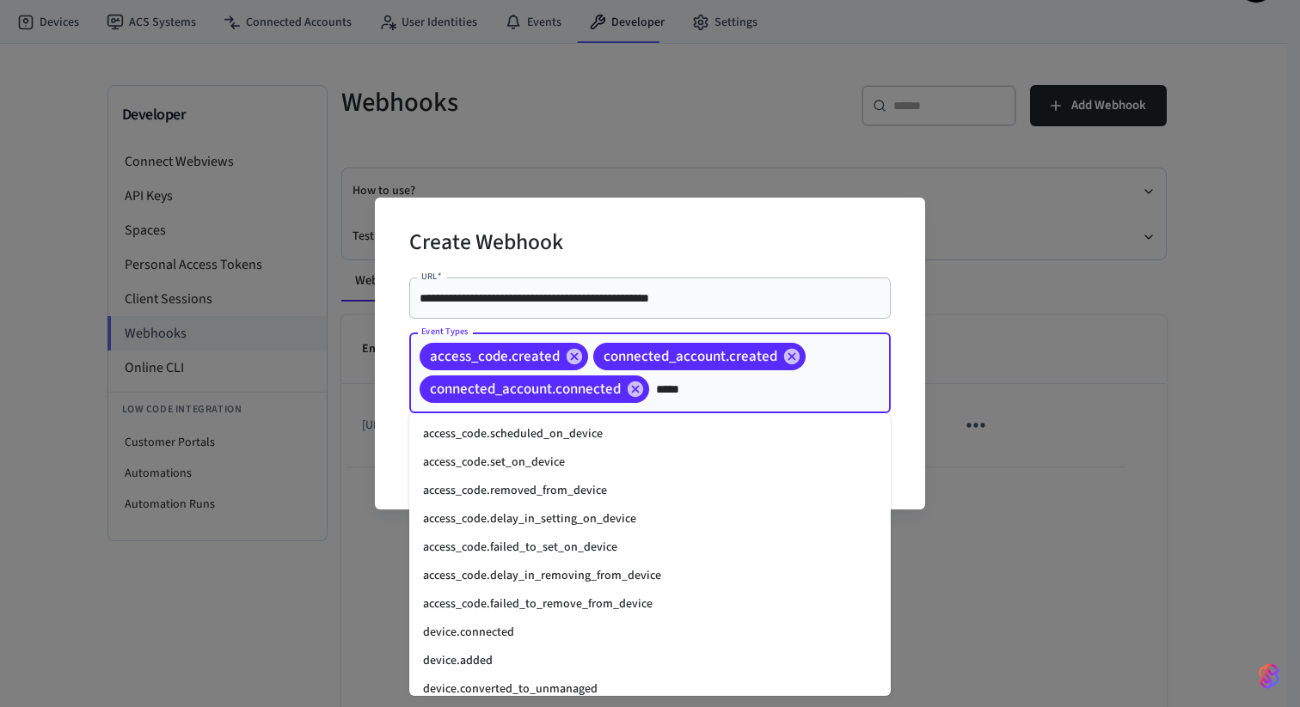
type input "******"
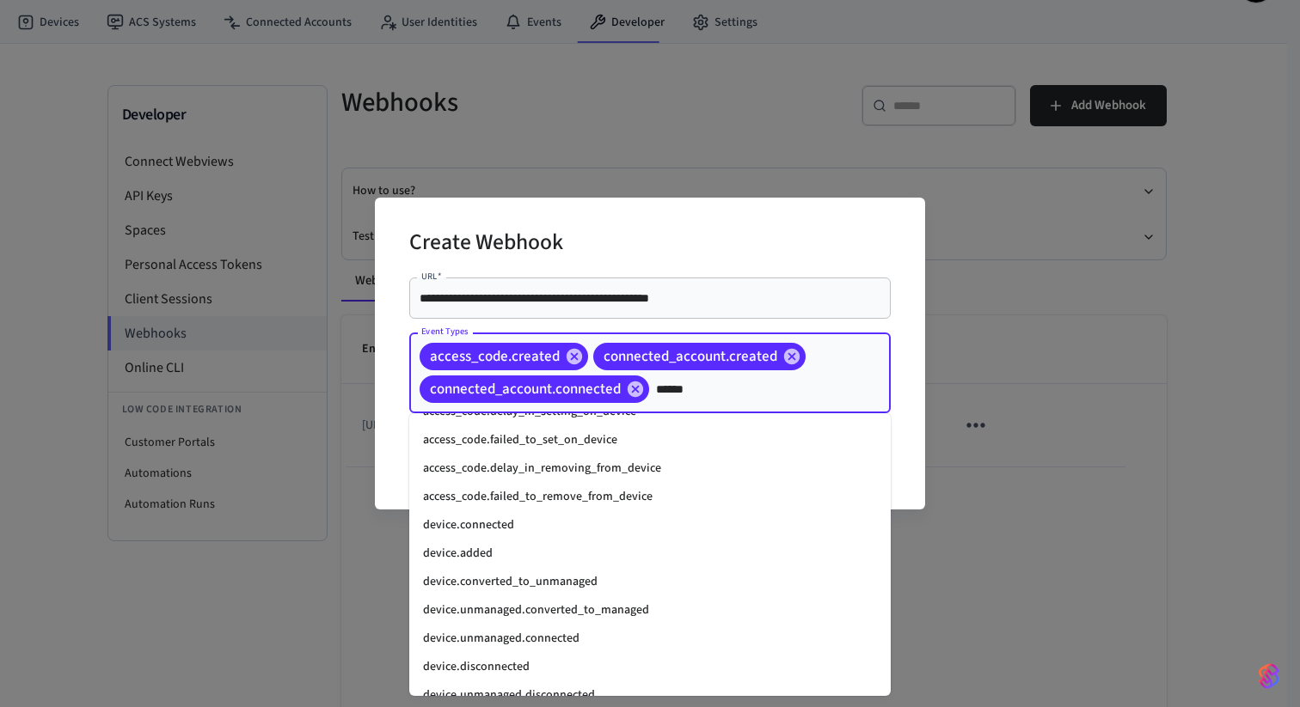
scroll to position [129, 0]
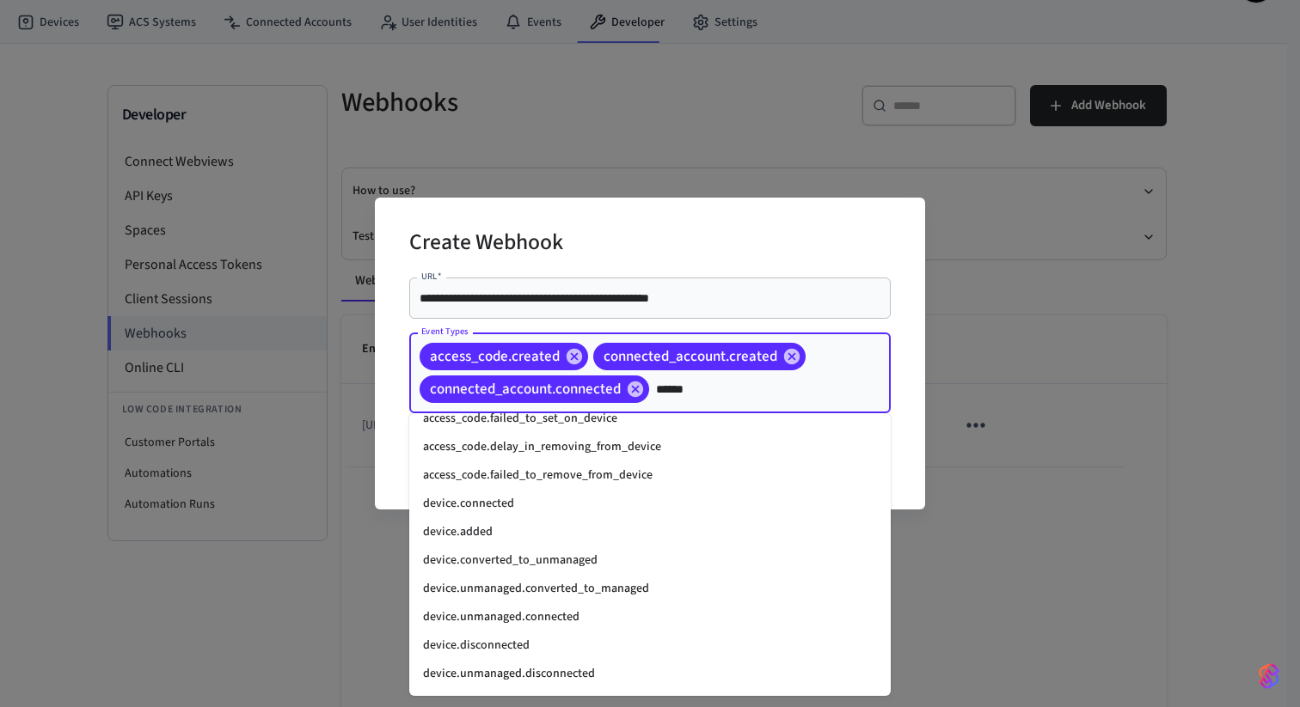
click at [539, 513] on li "device.connected" at bounding box center [649, 504] width 481 height 28
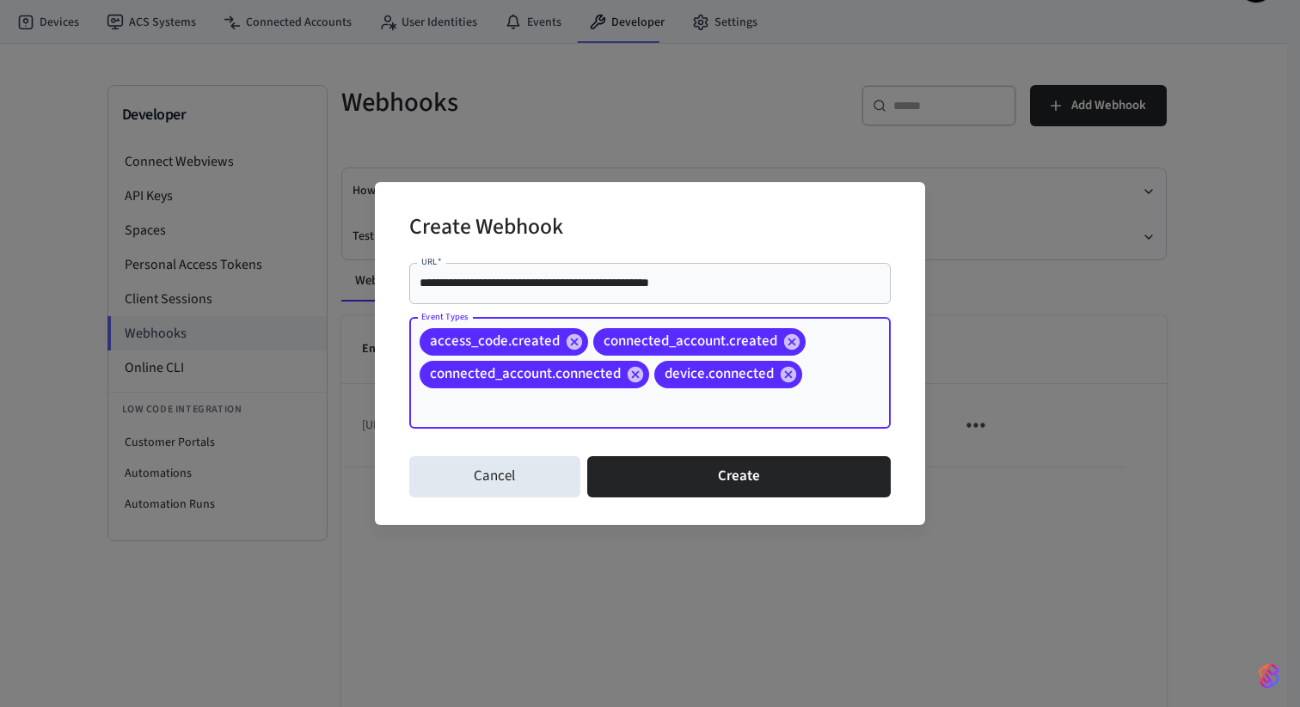
click at [628, 426] on div "access_code.created connected_account.created connected_account.connected devic…" at bounding box center [649, 373] width 481 height 111
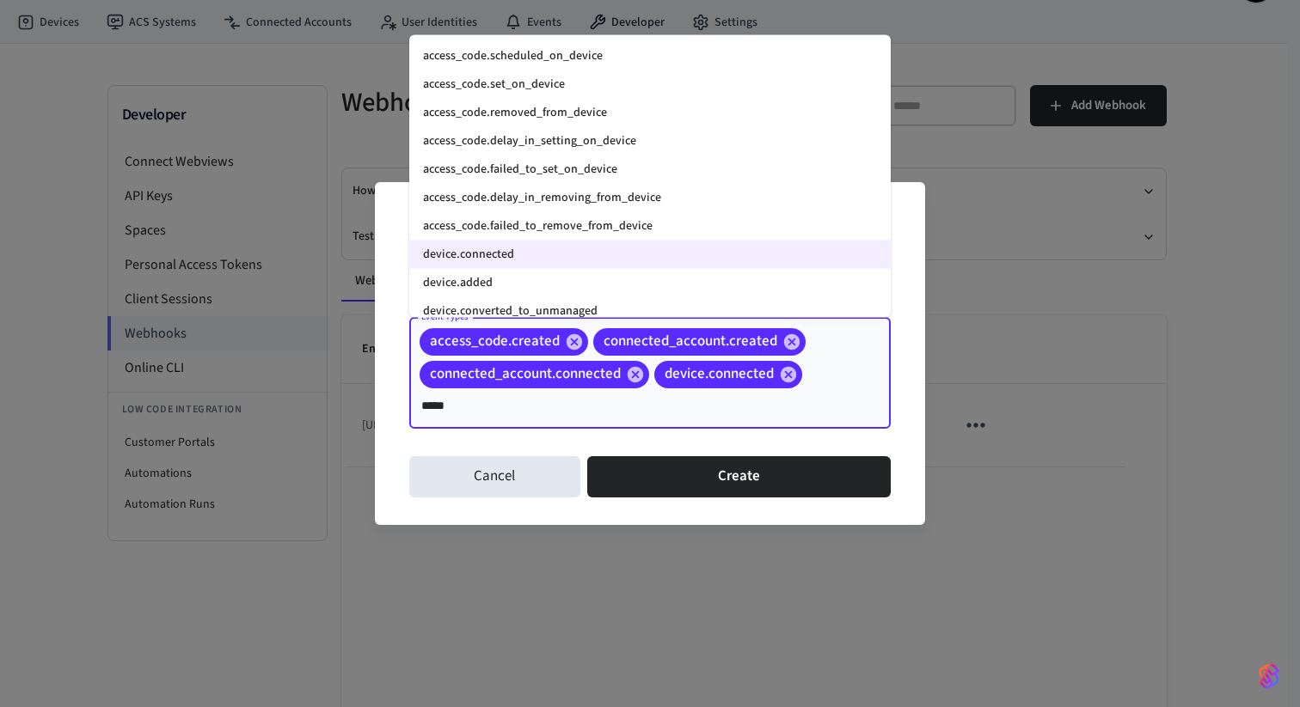
type input "******"
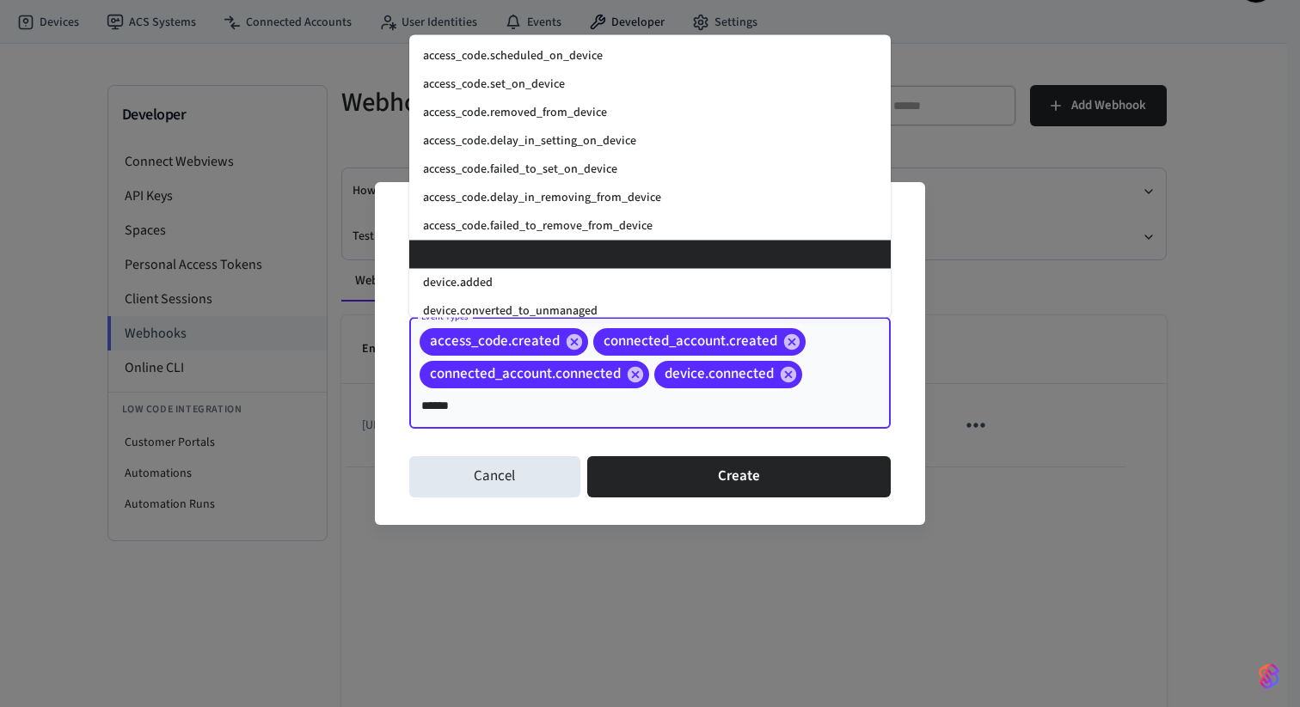
click at [530, 271] on li "device.added" at bounding box center [649, 282] width 481 height 28
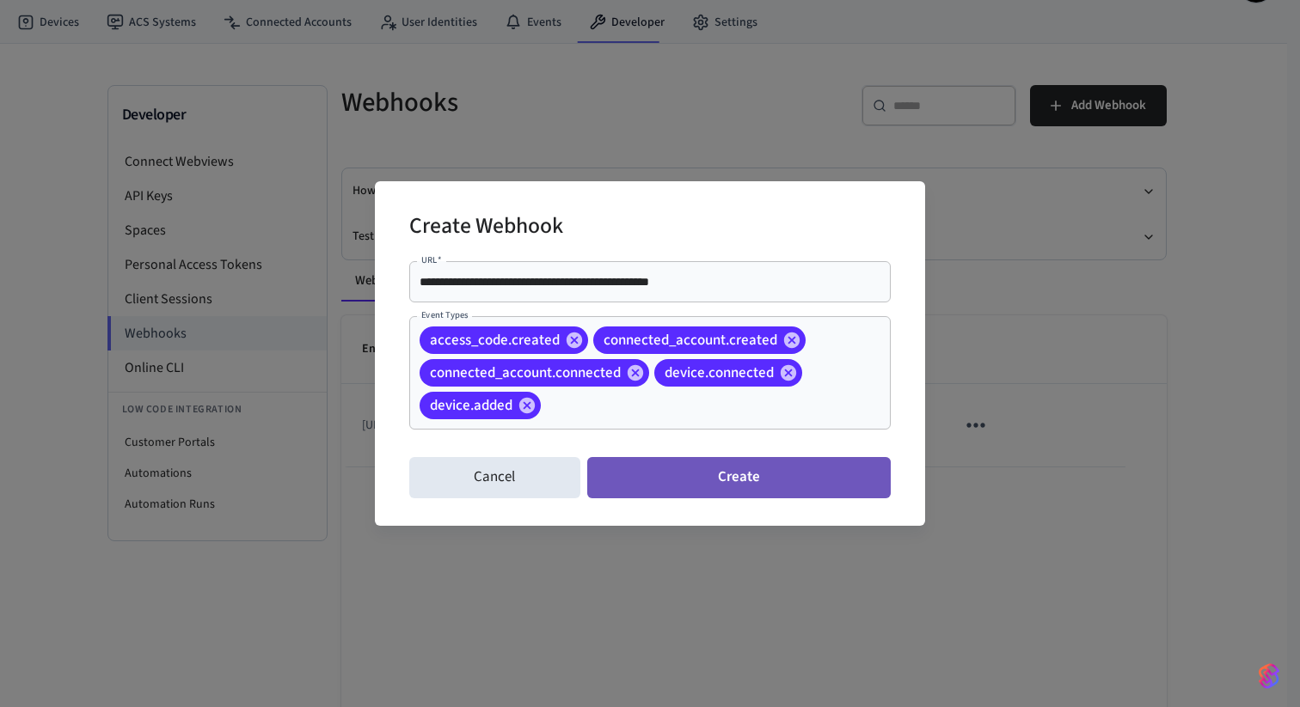
click at [761, 483] on button "Create" at bounding box center [738, 477] width 303 height 41
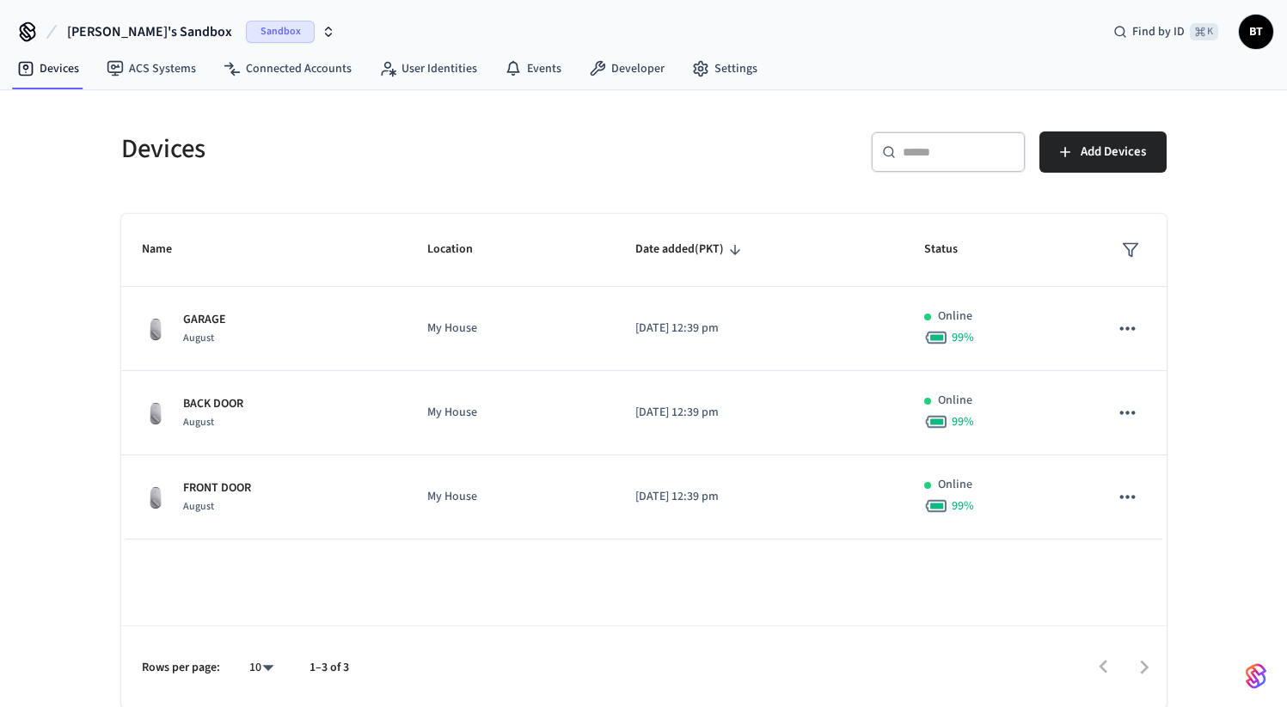
click at [260, 50] on nav "Devices ACS Systems Connected Accounts User Identities Events Developer Settings" at bounding box center [387, 70] width 768 height 40
click at [279, 82] on link "Connected Accounts" at bounding box center [288, 68] width 156 height 31
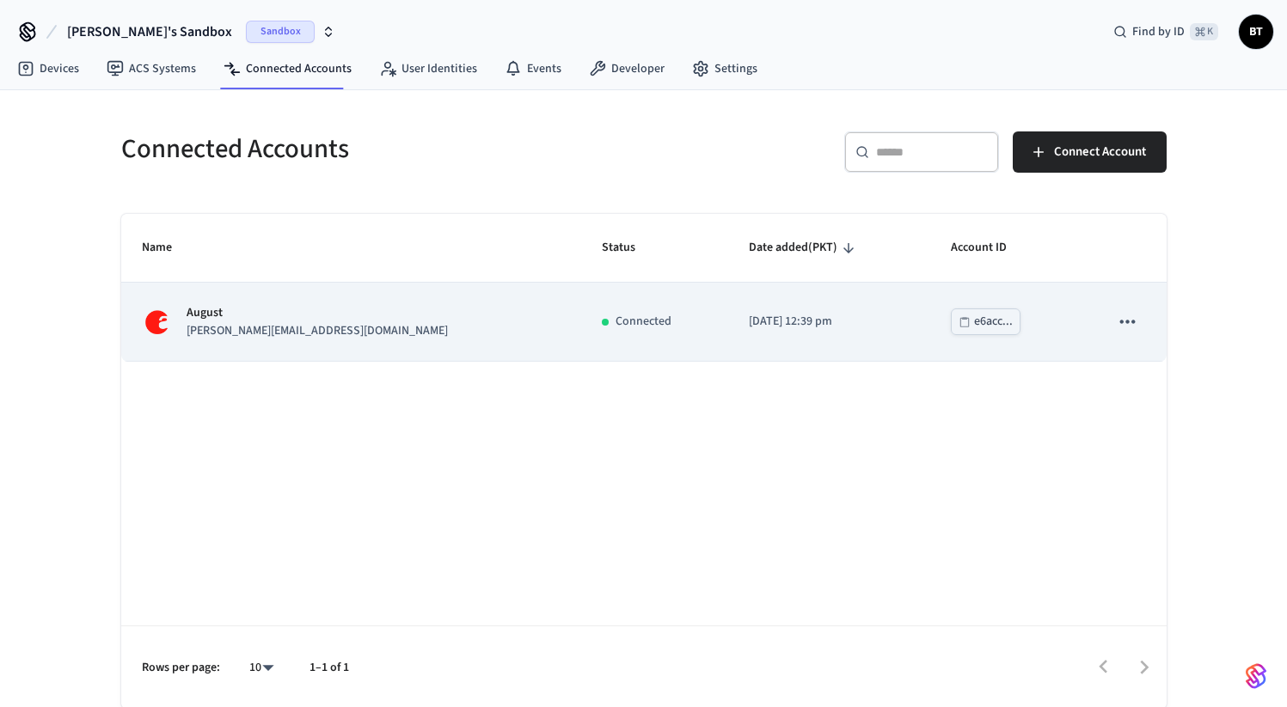
click at [1133, 325] on icon "sticky table" at bounding box center [1127, 321] width 22 height 22
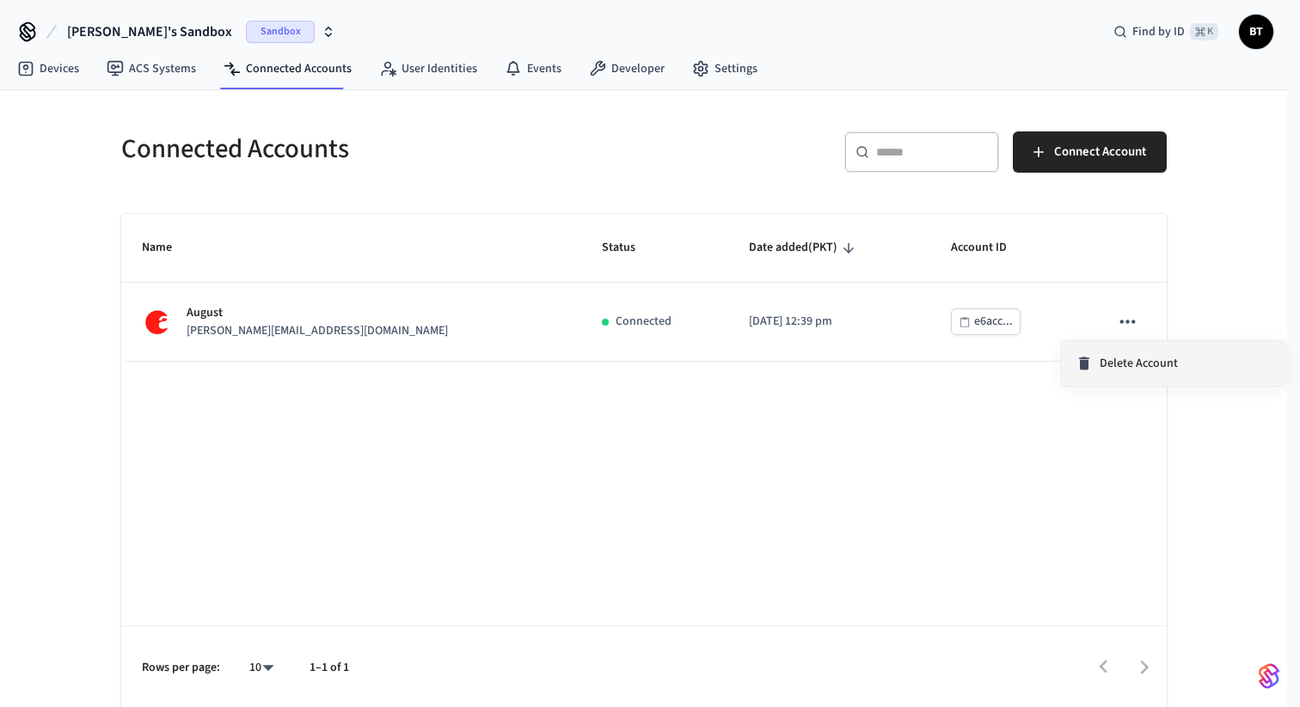
click at [1137, 350] on li "Delete Account" at bounding box center [1174, 363] width 224 height 45
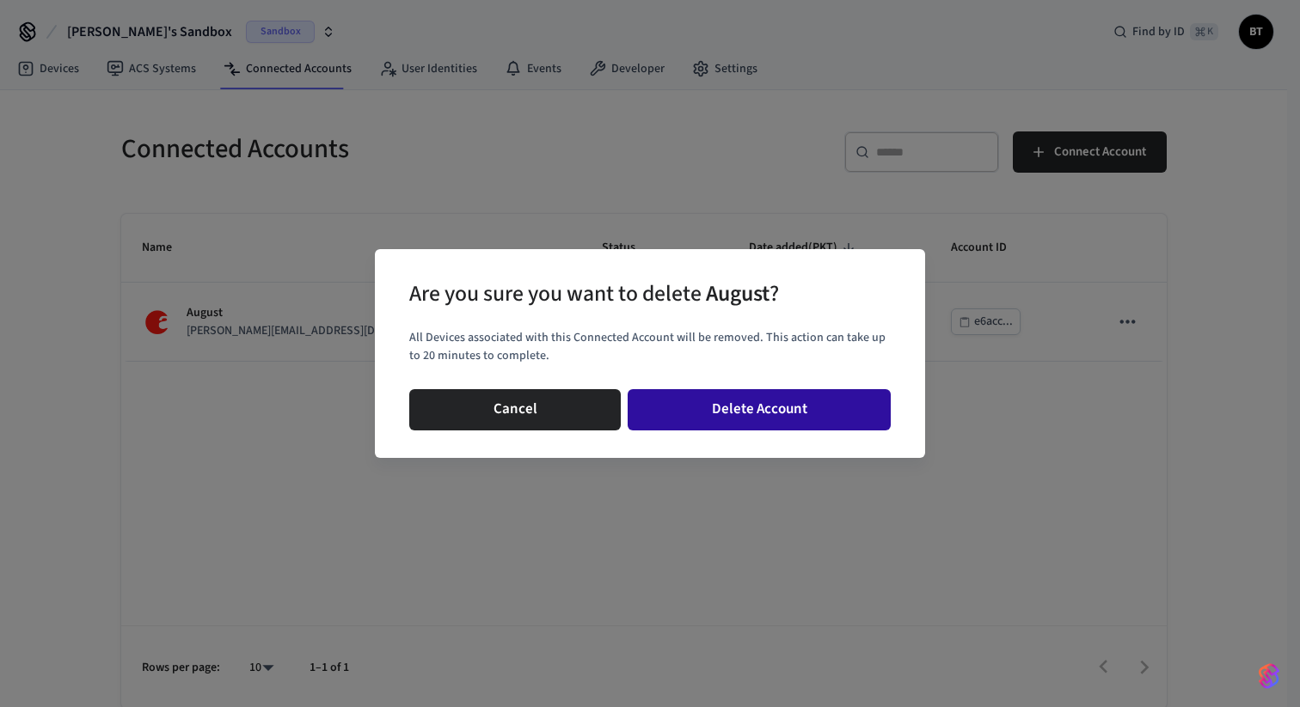
click at [766, 412] on button "Delete Account" at bounding box center [759, 409] width 263 height 41
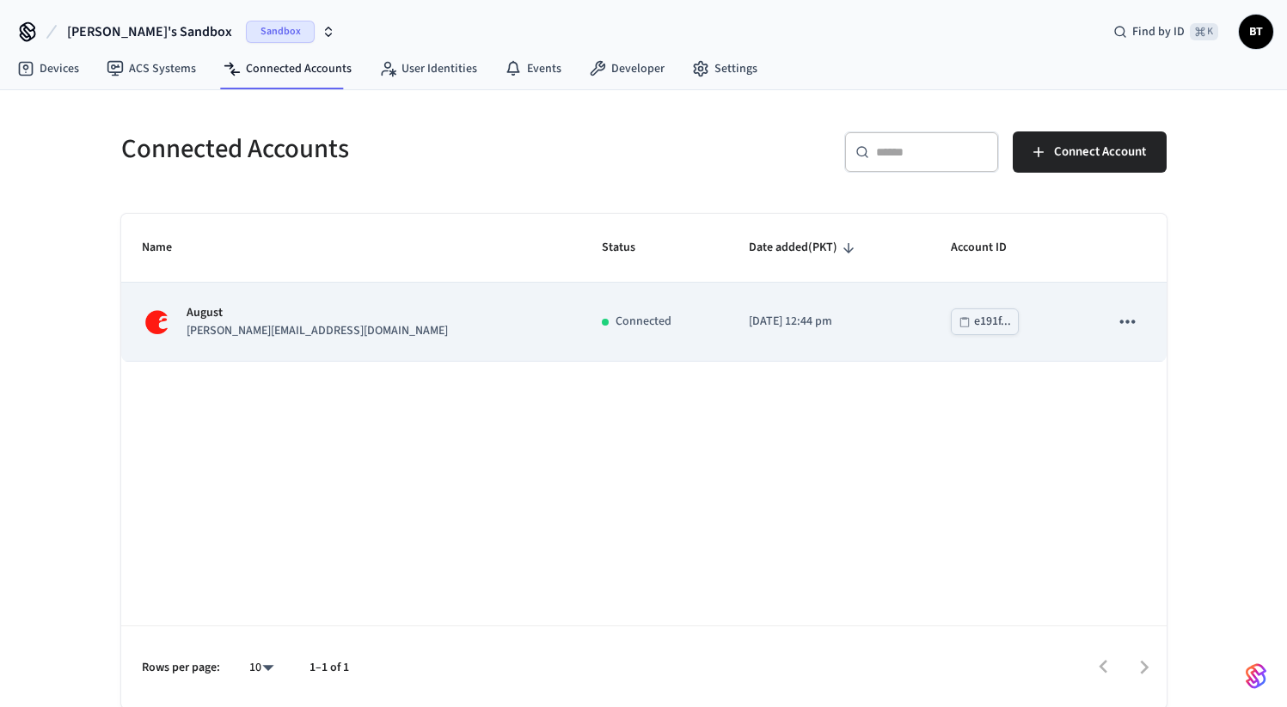
click at [1129, 327] on icon "sticky table" at bounding box center [1127, 321] width 22 height 22
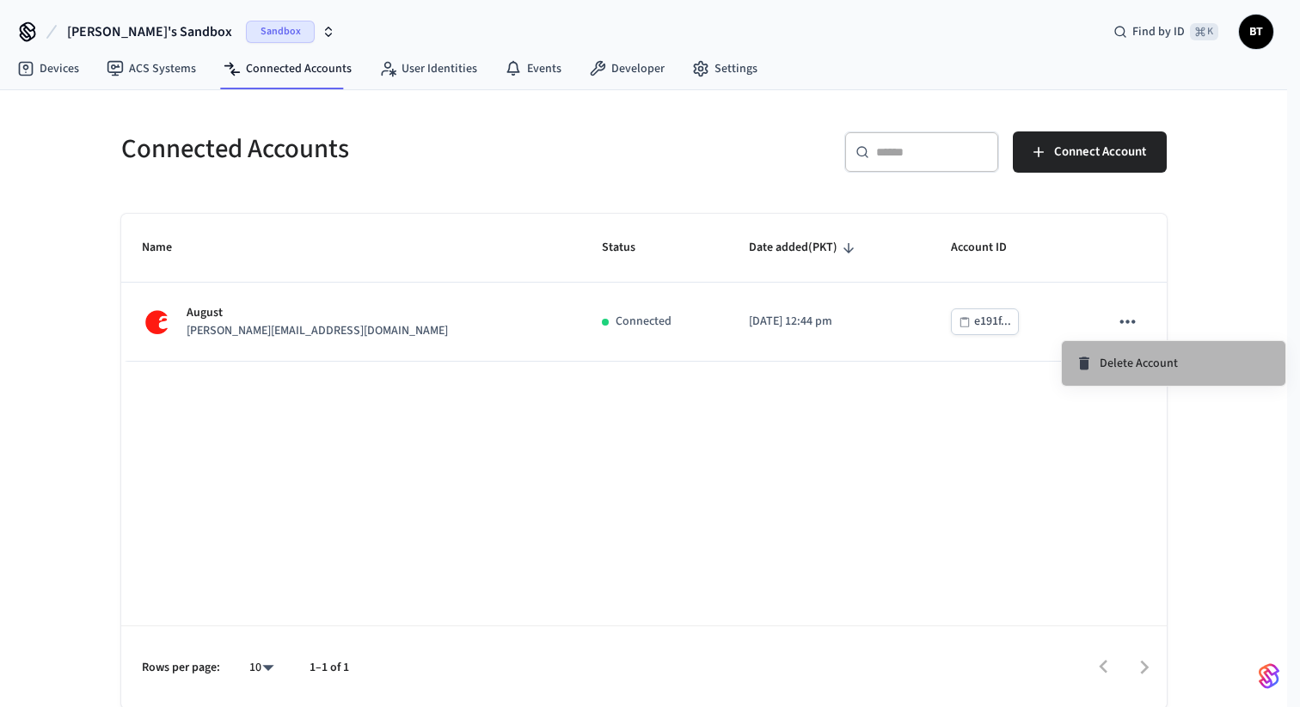
click at [1126, 356] on span "Delete Account" at bounding box center [1139, 363] width 78 height 17
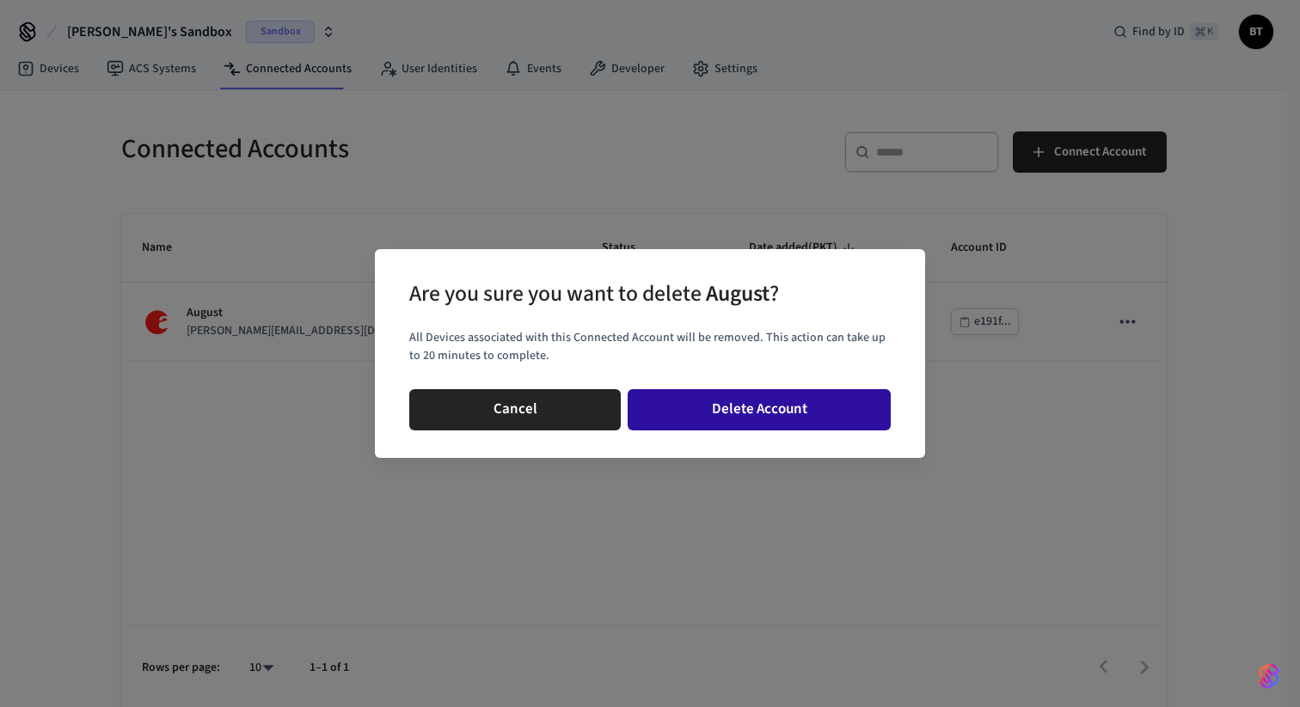
click at [800, 426] on button "Delete Account" at bounding box center [759, 409] width 263 height 41
